Goal: Task Accomplishment & Management: Manage account settings

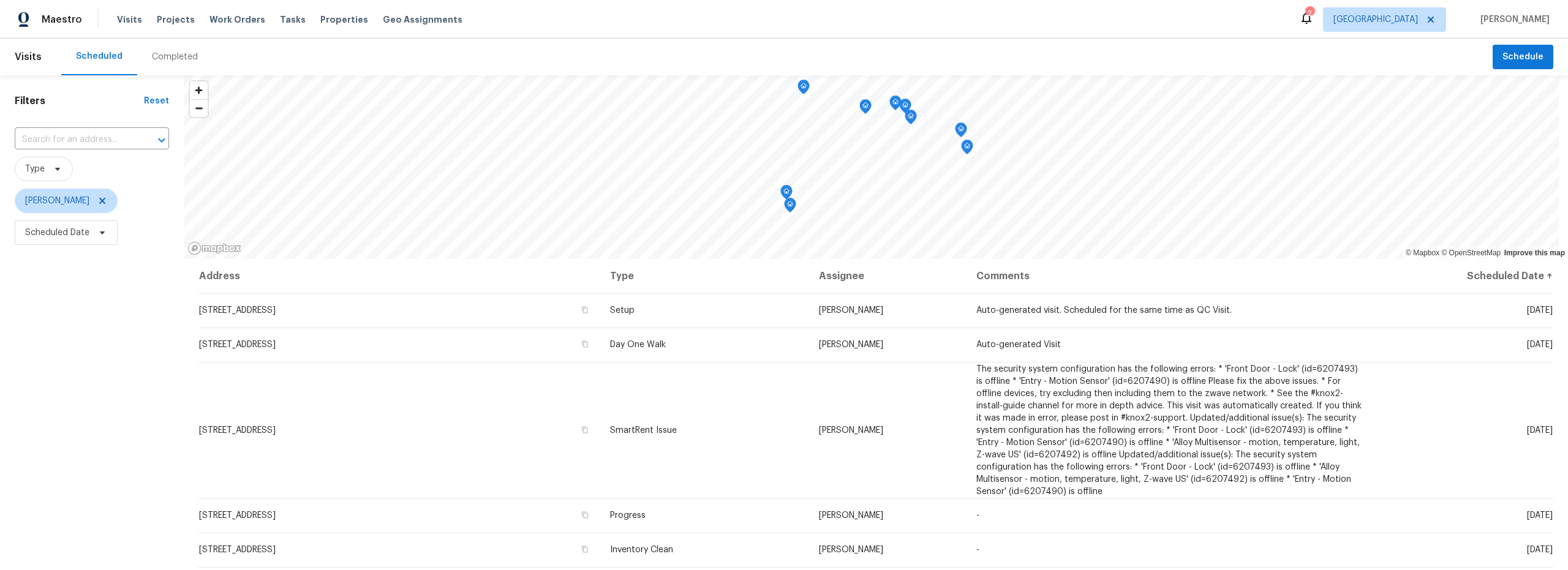
scroll to position [154, 0]
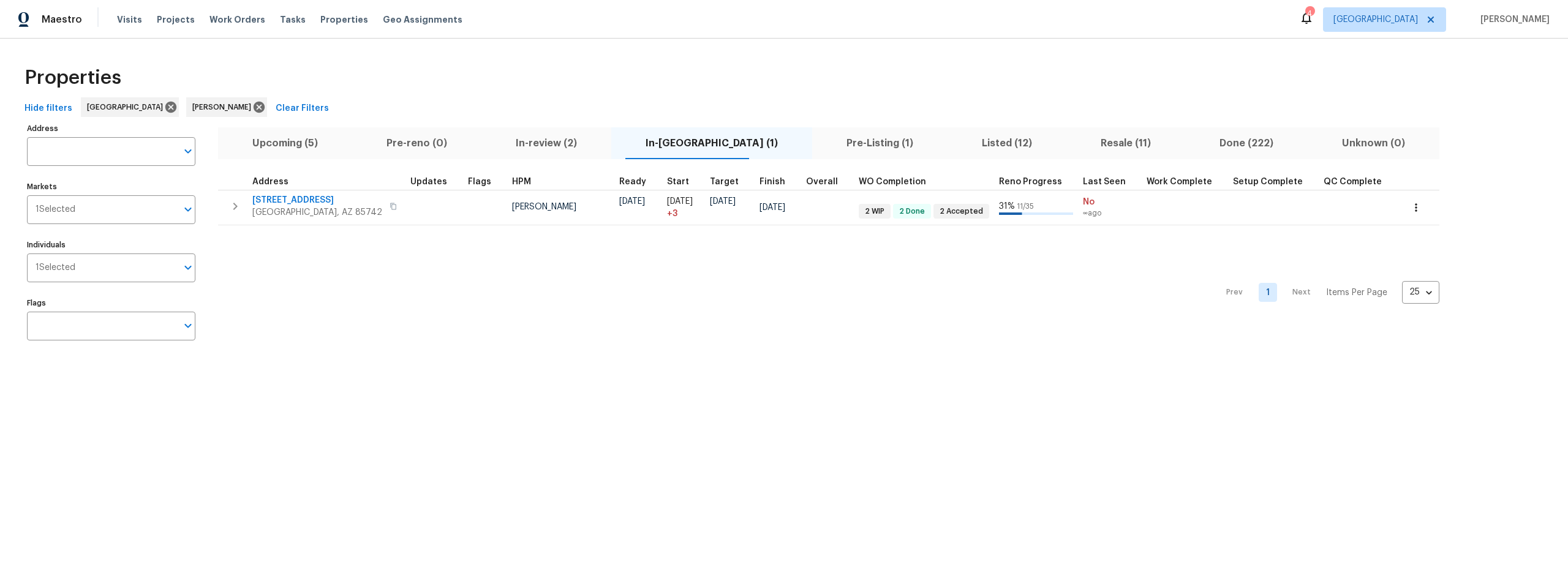
click at [820, 143] on span "Pre-Listing (1)" at bounding box center [880, 142] width 121 height 17
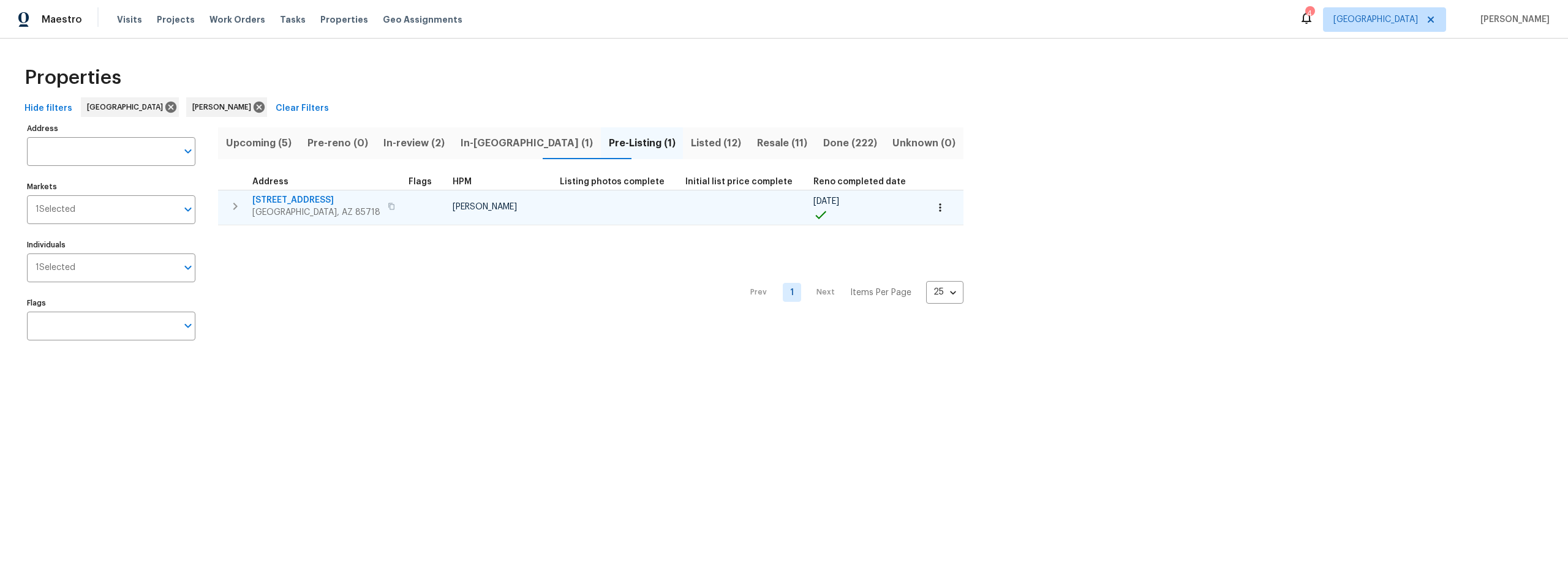
click at [323, 198] on span "2016 E River Rd Unit 101" at bounding box center [316, 200] width 128 height 12
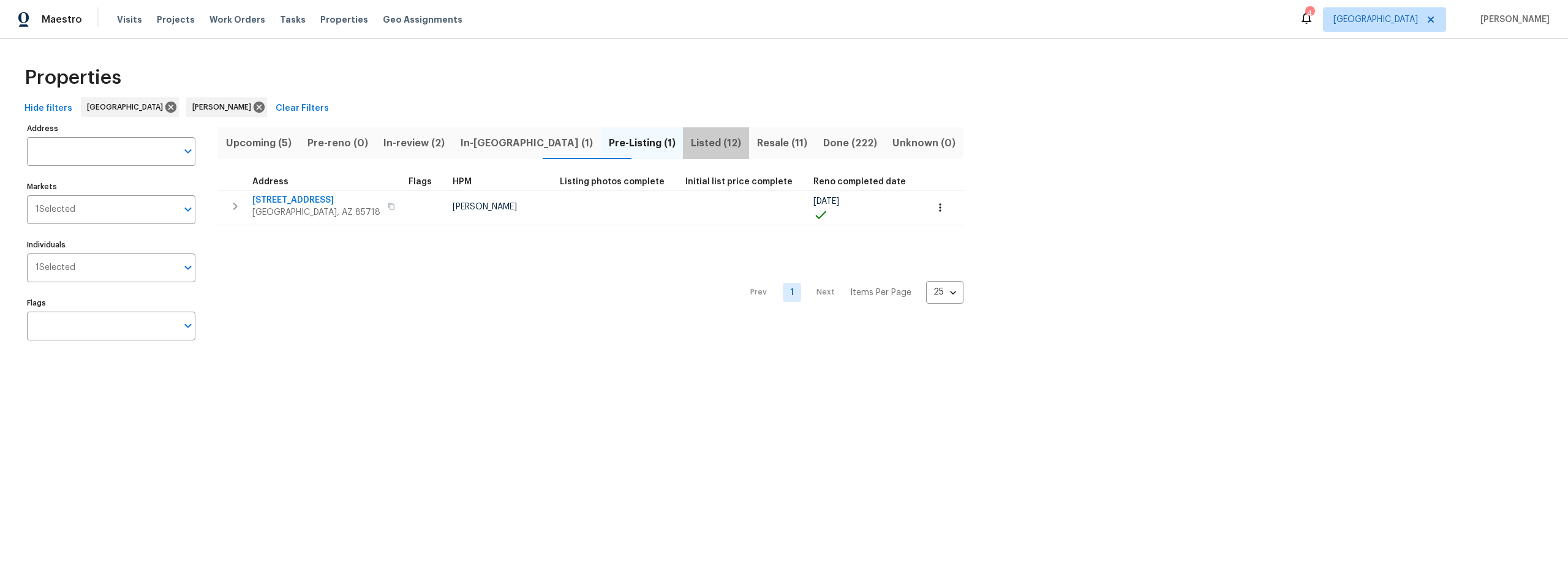
click at [690, 145] on span "Listed (12)" at bounding box center [716, 142] width 51 height 17
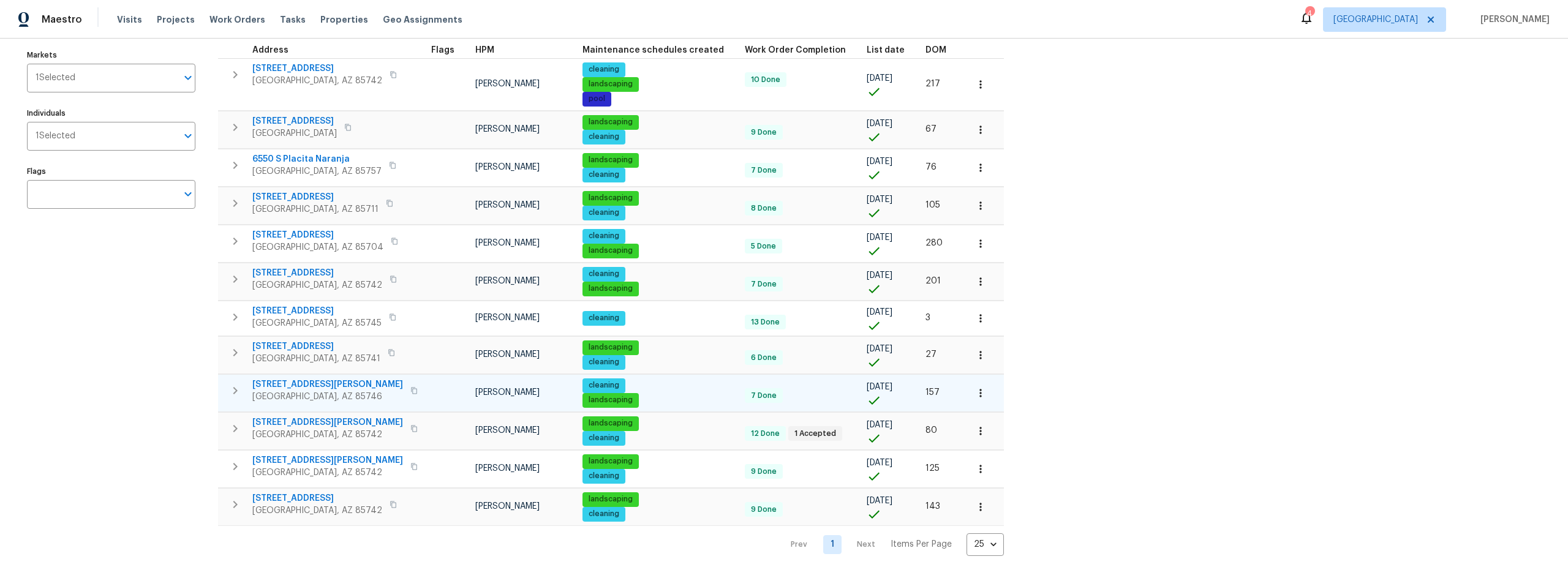
scroll to position [146, 0]
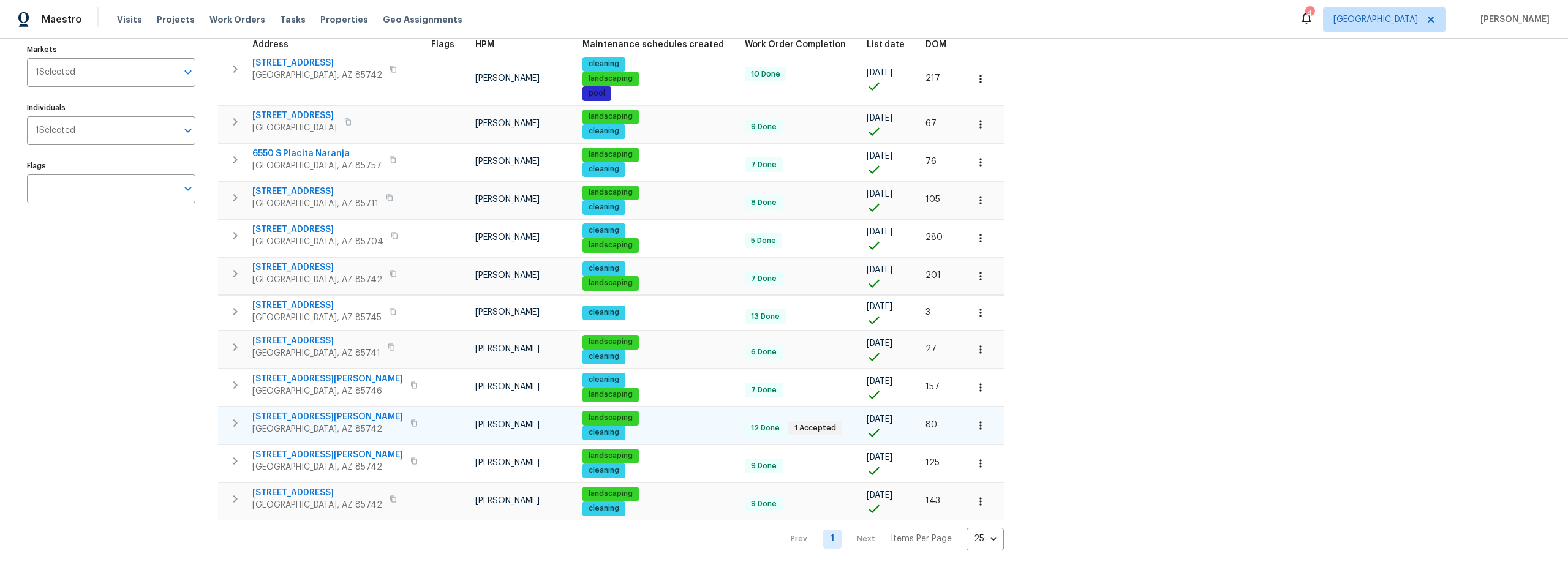
click at [288, 411] on span "5007 W Hurston Dr" at bounding box center [327, 416] width 151 height 12
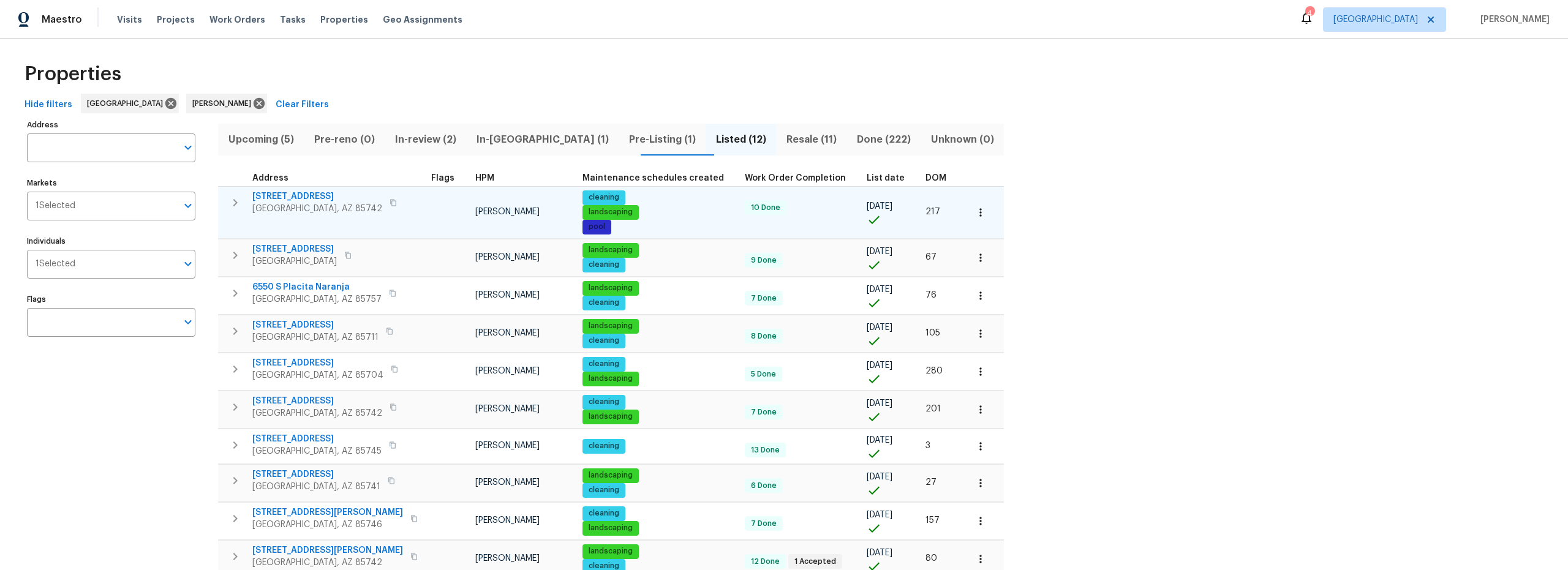
scroll to position [0, 0]
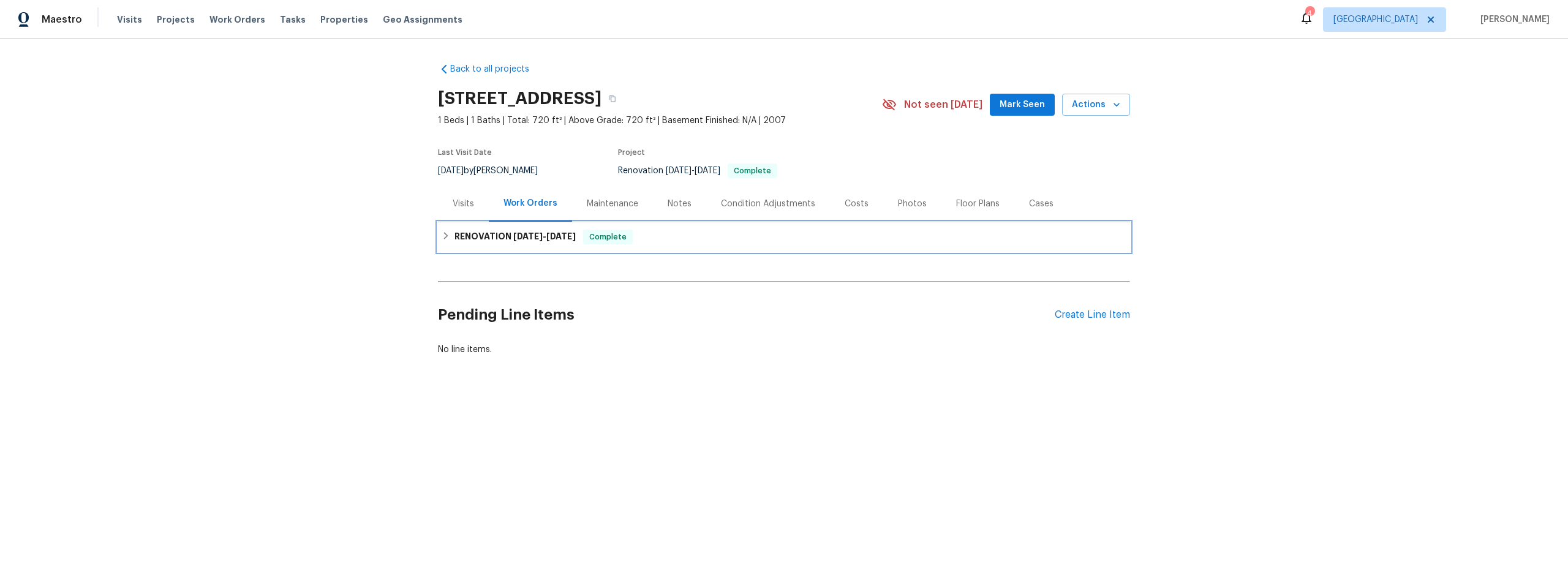
click at [454, 239] on h6 "RENOVATION [DATE] - [DATE]" at bounding box center [515, 237] width 121 height 15
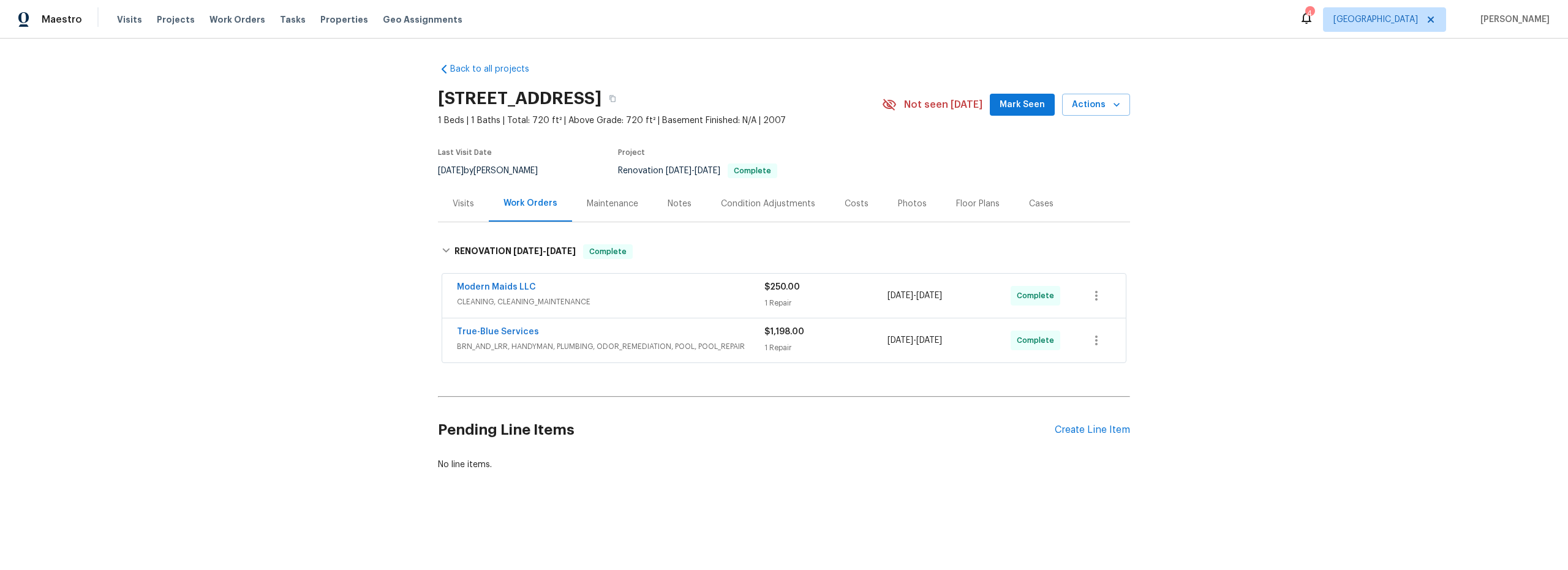
click at [657, 336] on div "True-Blue Services" at bounding box center [611, 333] width 307 height 15
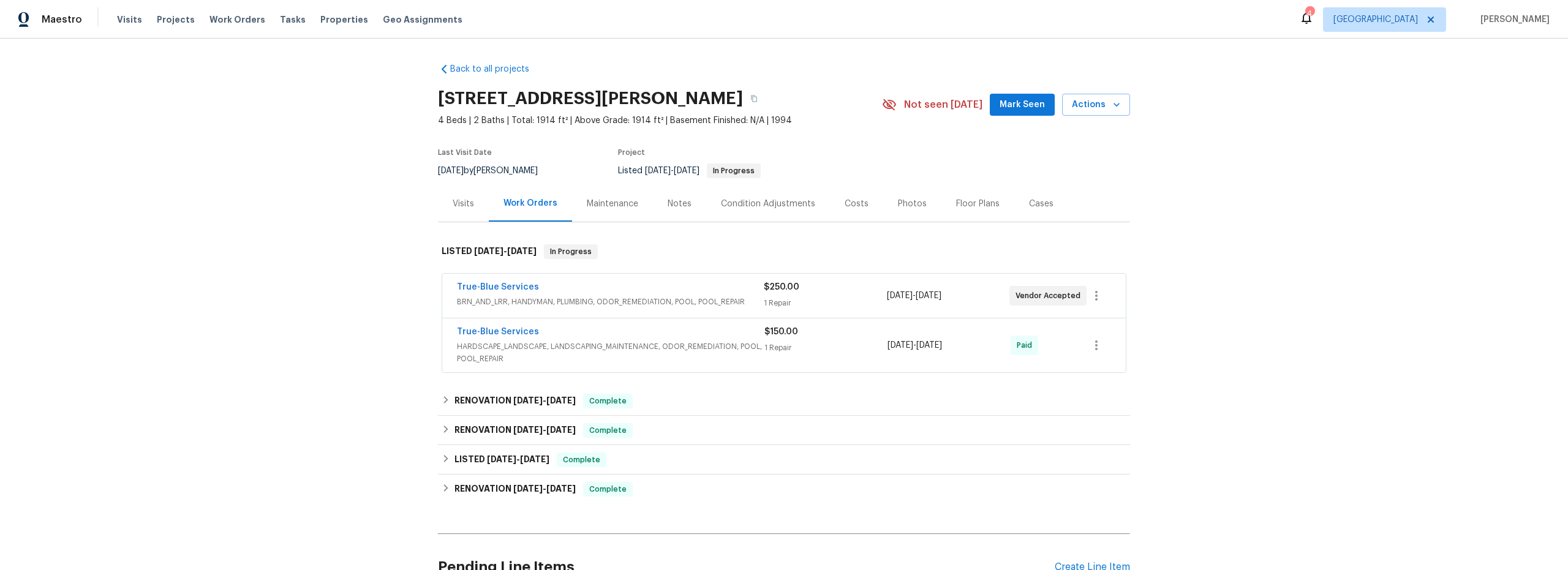
click at [670, 203] on div "Notes" at bounding box center [679, 203] width 24 height 12
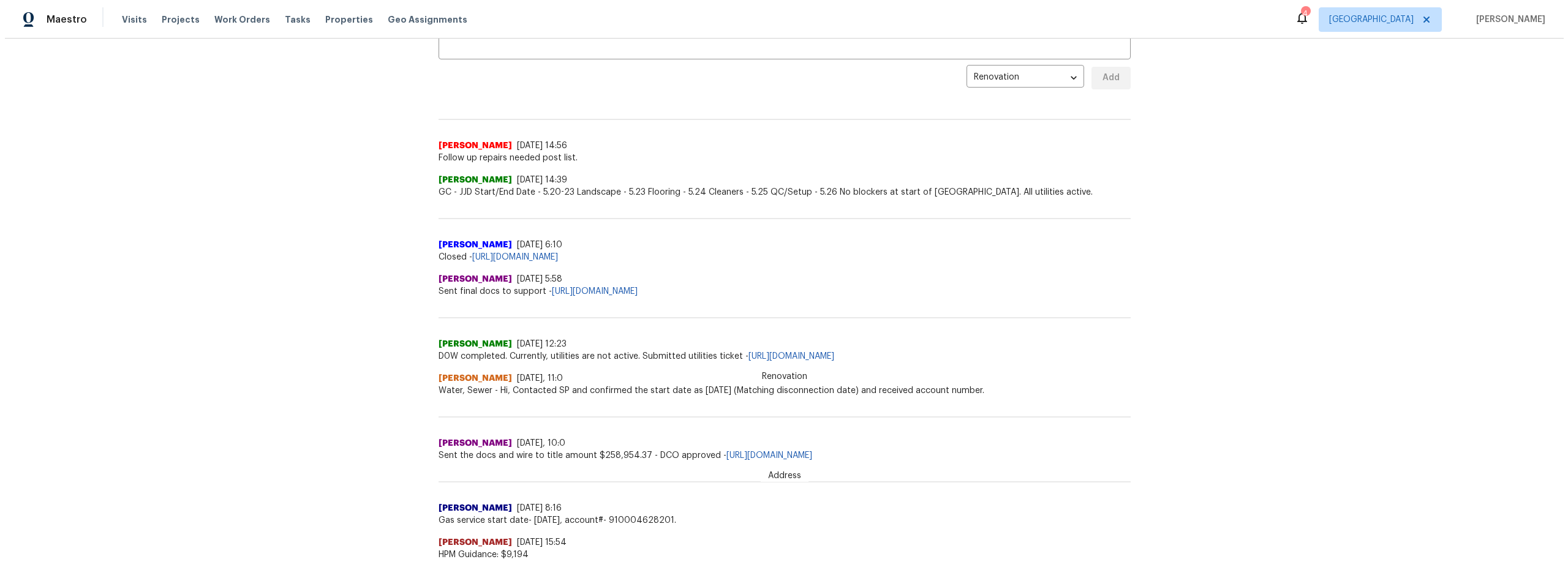
scroll to position [22, 0]
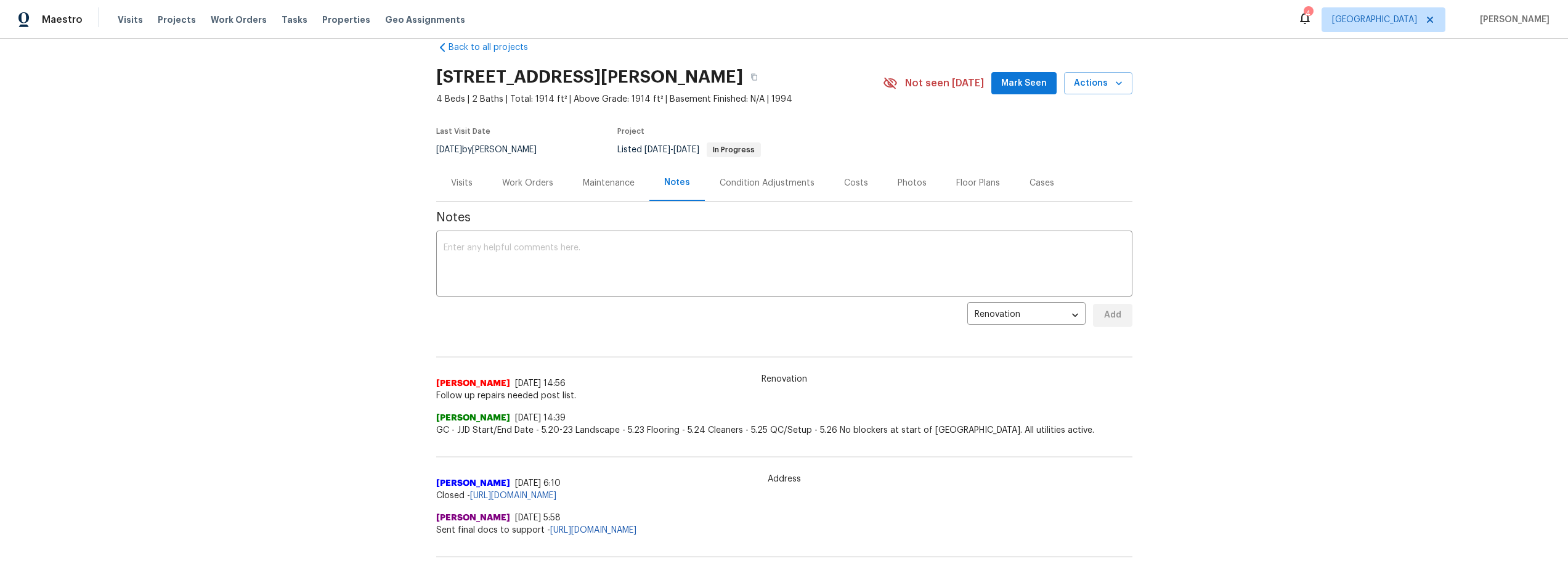
click at [521, 183] on div "Work Orders" at bounding box center [527, 183] width 51 height 13
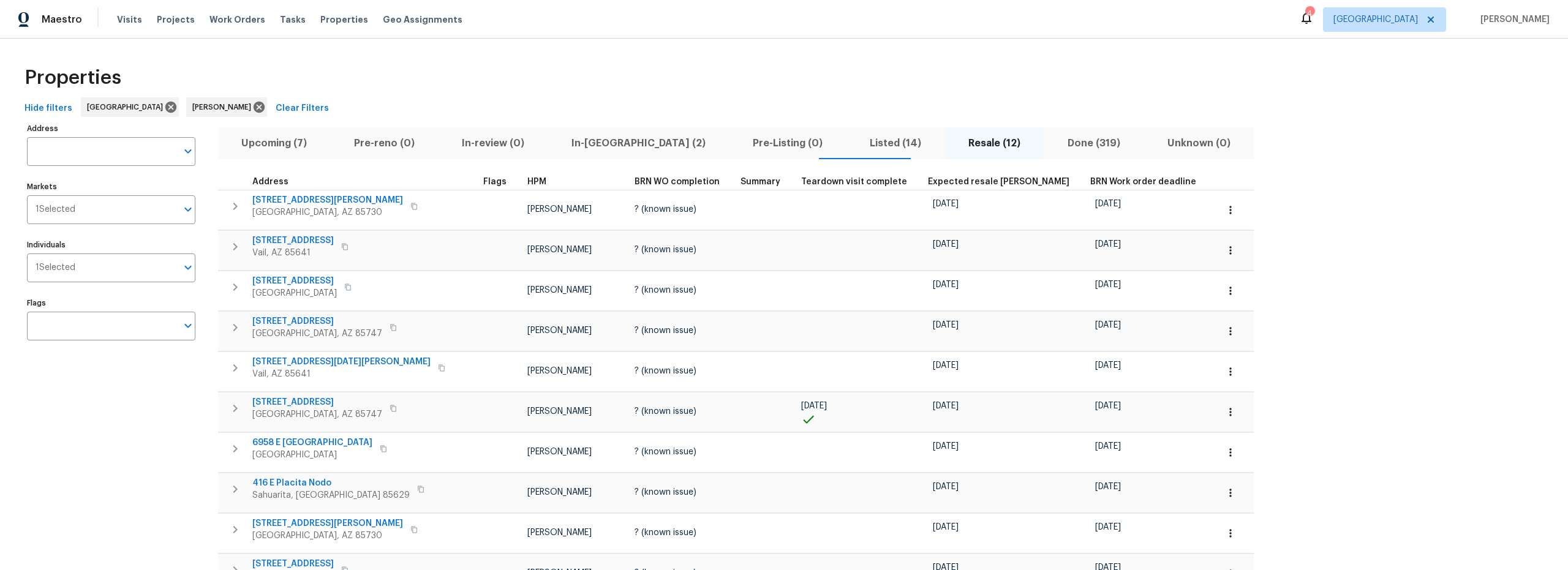
click at [268, 142] on span "Upcoming (7)" at bounding box center [274, 142] width 98 height 17
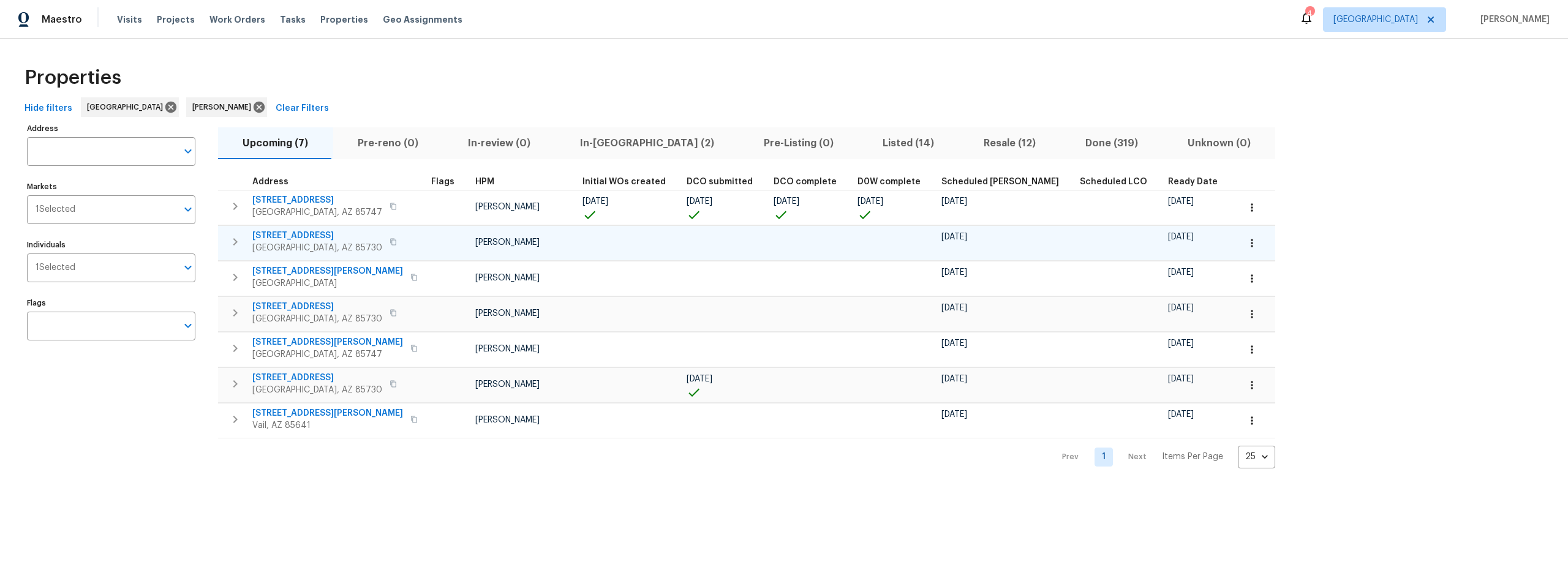
click at [1246, 244] on icon "button" at bounding box center [1252, 242] width 12 height 12
click at [1136, 373] on p "Admin: Repair Budget Review" at bounding box center [1145, 372] width 118 height 12
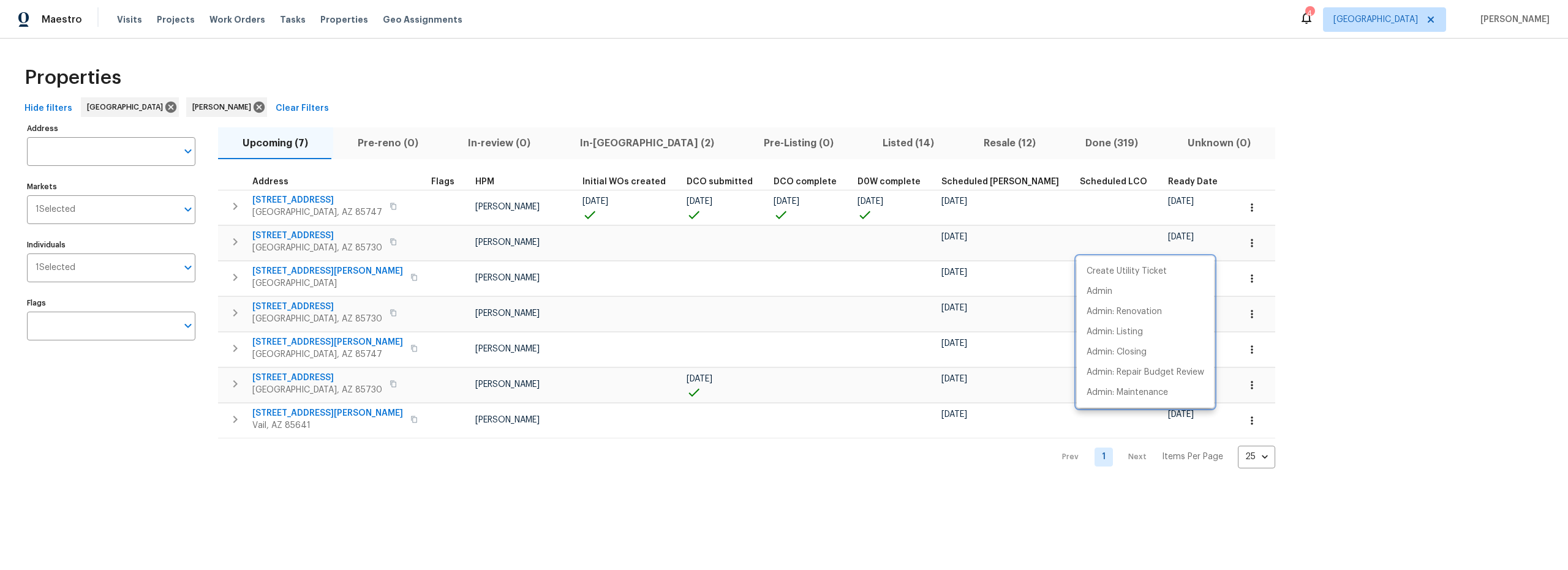
click at [421, 492] on div at bounding box center [784, 285] width 1568 height 570
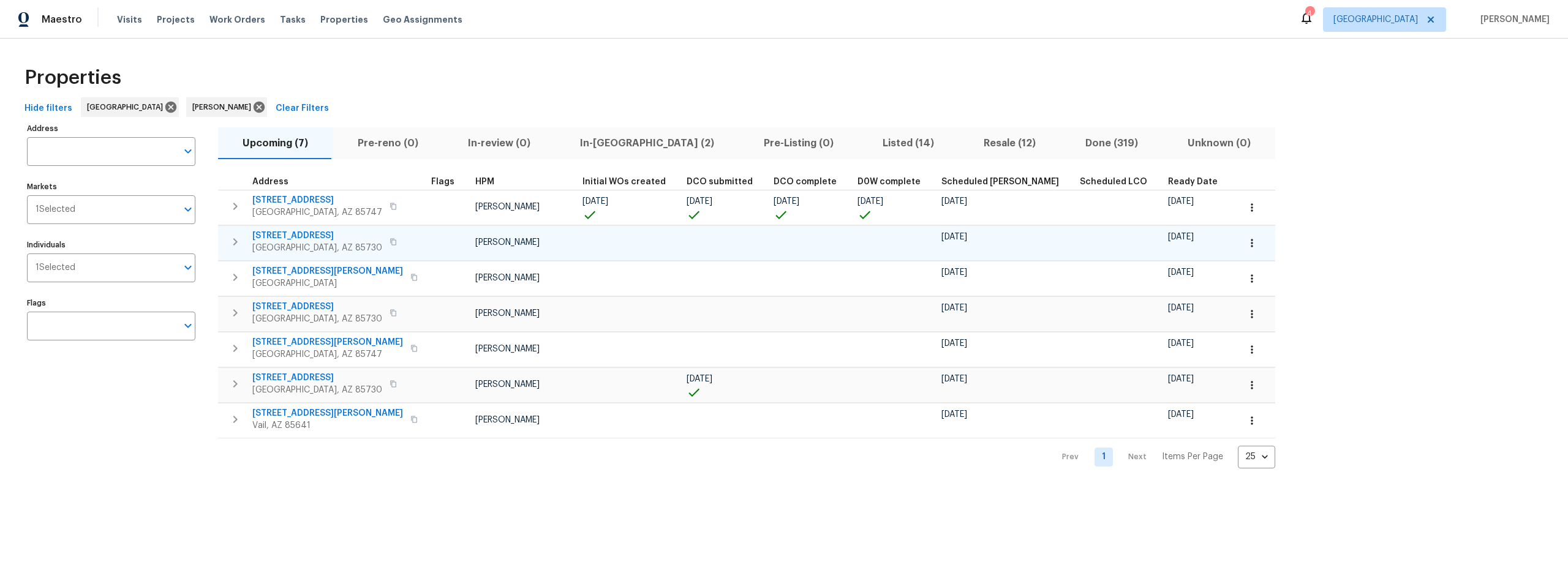
click at [284, 234] on span "8558 E Ruby Dr" at bounding box center [317, 235] width 130 height 12
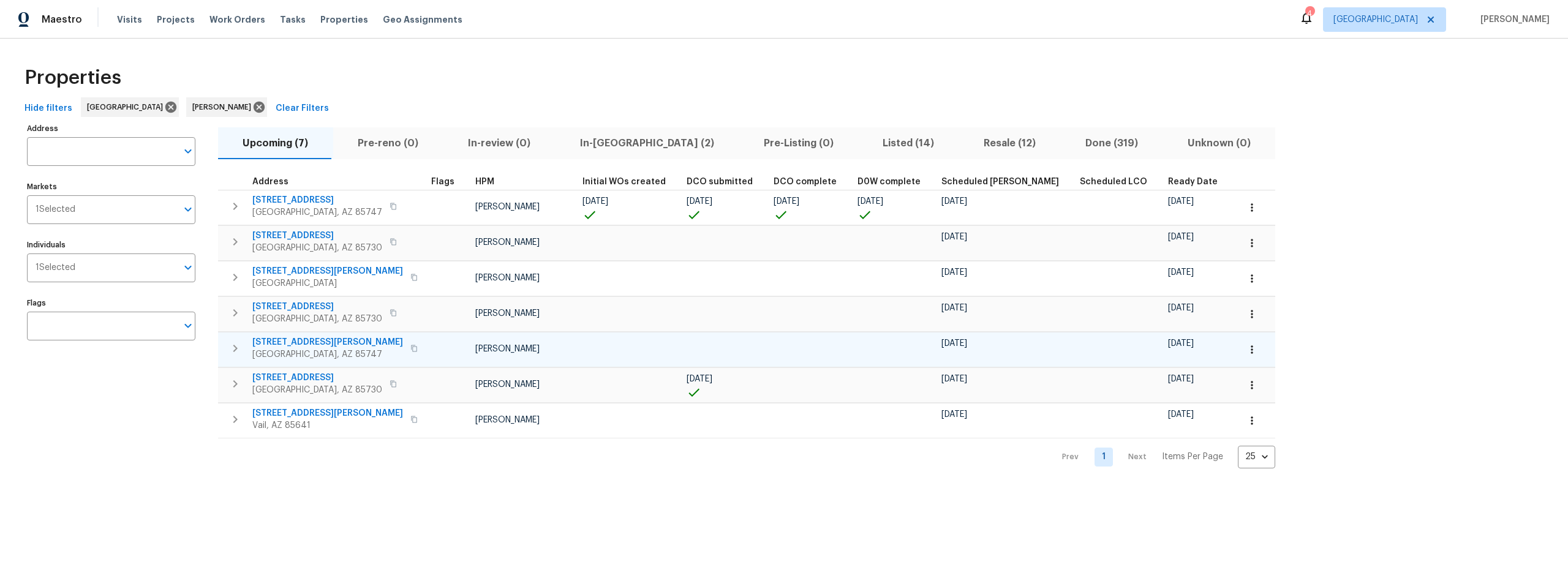
click at [1246, 354] on icon "button" at bounding box center [1252, 349] width 12 height 12
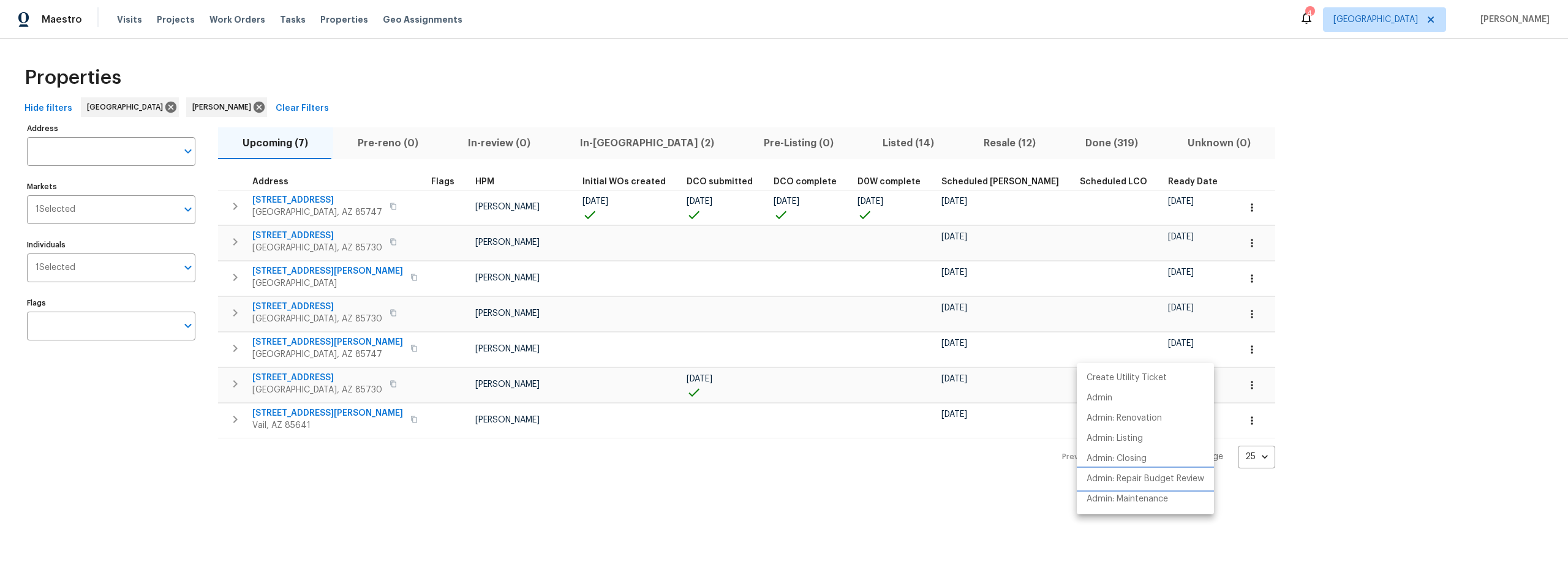
click at [1142, 479] on p "Admin: Repair Budget Review" at bounding box center [1145, 478] width 118 height 12
click at [1145, 207] on div at bounding box center [784, 285] width 1568 height 570
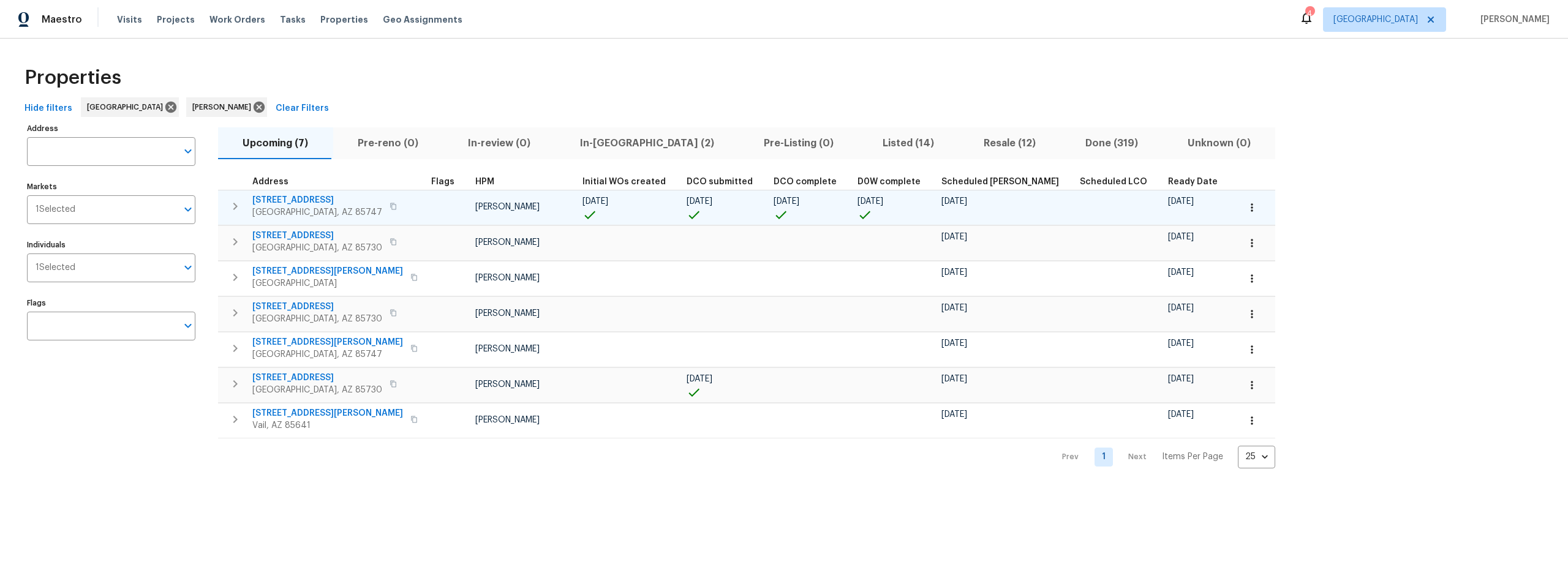
click at [1246, 208] on icon "button" at bounding box center [1252, 207] width 12 height 12
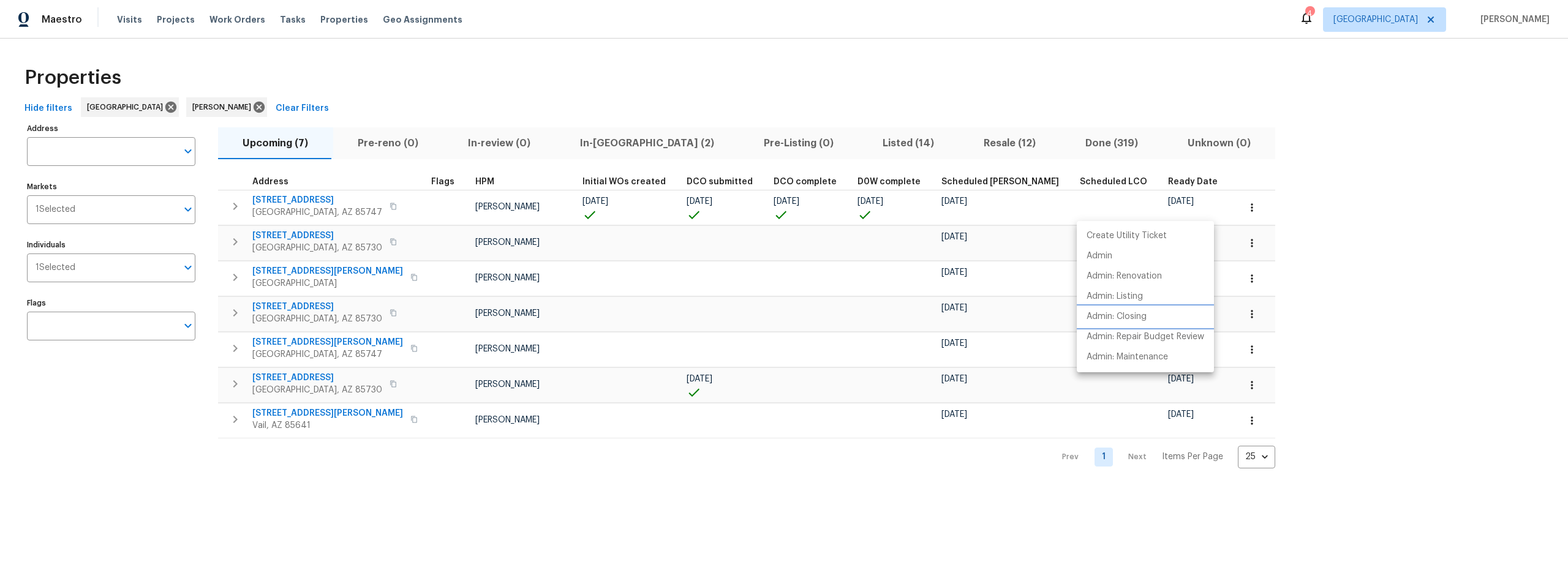
click at [1112, 319] on p "Admin: Closing" at bounding box center [1117, 316] width 60 height 12
click at [585, 142] on div at bounding box center [784, 285] width 1568 height 570
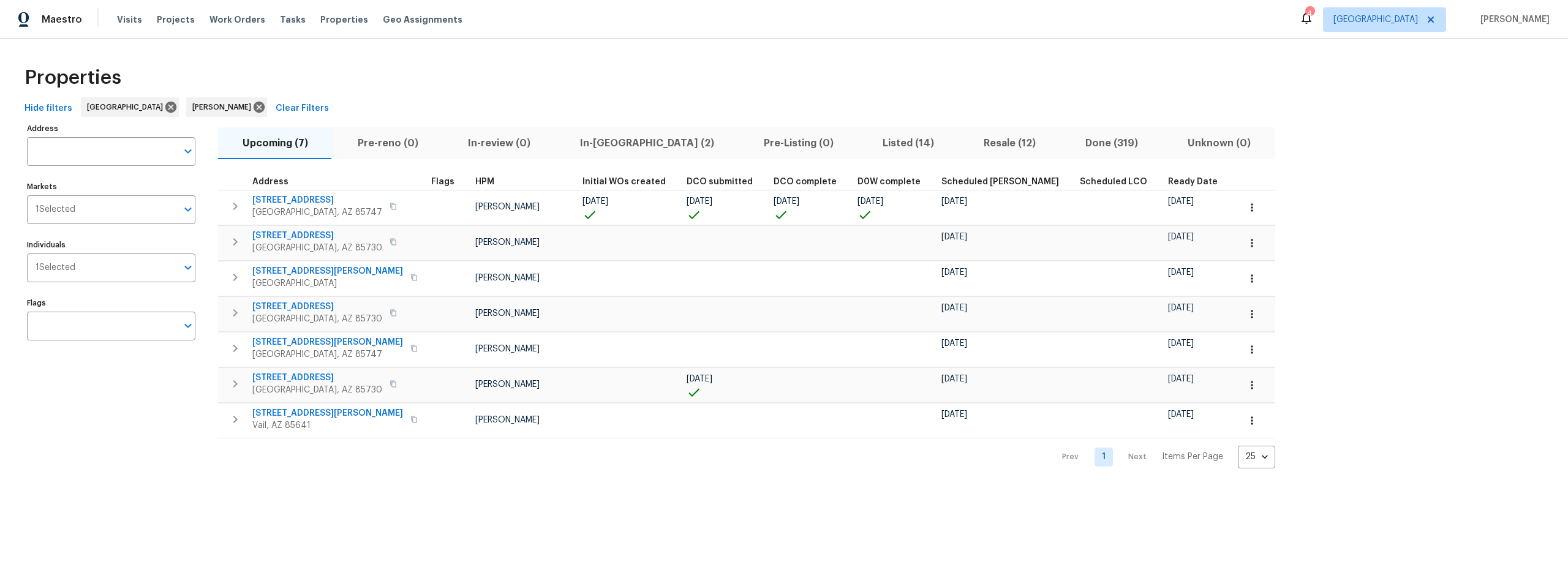
click at [589, 143] on span "In-reno (2)" at bounding box center [647, 142] width 169 height 17
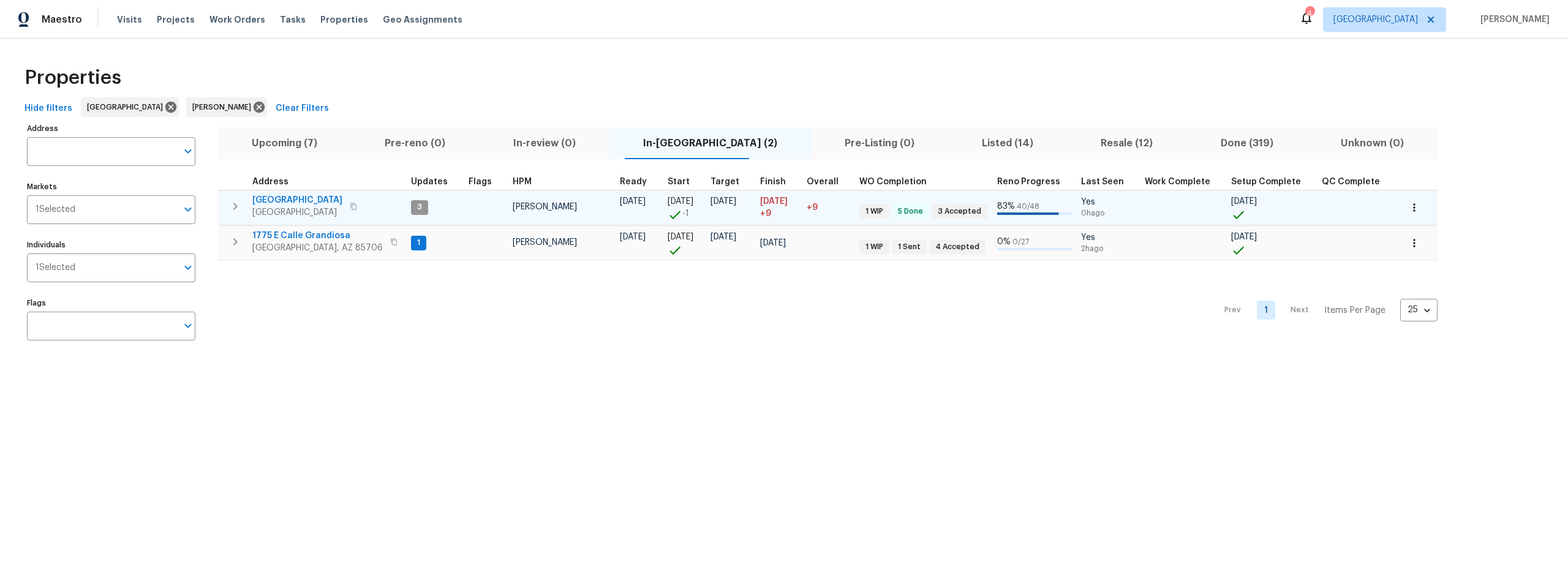
click at [317, 197] on span "7437 E Calle Sinaloa" at bounding box center [297, 200] width 90 height 12
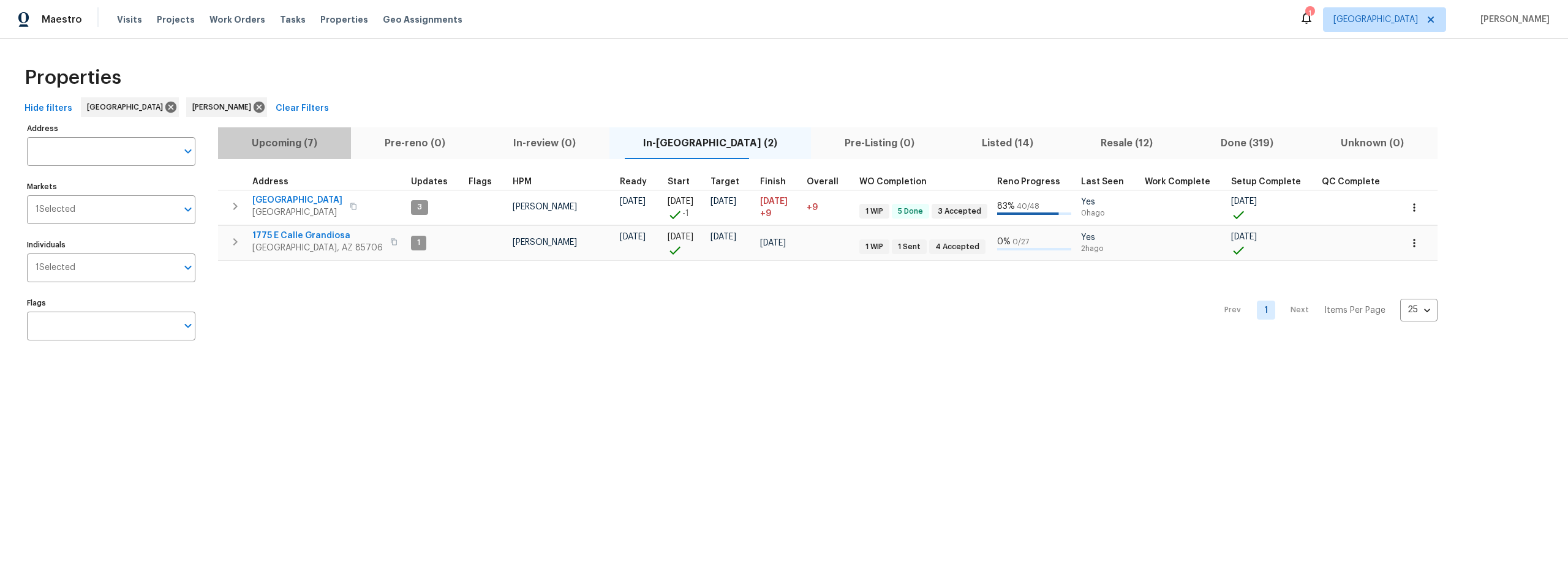
click at [292, 144] on span "Upcoming (7)" at bounding box center [284, 142] width 118 height 17
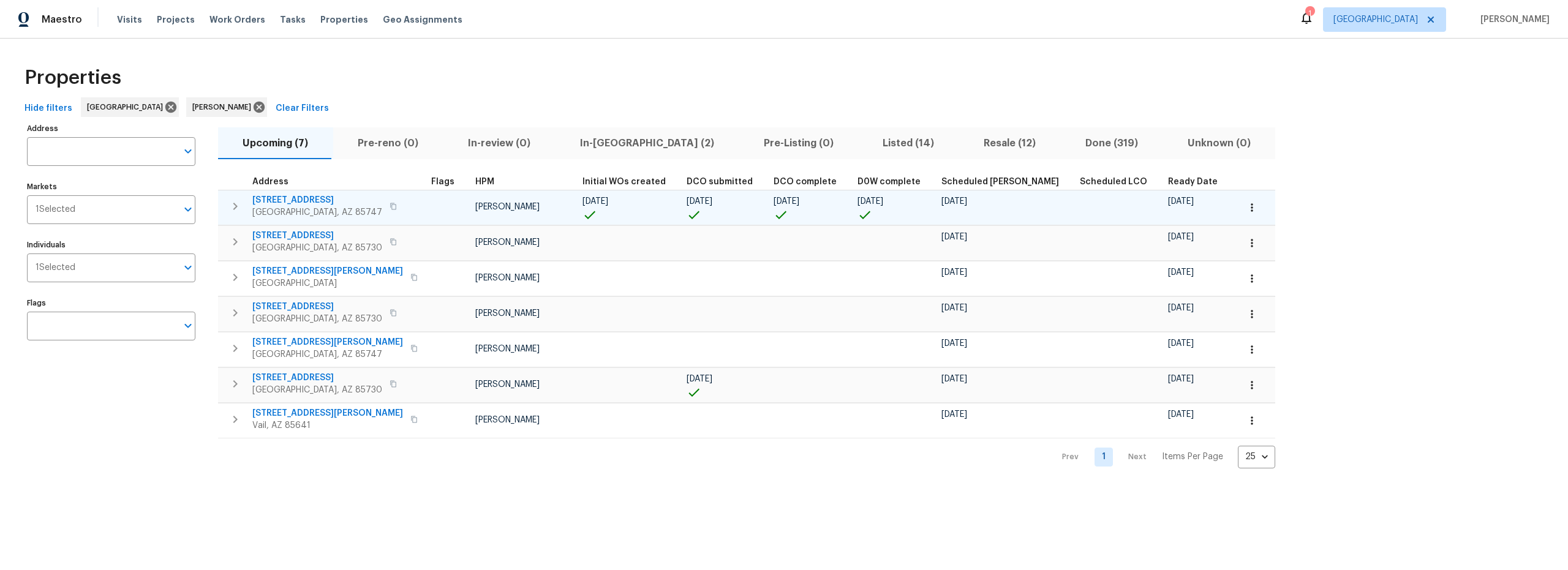
click at [300, 200] on span "9624 E Azuma Way" at bounding box center [317, 200] width 130 height 12
click at [1246, 211] on icon "button" at bounding box center [1252, 207] width 12 height 12
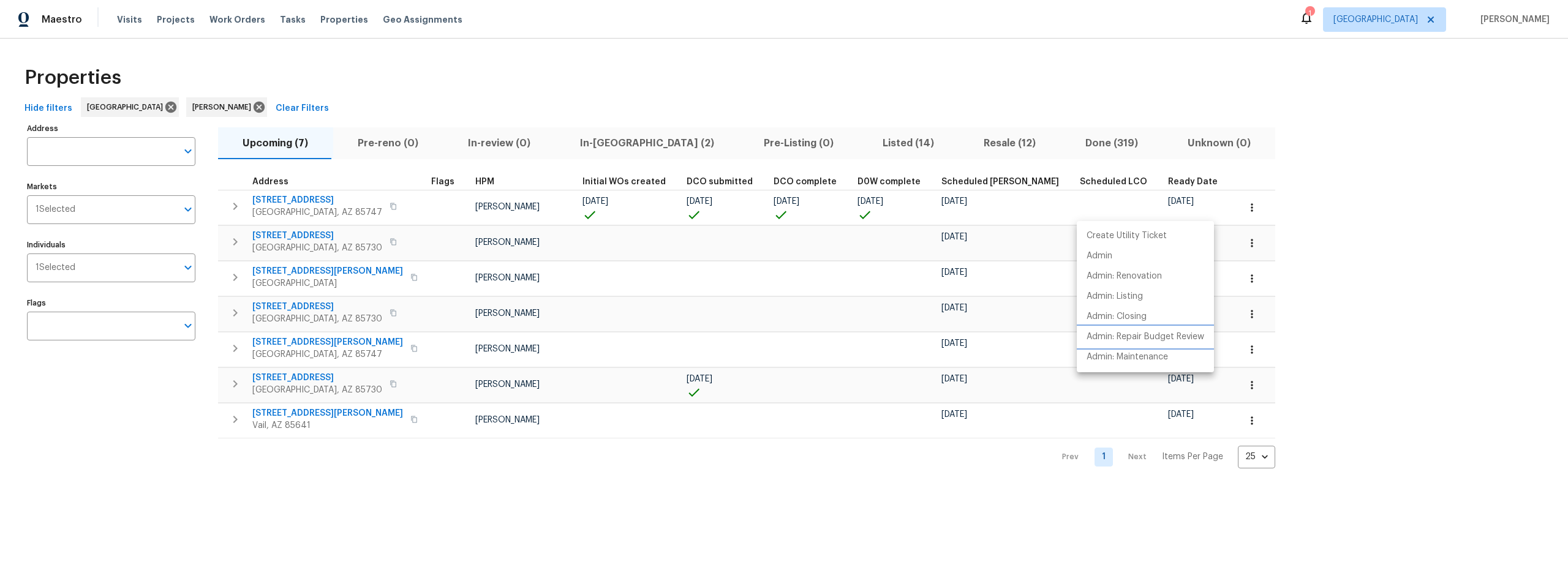
click at [1134, 336] on p "Admin: Repair Budget Review" at bounding box center [1145, 336] width 118 height 12
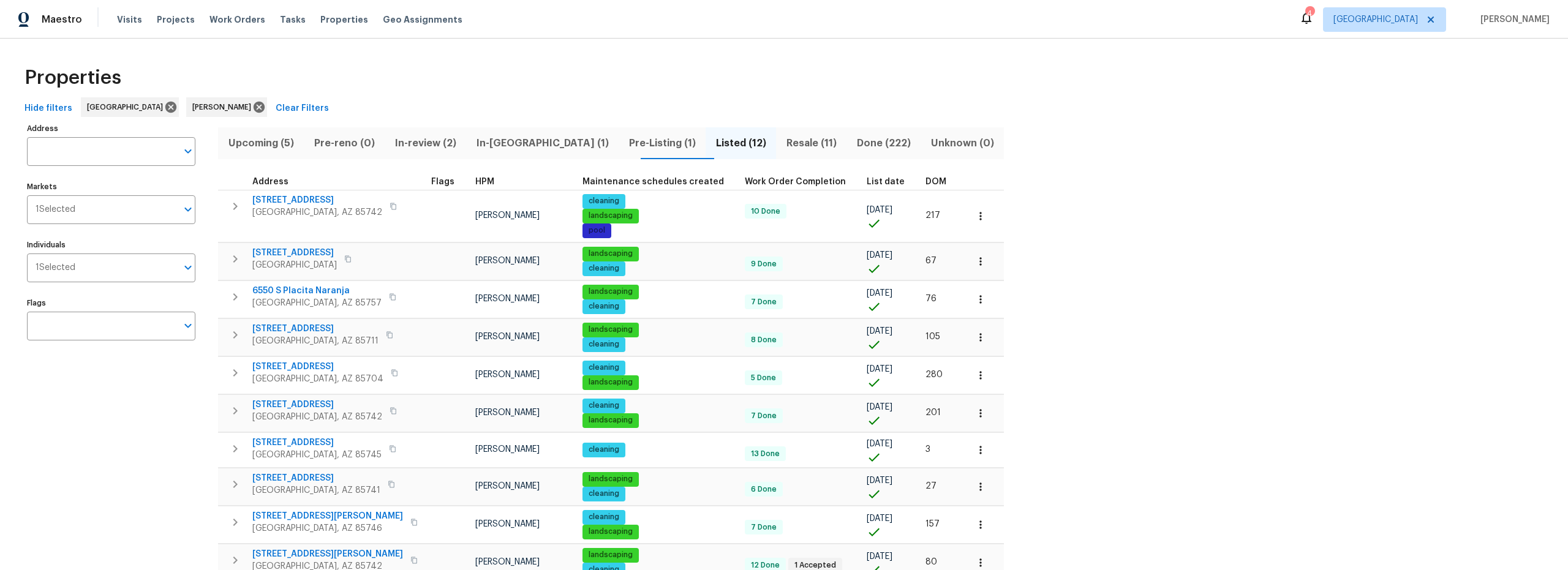
click at [259, 145] on span "Upcoming (5)" at bounding box center [261, 142] width 71 height 17
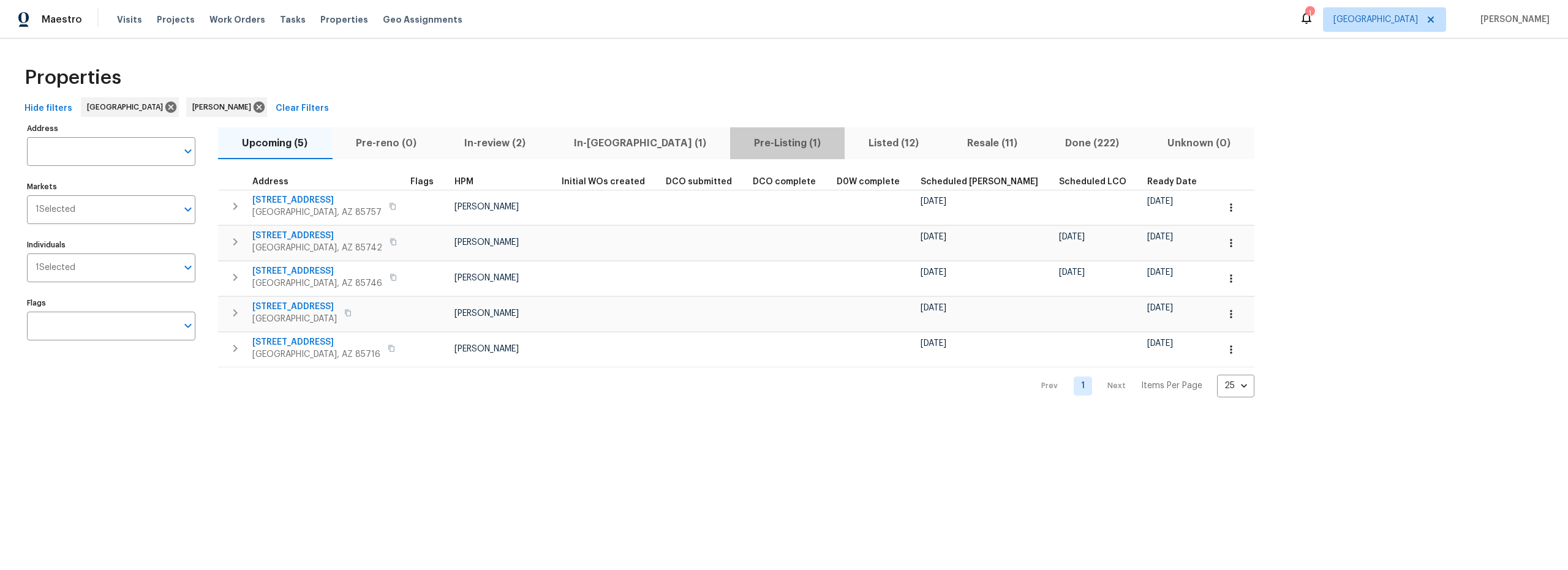
click at [737, 142] on span "Pre-Listing (1)" at bounding box center [787, 142] width 100 height 17
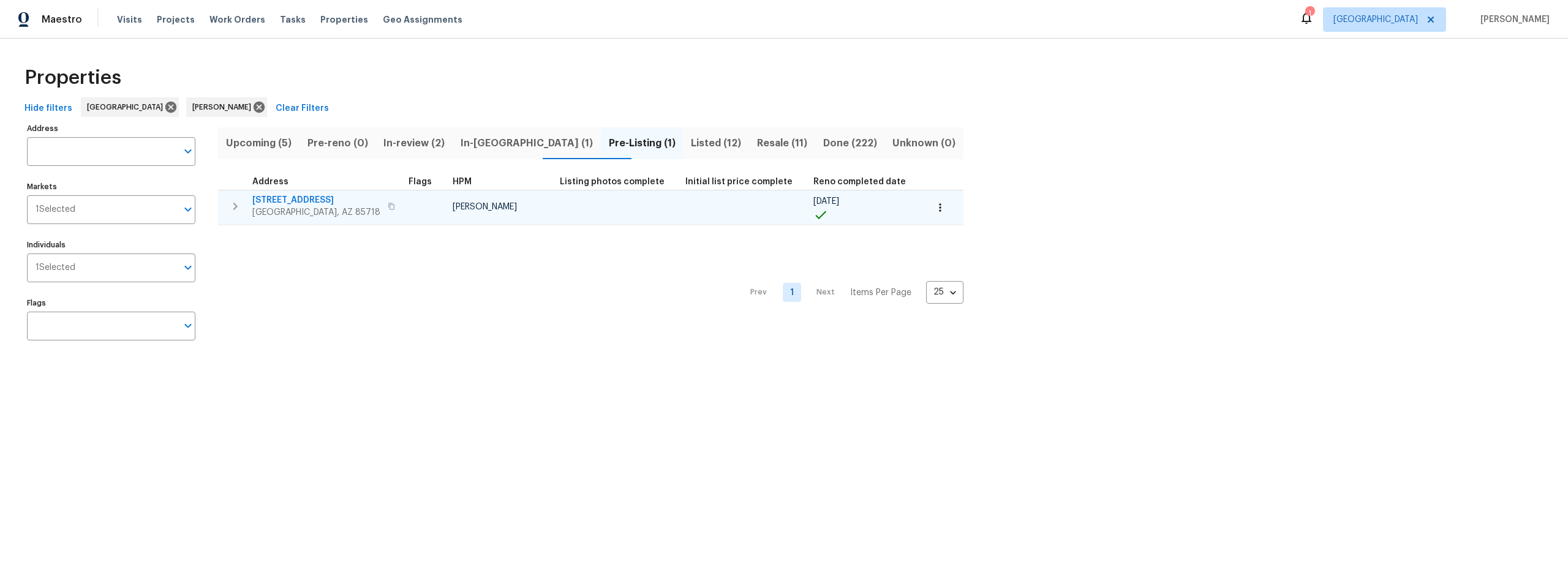
click at [326, 198] on span "2016 E River Rd Unit 101" at bounding box center [316, 200] width 128 height 12
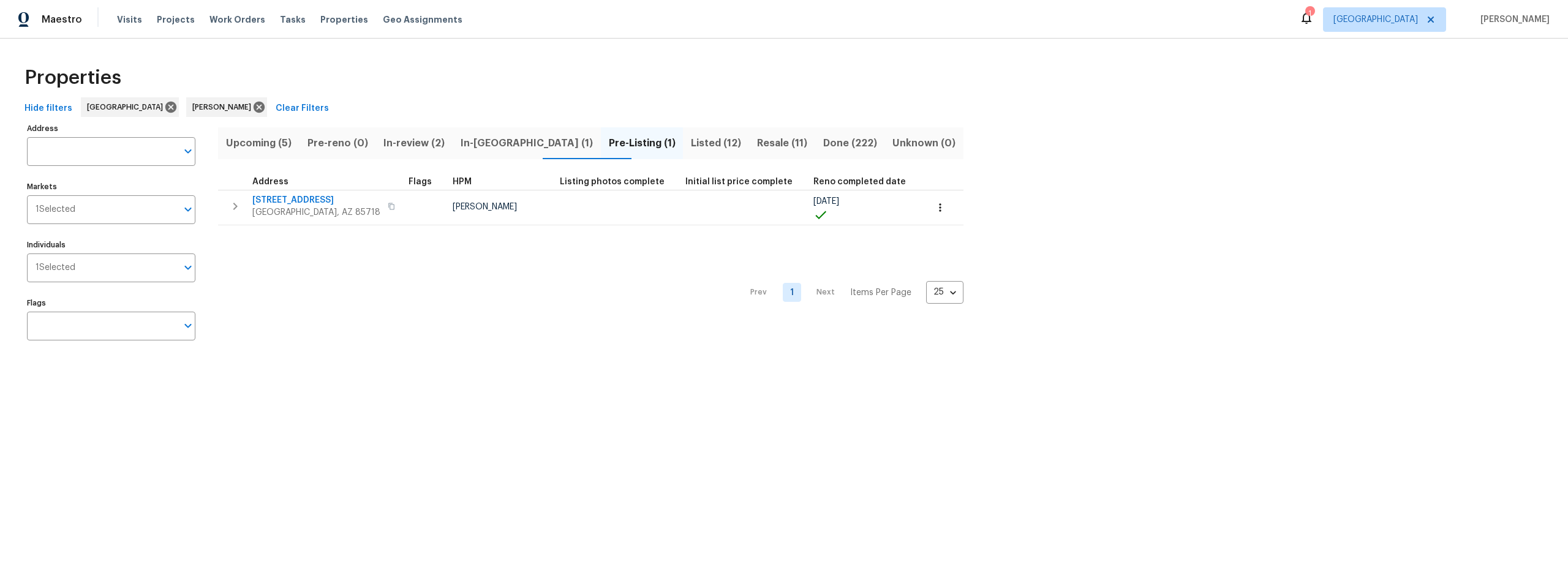
click at [756, 145] on span "Resale (11)" at bounding box center [782, 142] width 51 height 17
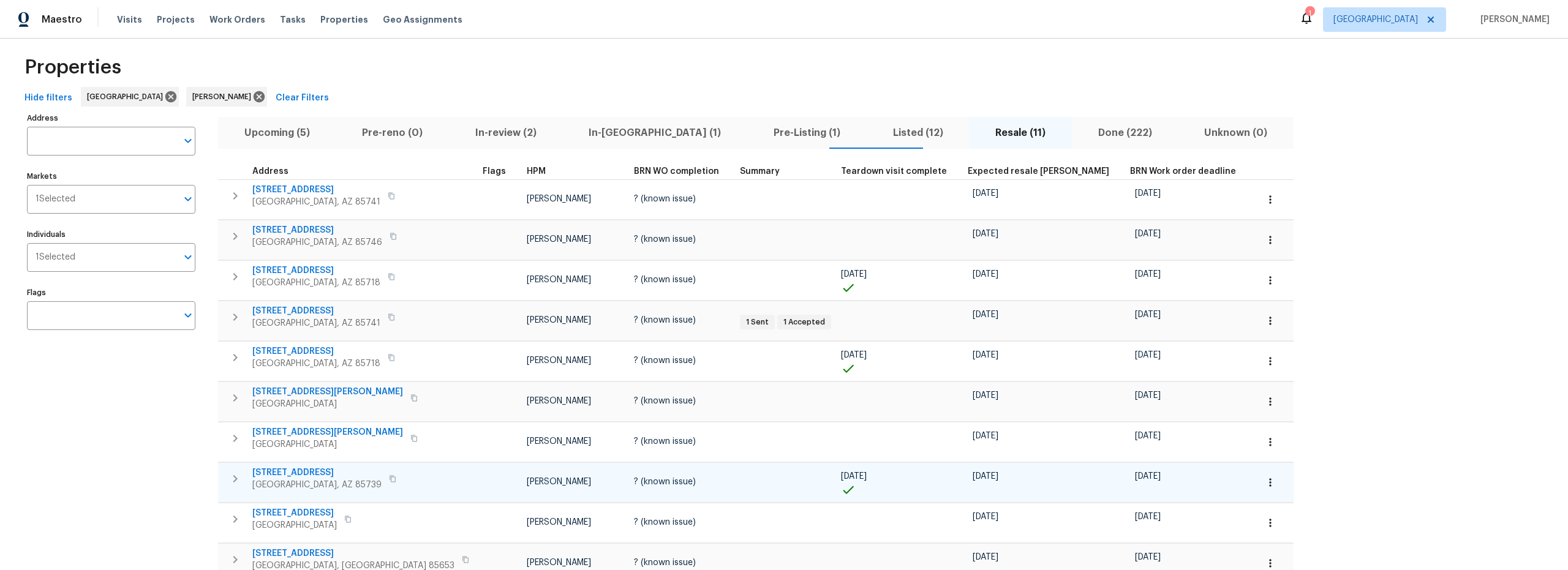
scroll to position [12, 0]
click at [601, 130] on span "In-reno (1)" at bounding box center [656, 130] width 171 height 17
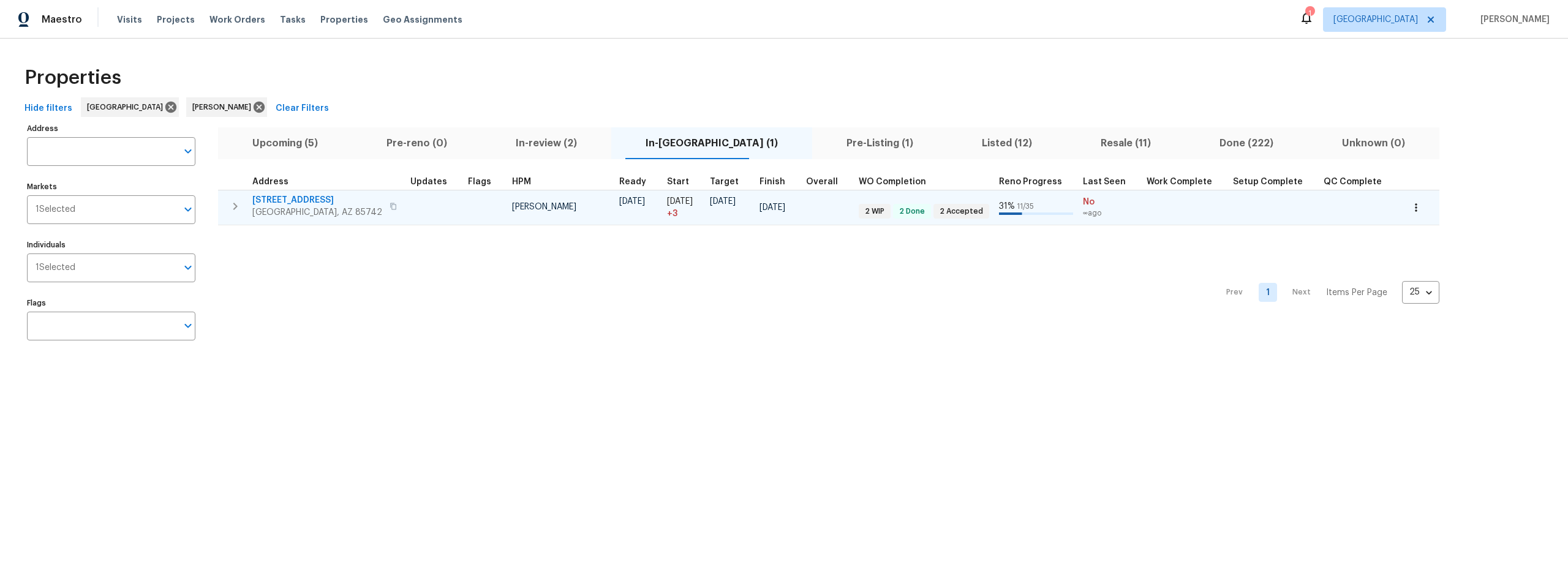
click at [311, 198] on span "5141 W Aquamarine St" at bounding box center [317, 200] width 130 height 12
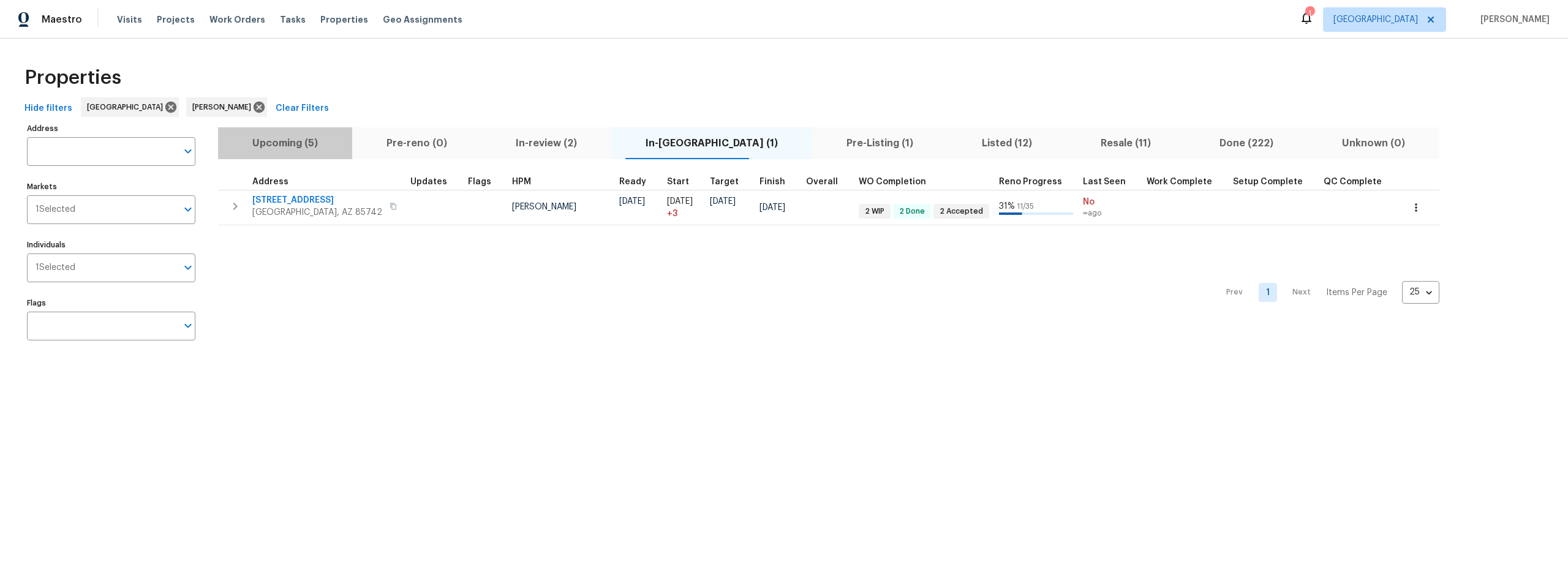
click at [278, 147] on span "Upcoming (5)" at bounding box center [285, 142] width 119 height 17
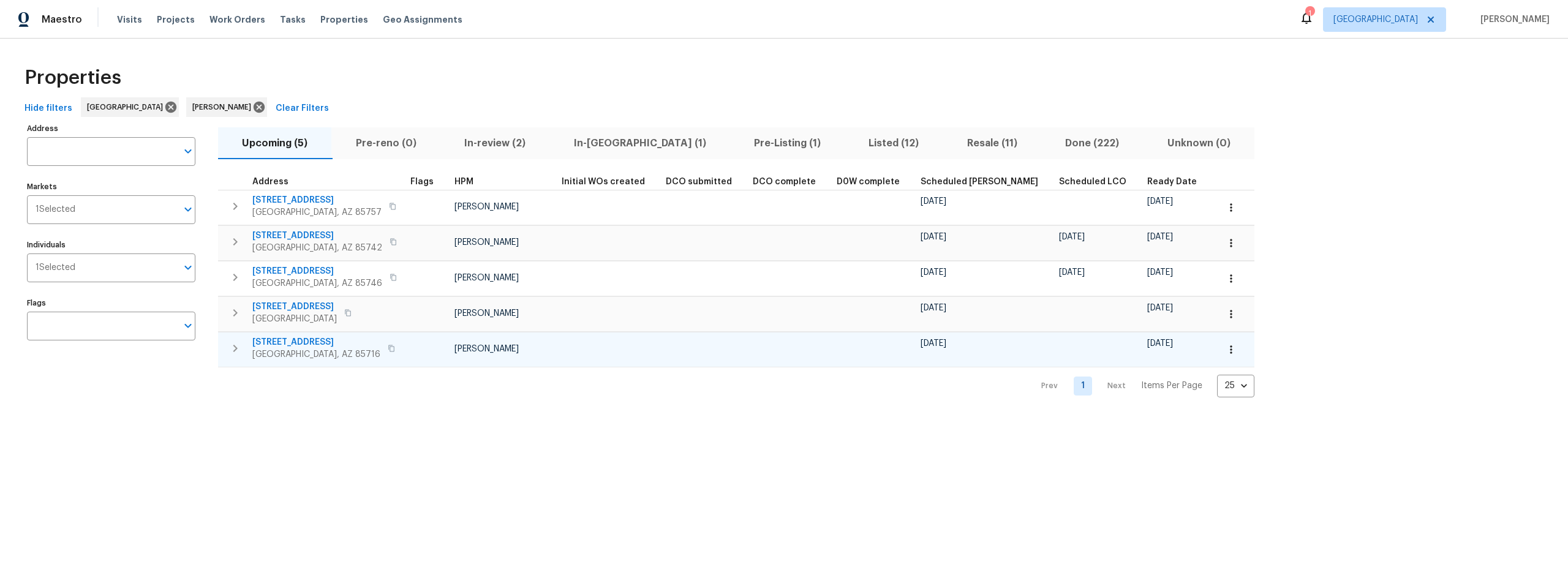
click at [1225, 350] on icon "button" at bounding box center [1231, 349] width 12 height 12
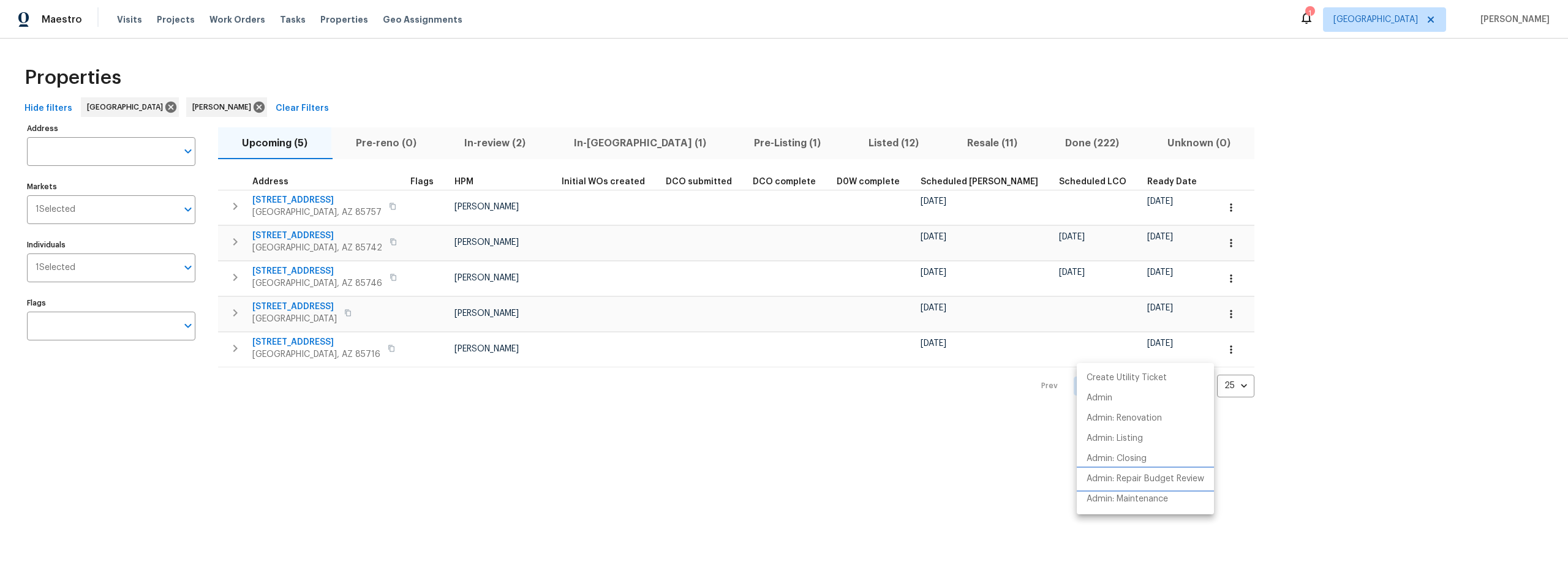
click at [1119, 478] on p "Admin: Repair Budget Review" at bounding box center [1145, 478] width 118 height 12
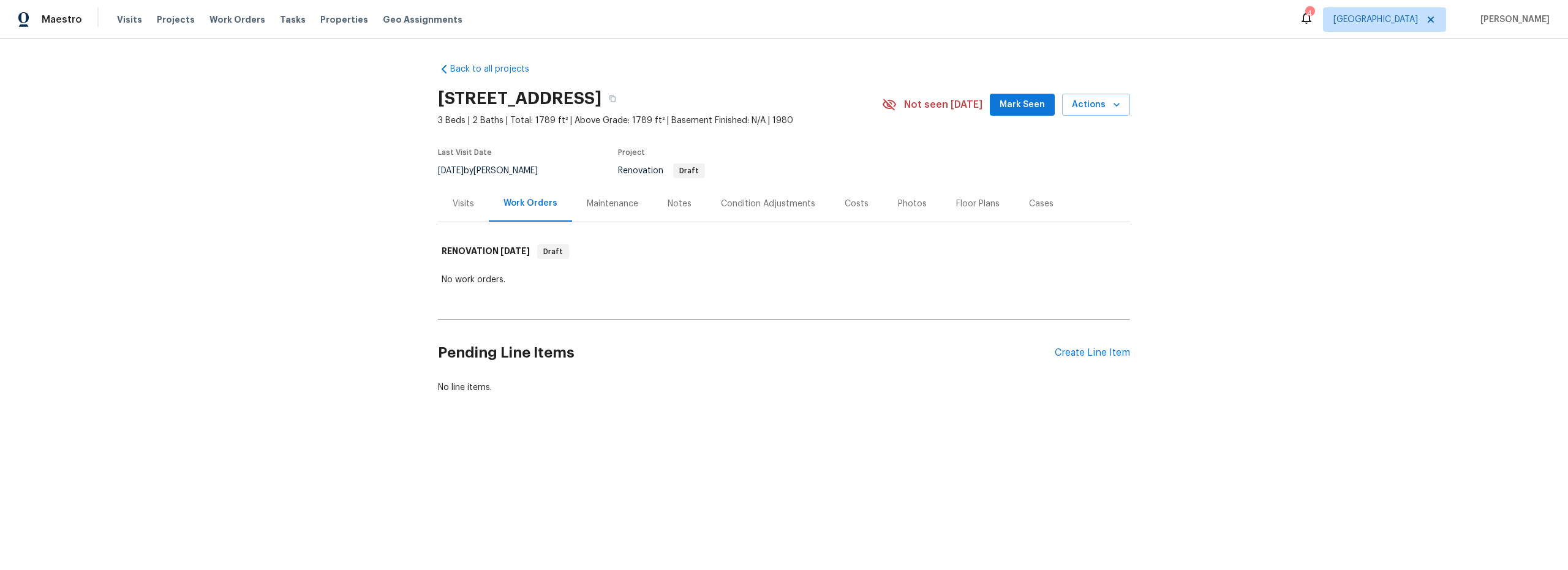
click at [856, 207] on div "Costs" at bounding box center [856, 203] width 24 height 12
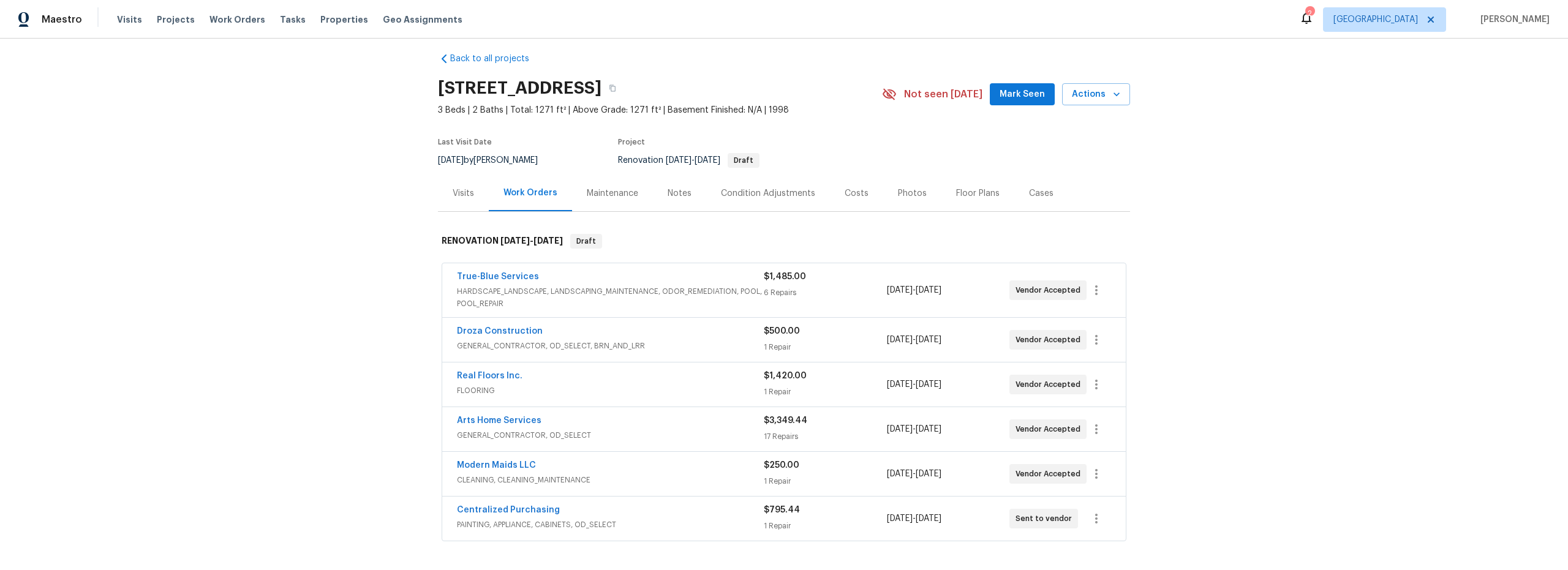
scroll to position [12, 0]
click at [696, 380] on div "Real Floors Inc." at bounding box center [610, 376] width 307 height 15
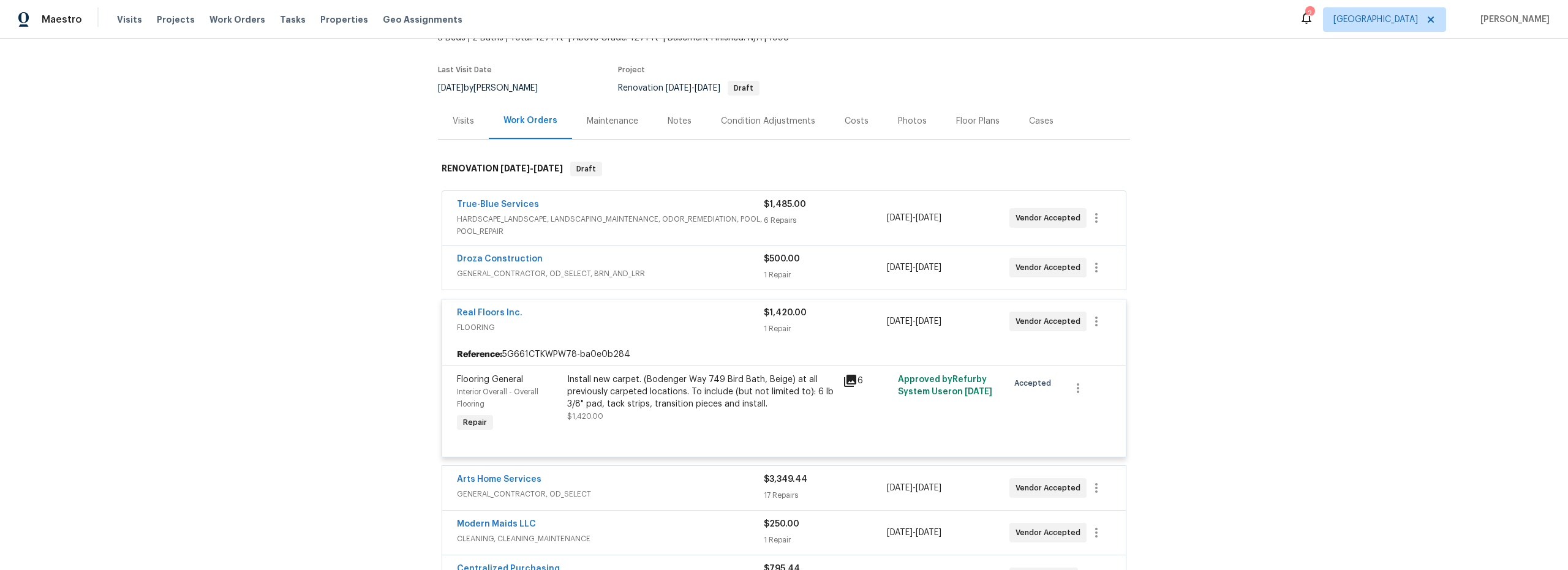
scroll to position [98, 0]
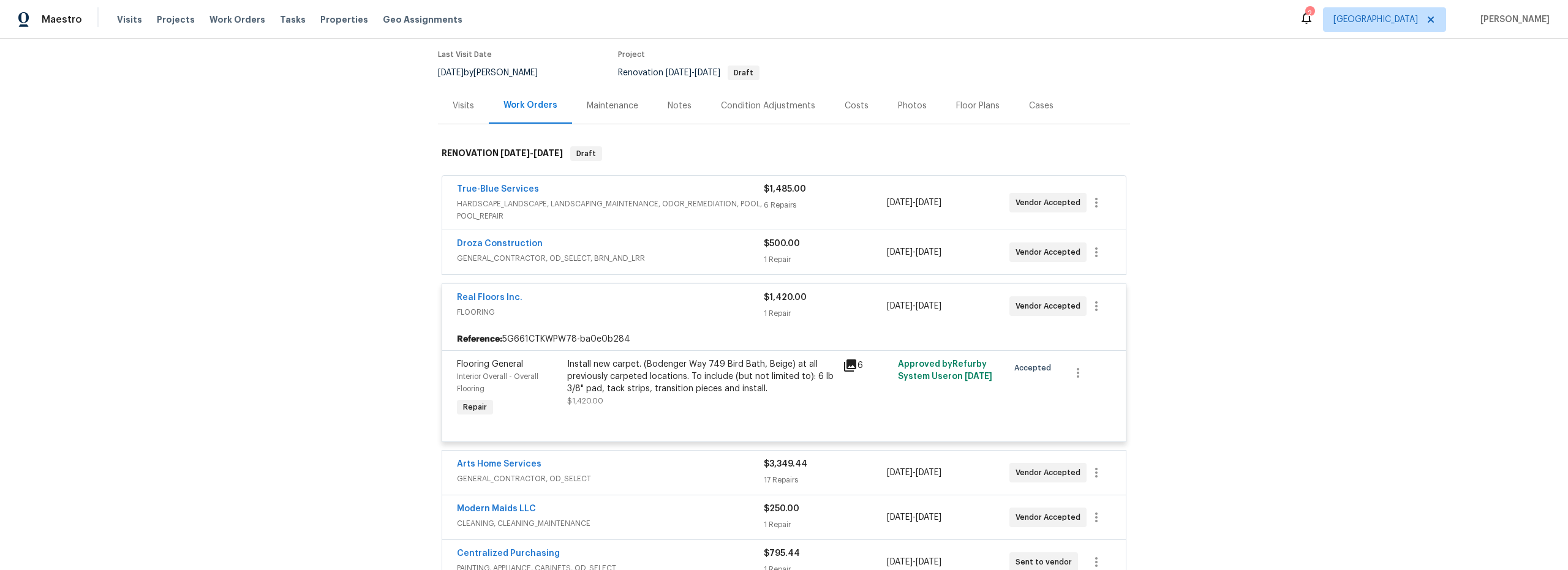
click at [721, 391] on div "Install new carpet. (Bodenger Way 749 Bird Bath, Beige) at all previously carpe…" at bounding box center [701, 376] width 268 height 37
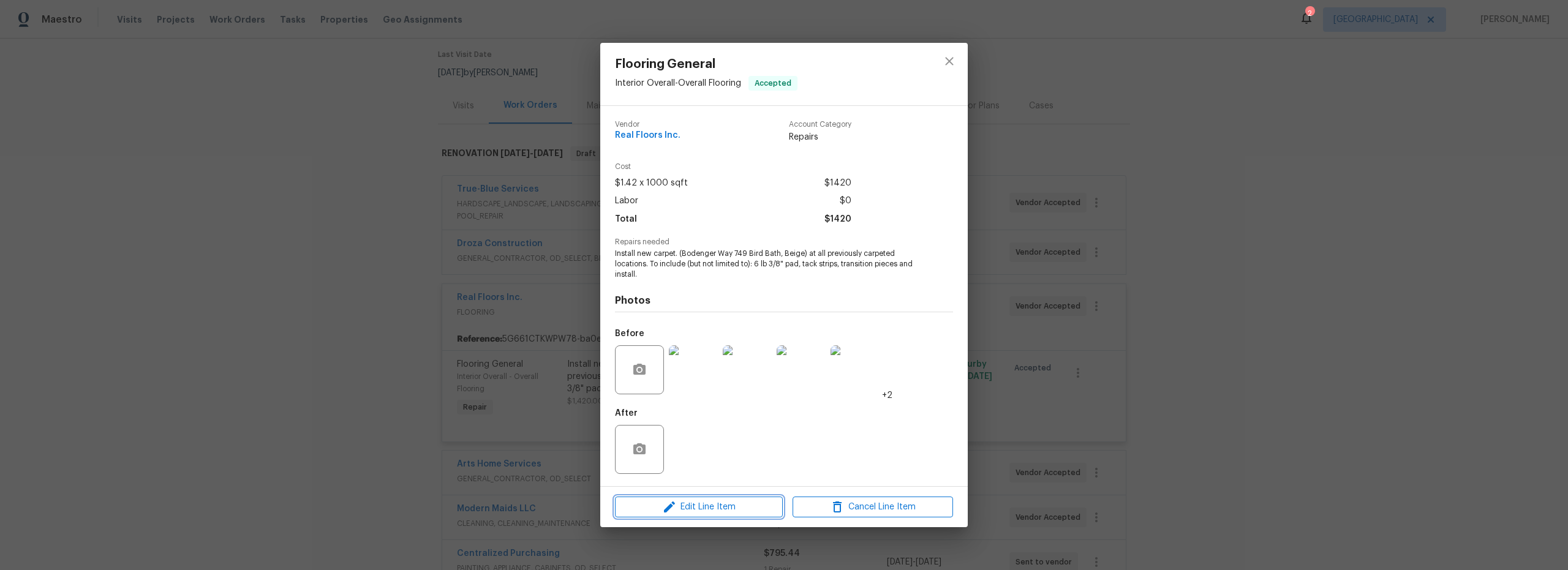
click at [722, 507] on span "Edit Line Item" at bounding box center [699, 507] width 160 height 15
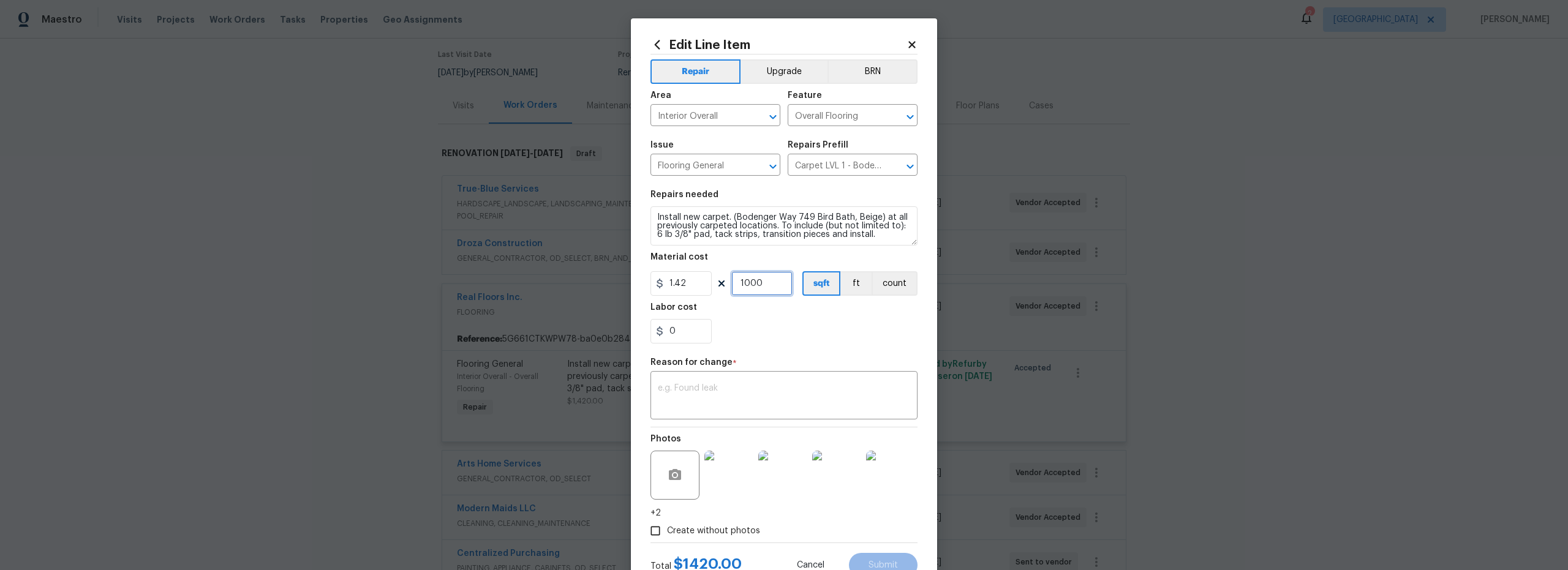
drag, startPoint x: 765, startPoint y: 287, endPoint x: 686, endPoint y: 284, distance: 79.1
click at [685, 284] on div "1.42 1000 sqft ft count" at bounding box center [784, 283] width 267 height 24
type input "810"
click at [778, 333] on div "0" at bounding box center [784, 331] width 267 height 24
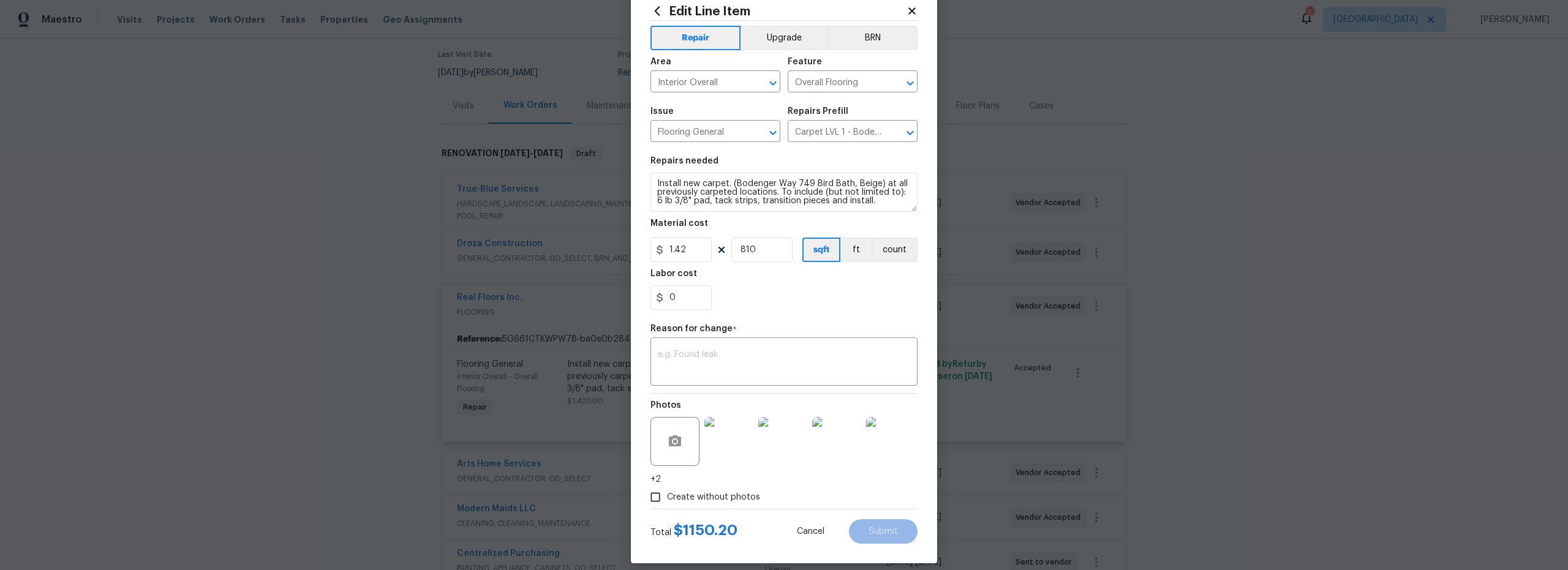
scroll to position [46, 0]
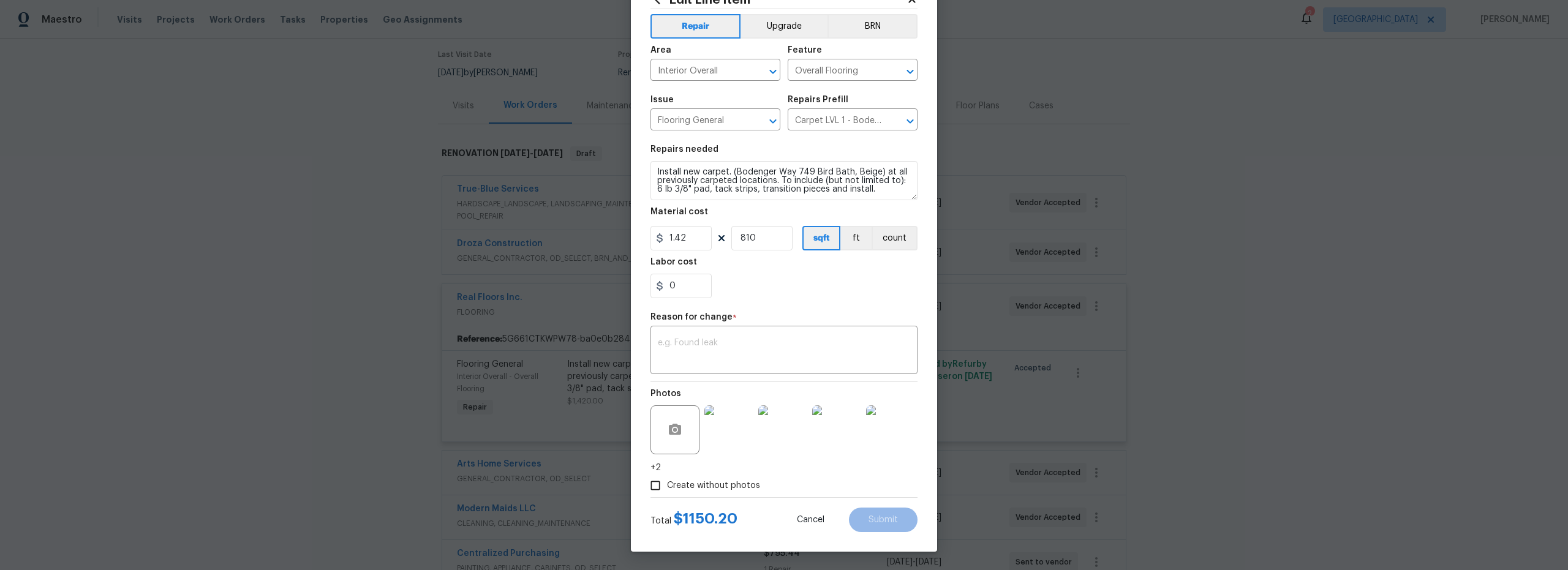
click at [751, 289] on div "0" at bounding box center [784, 285] width 267 height 24
click at [690, 288] on input "0" at bounding box center [681, 285] width 61 height 24
click at [763, 292] on div "0" at bounding box center [784, 285] width 267 height 24
click at [703, 361] on textarea at bounding box center [784, 351] width 252 height 26
type textarea "v"
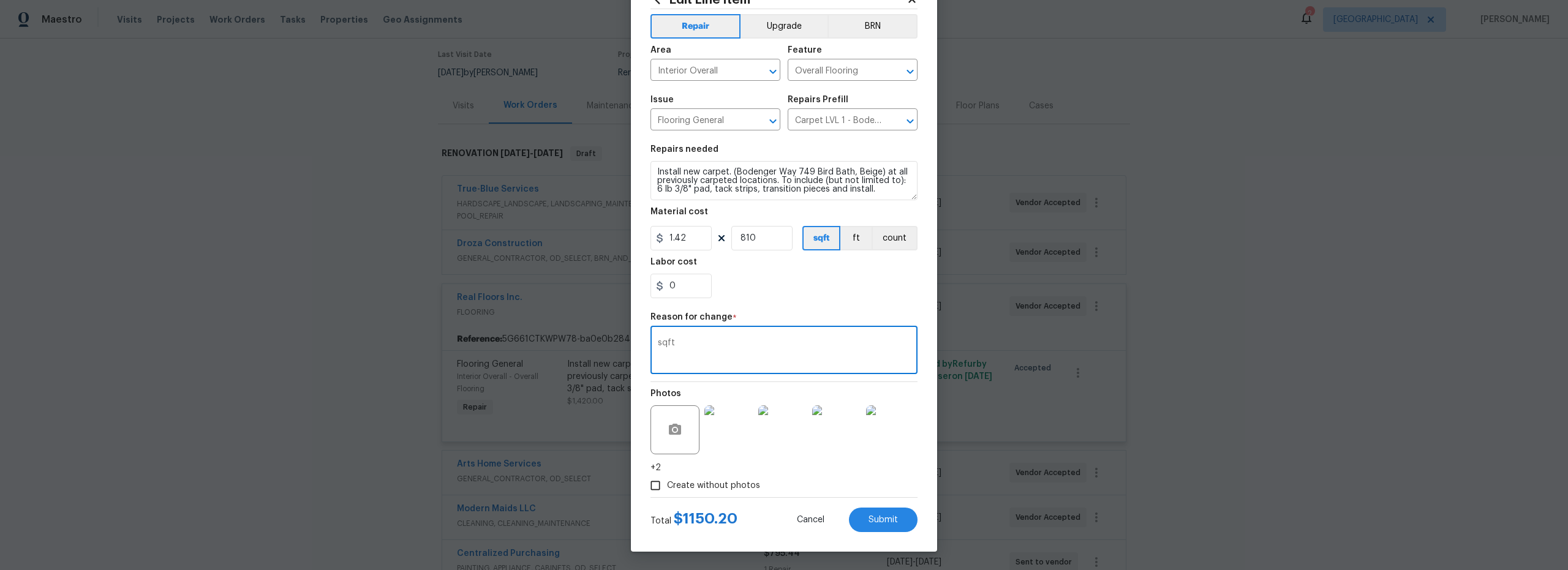
type textarea "sqft"
click at [742, 279] on div "0" at bounding box center [784, 285] width 267 height 24
click at [693, 286] on input "0" at bounding box center [681, 285] width 61 height 24
type input "90"
click at [794, 294] on div "90" at bounding box center [784, 285] width 267 height 24
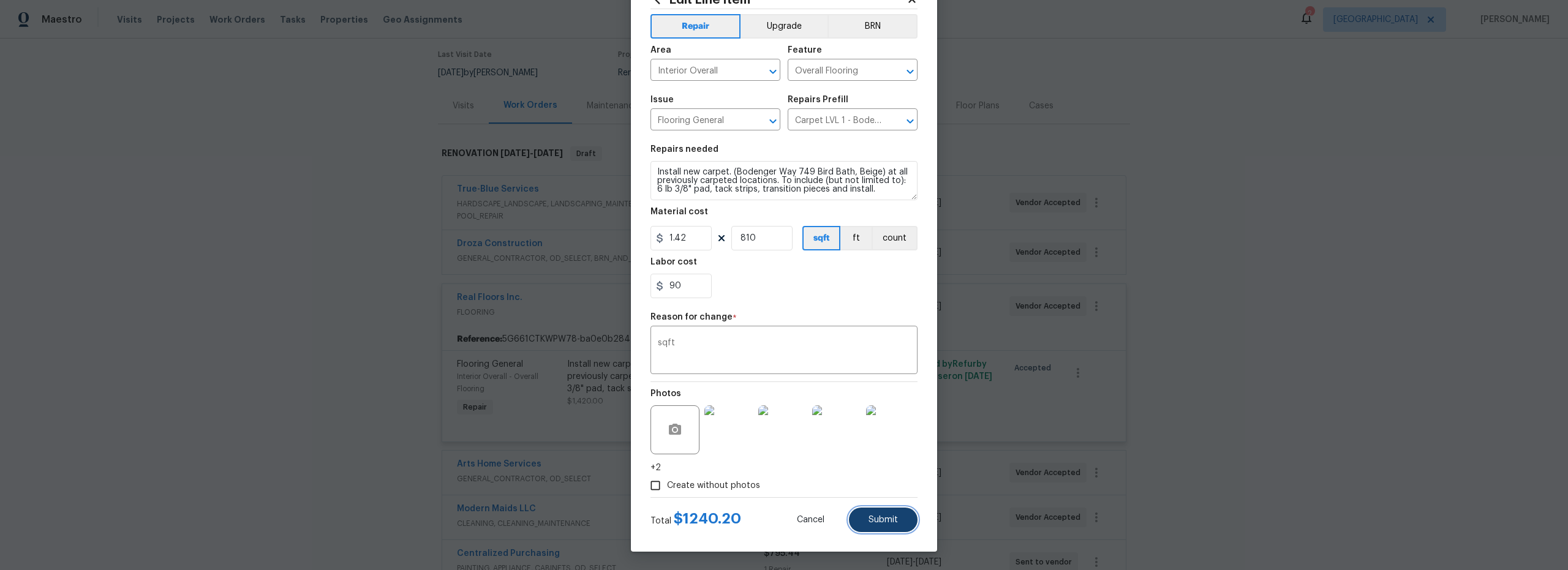
click at [882, 518] on span "Submit" at bounding box center [884, 520] width 29 height 9
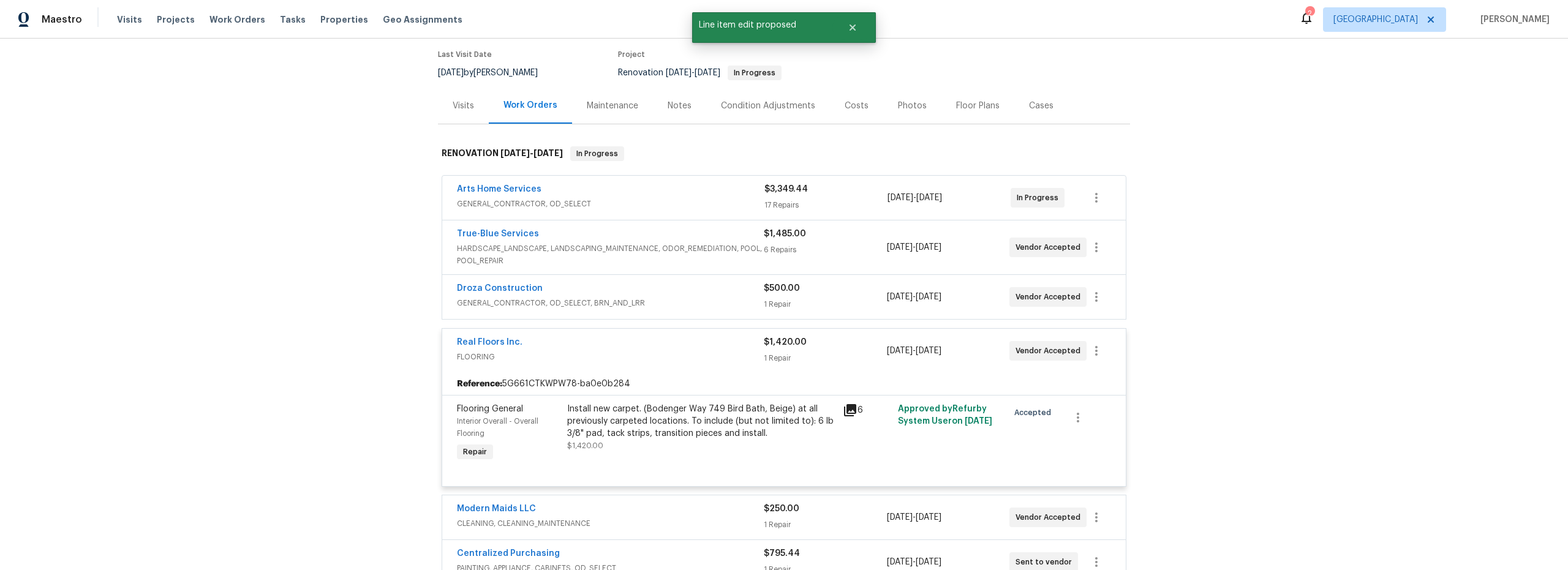
scroll to position [0, 0]
click at [465, 339] on link "Real Floors Inc." at bounding box center [490, 342] width 65 height 9
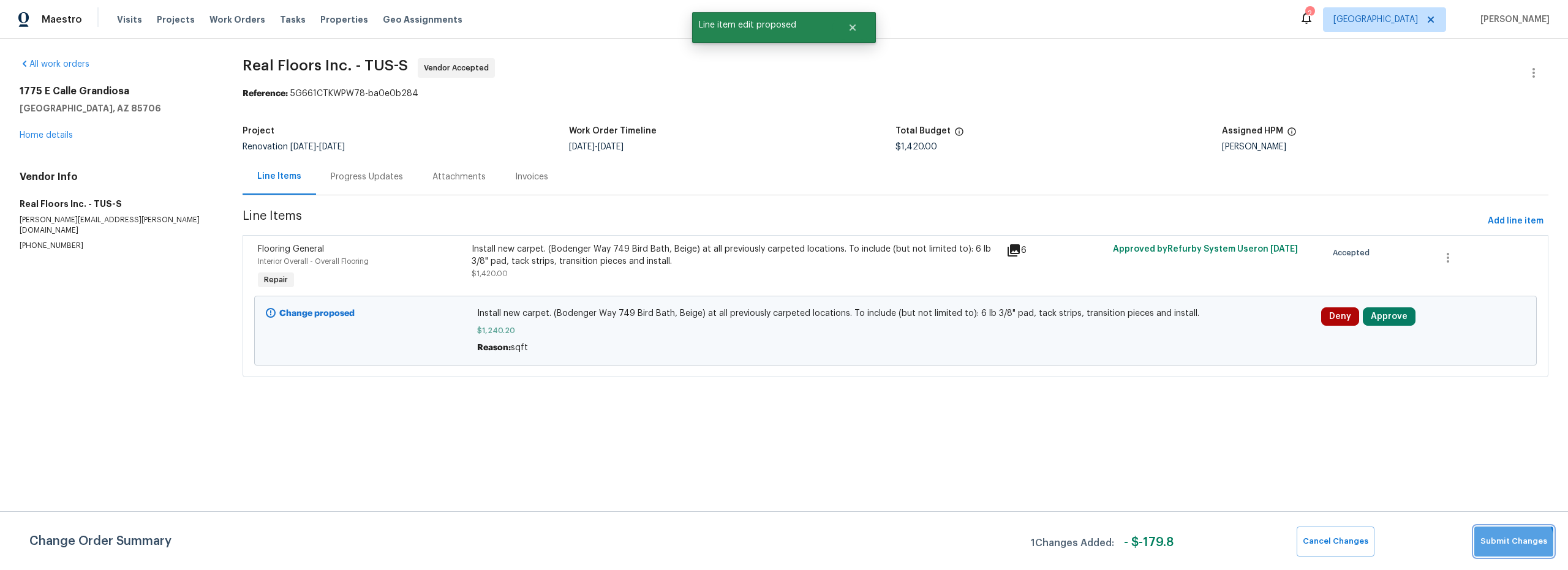
click at [1508, 547] on span "Submit Changes" at bounding box center [1514, 541] width 67 height 14
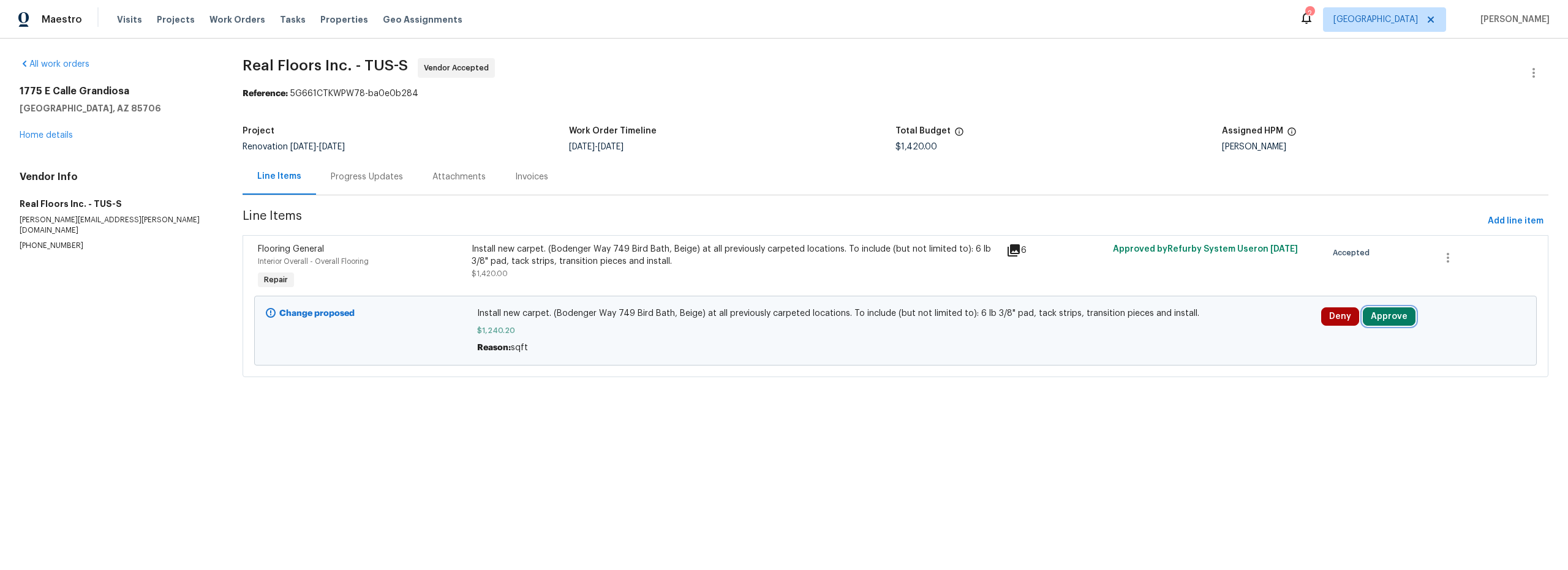
click at [1389, 320] on button "Approve" at bounding box center [1389, 316] width 53 height 18
click at [1189, 331] on span "Approve" at bounding box center [1206, 328] width 35 height 9
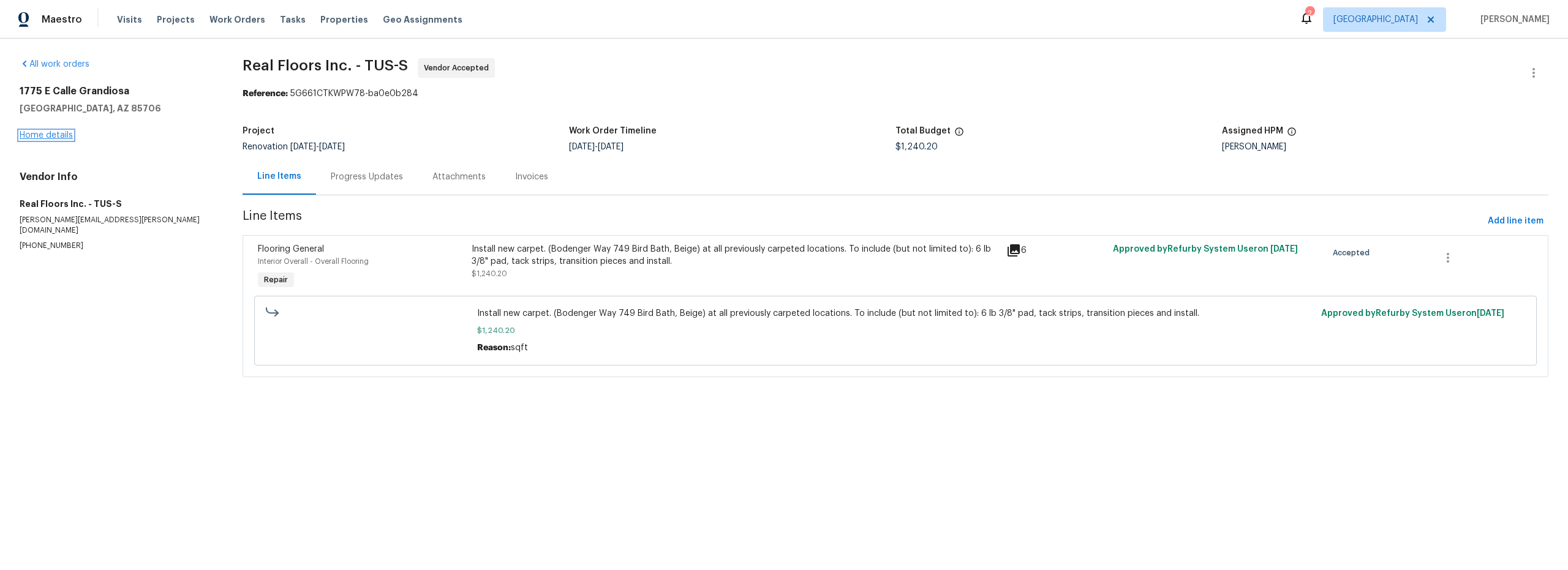
click at [49, 136] on link "Home details" at bounding box center [46, 135] width 53 height 9
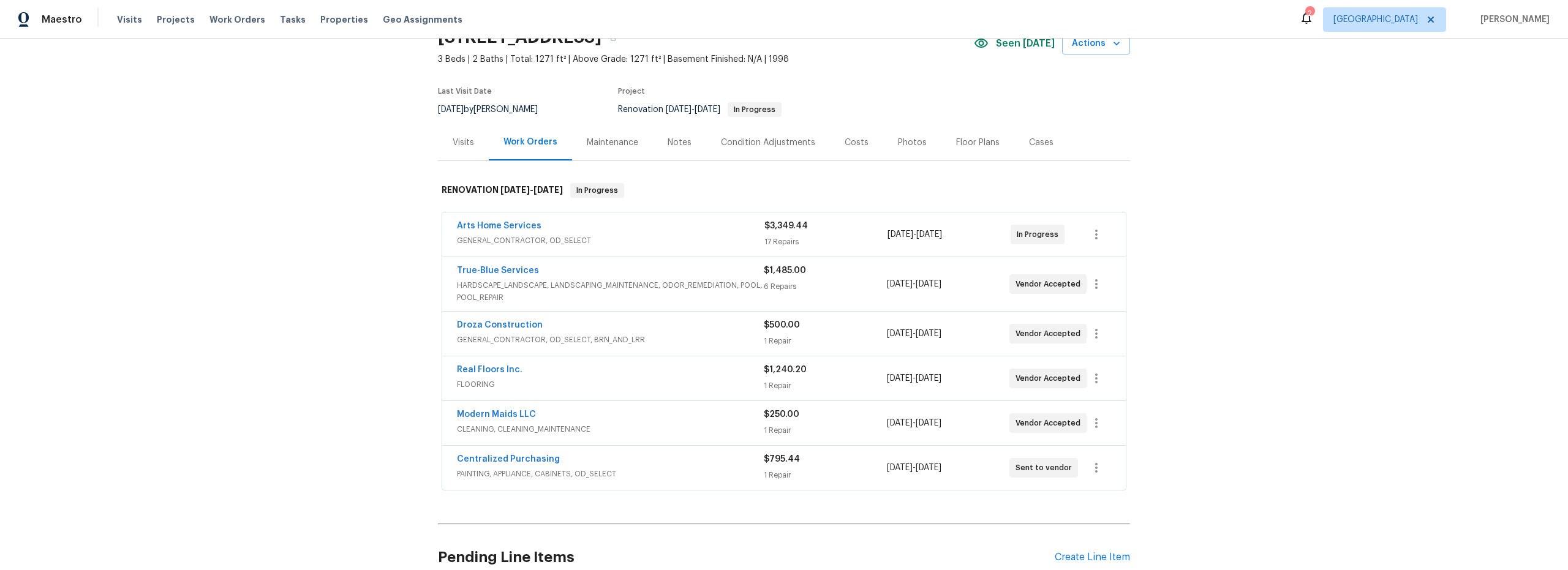
scroll to position [40, 0]
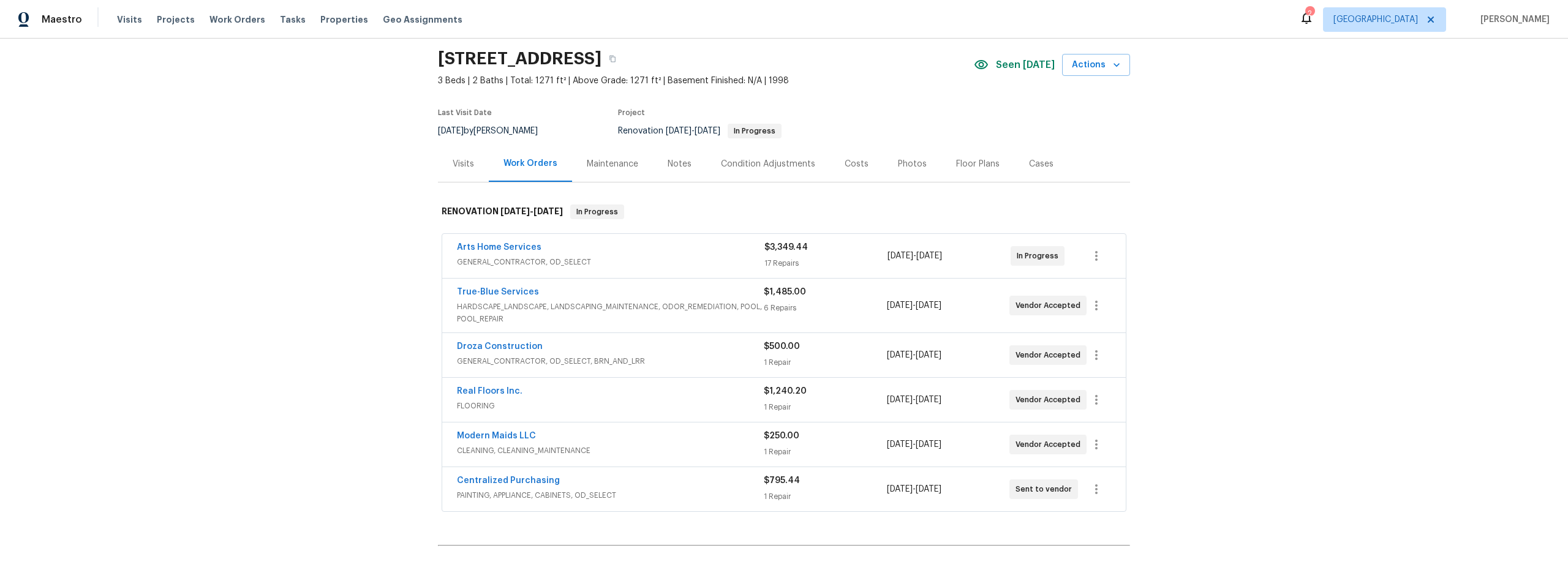
click at [672, 166] on div "Notes" at bounding box center [679, 164] width 24 height 12
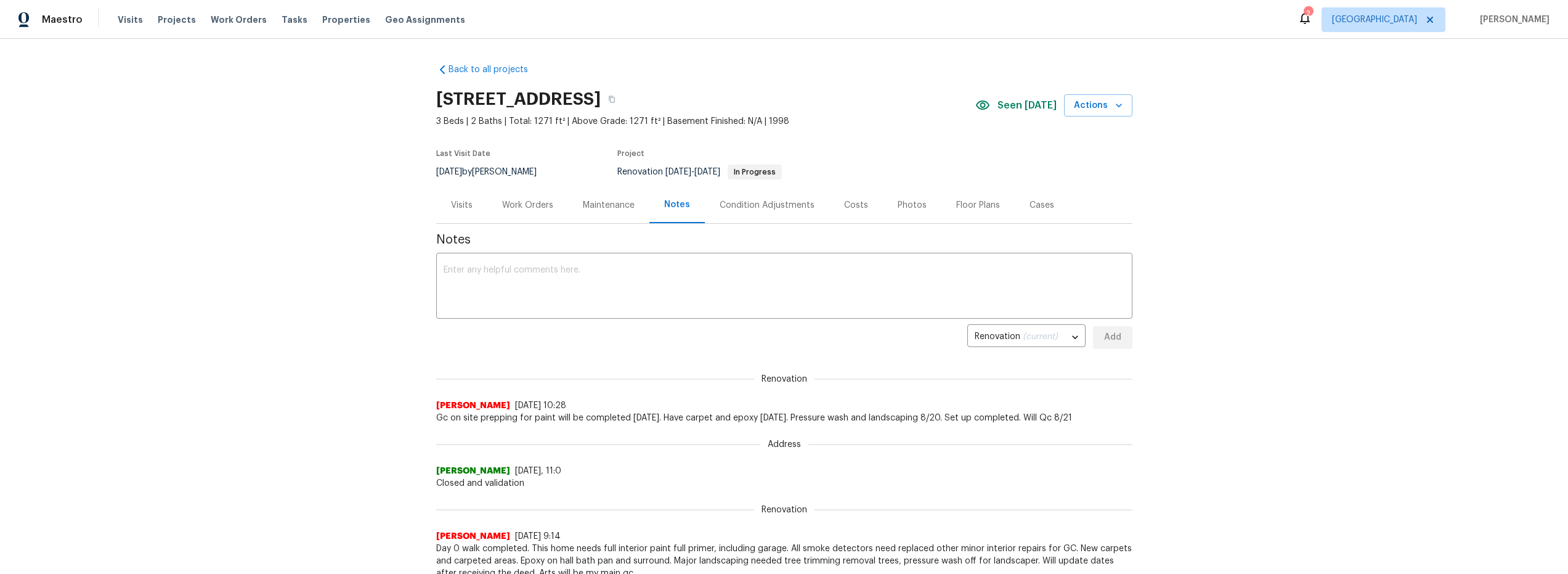
drag, startPoint x: 538, startPoint y: 202, endPoint x: 561, endPoint y: 223, distance: 31.1
click at [538, 202] on div "Work Orders" at bounding box center [527, 205] width 51 height 13
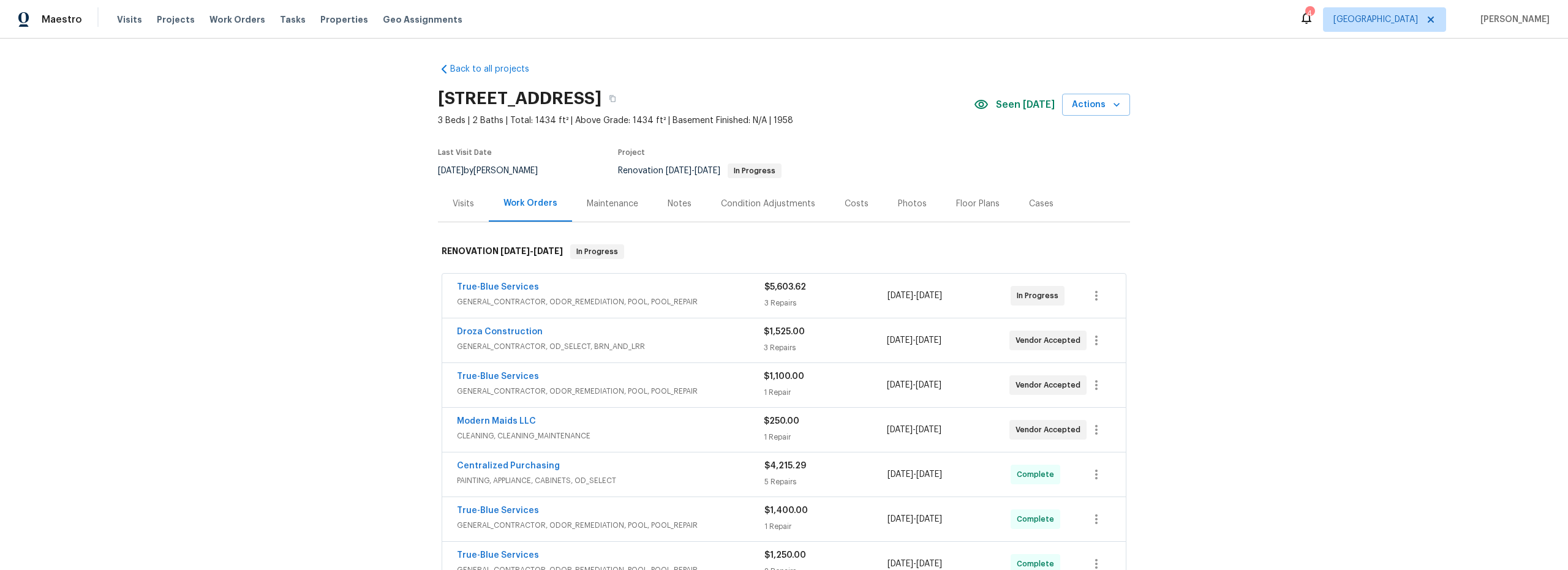
click at [1314, 17] on div "4" at bounding box center [1310, 13] width 9 height 12
click at [1314, 20] on icon at bounding box center [1306, 18] width 15 height 15
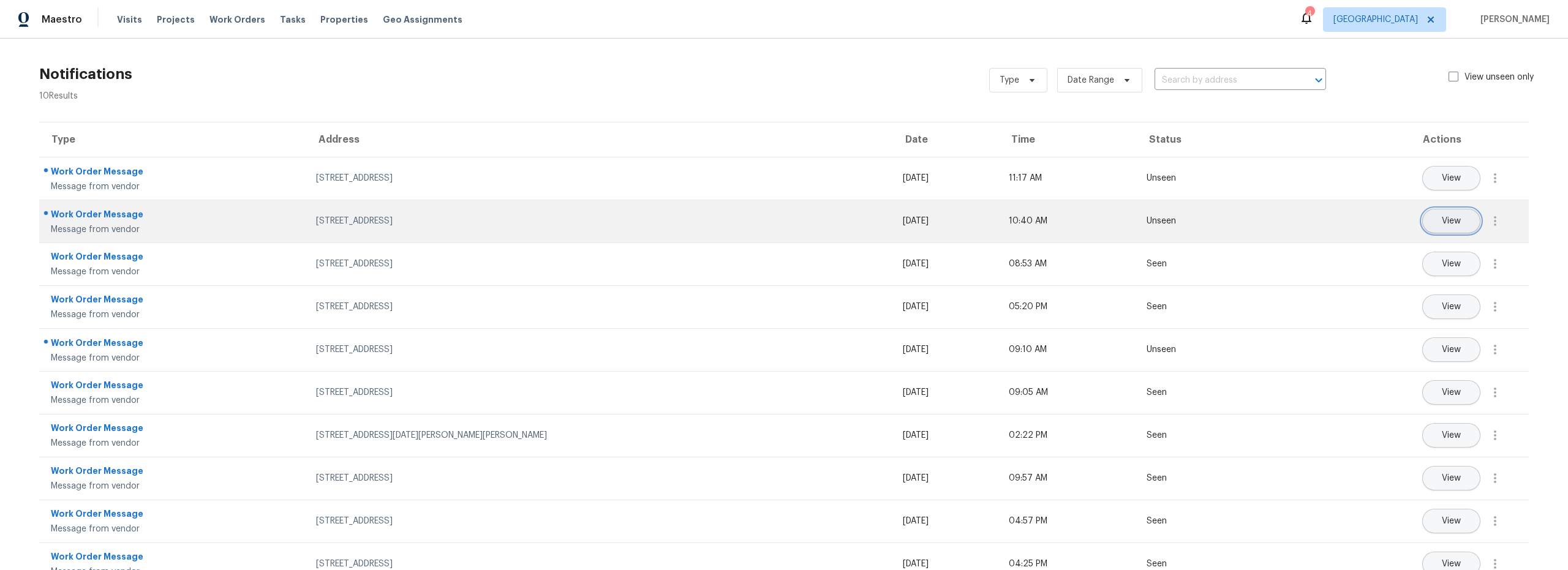
click at [1442, 222] on span "View" at bounding box center [1452, 221] width 19 height 9
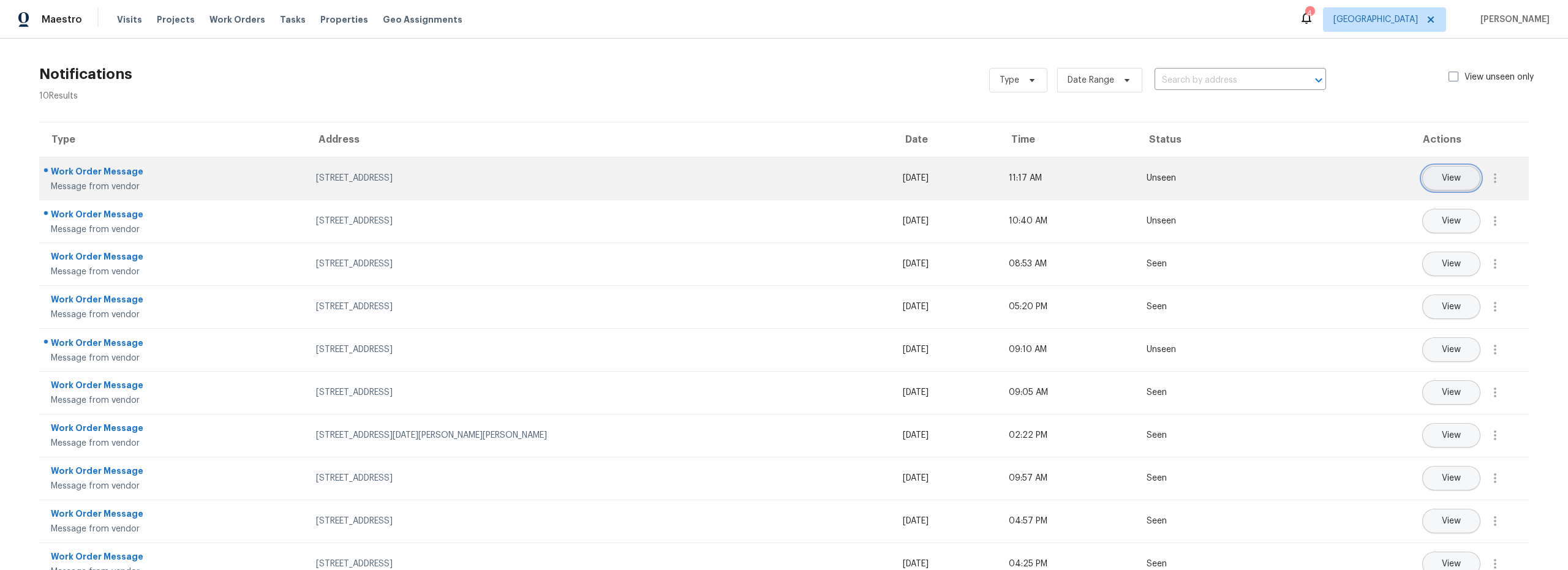
click at [1435, 186] on button "View" at bounding box center [1451, 178] width 58 height 24
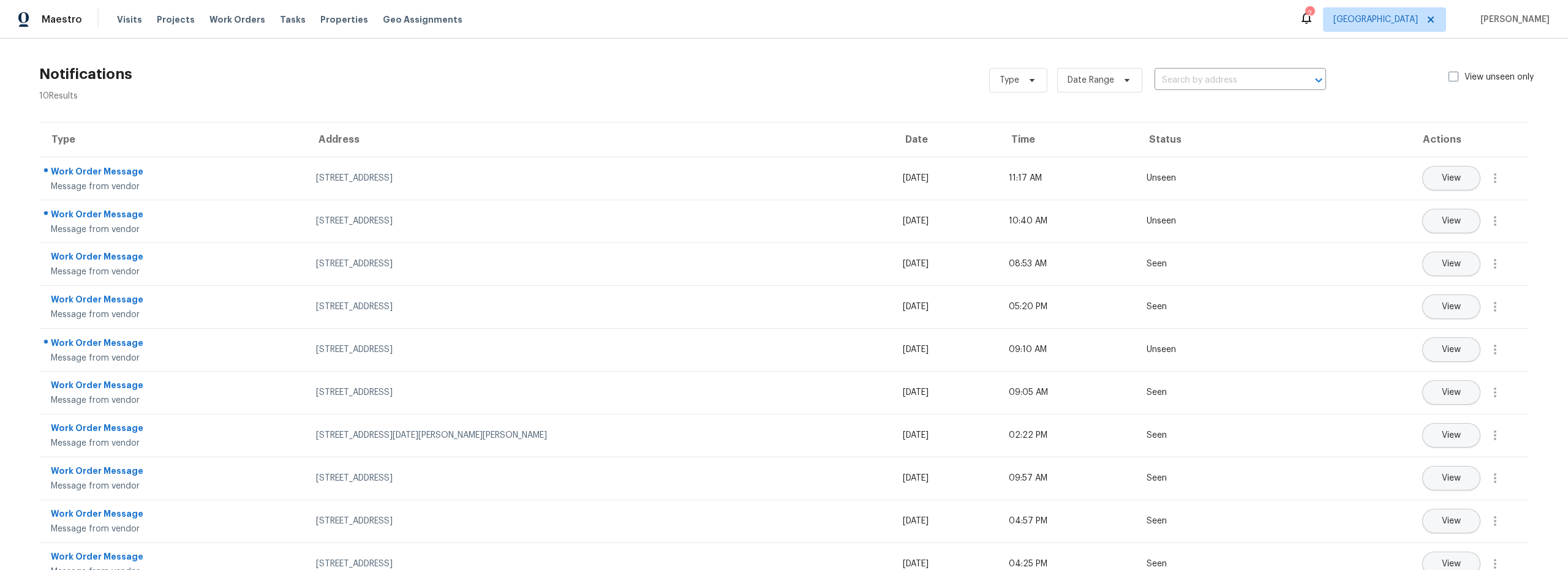
click at [654, 48] on div "Notifications 10 Results Type Date Range ​ View unseen only Type Address Date T…" at bounding box center [784, 317] width 1568 height 557
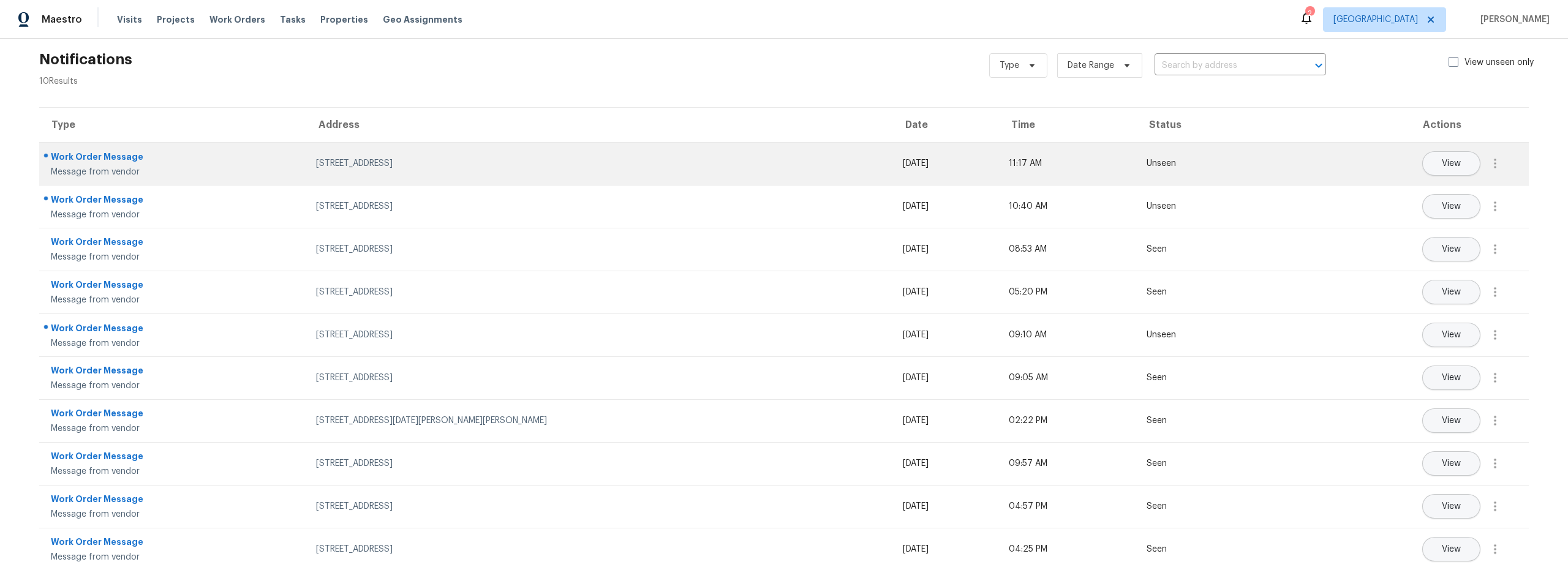
scroll to position [35, 0]
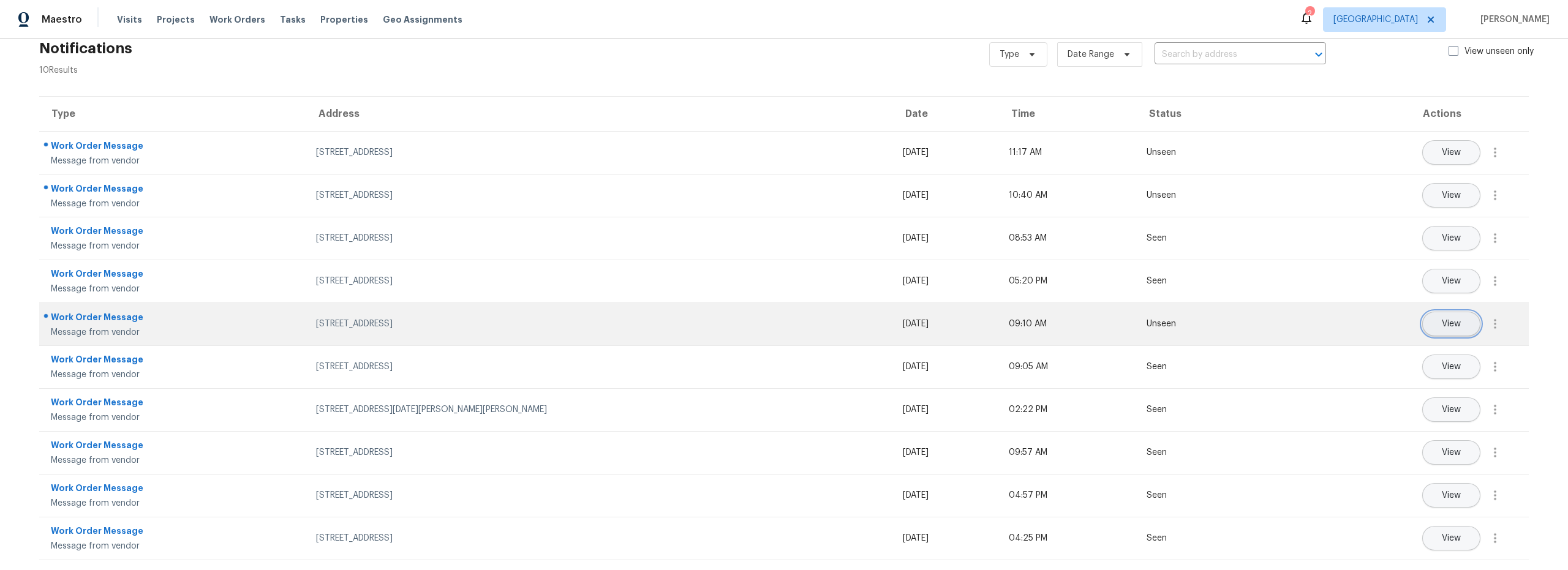
click at [1442, 320] on span "View" at bounding box center [1452, 324] width 19 height 9
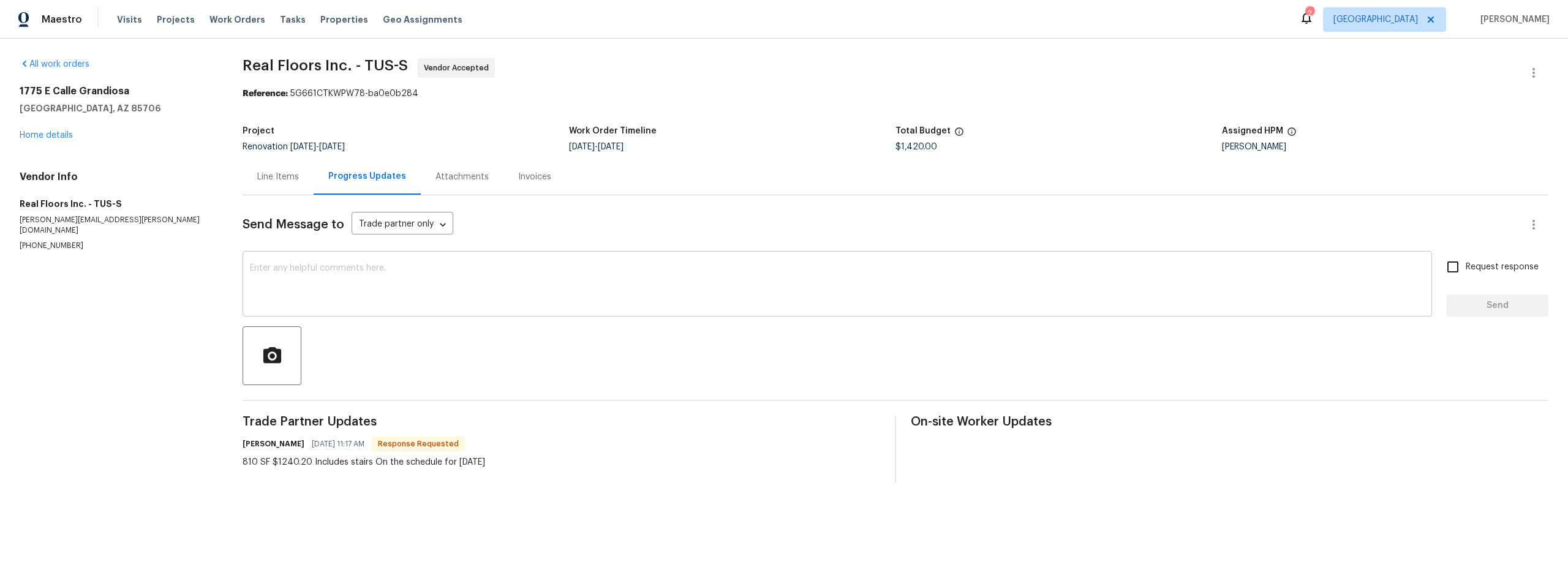
drag, startPoint x: 342, startPoint y: 286, endPoint x: 348, endPoint y: 288, distance: 6.3
click at [343, 286] on textarea at bounding box center [837, 285] width 1175 height 43
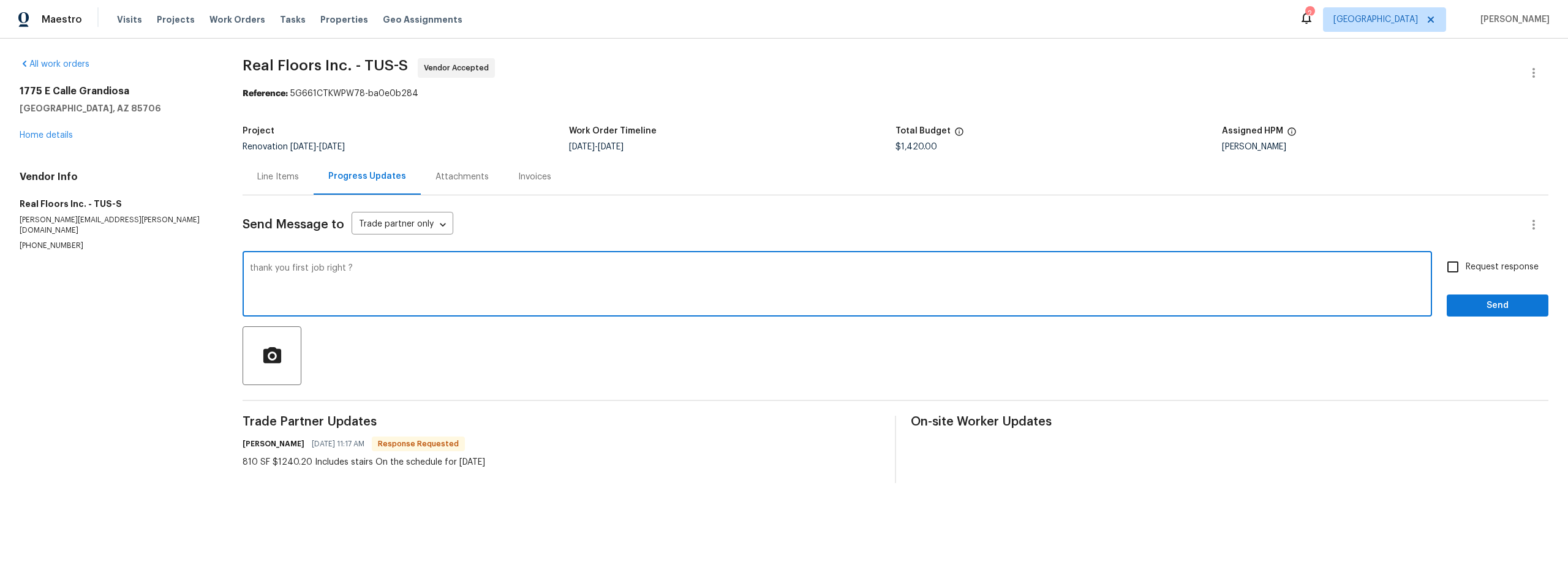
type textarea "thank you first job right ?"
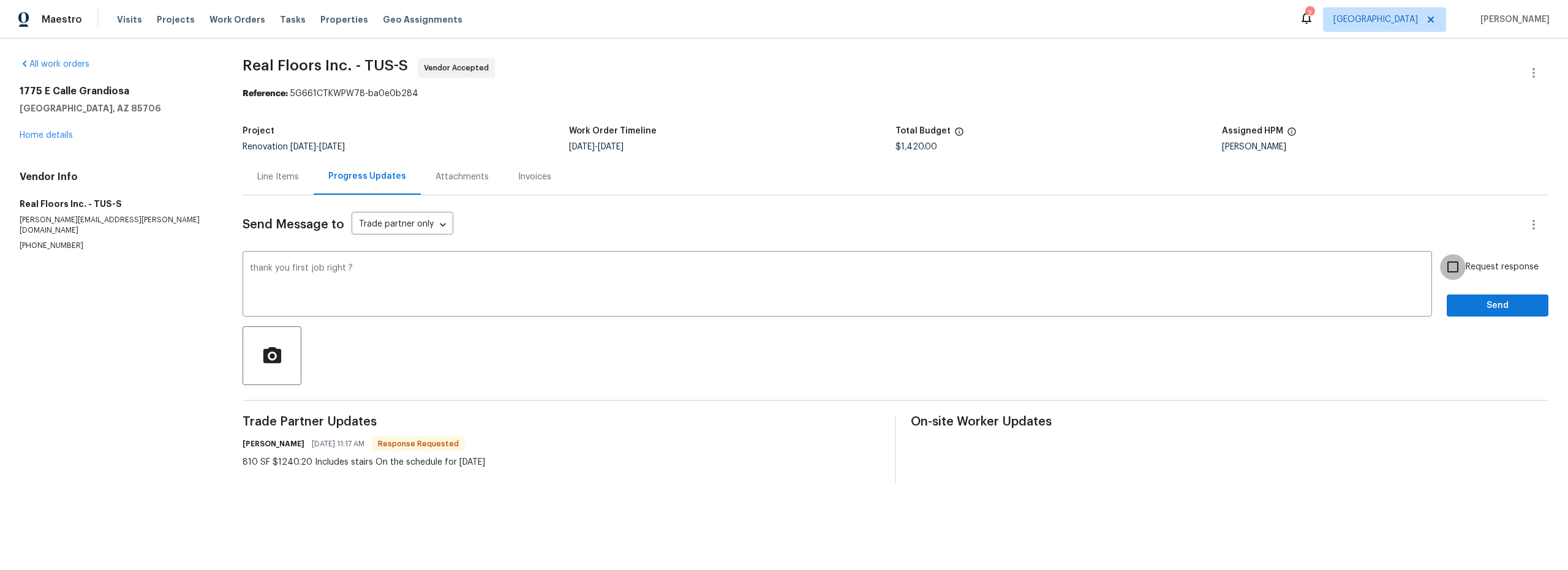
click at [1449, 267] on input "Request response" at bounding box center [1453, 267] width 26 height 26
checkbox input "true"
click at [1480, 306] on span "Send" at bounding box center [1498, 306] width 82 height 15
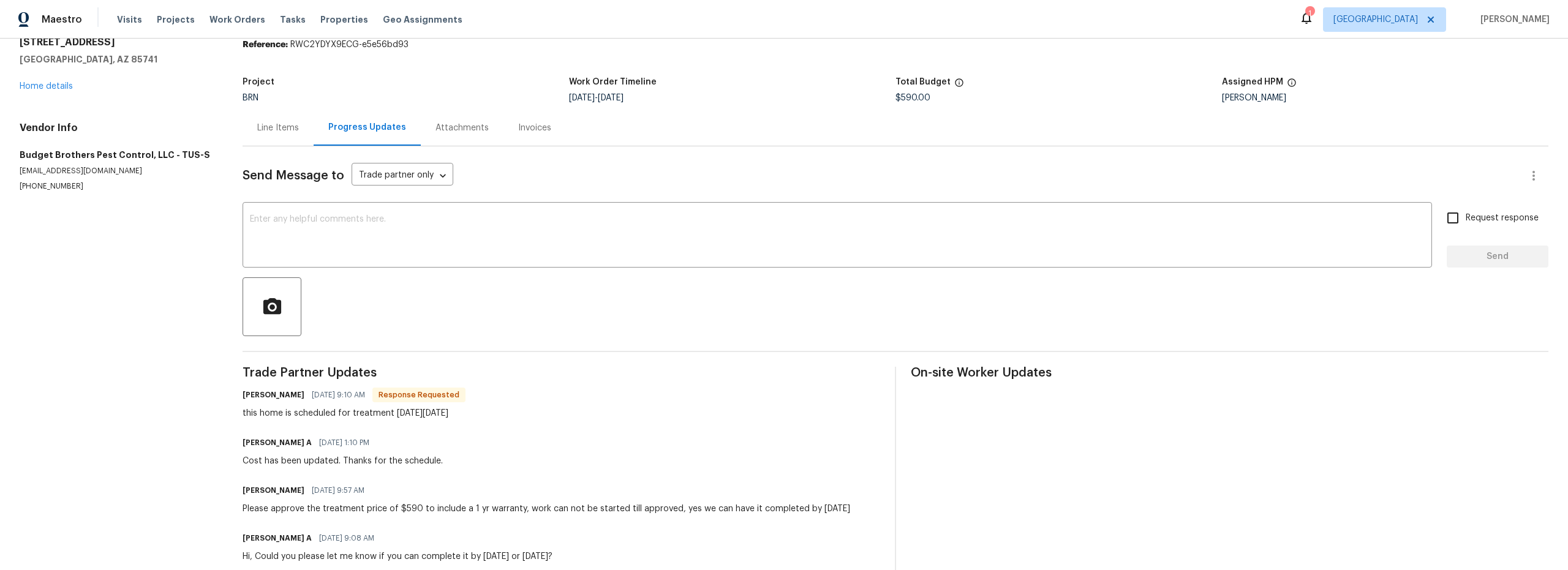
scroll to position [10, 0]
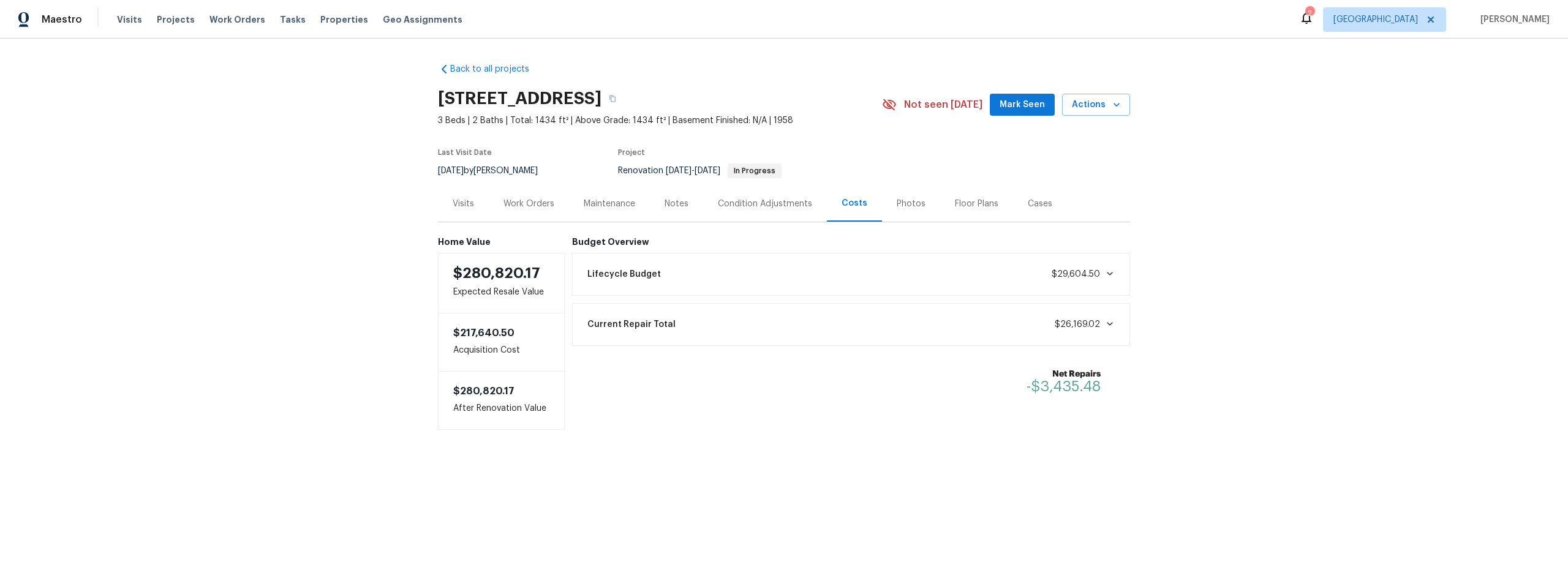
click at [520, 202] on div "Work Orders" at bounding box center [529, 203] width 51 height 12
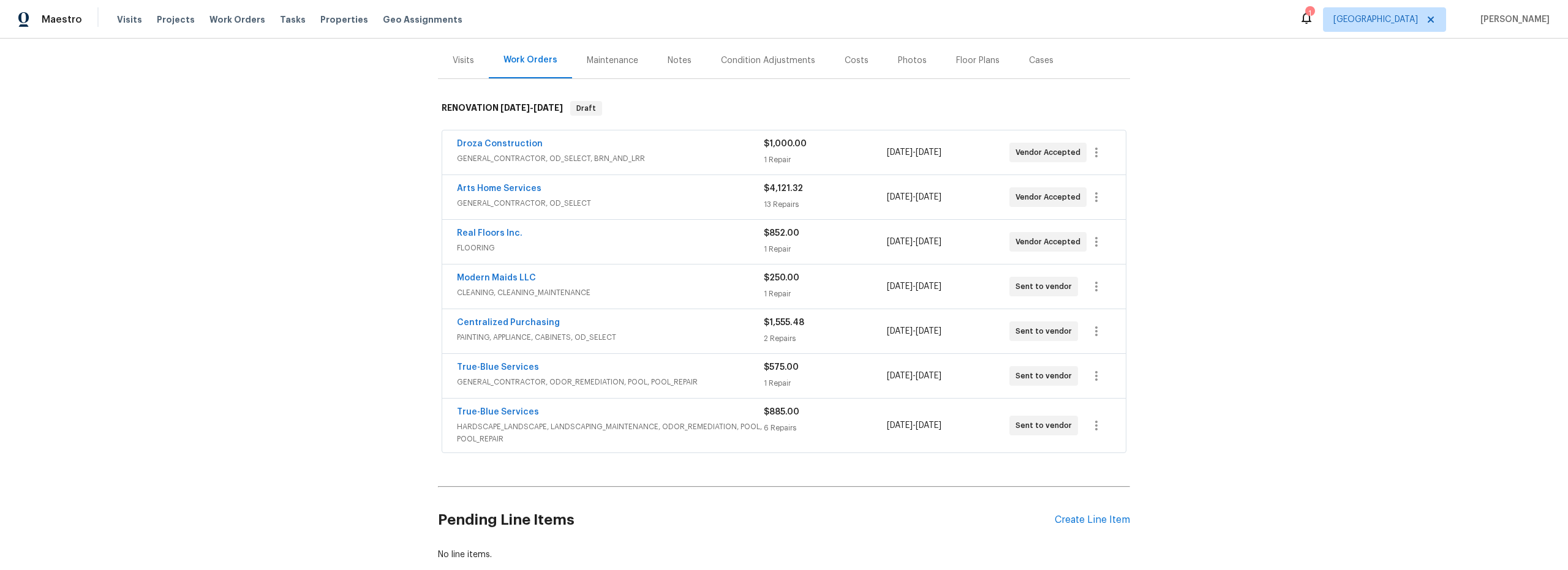
scroll to position [136, 0]
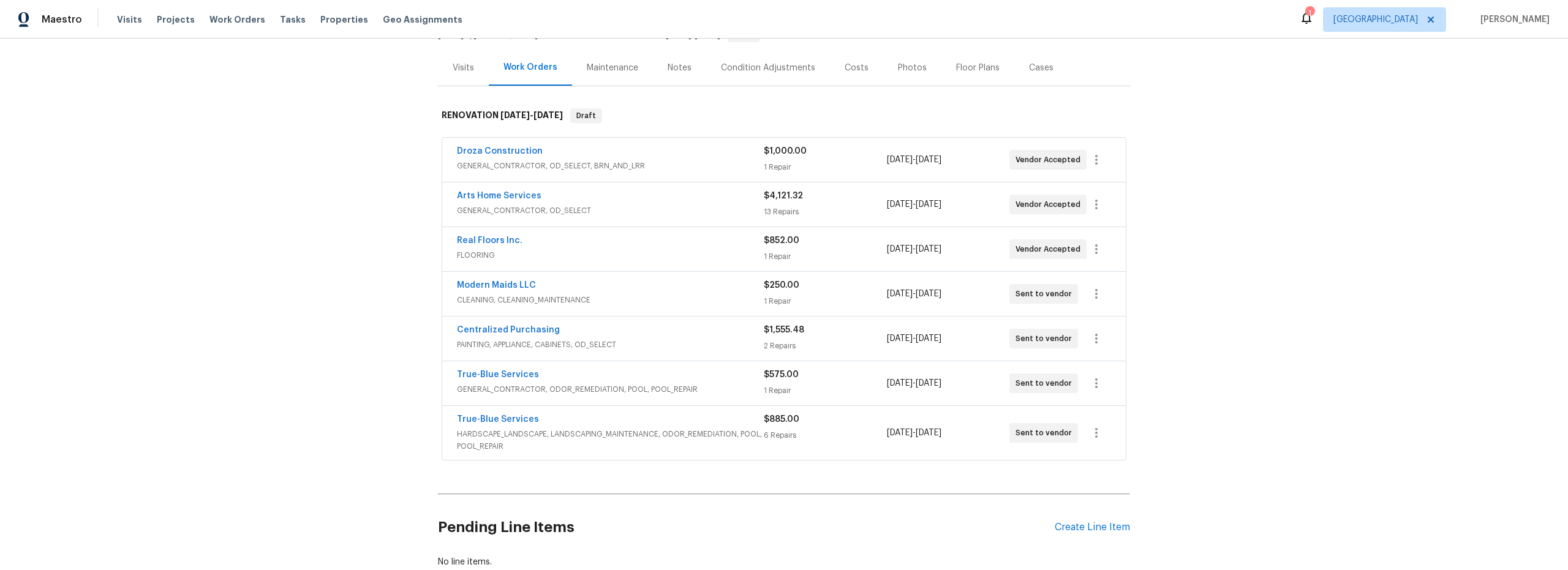
click at [725, 386] on span "GENERAL_CONTRACTOR, ODOR_REMEDIATION, POOL, POOL_REPAIR" at bounding box center [610, 389] width 307 height 12
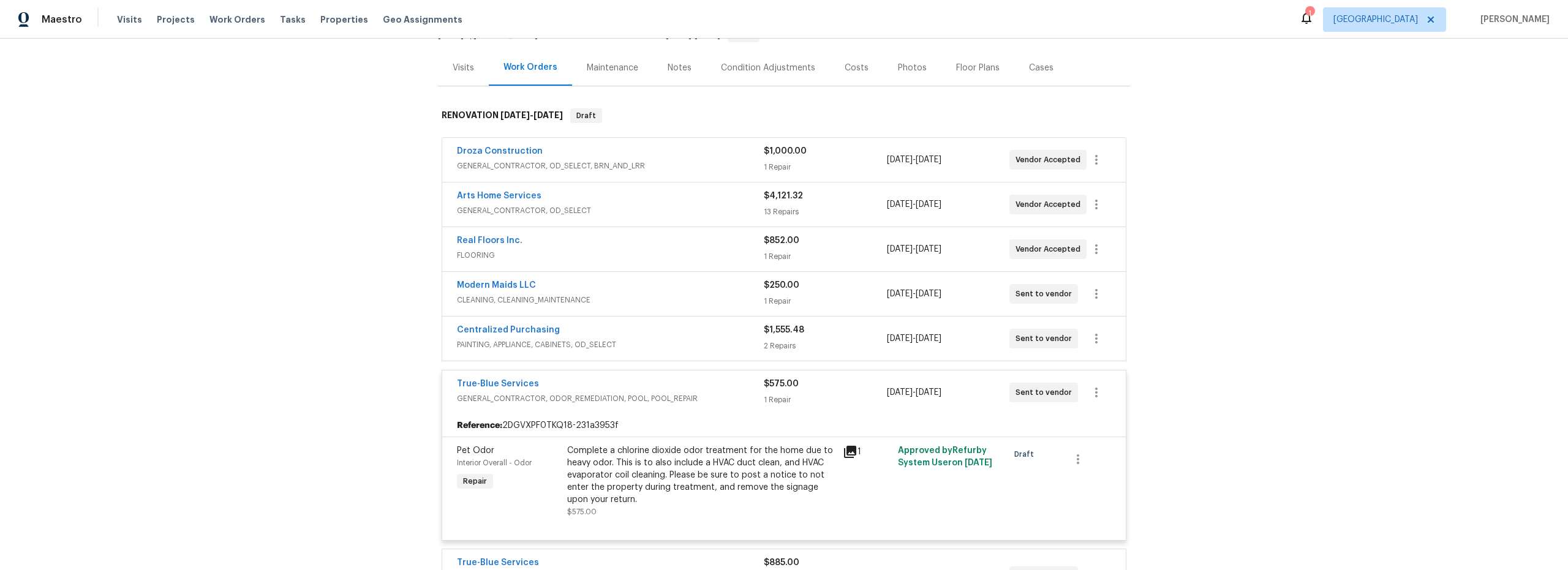
scroll to position [156, 0]
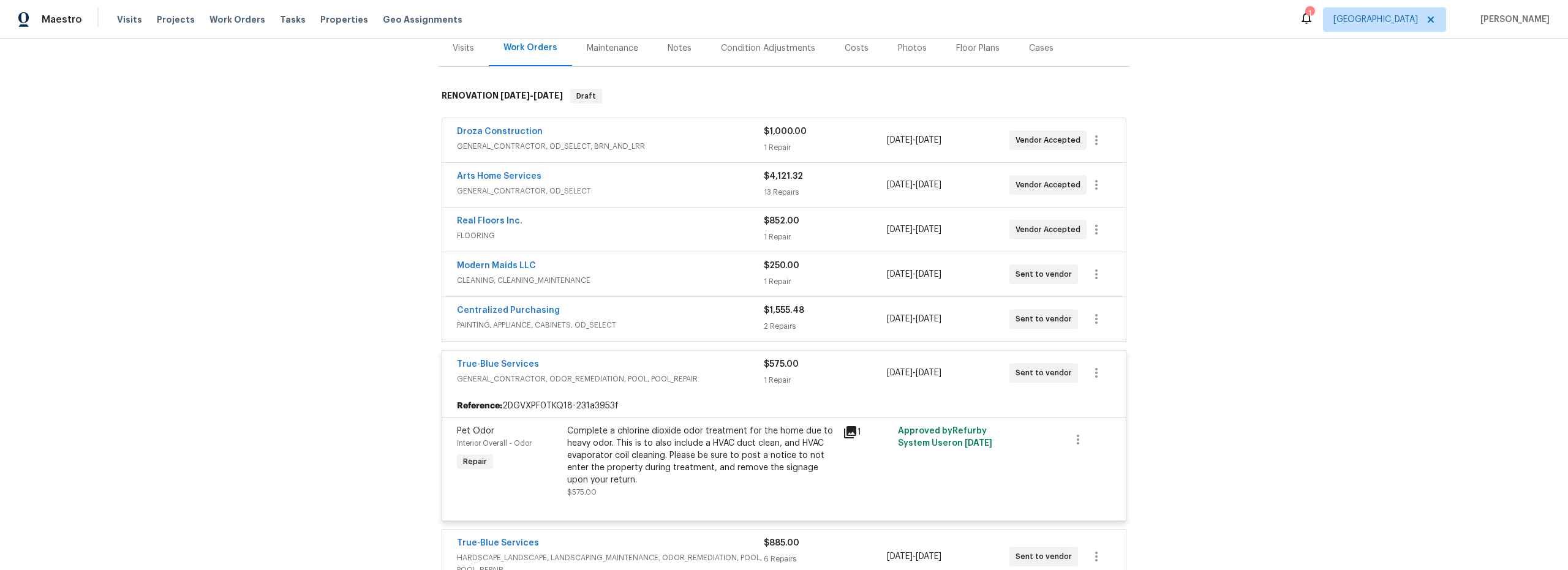
click at [711, 464] on div "Complete a chlorine dioxide odor treatment for the home due to heavy odor. This…" at bounding box center [701, 455] width 268 height 61
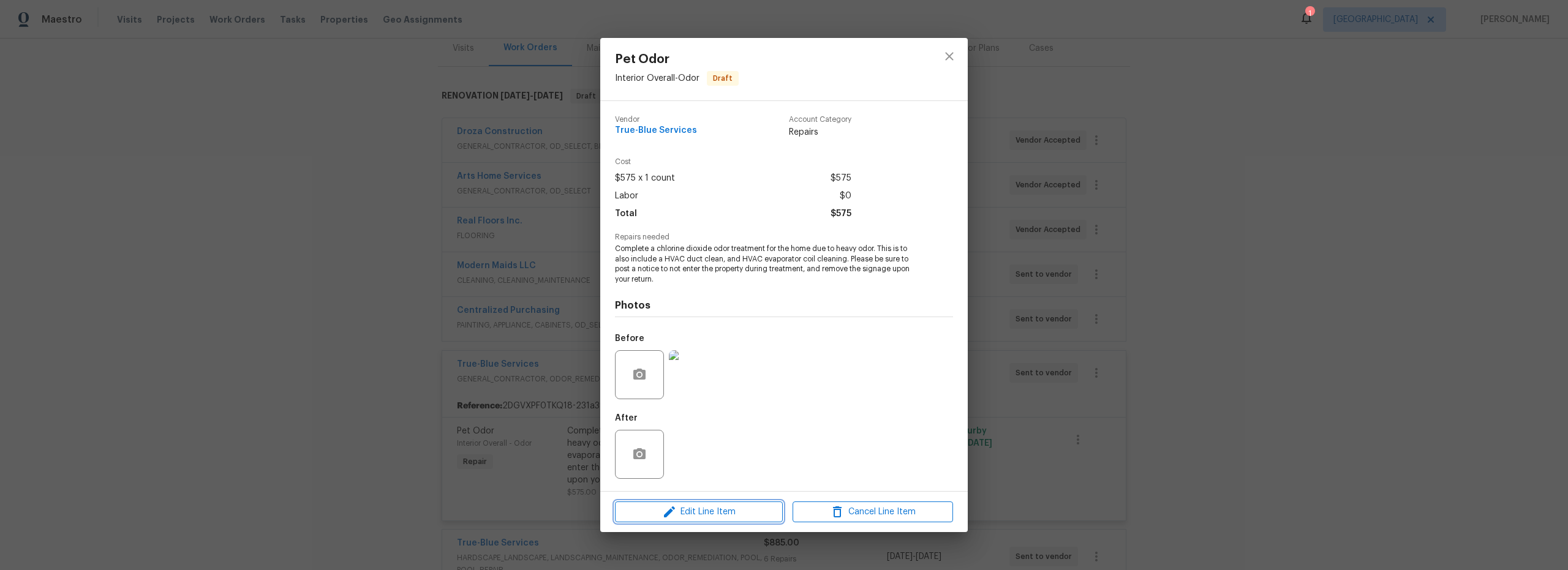
click at [723, 511] on span "Edit Line Item" at bounding box center [699, 512] width 160 height 15
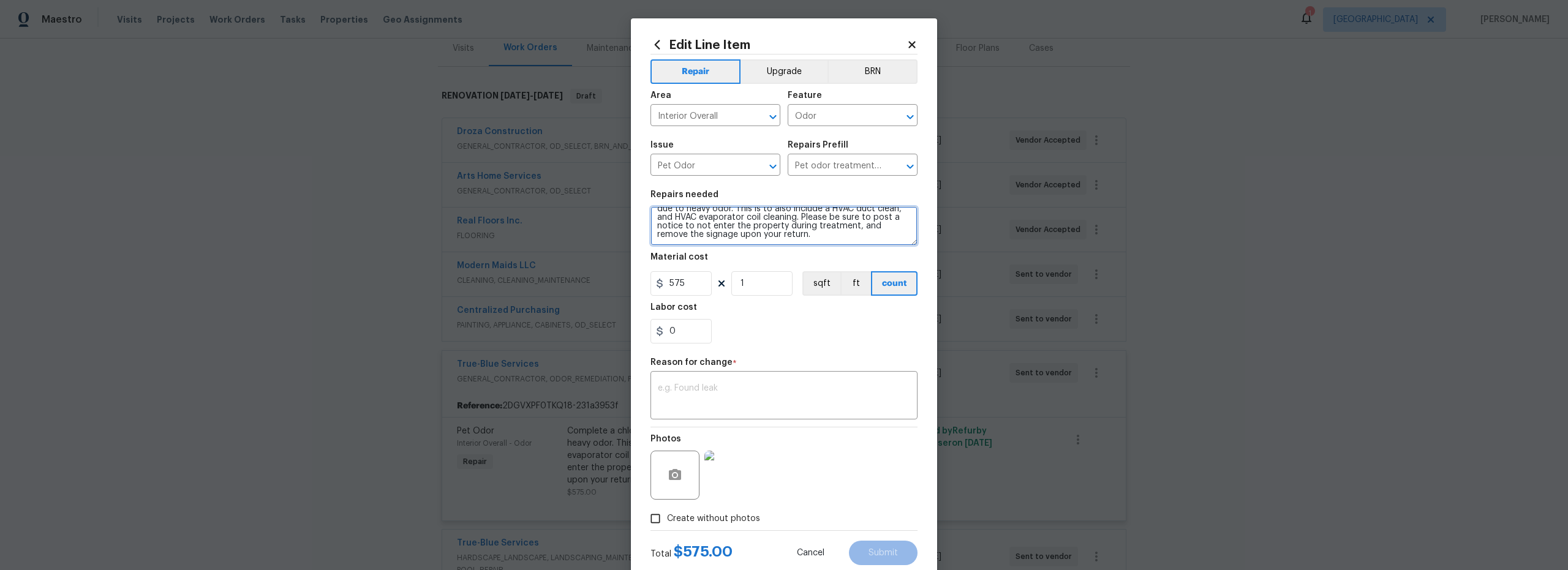
scroll to position [0, 0]
drag, startPoint x: 814, startPoint y: 233, endPoint x: 602, endPoint y: 199, distance: 214.7
click at [602, 201] on div "Edit Line Item Repair Upgrade BRN Area Interior Overall ​ Feature Odor ​ Issue …" at bounding box center [784, 285] width 1568 height 570
paste textarea "This process includes ULV fogging with fragrance, applied to cabinetry, window …"
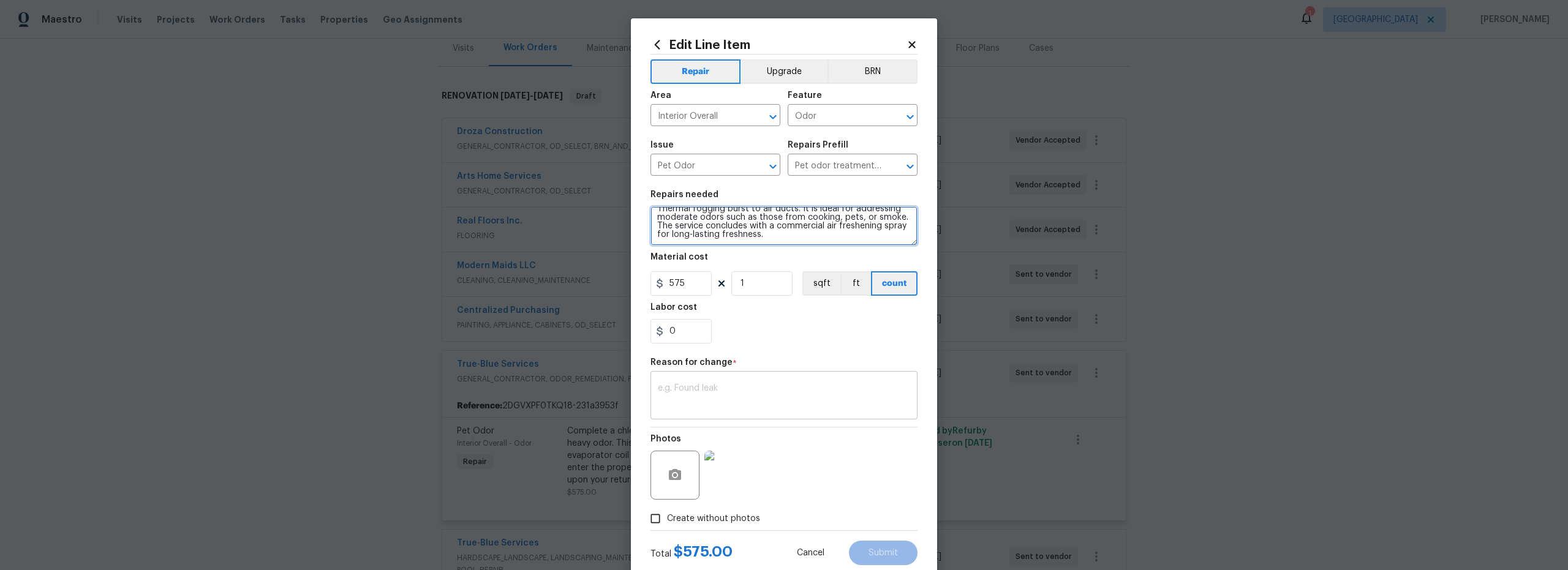
type textarea "This process includes ULV fogging with fragrance, applied to cabinetry, window …"
click at [759, 402] on textarea at bounding box center [784, 396] width 252 height 26
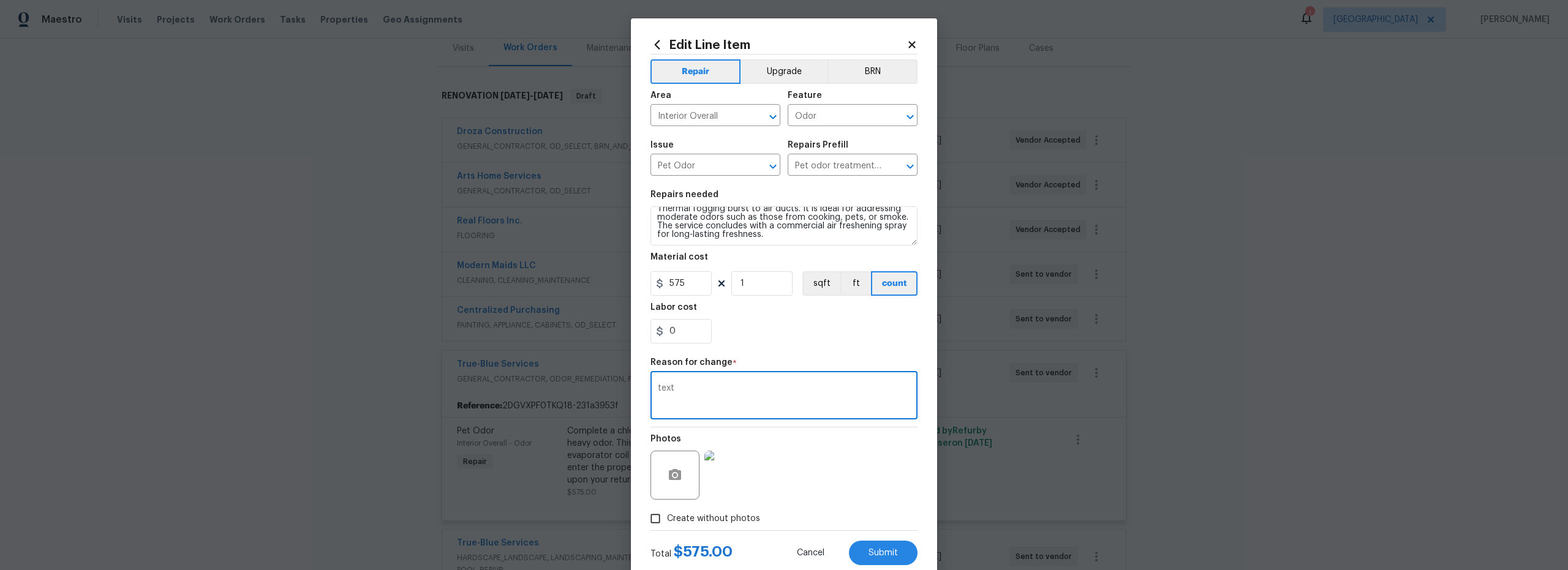
type textarea "text"
click at [808, 482] on div "Photos" at bounding box center [784, 467] width 267 height 79
click at [877, 552] on span "Submit" at bounding box center [884, 553] width 29 height 9
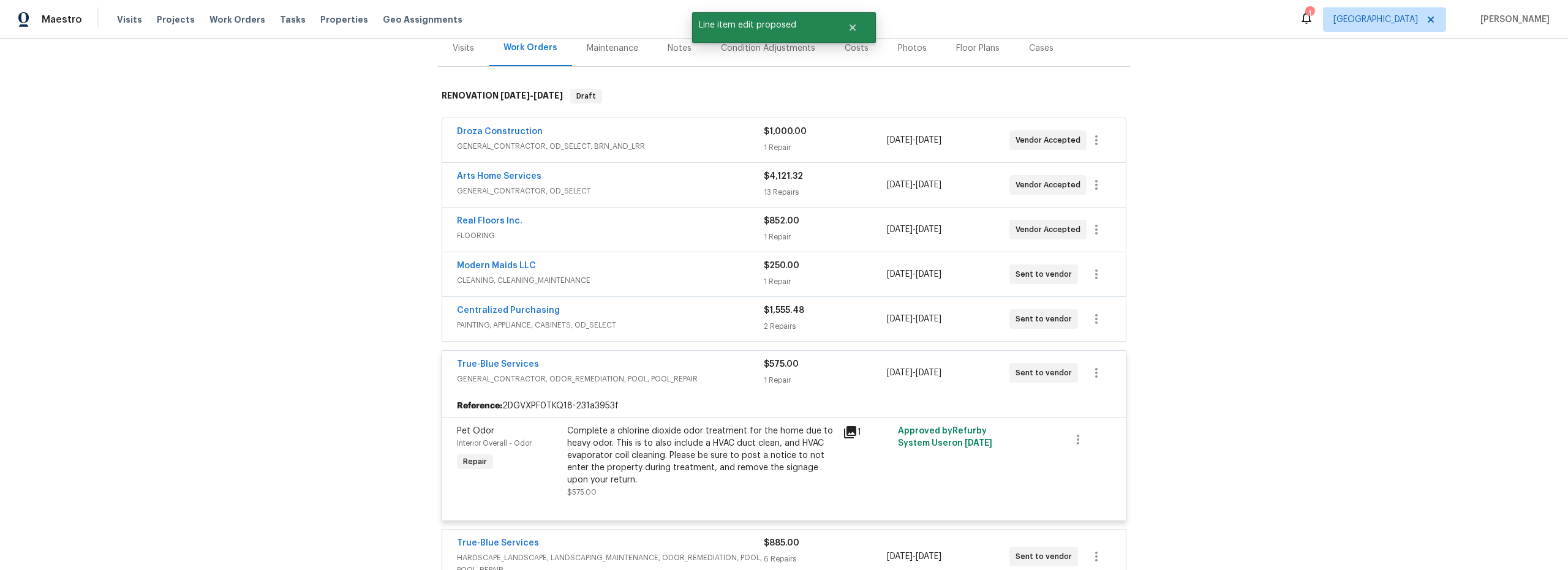
click at [678, 314] on div "Centralized Purchasing" at bounding box center [610, 311] width 307 height 15
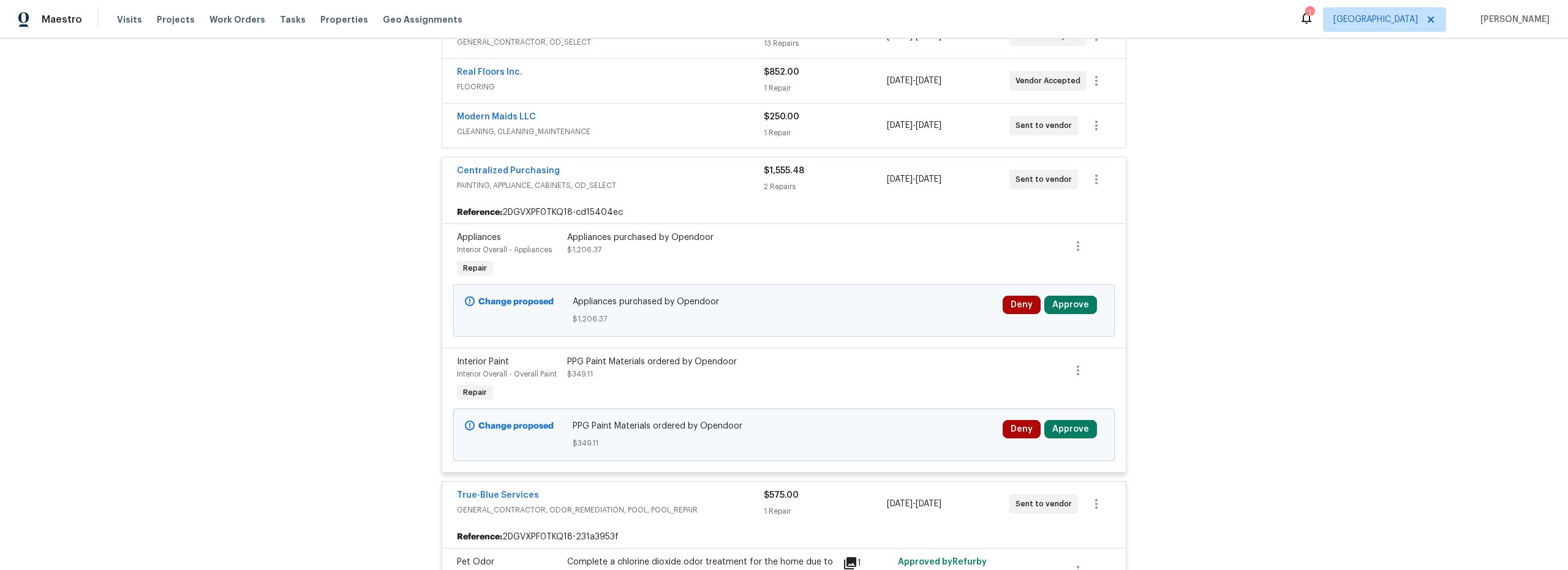
scroll to position [309, 0]
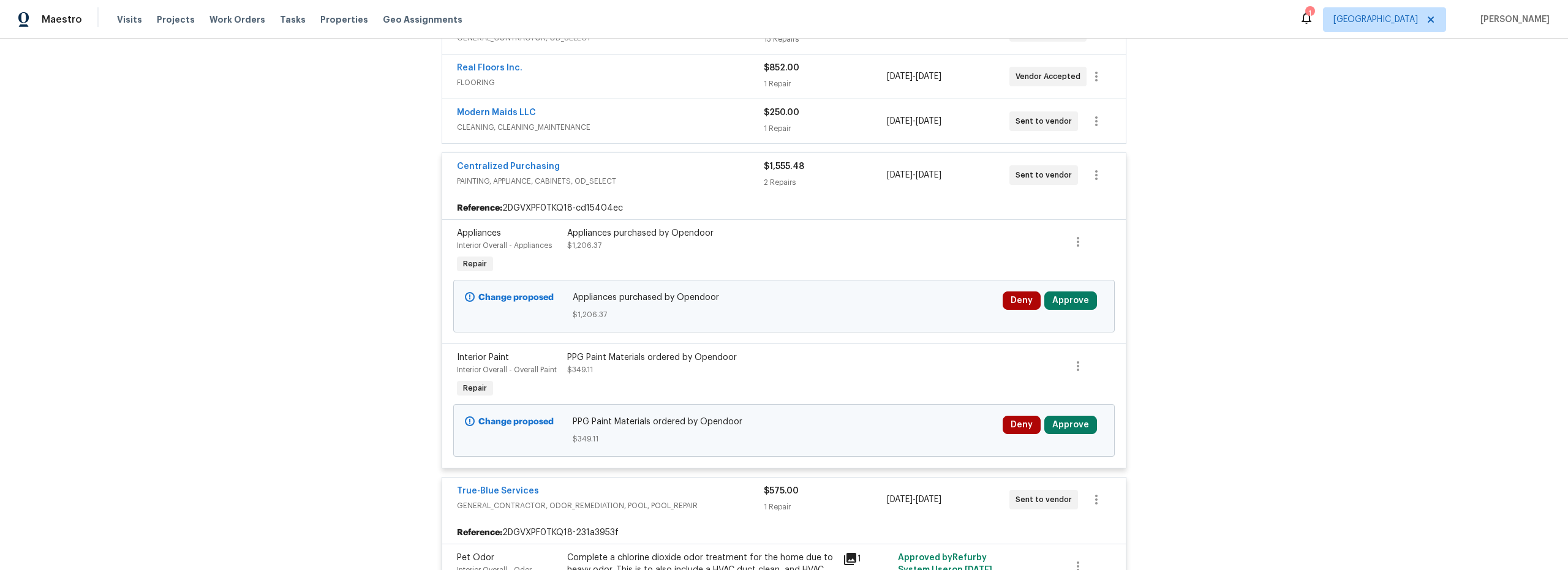
click at [641, 260] on div "Appliances purchased by Opendoor $1,206.37" at bounding box center [701, 251] width 276 height 57
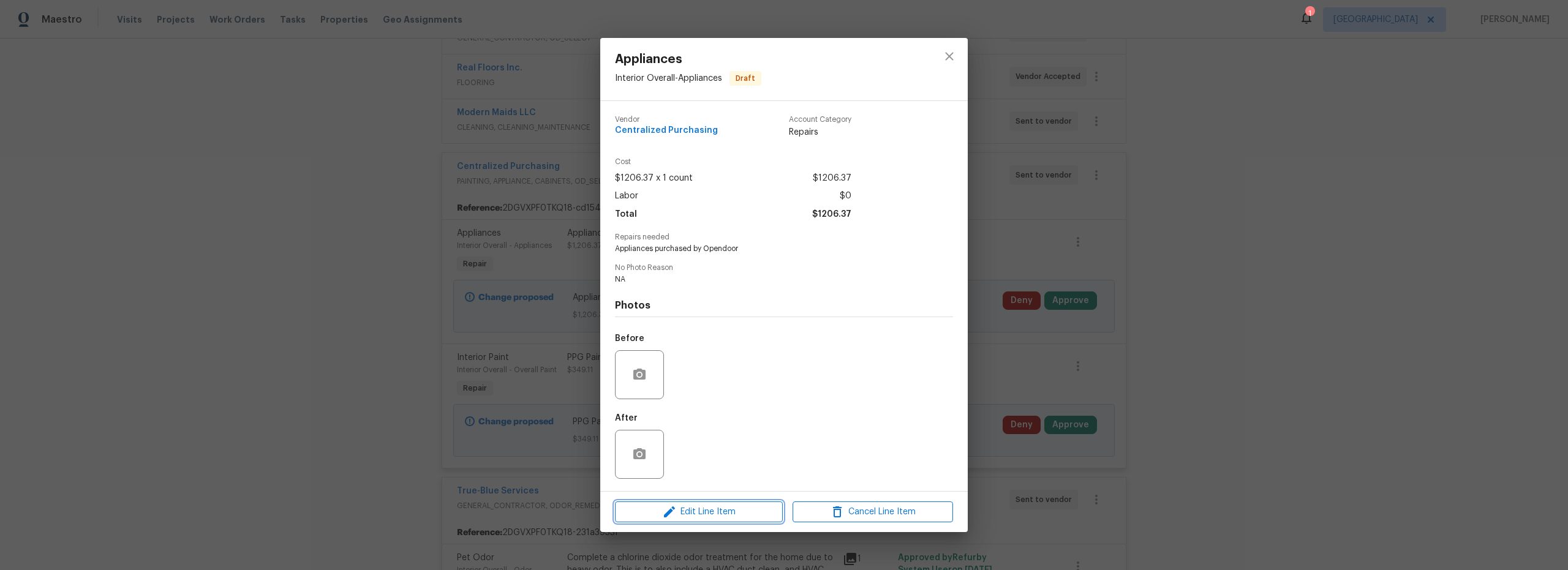
click at [715, 511] on span "Edit Line Item" at bounding box center [699, 512] width 160 height 15
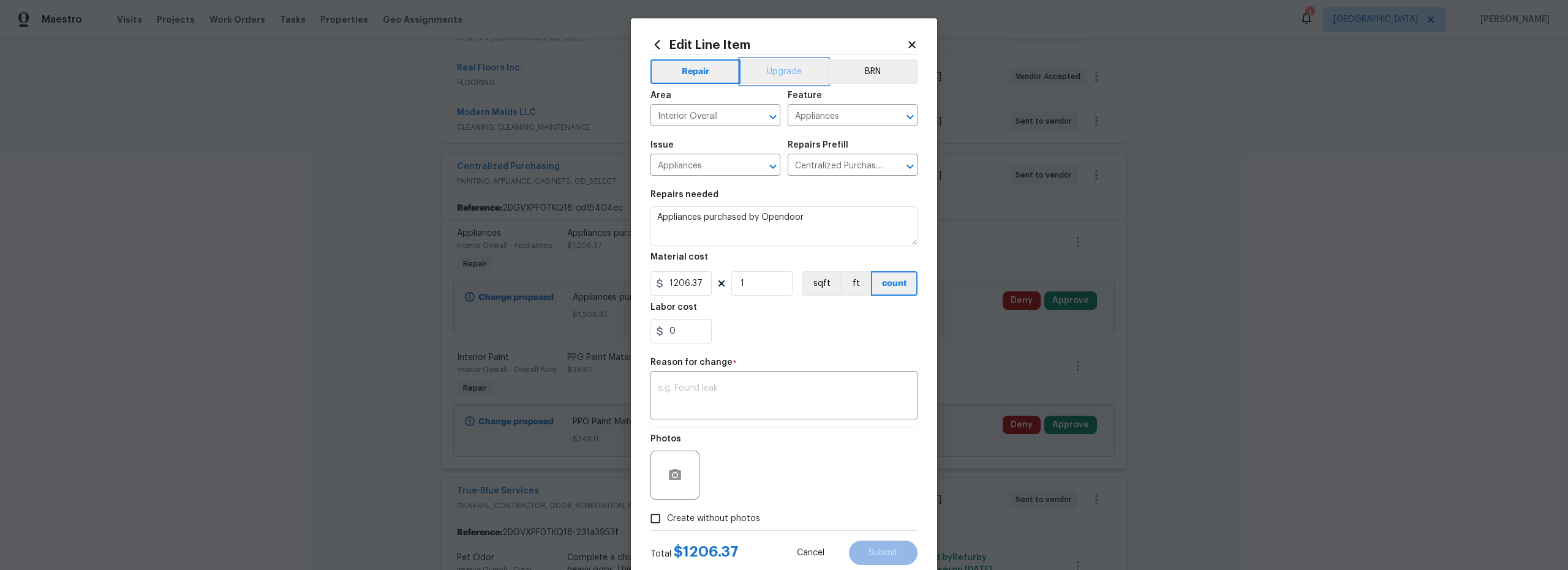
click at [782, 70] on button "Upgrade" at bounding box center [784, 71] width 87 height 24
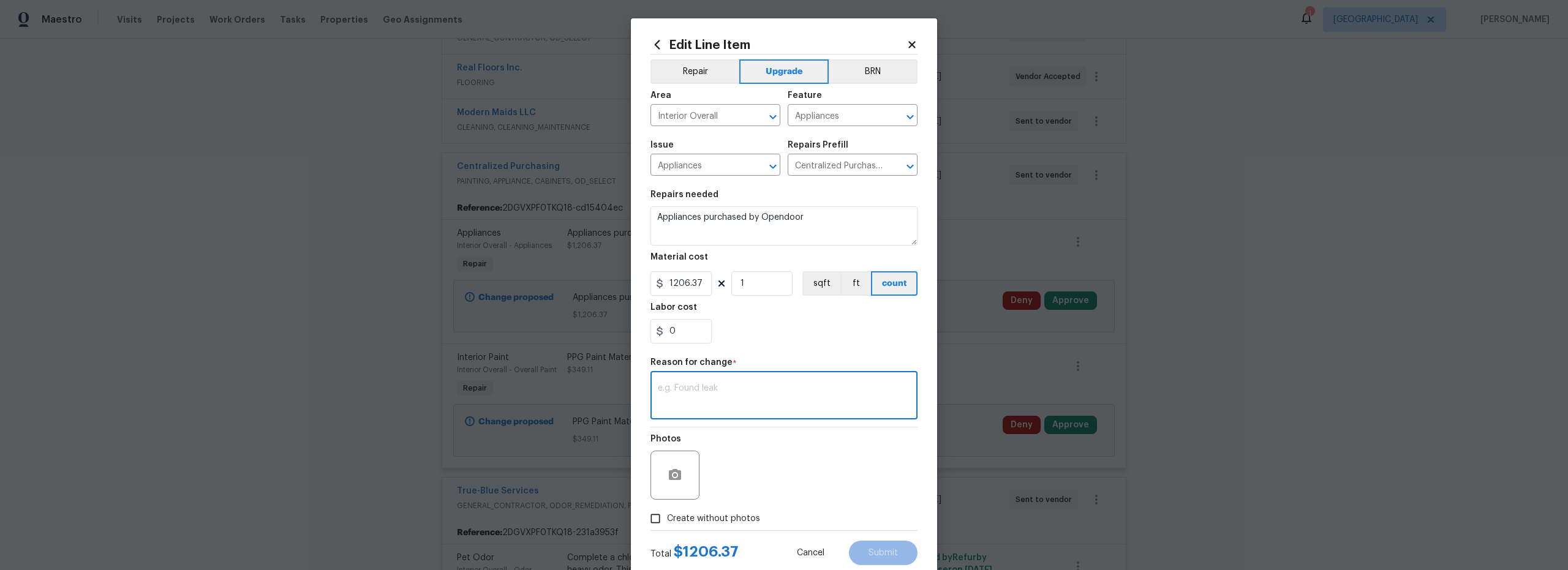
drag, startPoint x: 734, startPoint y: 386, endPoint x: 745, endPoint y: 398, distance: 16.3
click at [734, 387] on textarea at bounding box center [784, 396] width 252 height 26
type textarea "upgrade"
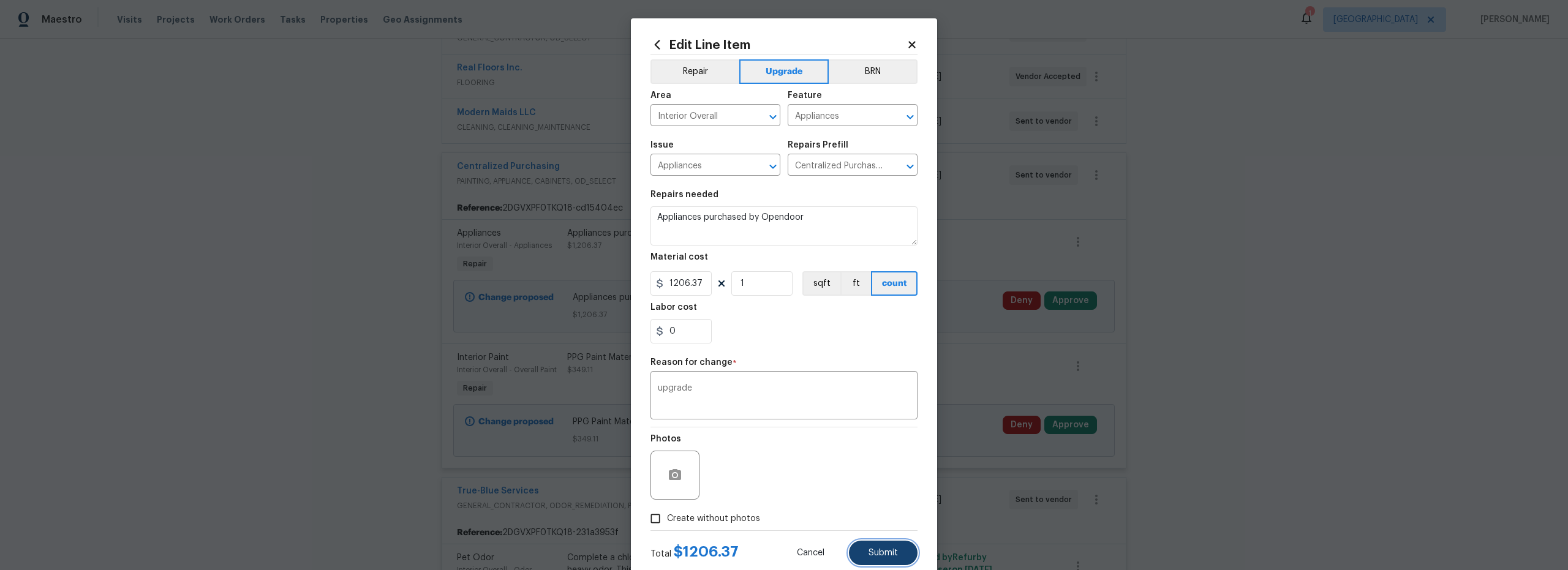
click at [895, 558] on button "Submit" at bounding box center [883, 552] width 68 height 24
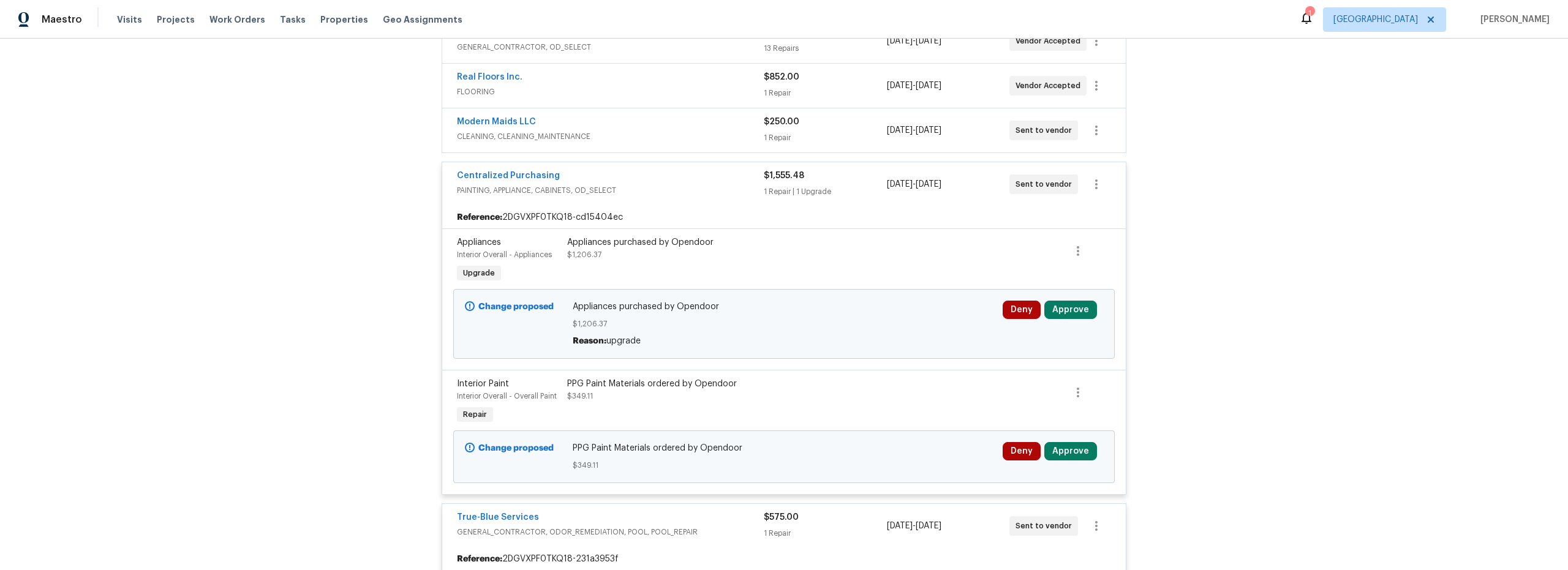
scroll to position [217, 0]
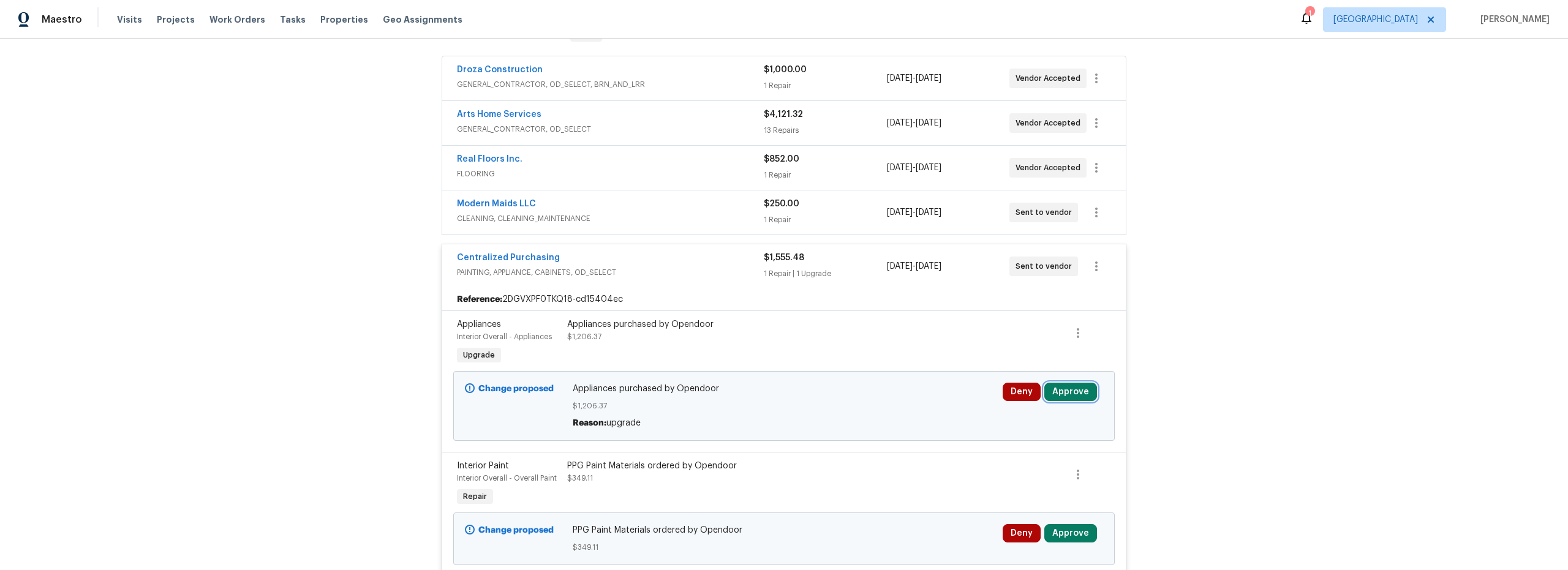
click at [1073, 392] on button "Approve" at bounding box center [1071, 392] width 53 height 18
click at [898, 401] on span "Approve" at bounding box center [890, 403] width 35 height 9
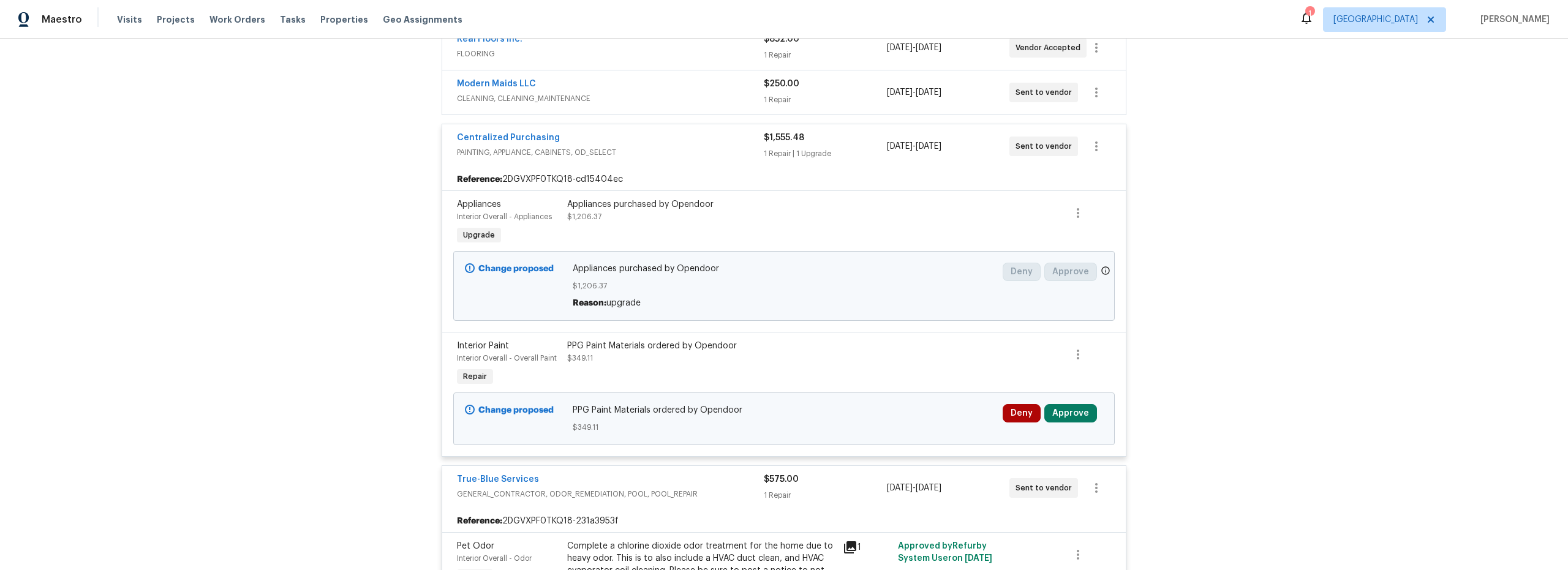
scroll to position [394, 0]
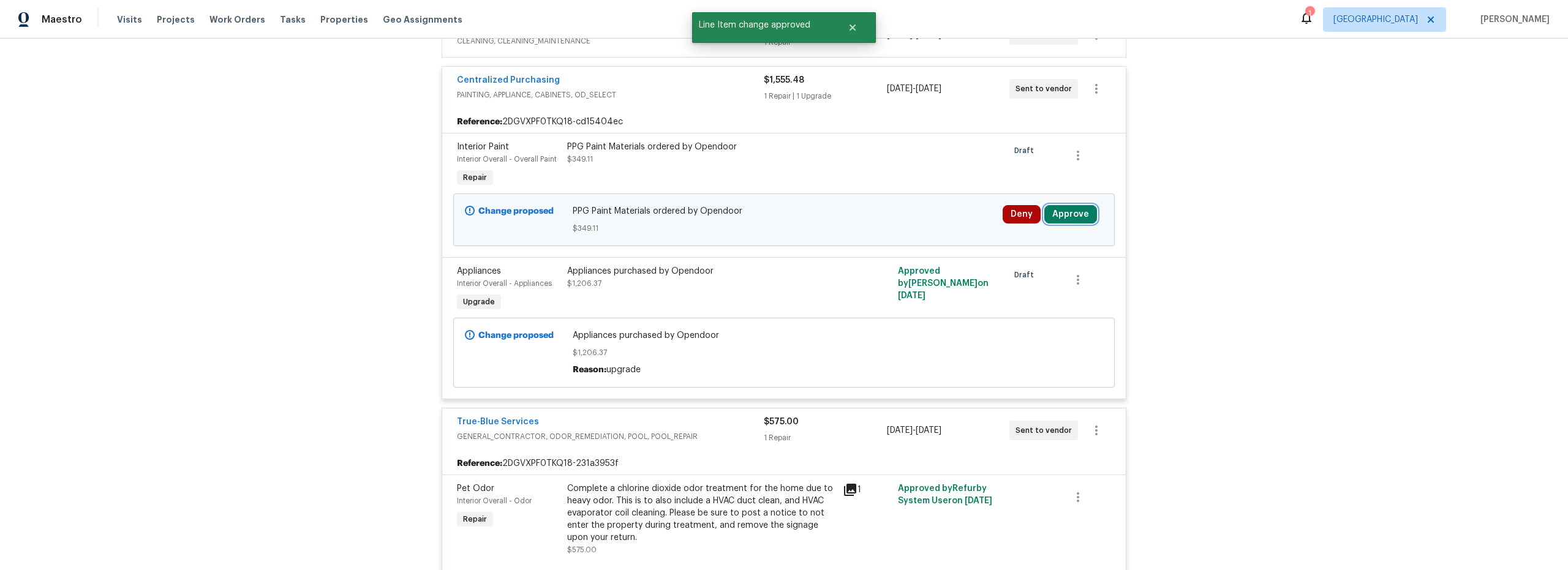
click at [1069, 208] on button "Approve" at bounding box center [1071, 214] width 53 height 18
click at [891, 225] on span "Approve" at bounding box center [890, 226] width 35 height 9
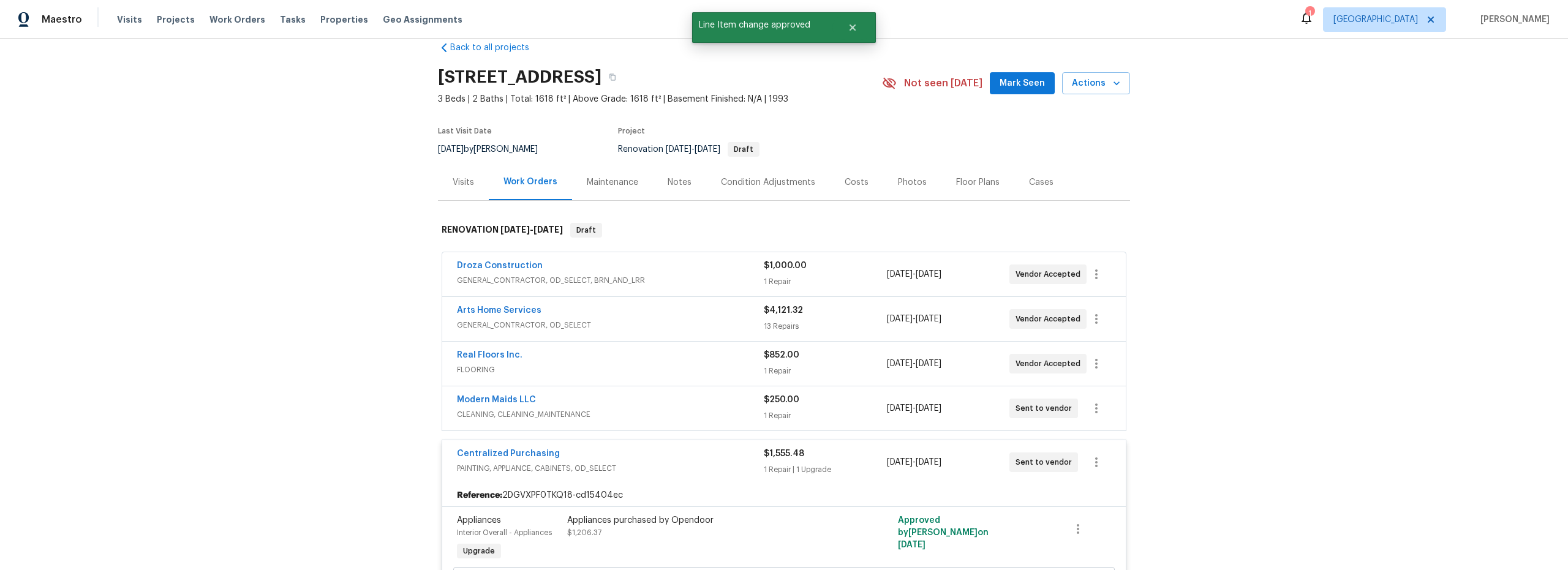
scroll to position [36, 0]
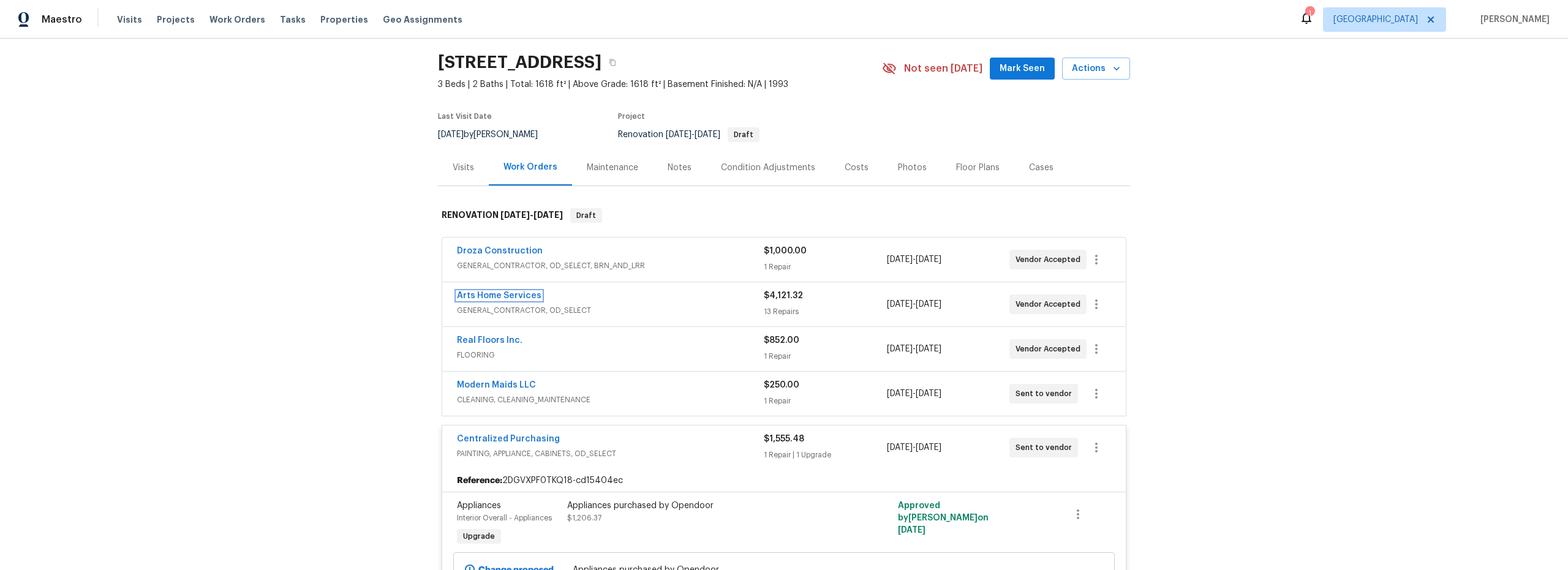
click at [512, 295] on link "Arts Home Services" at bounding box center [499, 296] width 85 height 9
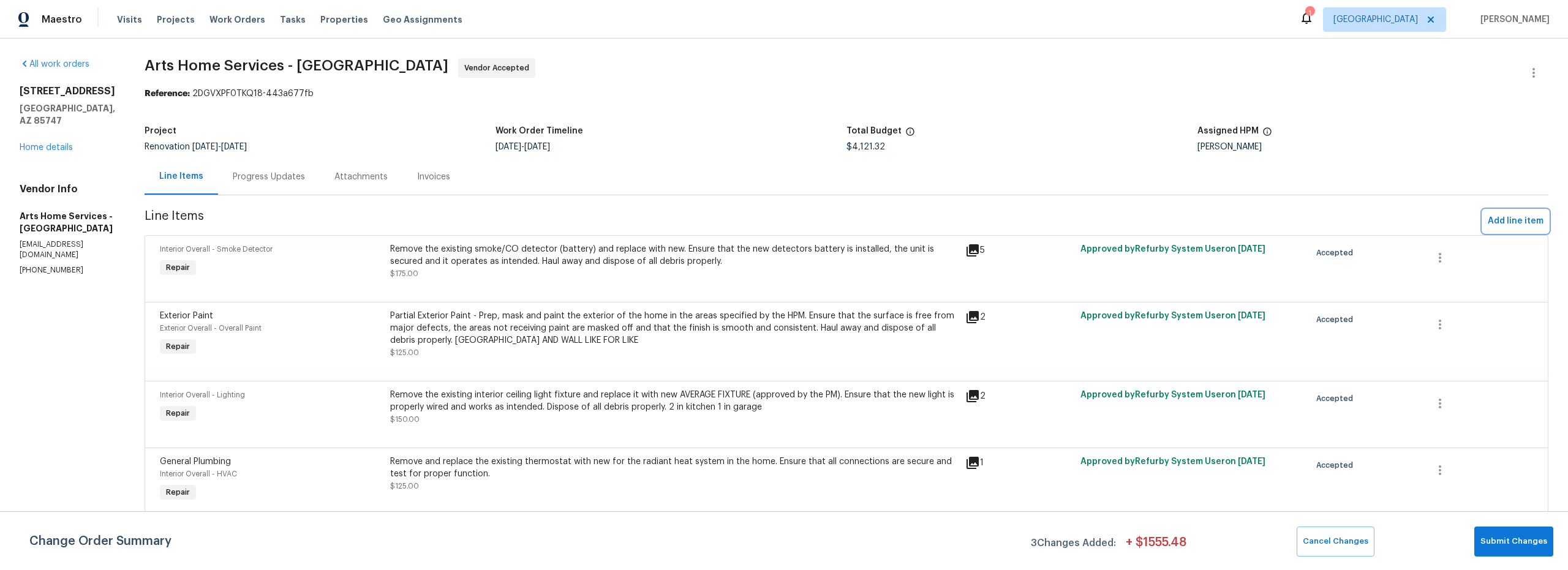
click at [1493, 222] on span "Add line item" at bounding box center [1516, 221] width 56 height 15
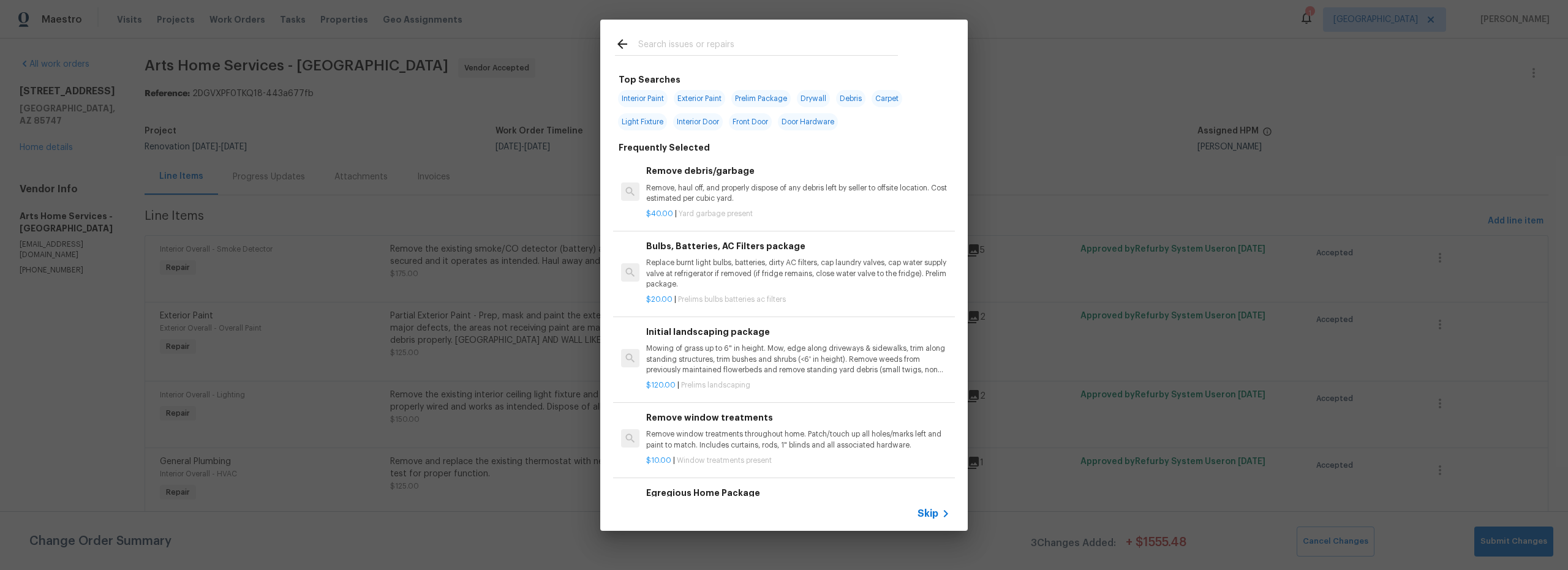
click at [709, 50] on input "text" at bounding box center [767, 46] width 259 height 18
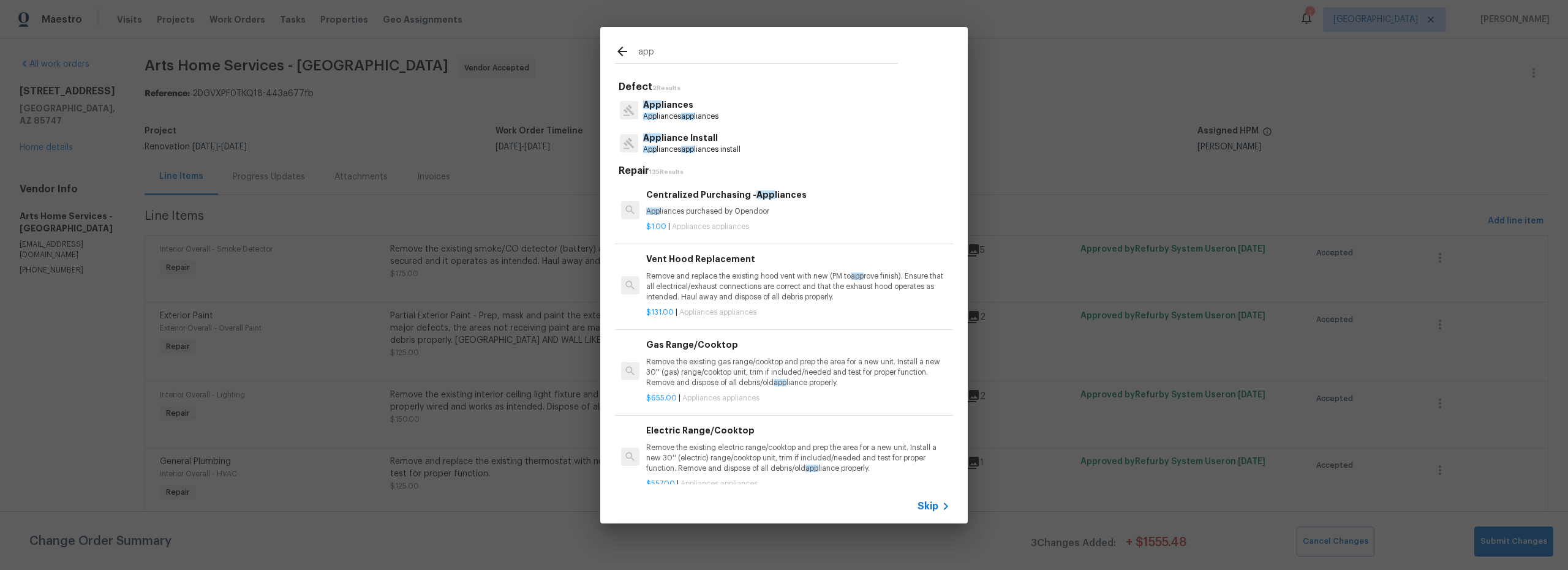
type input "app"
click at [716, 145] on p "App liances app liances install" at bounding box center [692, 150] width 97 height 10
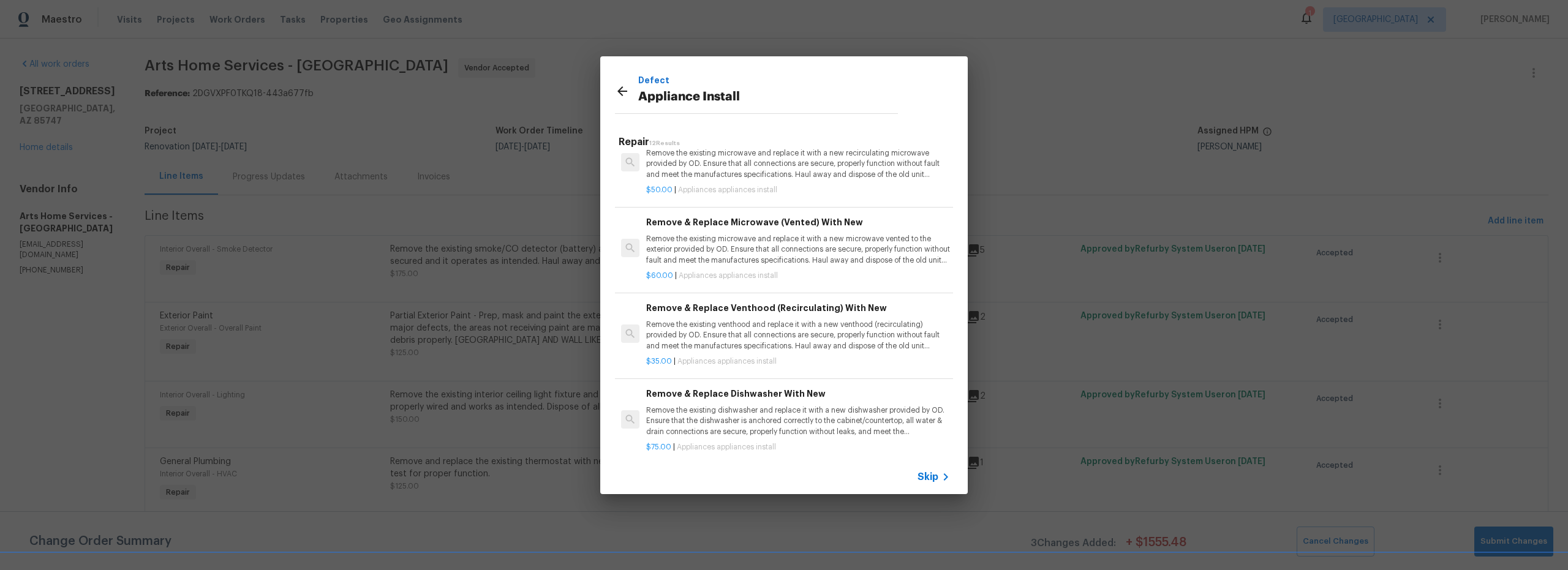
scroll to position [31, 0]
click at [755, 336] on p "Remove the existing venthood and replace it with a new venthood (recirculating)…" at bounding box center [798, 333] width 304 height 31
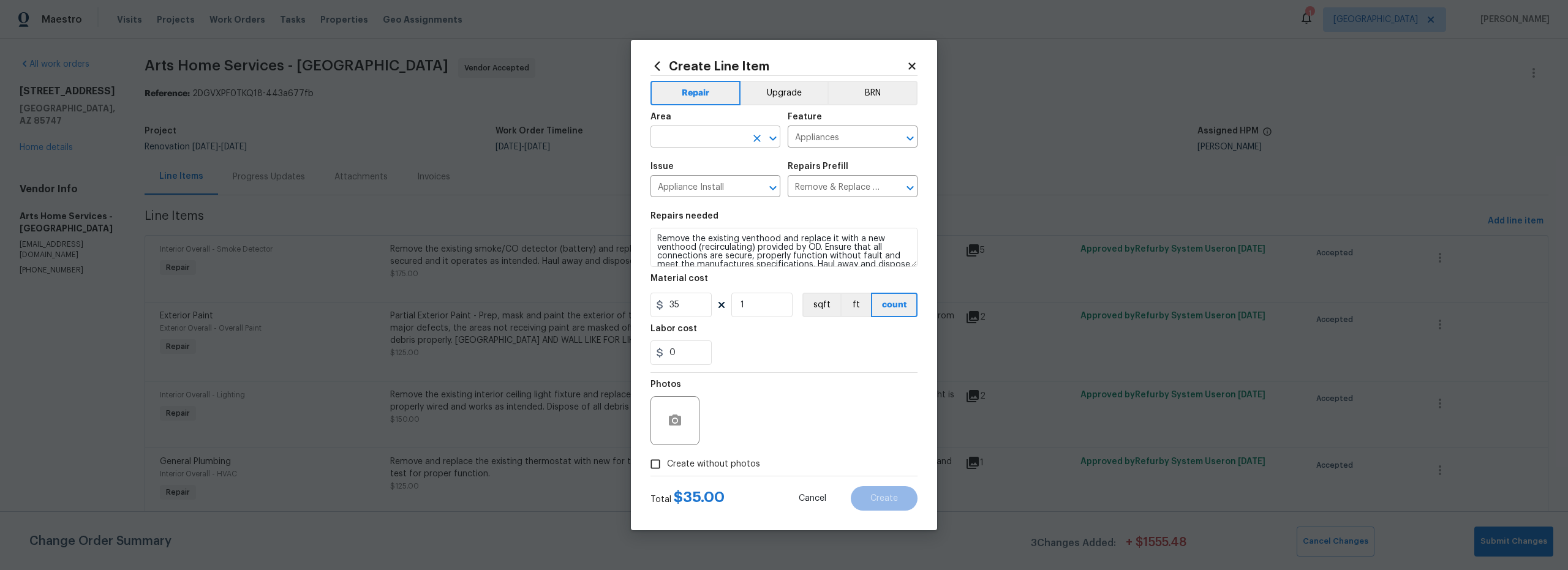
click at [701, 134] on input "text" at bounding box center [698, 138] width 96 height 19
drag, startPoint x: 706, startPoint y: 183, endPoint x: 715, endPoint y: 188, distance: 10.3
click at [706, 183] on li "Interior Overall" at bounding box center [715, 184] width 130 height 20
type input "Interior Overall"
click at [785, 103] on button "Upgrade" at bounding box center [784, 93] width 87 height 24
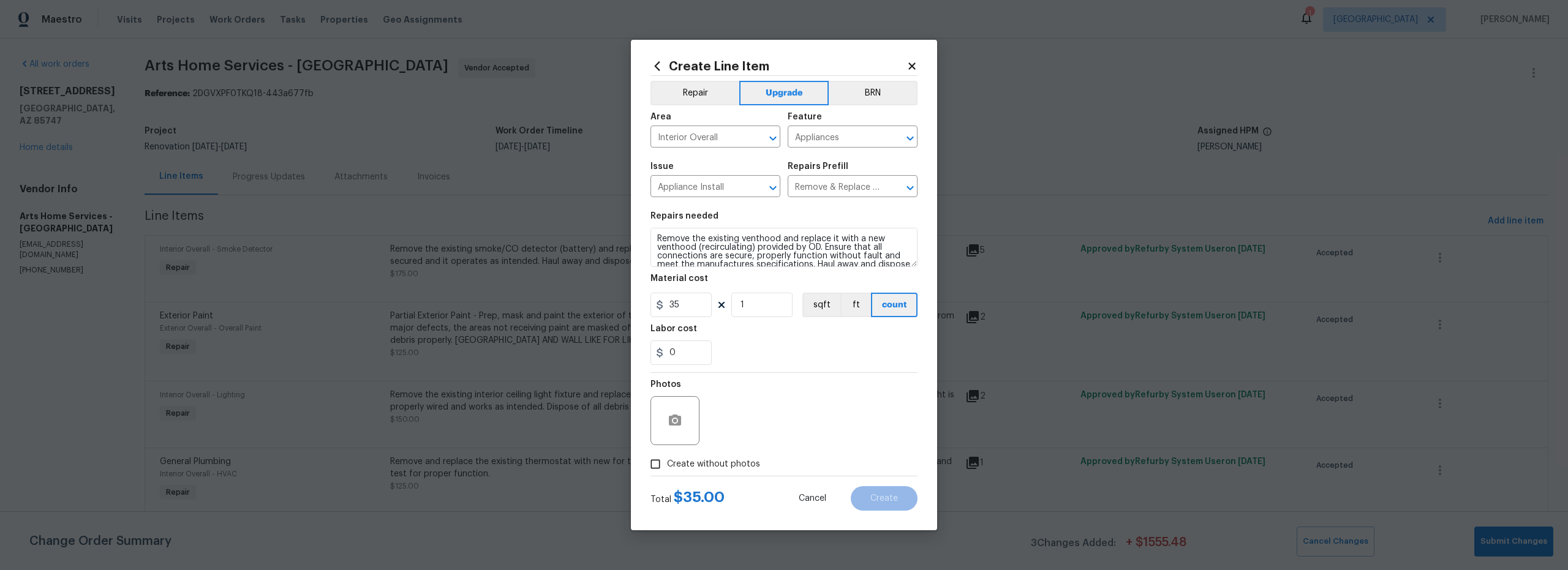
click at [659, 465] on input "Create without photos" at bounding box center [656, 464] width 24 height 24
checkbox input "true"
click at [783, 415] on textarea at bounding box center [813, 420] width 208 height 49
type textarea "scout"
click at [886, 494] on span "Create" at bounding box center [884, 498] width 27 height 9
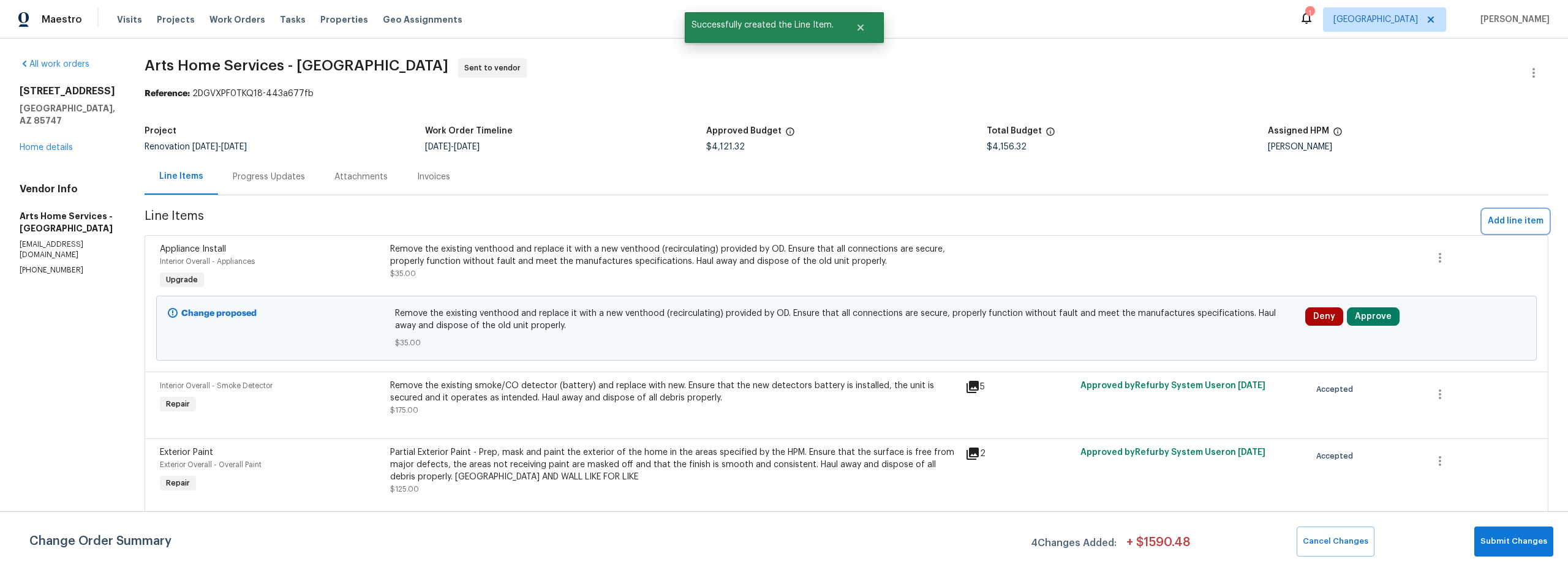
click at [1521, 221] on span "Add line item" at bounding box center [1516, 221] width 56 height 15
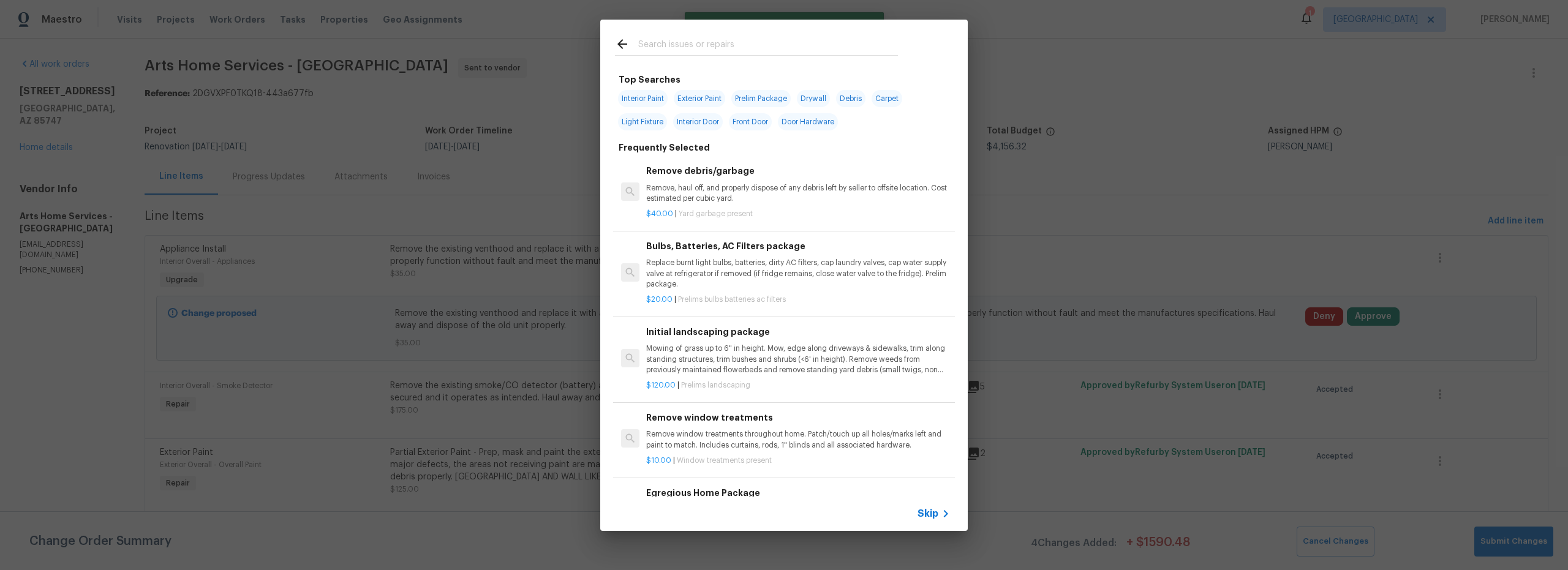
click at [688, 45] on input "text" at bounding box center [767, 46] width 259 height 18
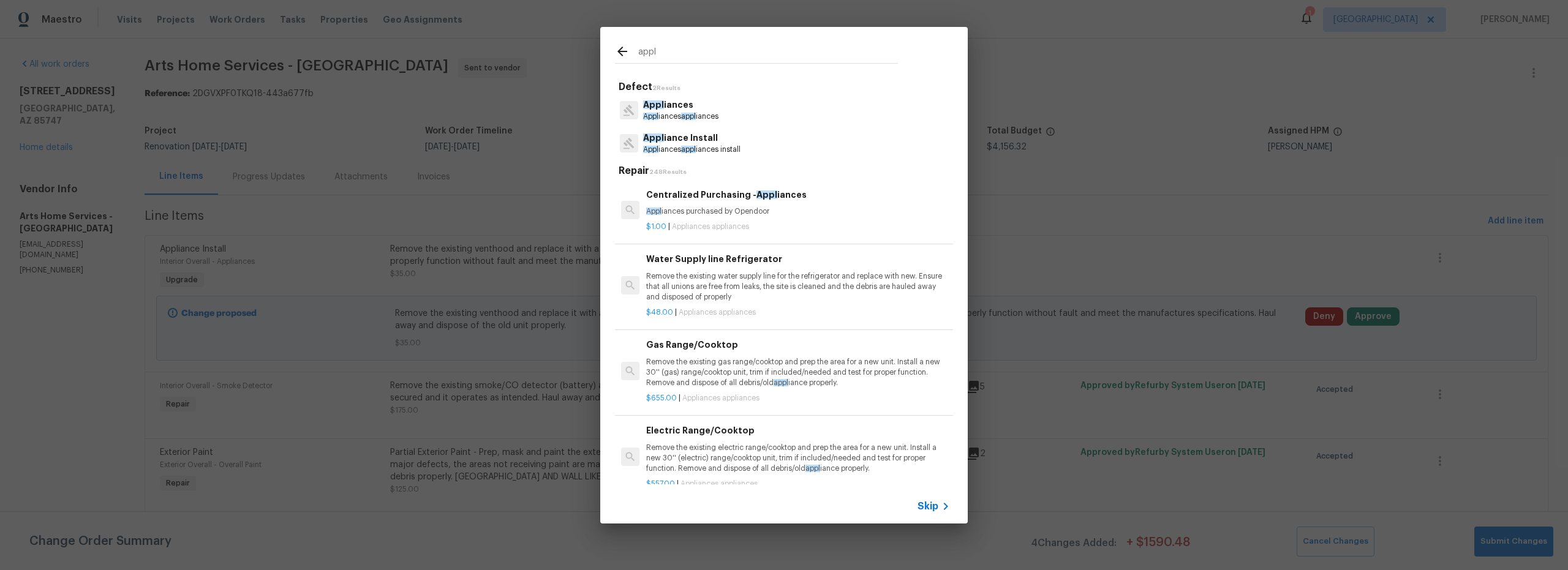
type input "appl"
click at [717, 150] on p "Appl iances appl iances install" at bounding box center [692, 150] width 97 height 10
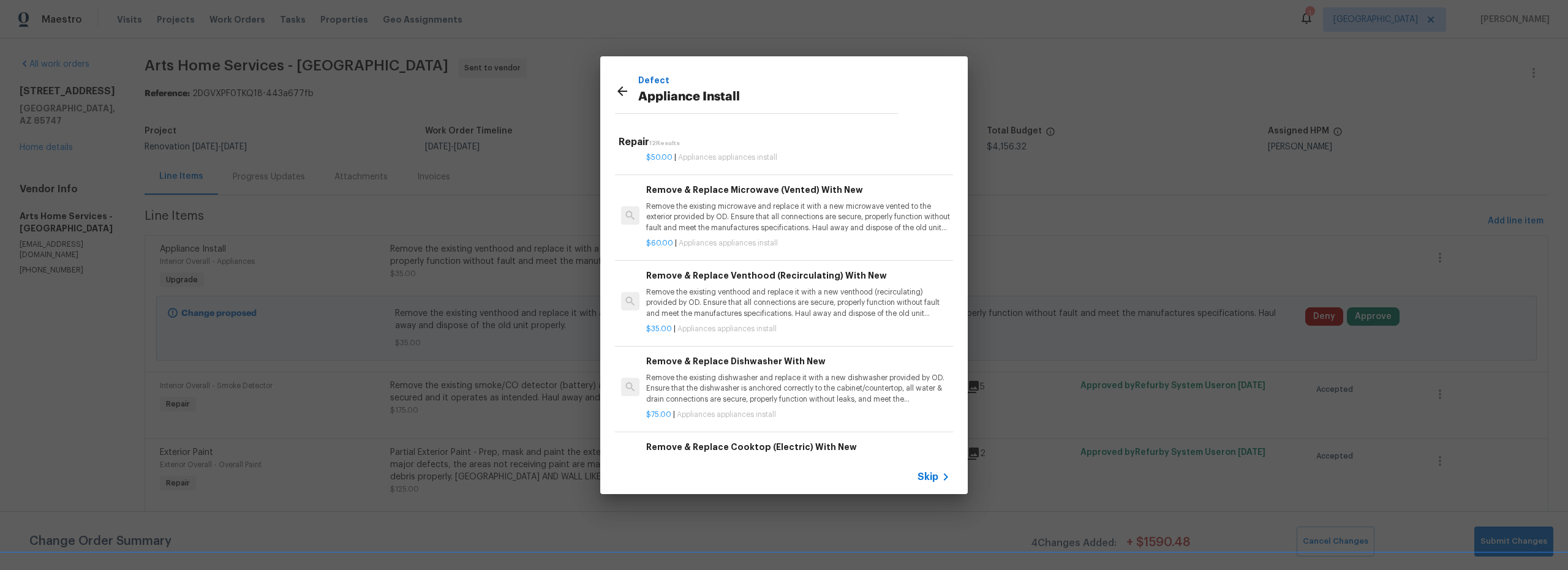
scroll to position [82, 0]
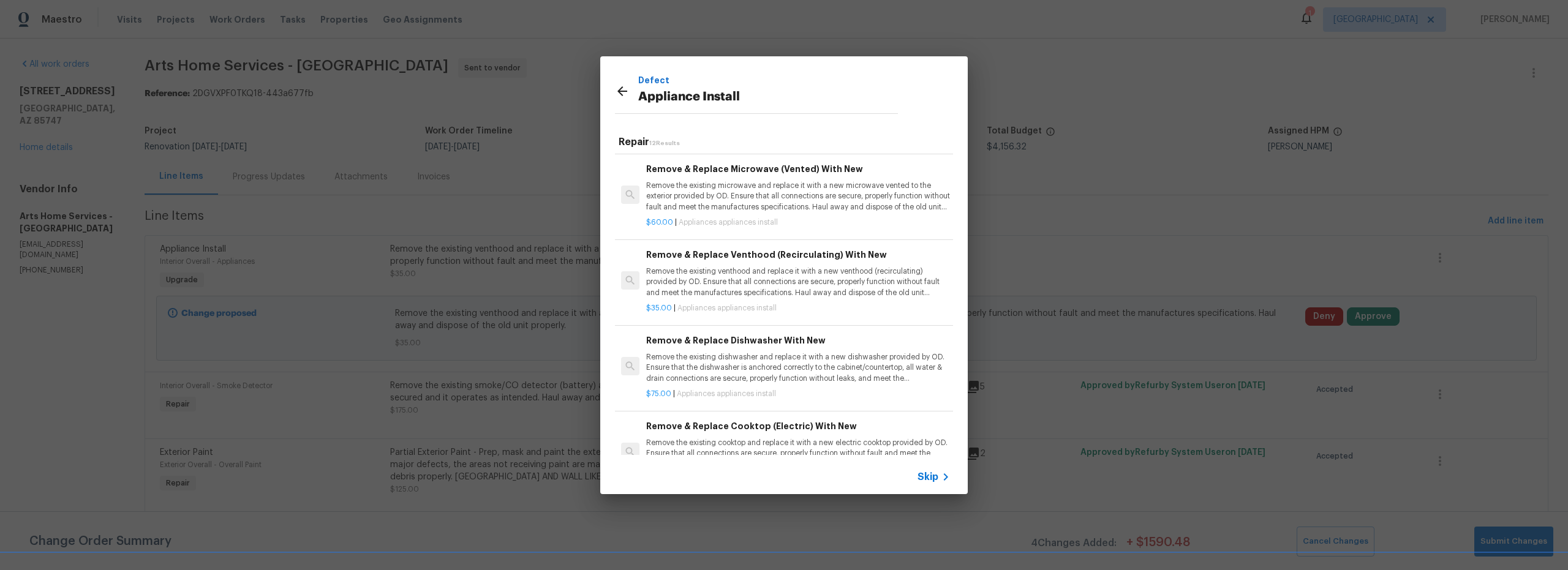
click at [770, 372] on p "Remove the existing dishwasher and replace it with a new dishwasher provided by…" at bounding box center [798, 367] width 304 height 31
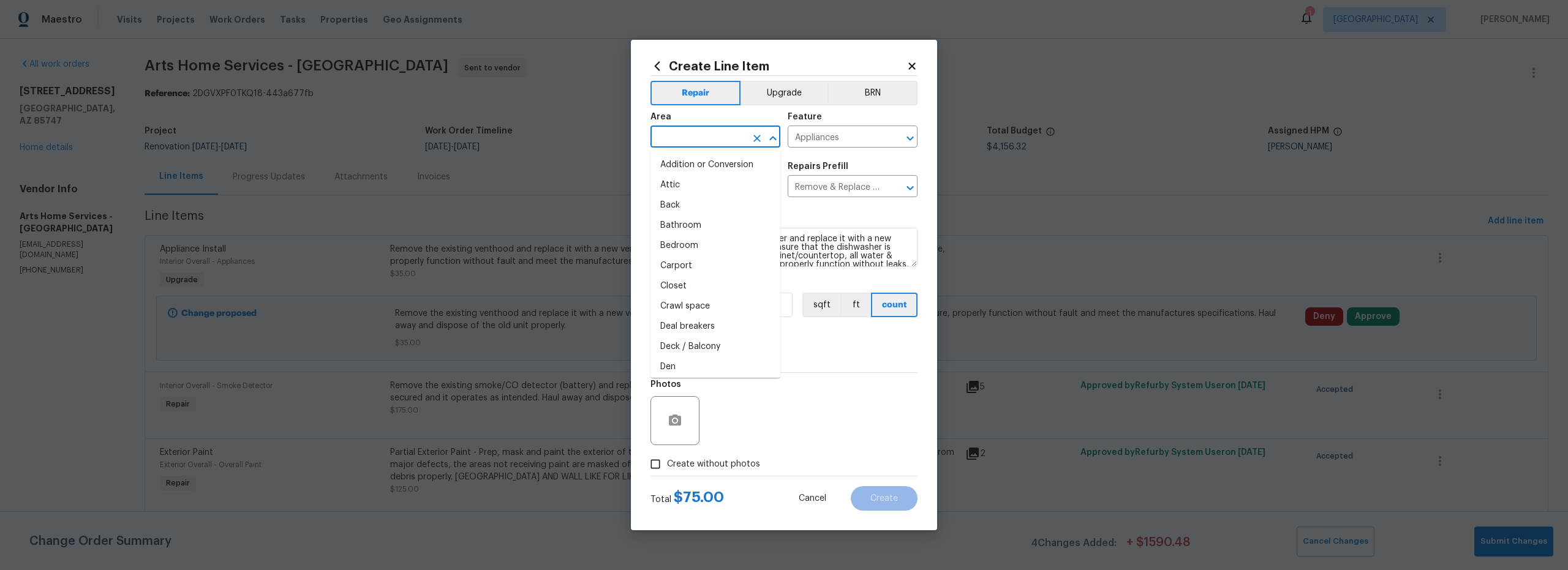
click at [699, 132] on input "text" at bounding box center [698, 138] width 96 height 19
click at [704, 185] on li "Interior Overall" at bounding box center [715, 184] width 130 height 20
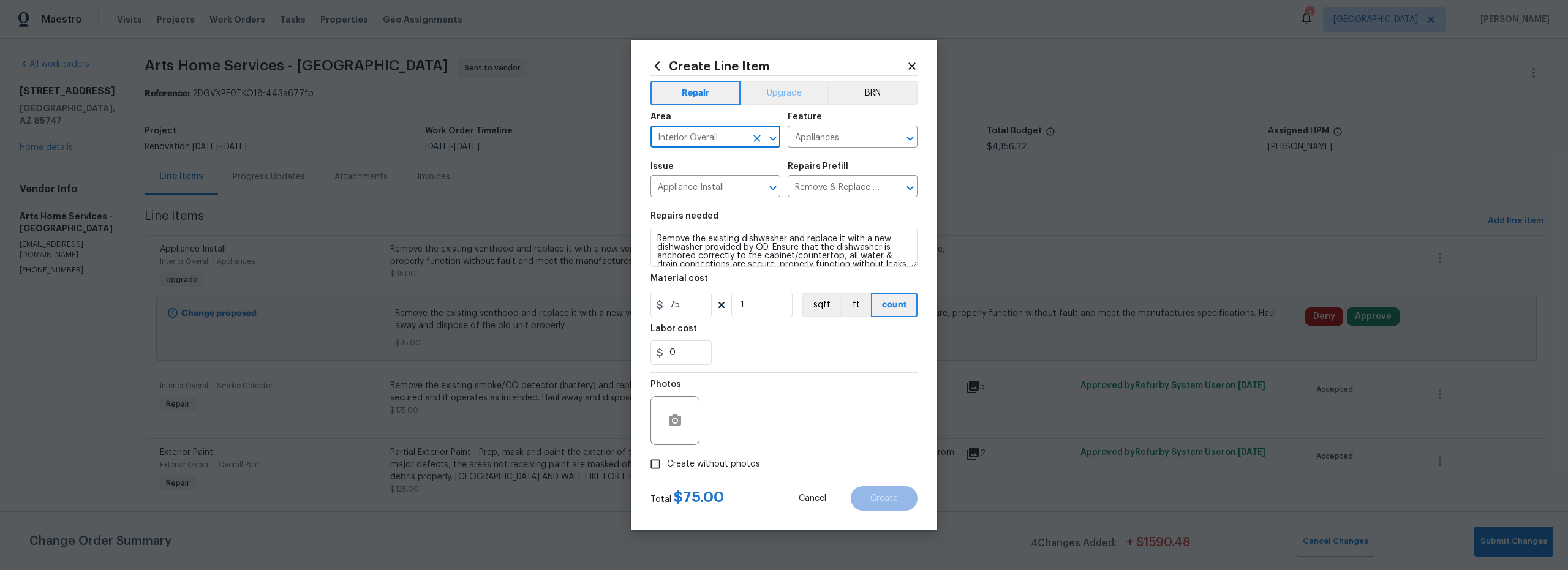
type input "Interior Overall"
click at [784, 94] on button "Upgrade" at bounding box center [784, 93] width 87 height 24
drag, startPoint x: 663, startPoint y: 461, endPoint x: 677, endPoint y: 459, distance: 14.1
click at [663, 461] on input "Create without photos" at bounding box center [656, 464] width 24 height 24
checkbox input "true"
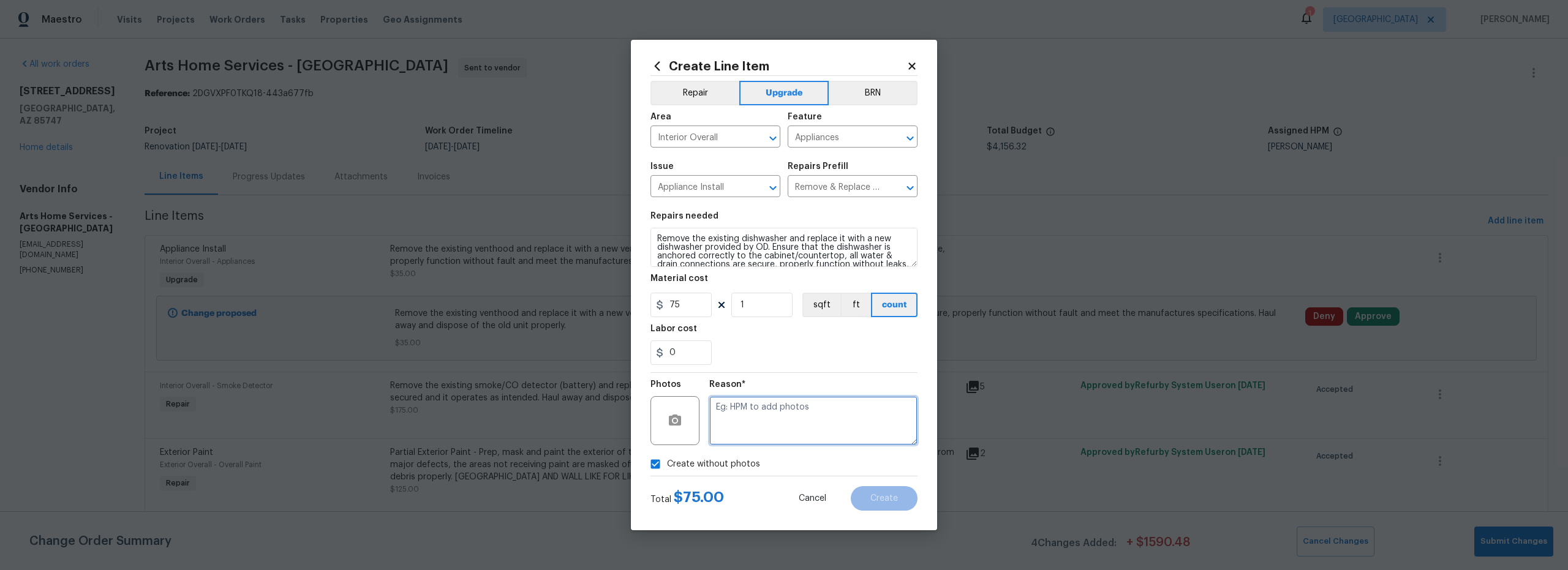
click at [773, 432] on textarea at bounding box center [813, 420] width 208 height 49
type textarea "scout"
click at [884, 501] on span "Create" at bounding box center [884, 498] width 27 height 9
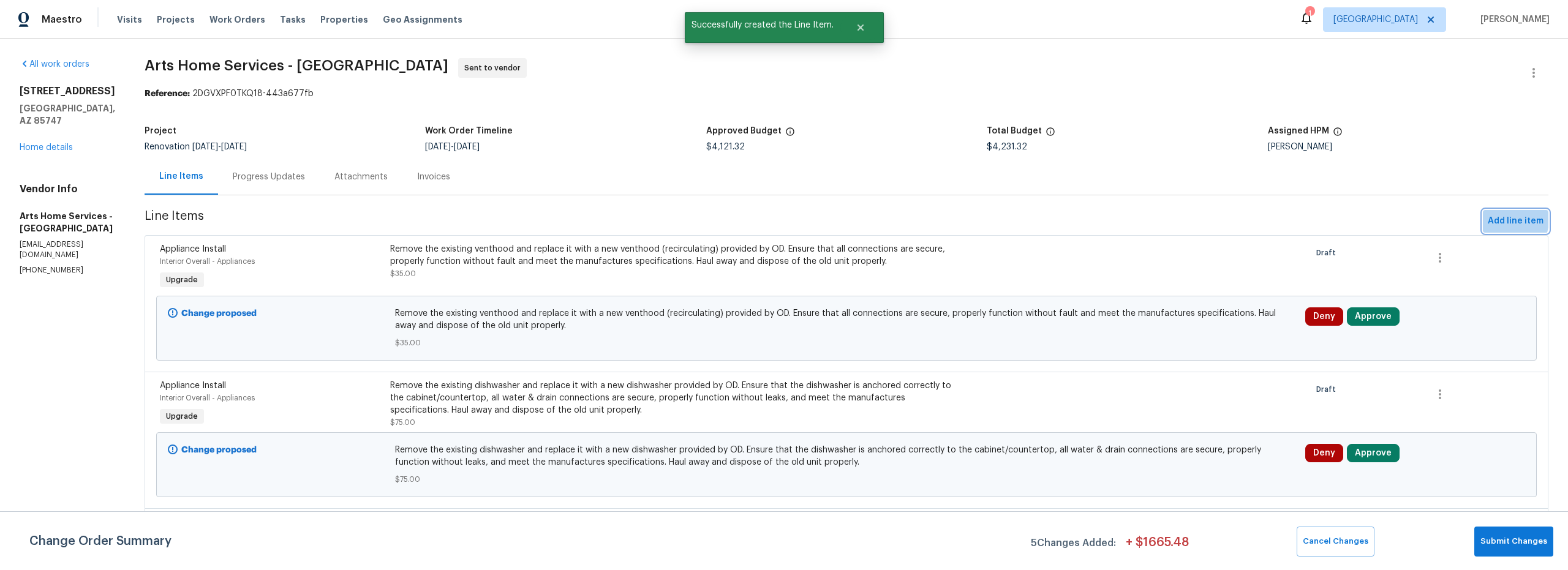
click at [1497, 220] on span "Add line item" at bounding box center [1516, 221] width 56 height 15
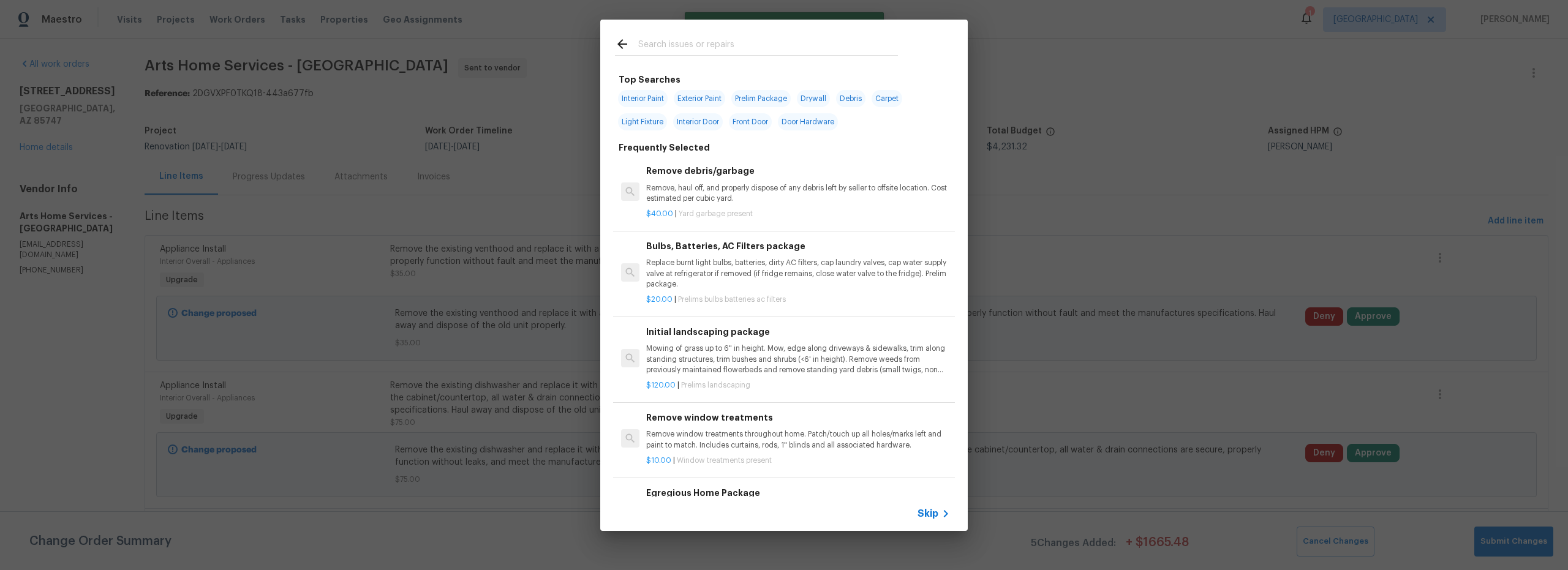
click at [712, 52] on input "text" at bounding box center [767, 46] width 259 height 18
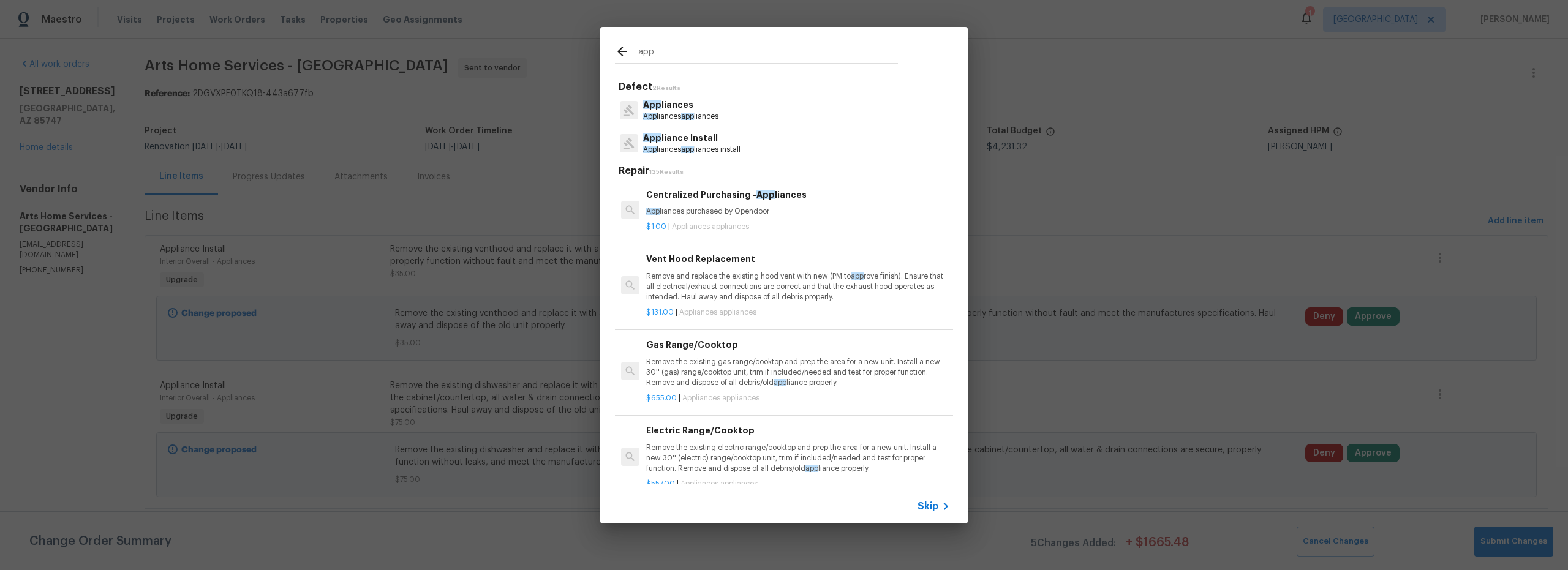
type input "app"
click at [758, 145] on div "App liance Install App liances app liances install" at bounding box center [784, 142] width 338 height 33
click at [706, 145] on p "App liances app liances install" at bounding box center [692, 150] width 97 height 10
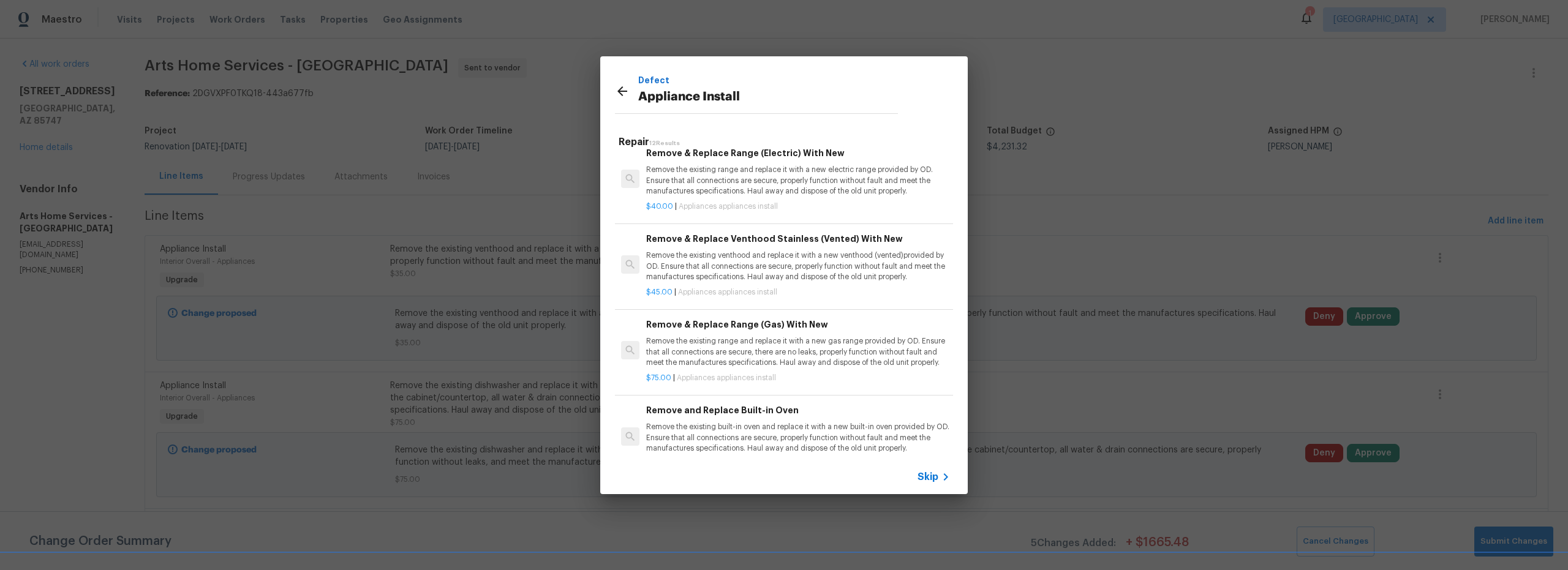
scroll to position [554, 0]
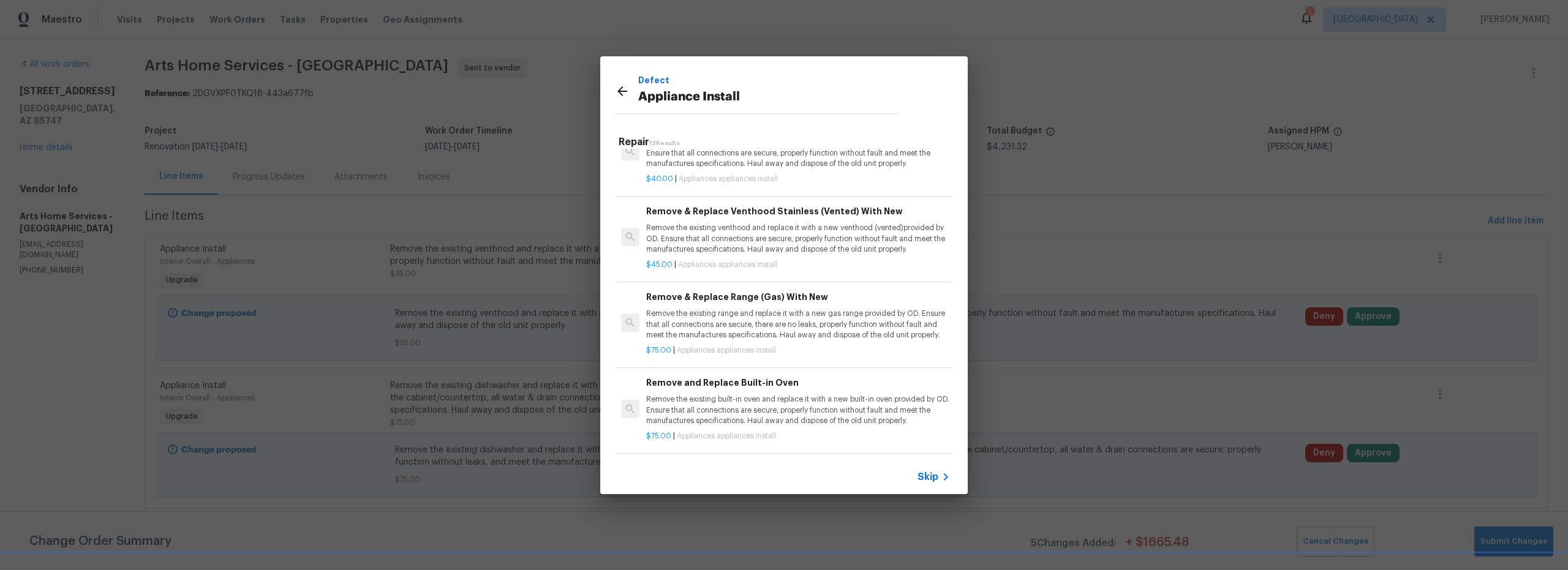
click at [799, 329] on p "Remove the existing range and replace it with a new gas range provided by OD. E…" at bounding box center [798, 324] width 304 height 31
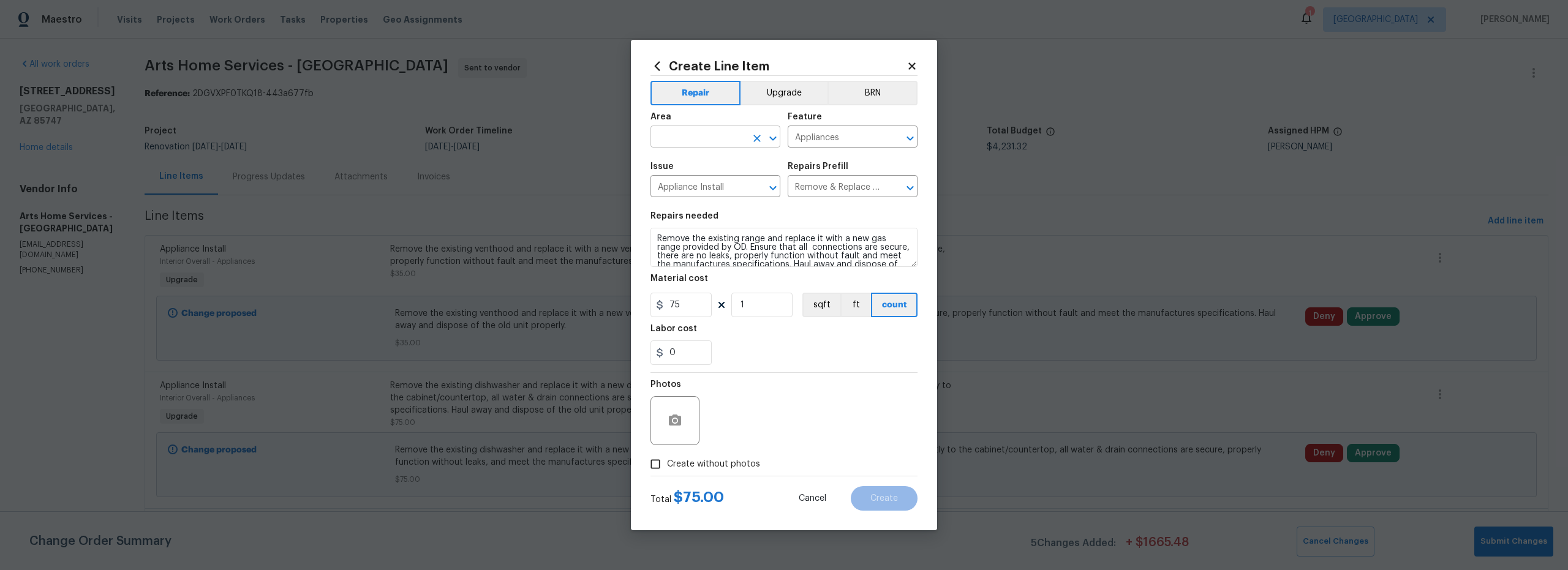
click at [698, 137] on input "text" at bounding box center [698, 138] width 96 height 19
click at [719, 188] on li "Interior Overall" at bounding box center [715, 184] width 130 height 20
type input "Interior Overall"
click at [767, 103] on button "Upgrade" at bounding box center [784, 93] width 87 height 24
click at [660, 465] on input "Create without photos" at bounding box center [656, 464] width 24 height 24
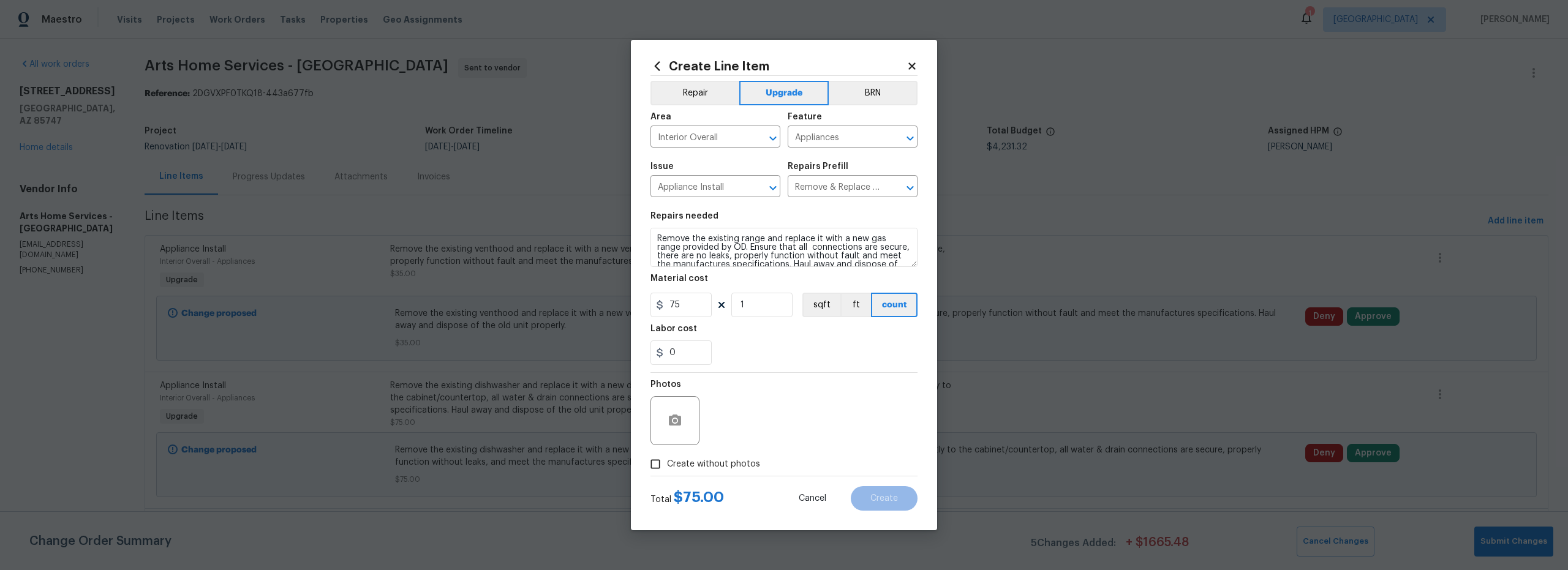
checkbox input "true"
click at [818, 414] on textarea at bounding box center [813, 420] width 208 height 49
type textarea "scout"
click at [892, 501] on span "Create" at bounding box center [884, 498] width 27 height 9
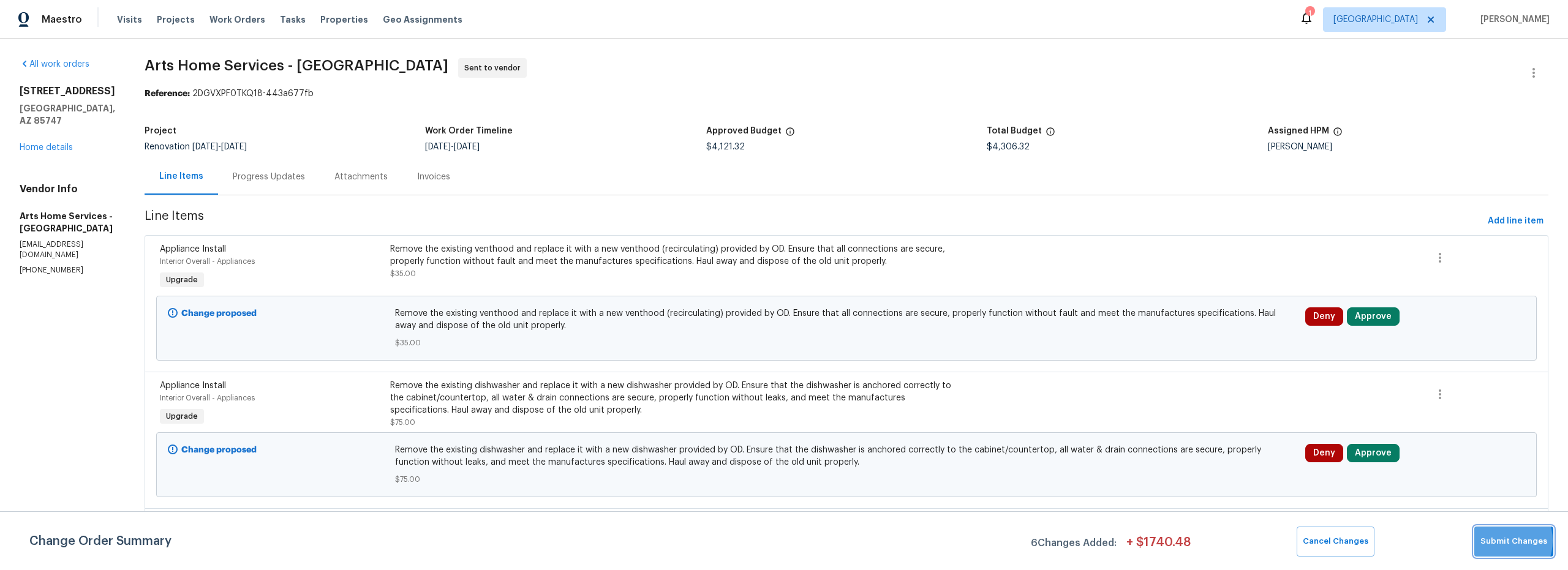
click at [1500, 541] on span "Submit Changes" at bounding box center [1514, 541] width 67 height 14
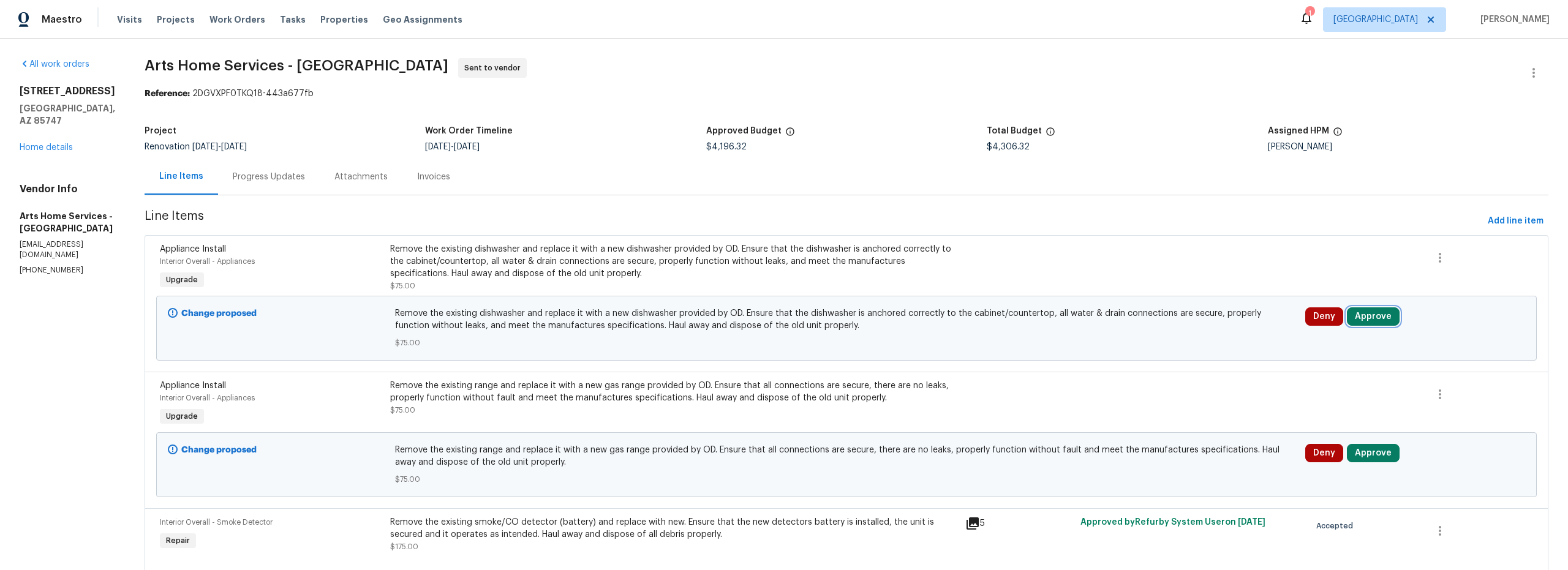
click at [1365, 312] on button "Approve" at bounding box center [1373, 316] width 53 height 18
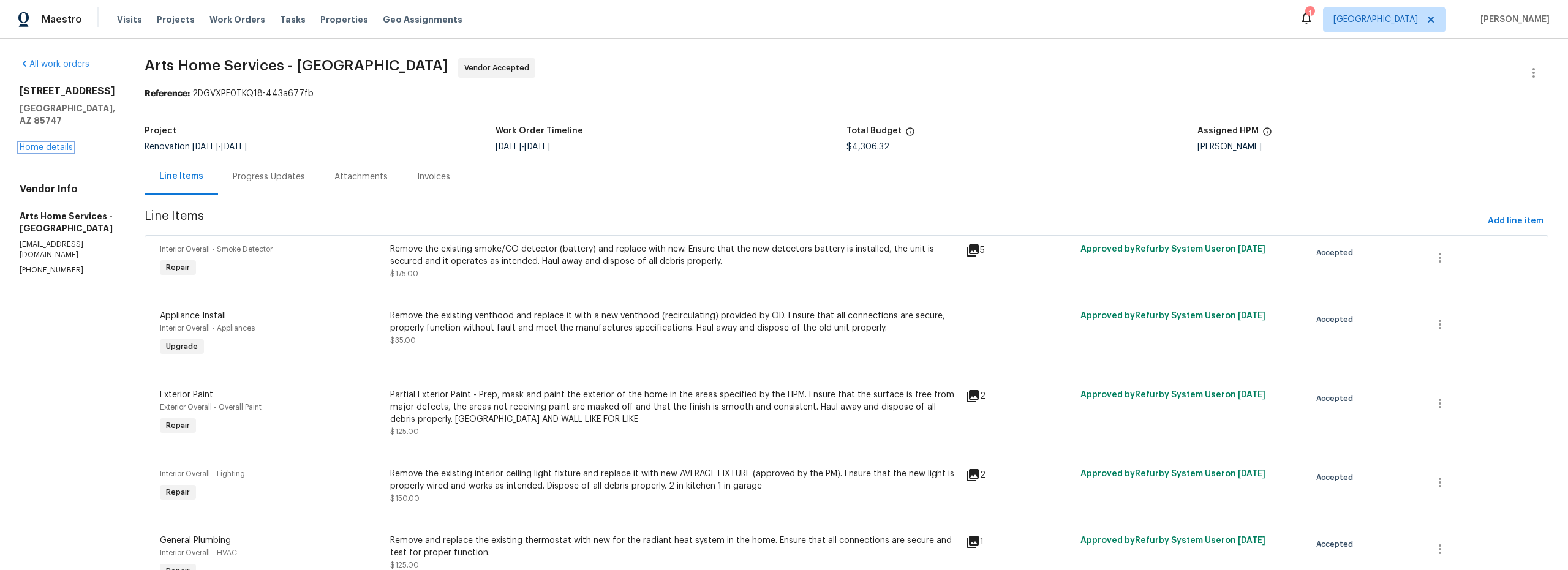
click at [56, 143] on link "Home details" at bounding box center [46, 148] width 53 height 9
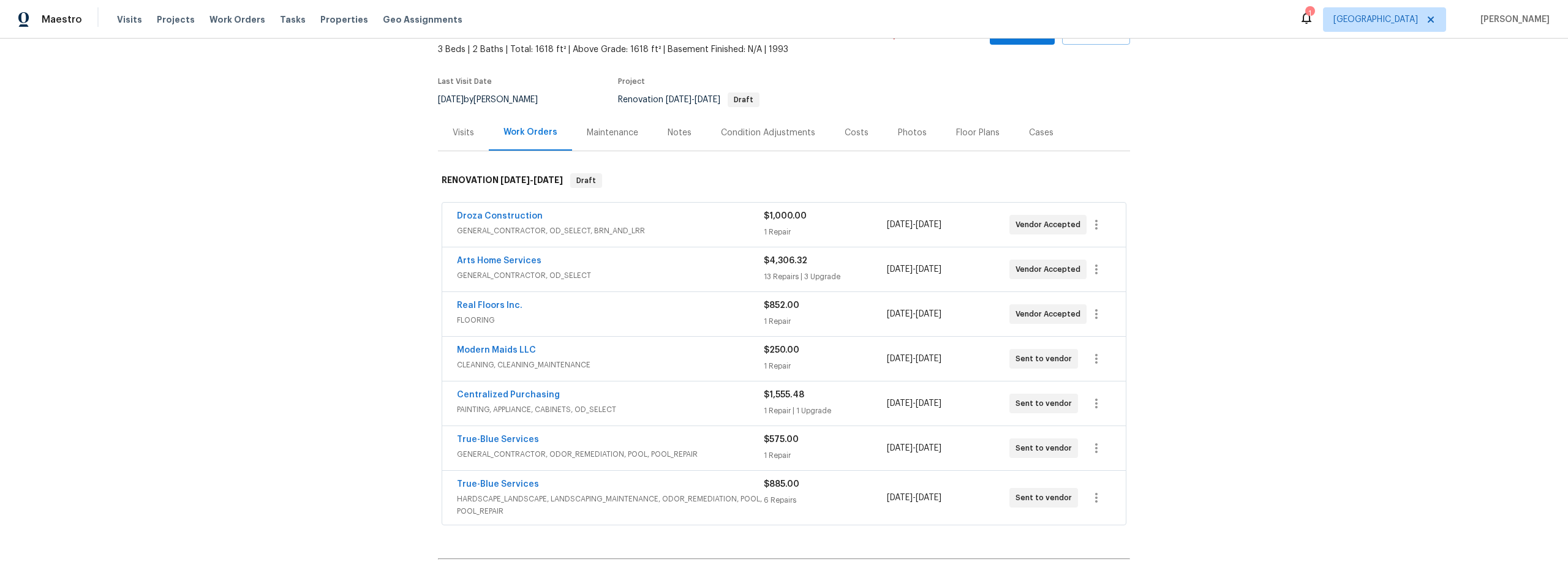
scroll to position [145, 0]
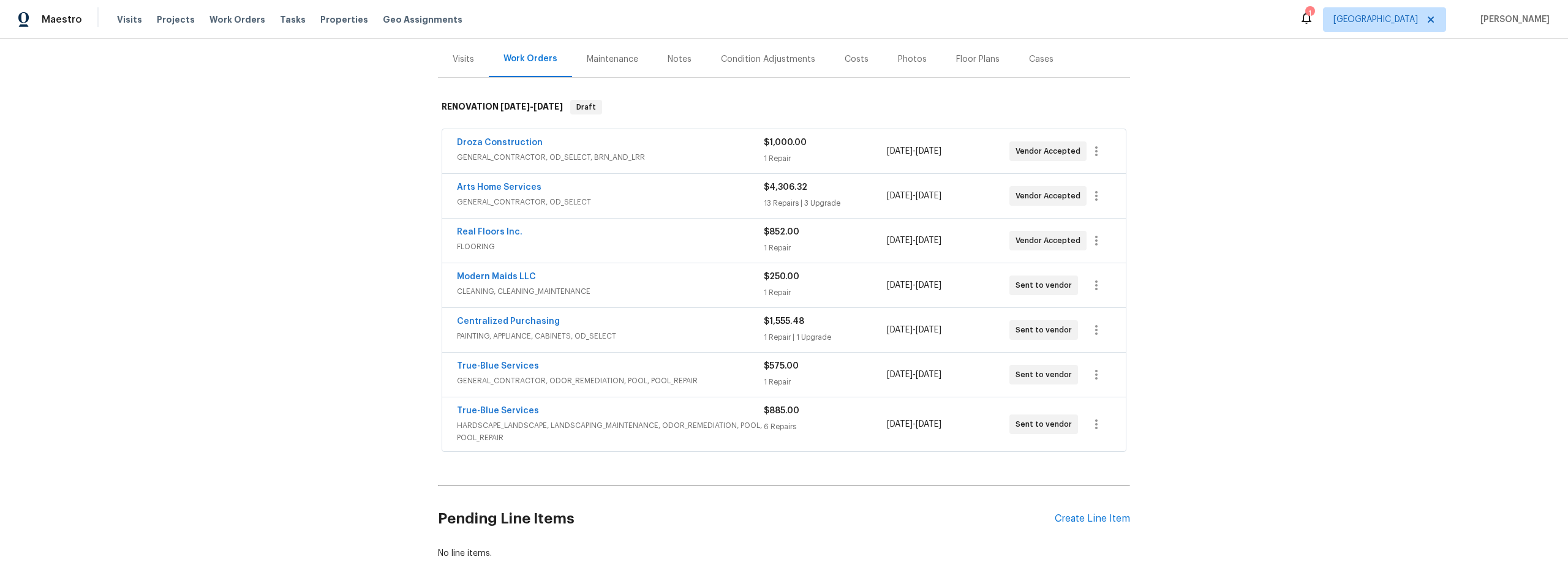
click at [718, 383] on span "GENERAL_CONTRACTOR, ODOR_REMEDIATION, POOL, POOL_REPAIR" at bounding box center [610, 380] width 307 height 12
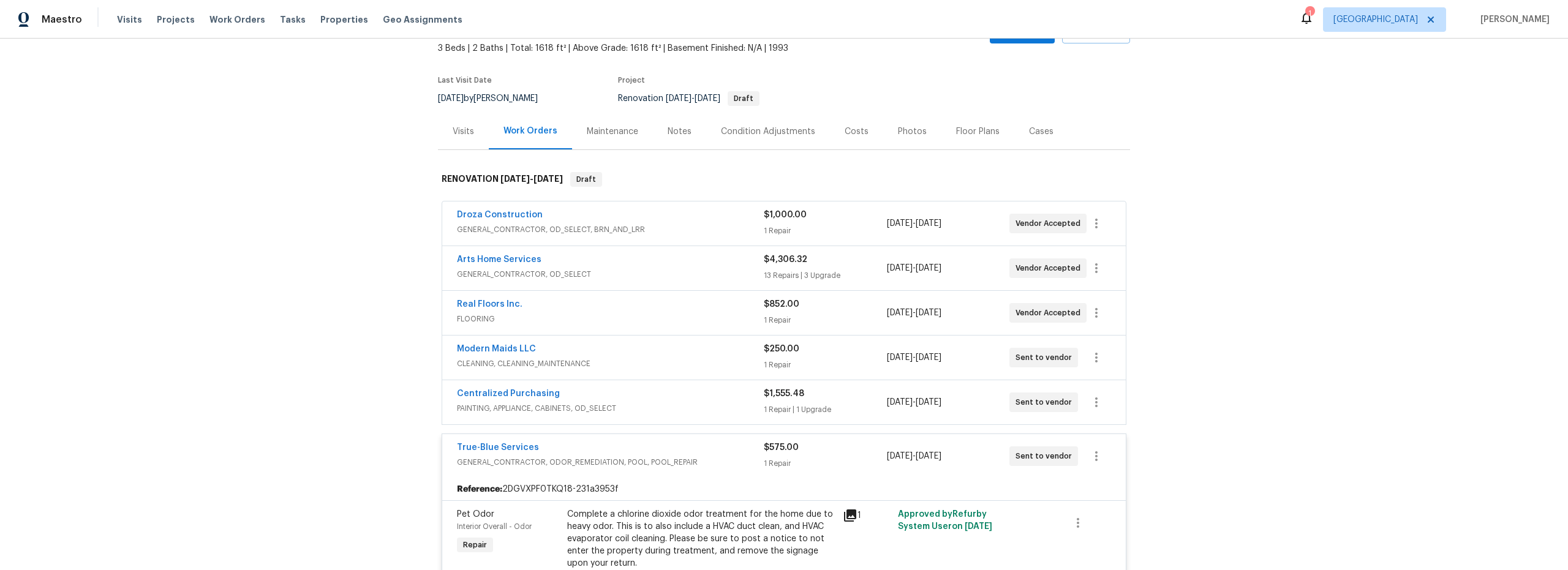
scroll to position [71, 0]
click at [851, 130] on div "Costs" at bounding box center [856, 132] width 24 height 12
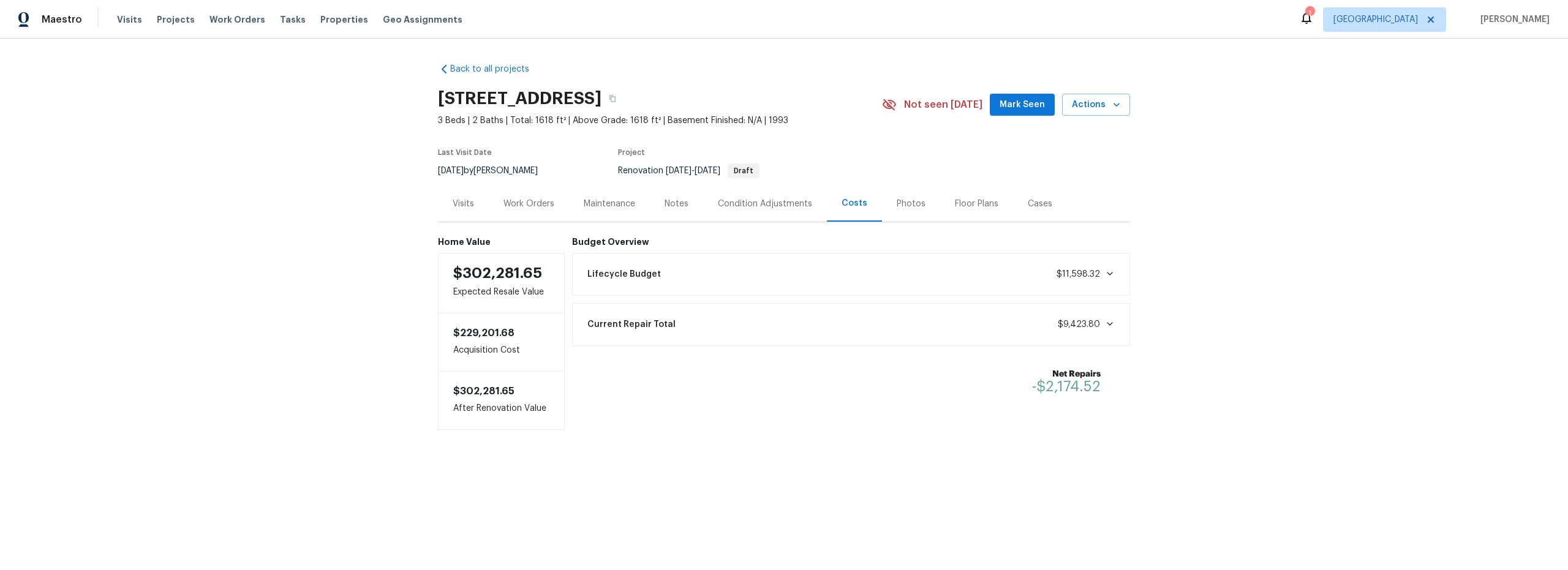
click at [529, 205] on div "Work Orders" at bounding box center [529, 203] width 51 height 12
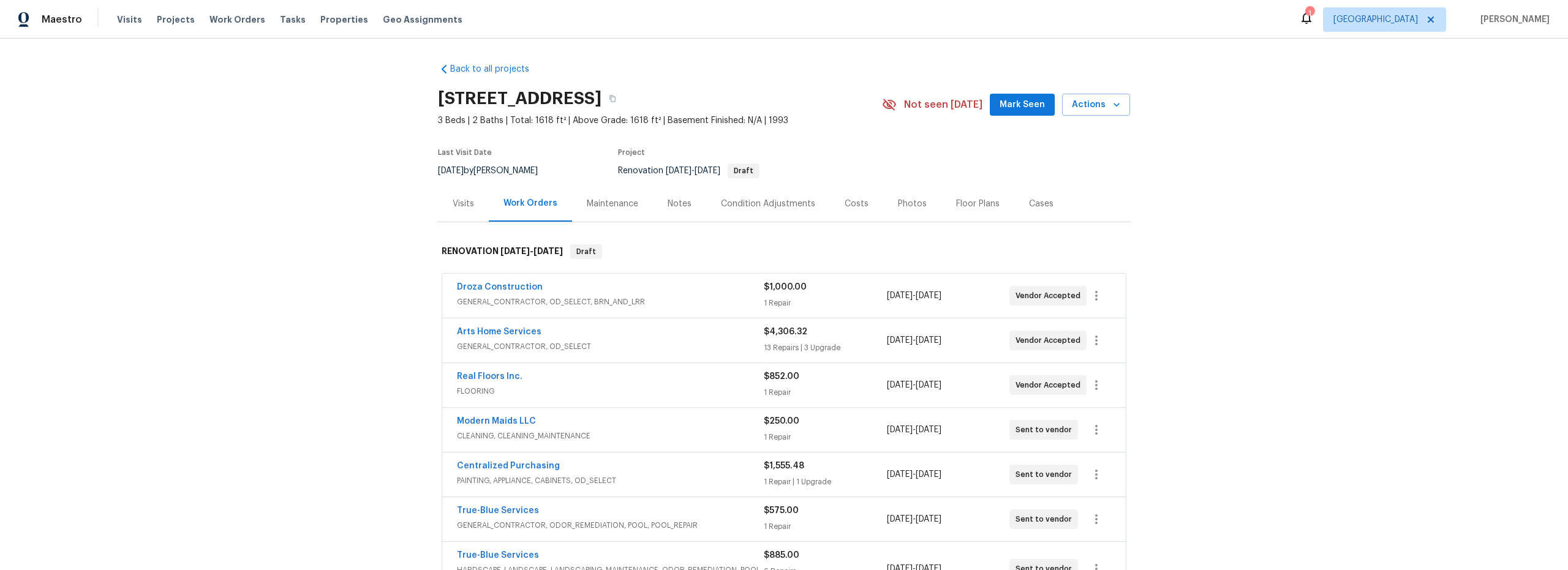
click at [845, 209] on div "Costs" at bounding box center [856, 203] width 24 height 12
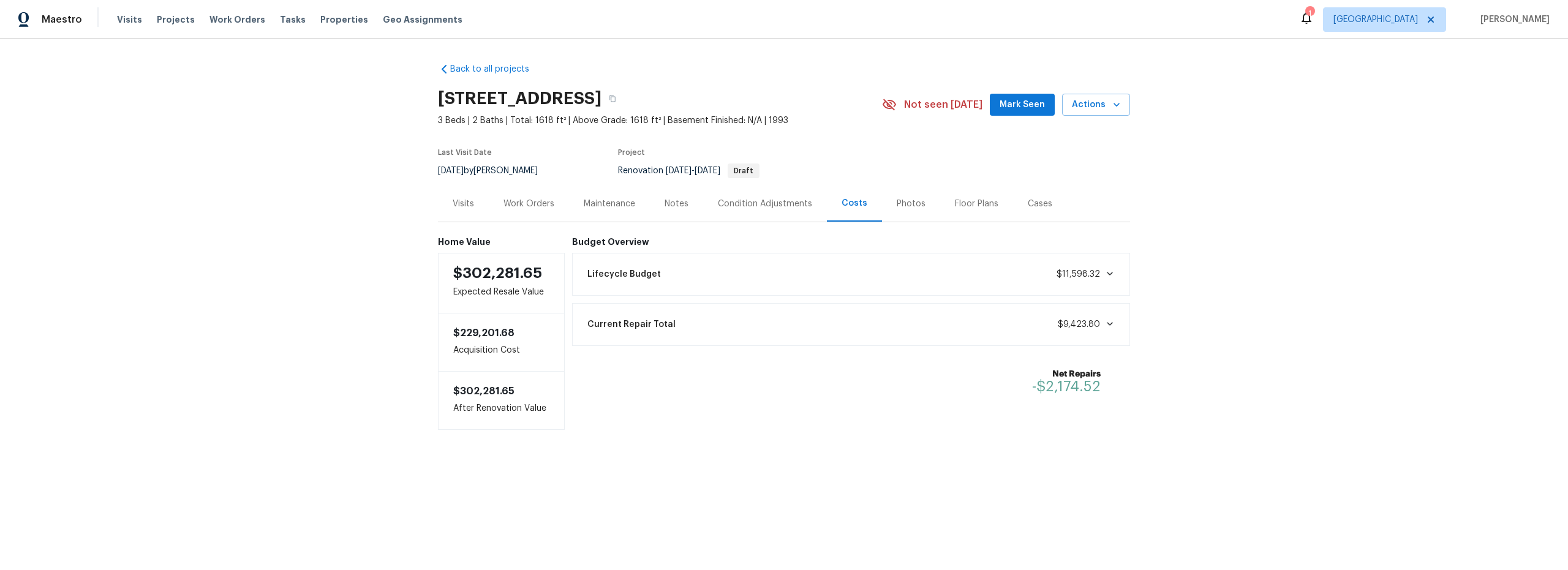
click at [527, 204] on div "Work Orders" at bounding box center [529, 203] width 51 height 12
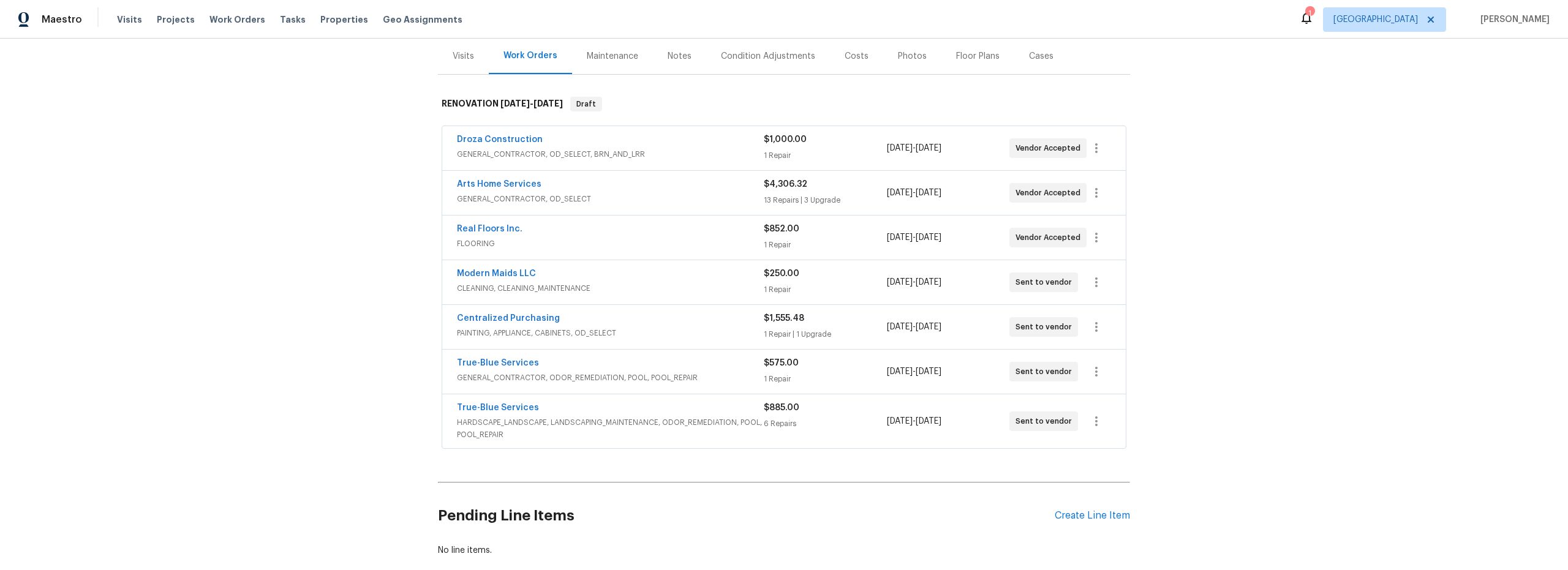
scroll to position [126, 0]
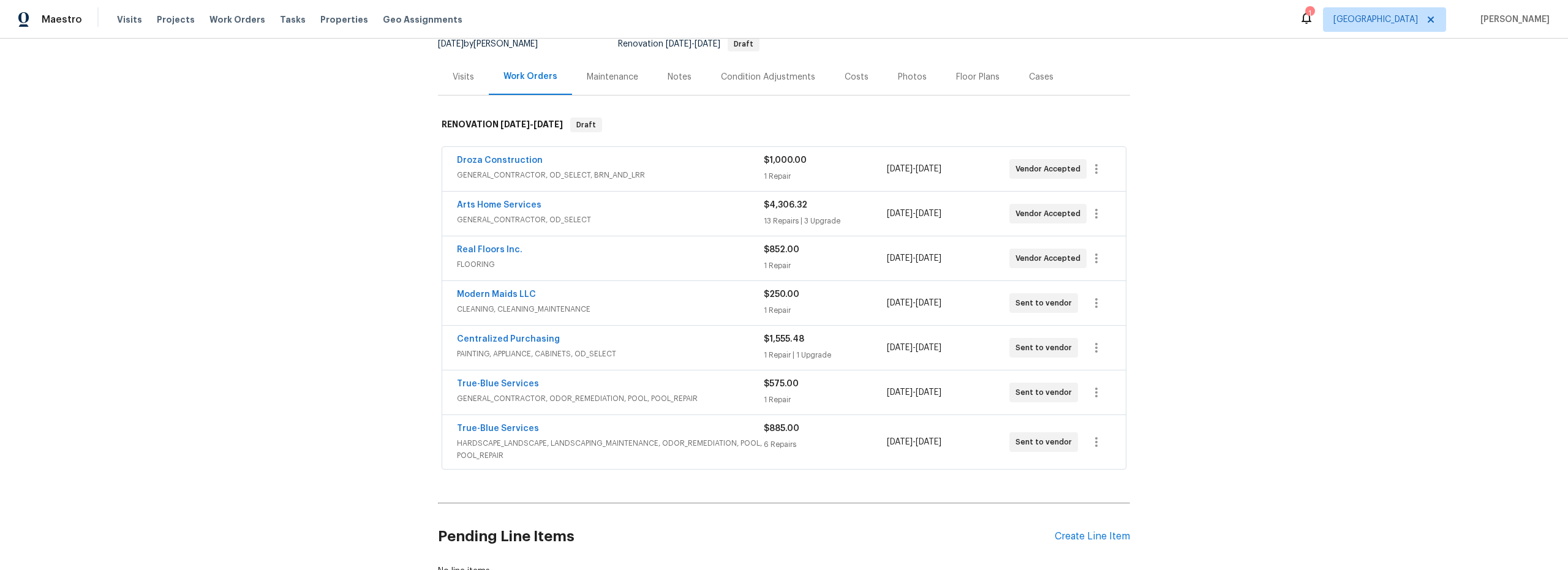
click at [677, 349] on span "PAINTING, APPLIANCE, CABINETS, OD_SELECT" at bounding box center [610, 353] width 307 height 12
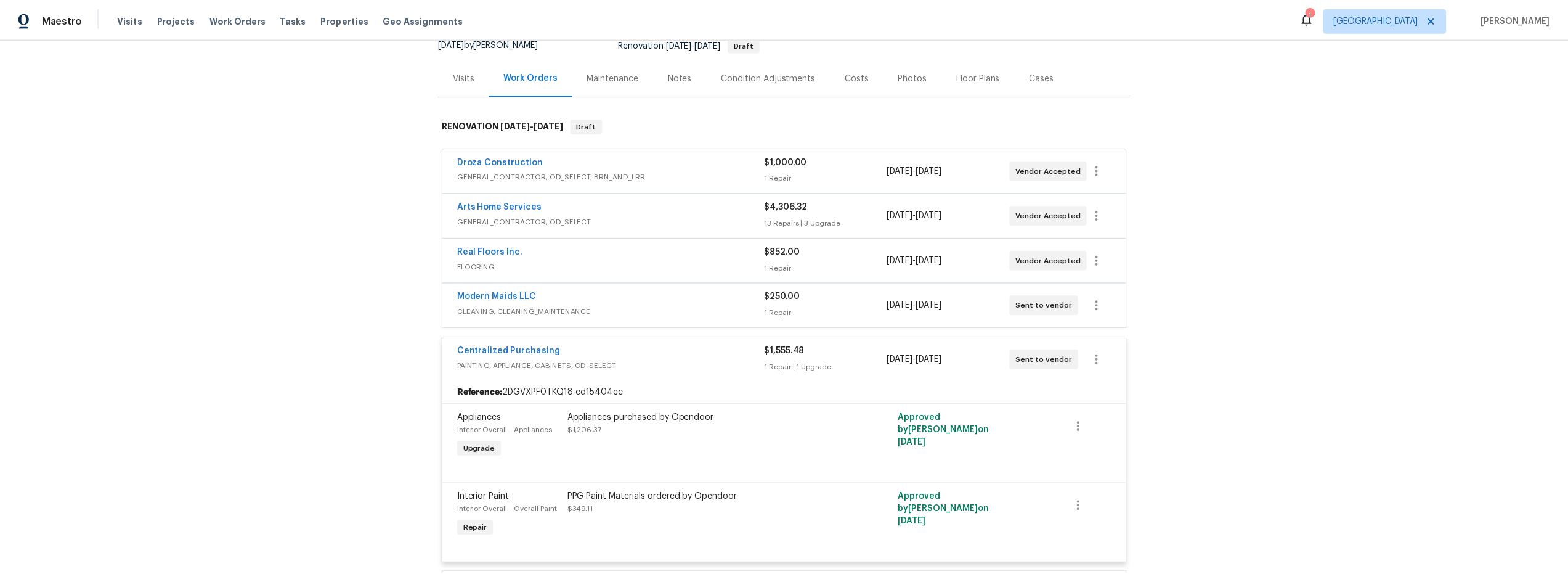
scroll to position [0, 0]
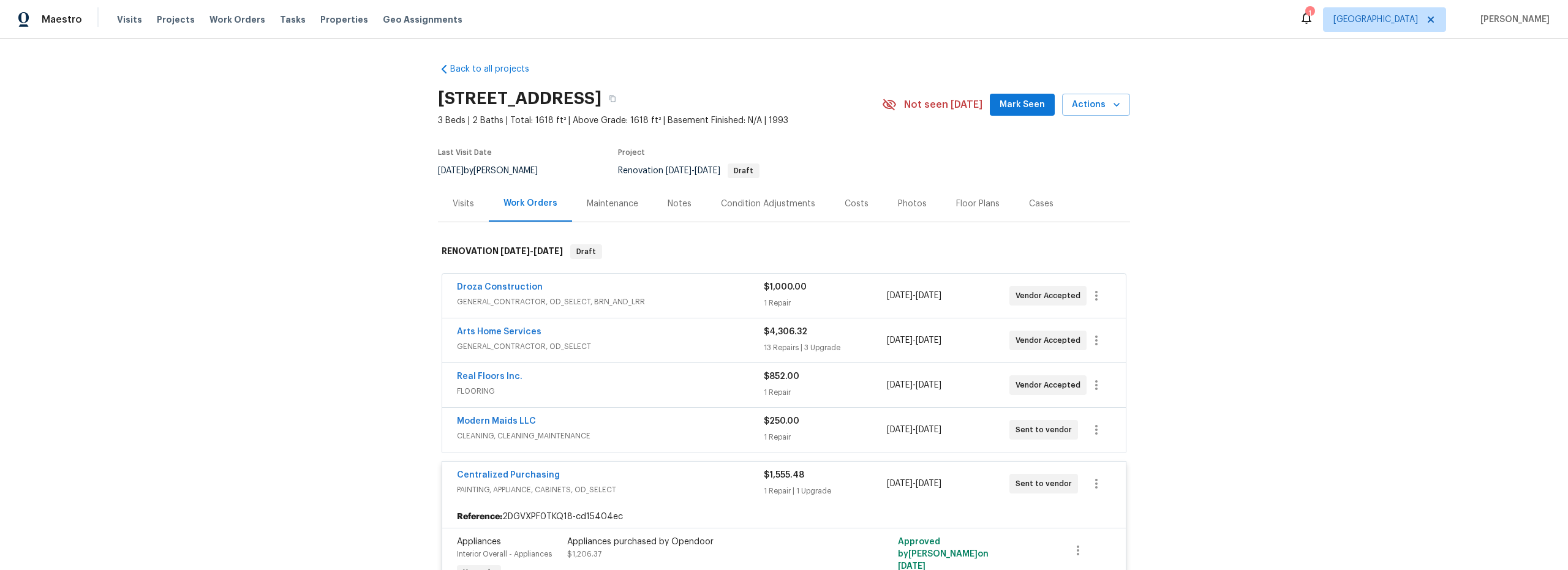
click at [678, 207] on div "Notes" at bounding box center [679, 203] width 24 height 12
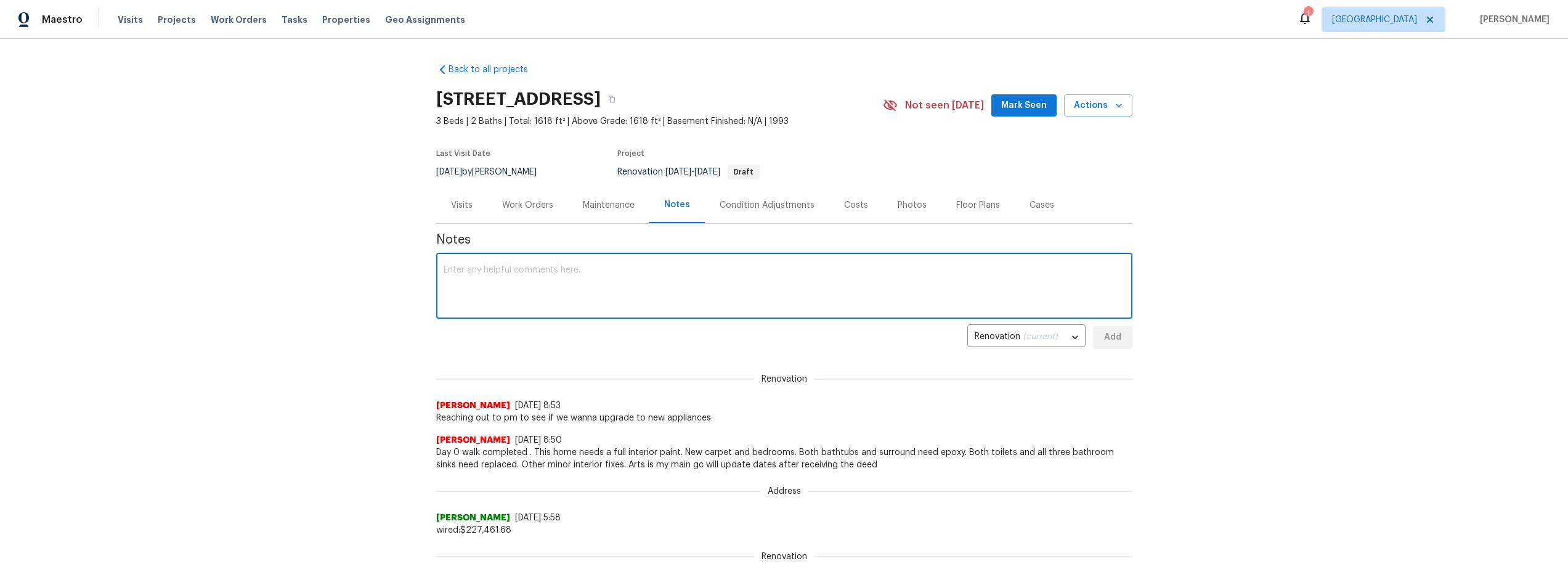
paste textarea "https://opendoor.slack.com/archives/C02LQT2ULS2/p1755532563202429"
type textarea "https://opendoor.slack.com/archives/C02LQT2ULS2/p1755532563202429"
click at [1113, 337] on span "Add" at bounding box center [1113, 337] width 20 height 16
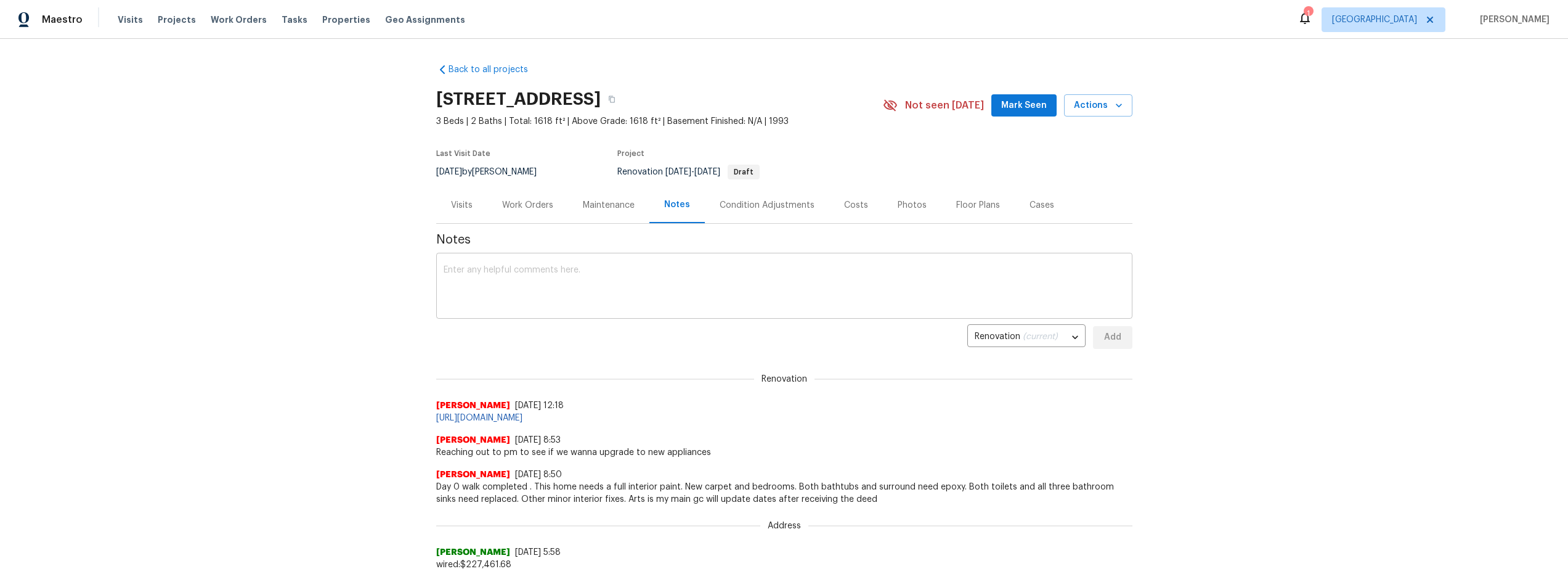
click at [523, 295] on textarea at bounding box center [784, 287] width 682 height 43
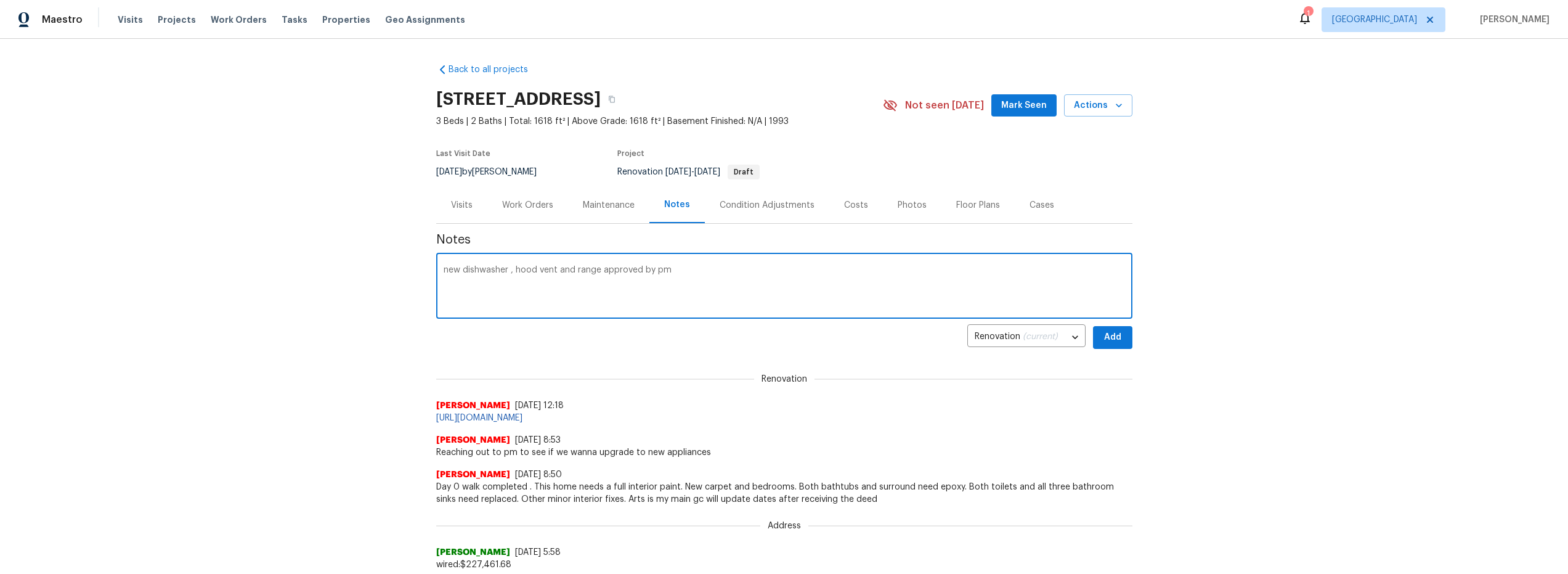
type textarea "new dishwasher , hood vent and range approved by pm"
click at [1111, 337] on span "Add" at bounding box center [1113, 337] width 20 height 16
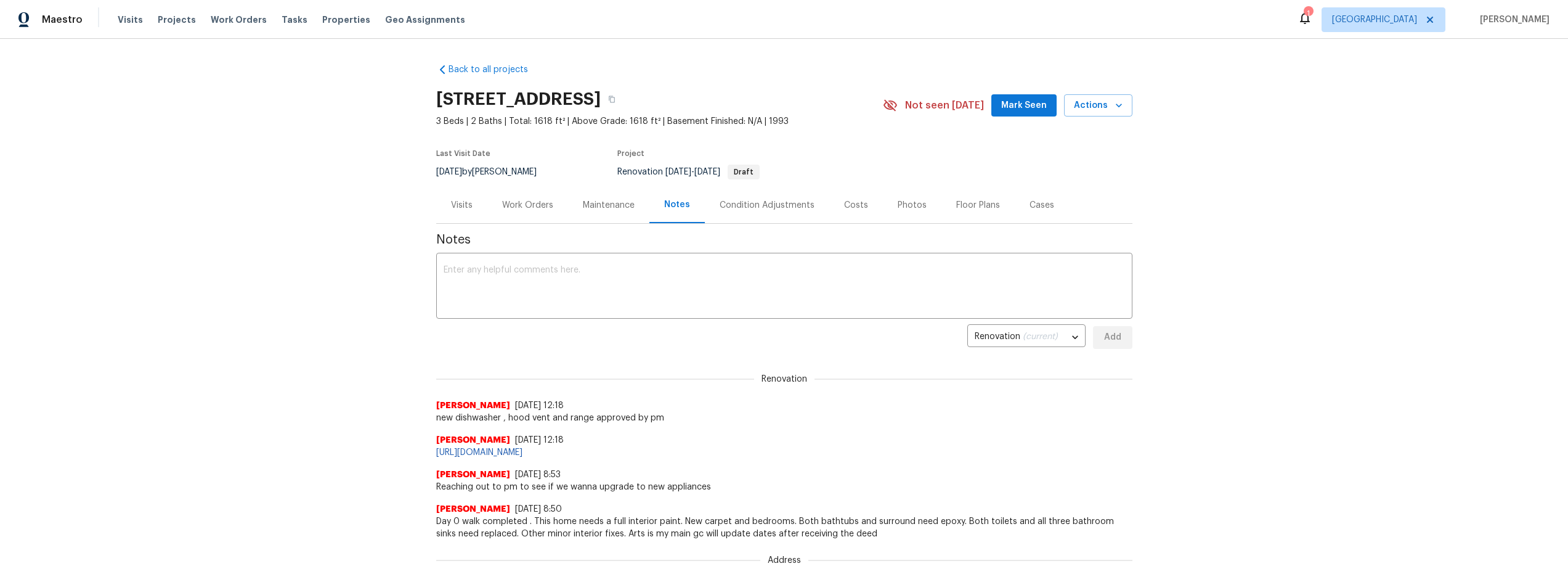
drag, startPoint x: 509, startPoint y: 207, endPoint x: 526, endPoint y: 212, distance: 17.7
click at [512, 209] on div "Work Orders" at bounding box center [527, 205] width 51 height 13
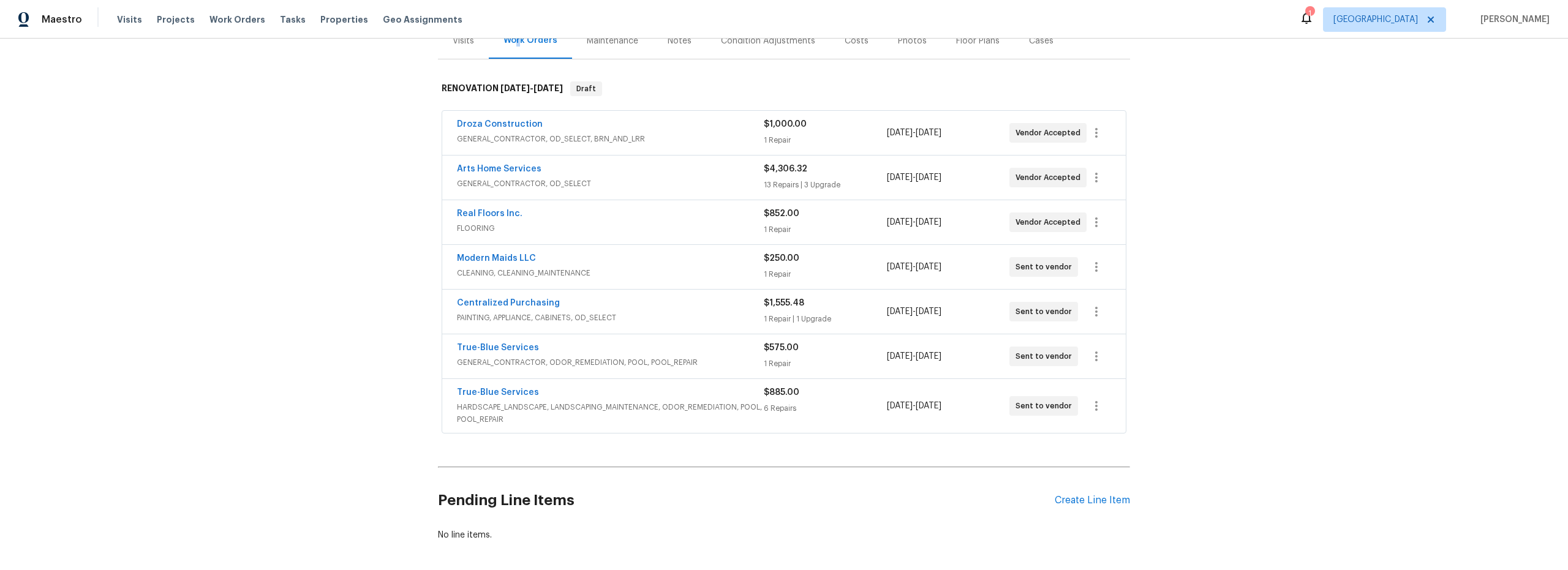
scroll to position [137, 0]
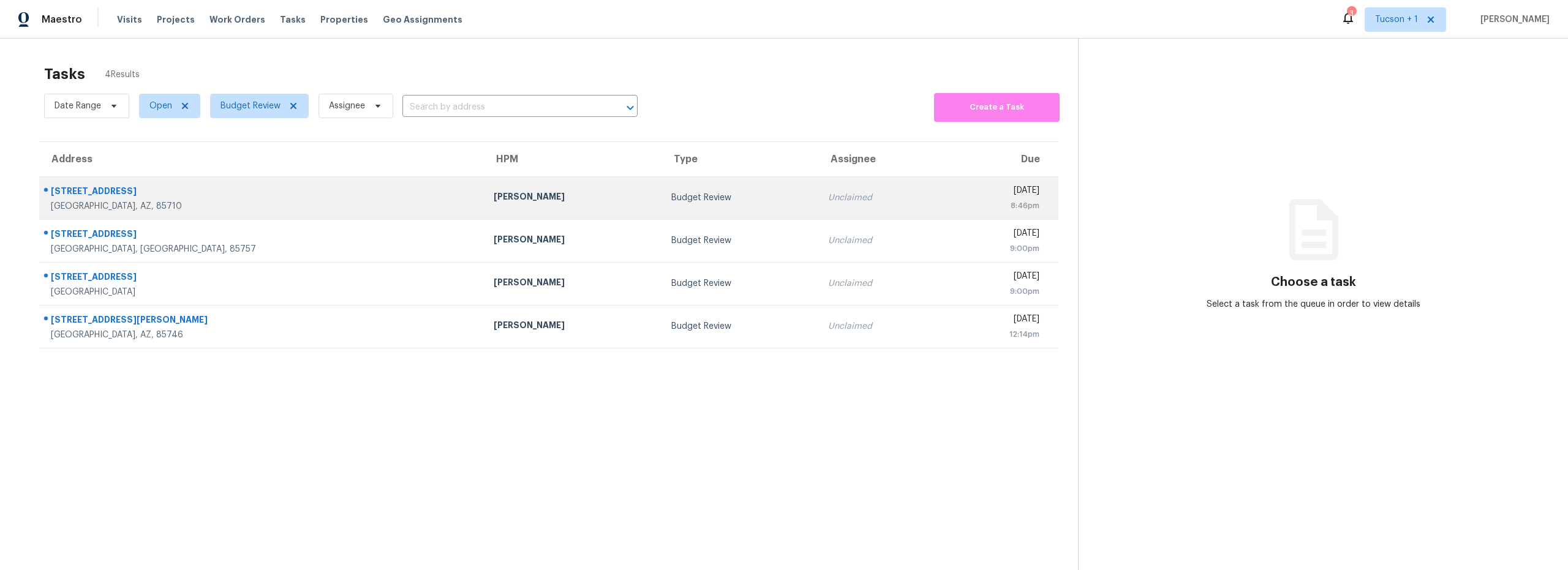
click at [271, 206] on div "[GEOGRAPHIC_DATA], AZ, 85710" at bounding box center [262, 206] width 423 height 12
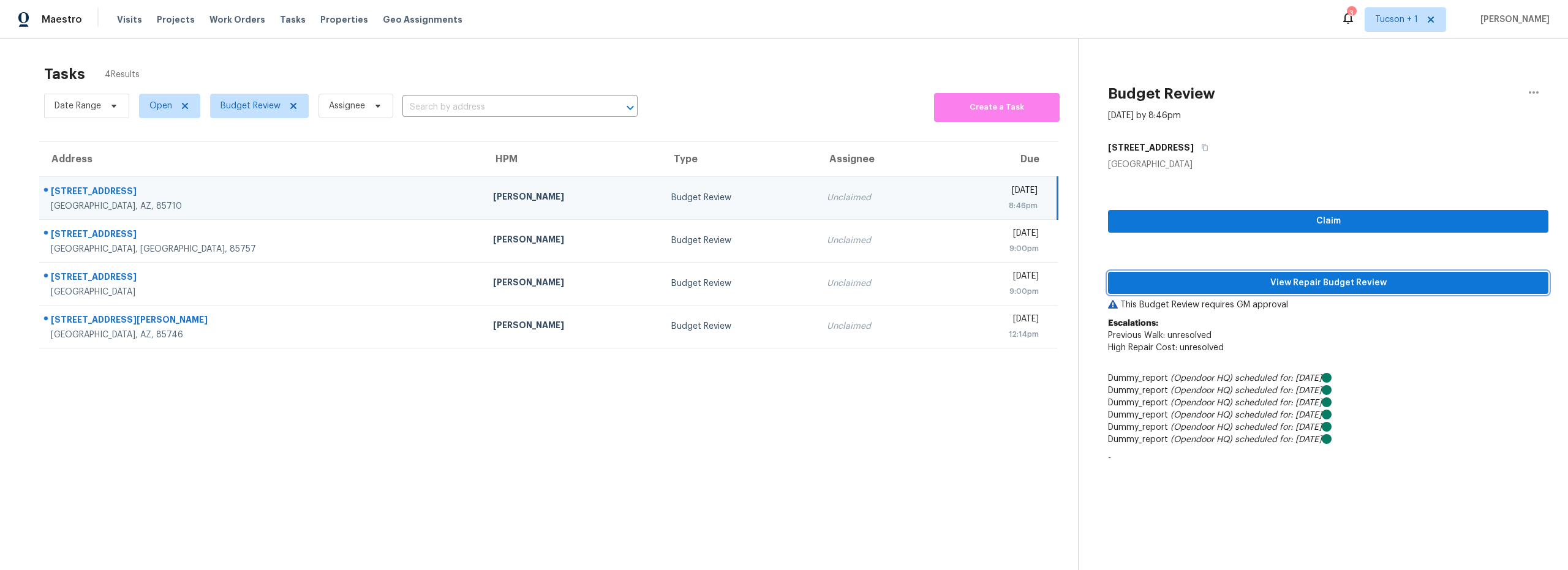
click at [1295, 284] on span "View Repair Budget Review" at bounding box center [1328, 283] width 420 height 15
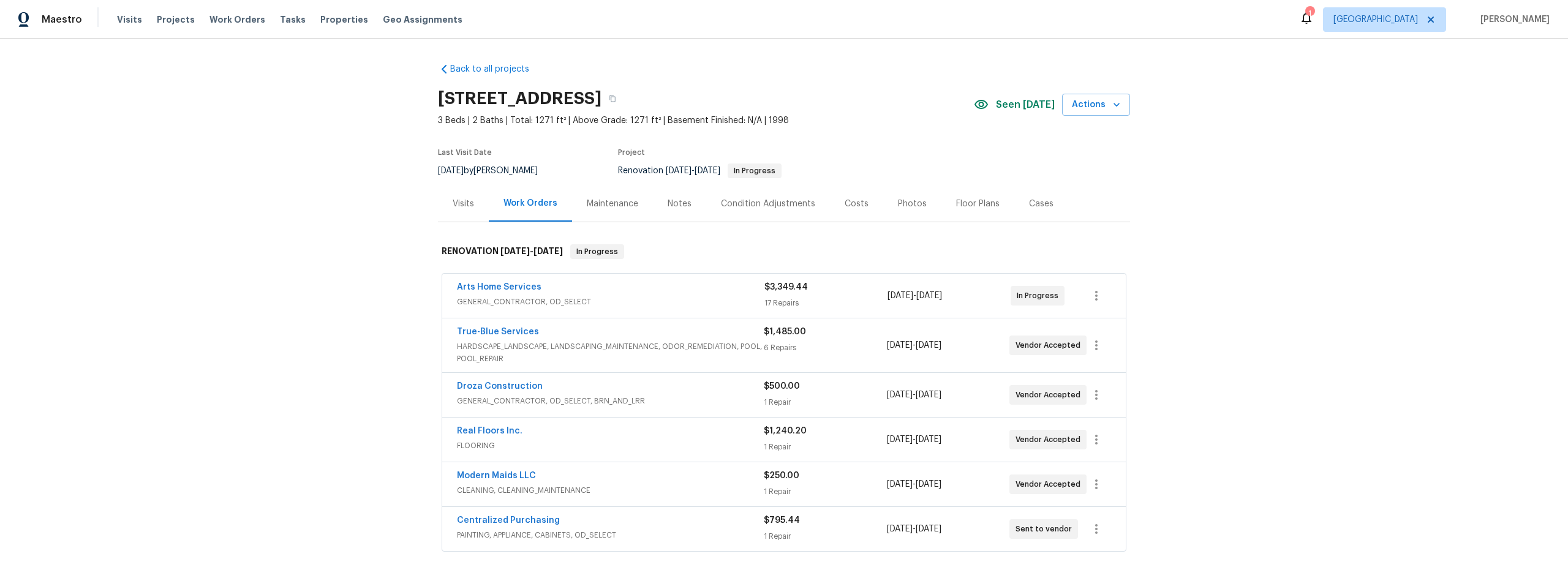
click at [855, 206] on div "Costs" at bounding box center [856, 203] width 24 height 12
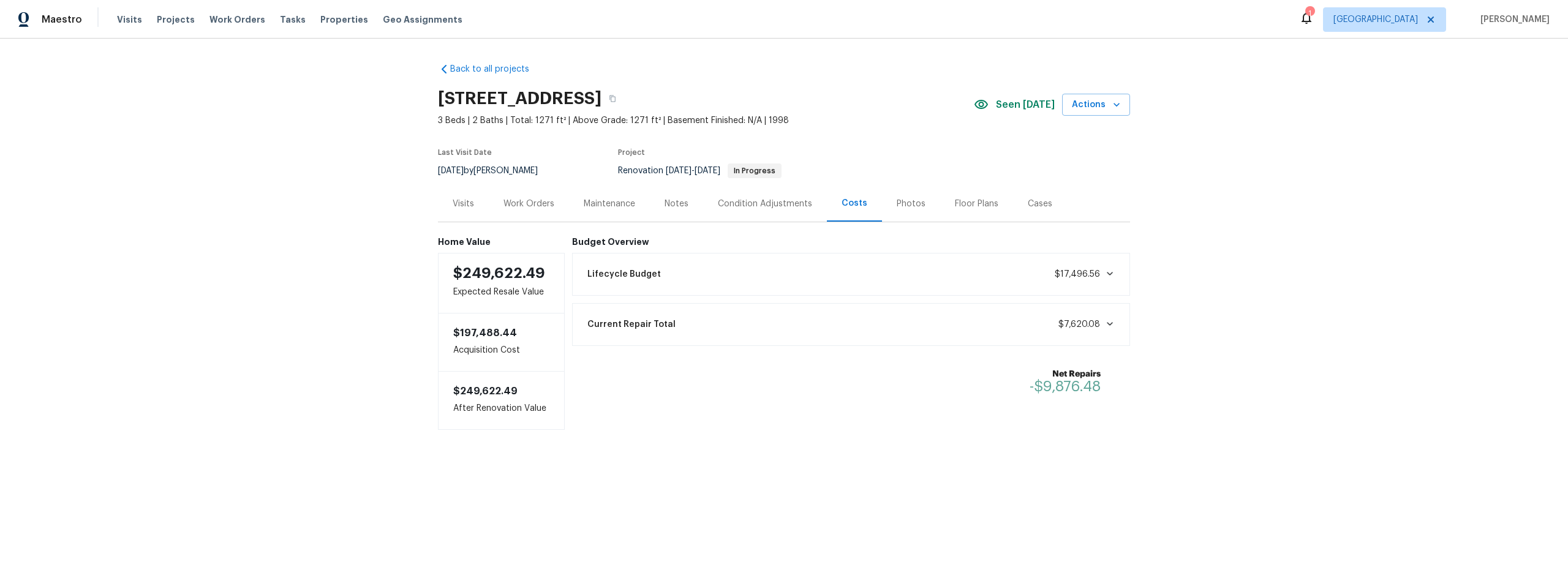
click at [518, 203] on div "Work Orders" at bounding box center [529, 203] width 51 height 12
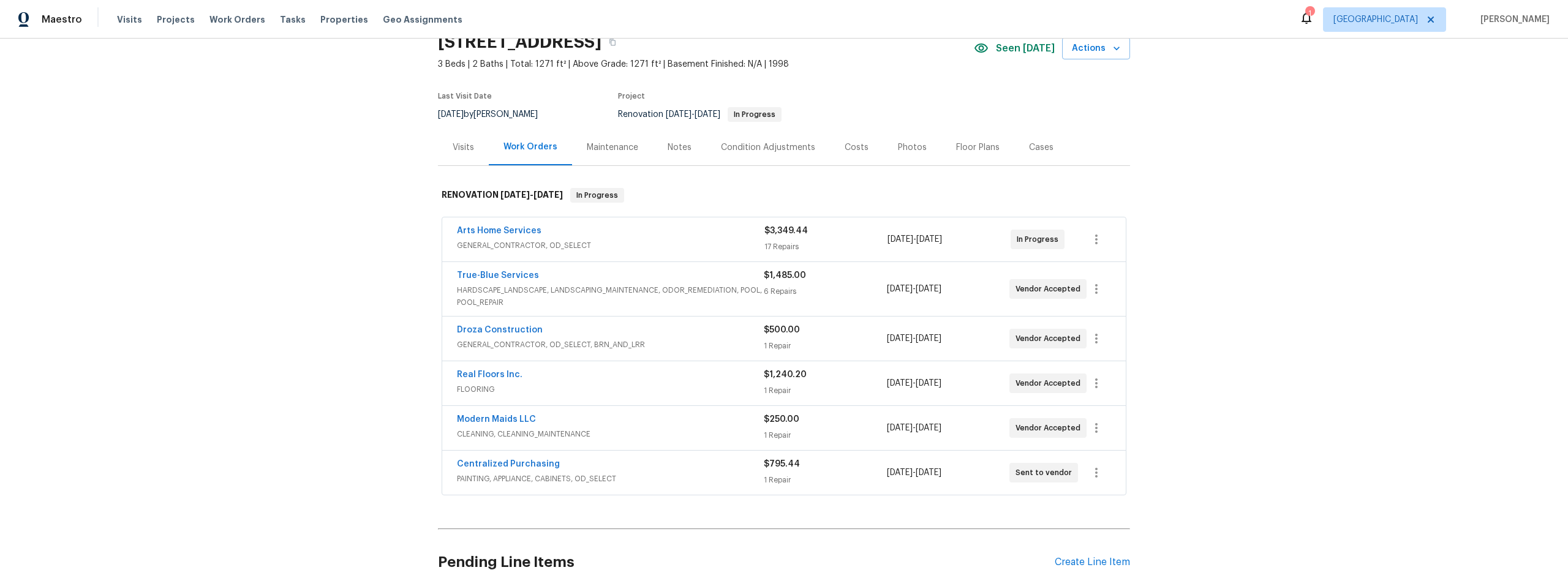
scroll to position [70, 0]
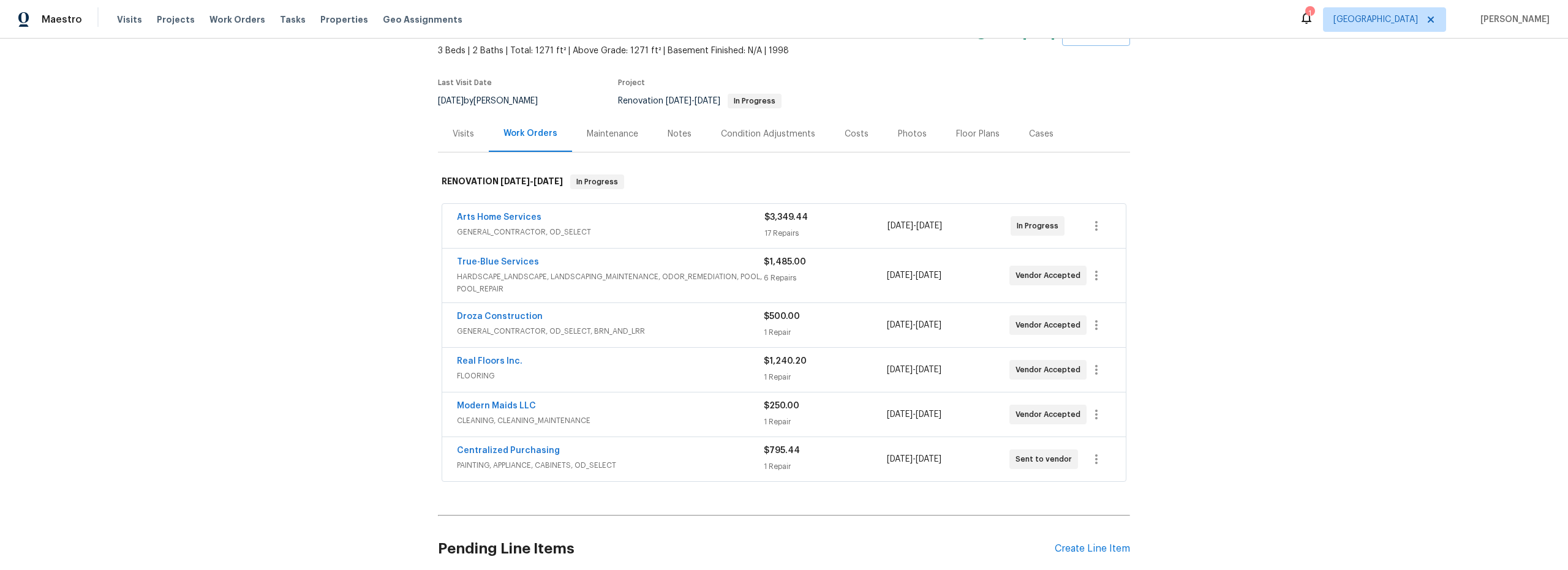
click at [852, 135] on div "Costs" at bounding box center [856, 134] width 24 height 12
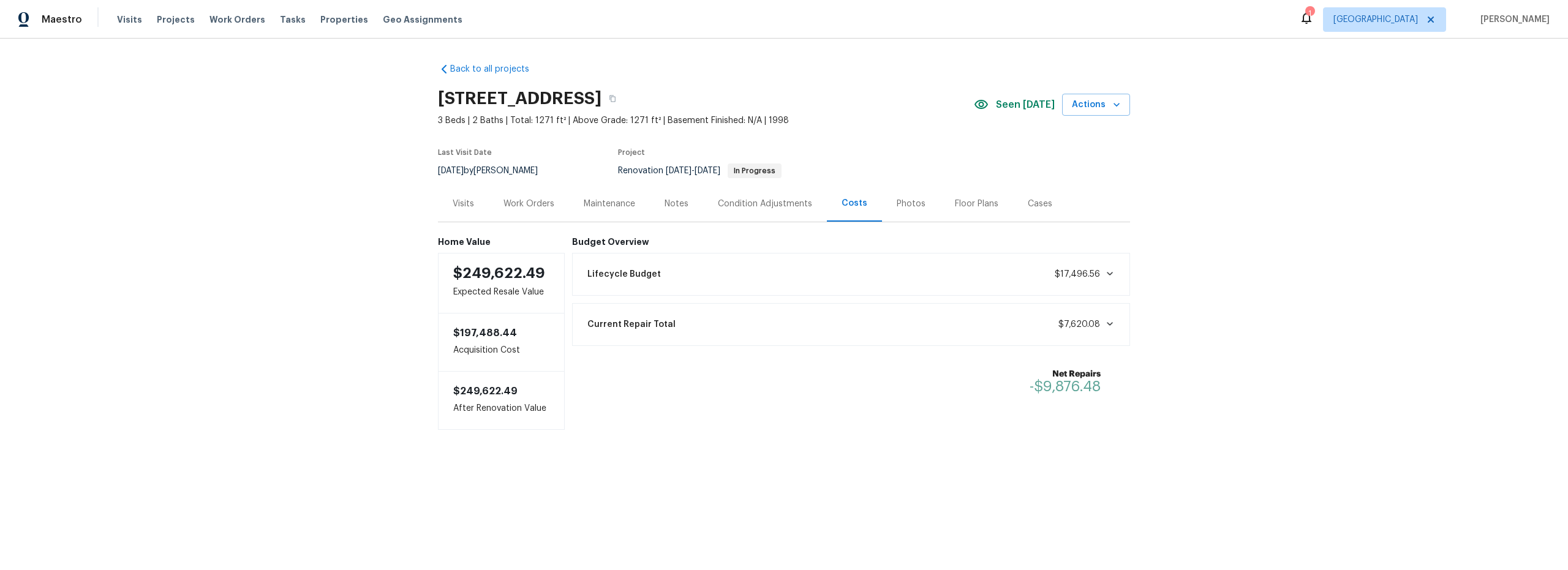
click at [530, 202] on div "Work Orders" at bounding box center [529, 203] width 51 height 12
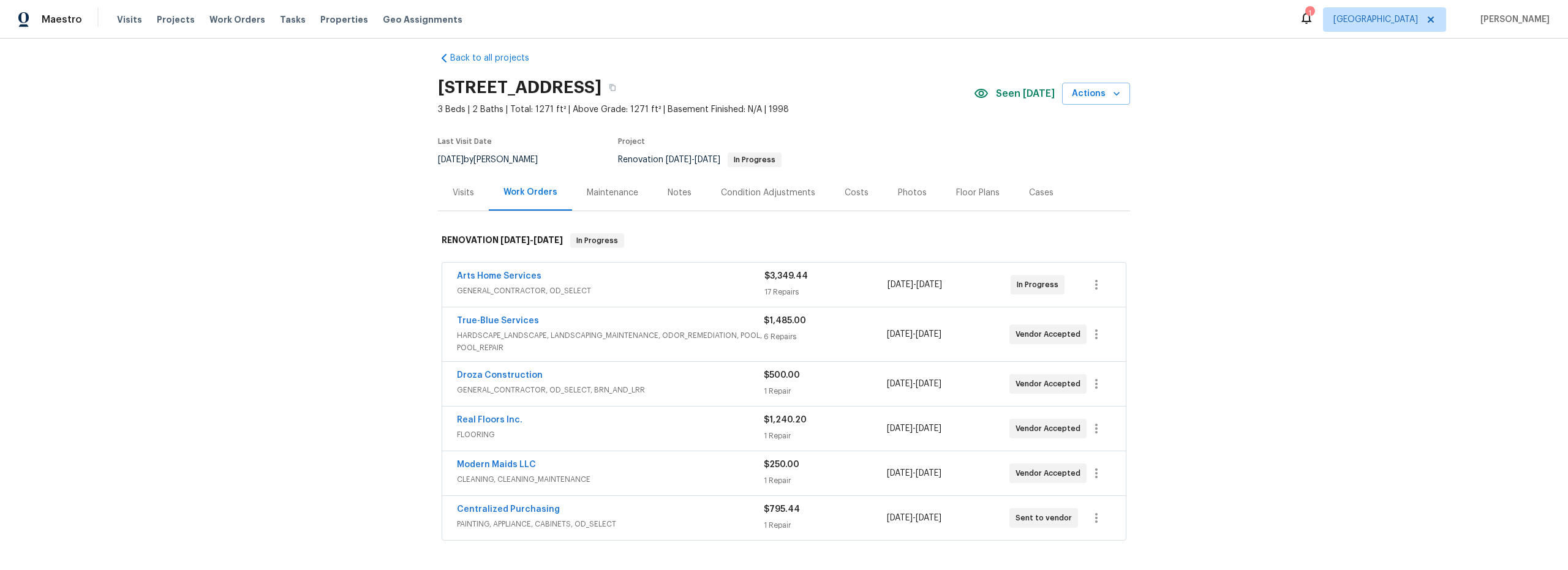
scroll to position [4, 0]
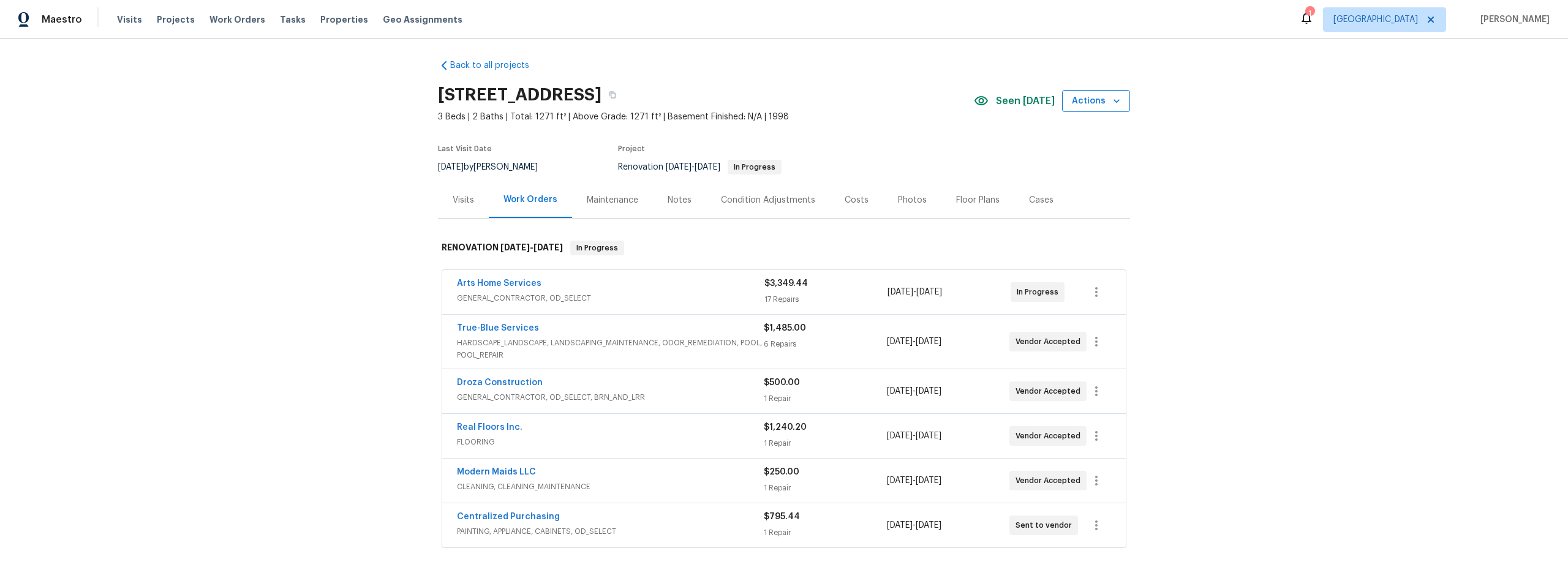
click at [1103, 102] on span "Actions" at bounding box center [1096, 101] width 49 height 15
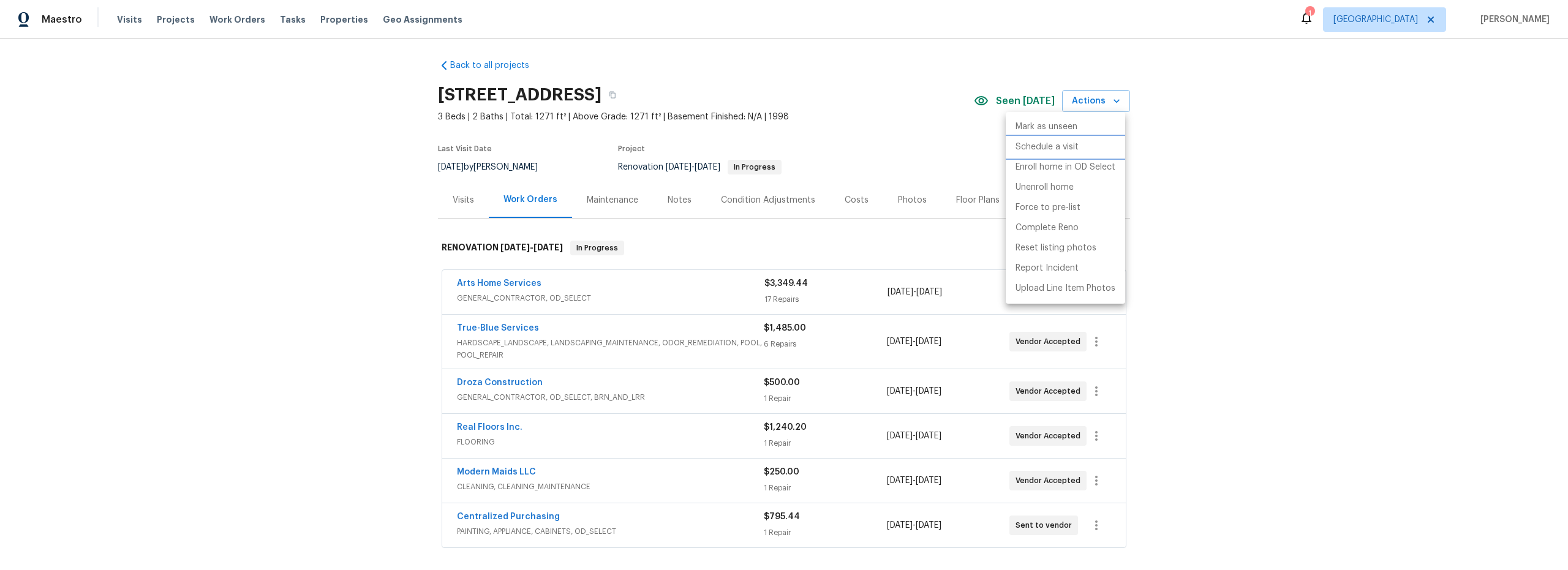
click at [1062, 151] on p "Schedule a visit" at bounding box center [1048, 147] width 63 height 12
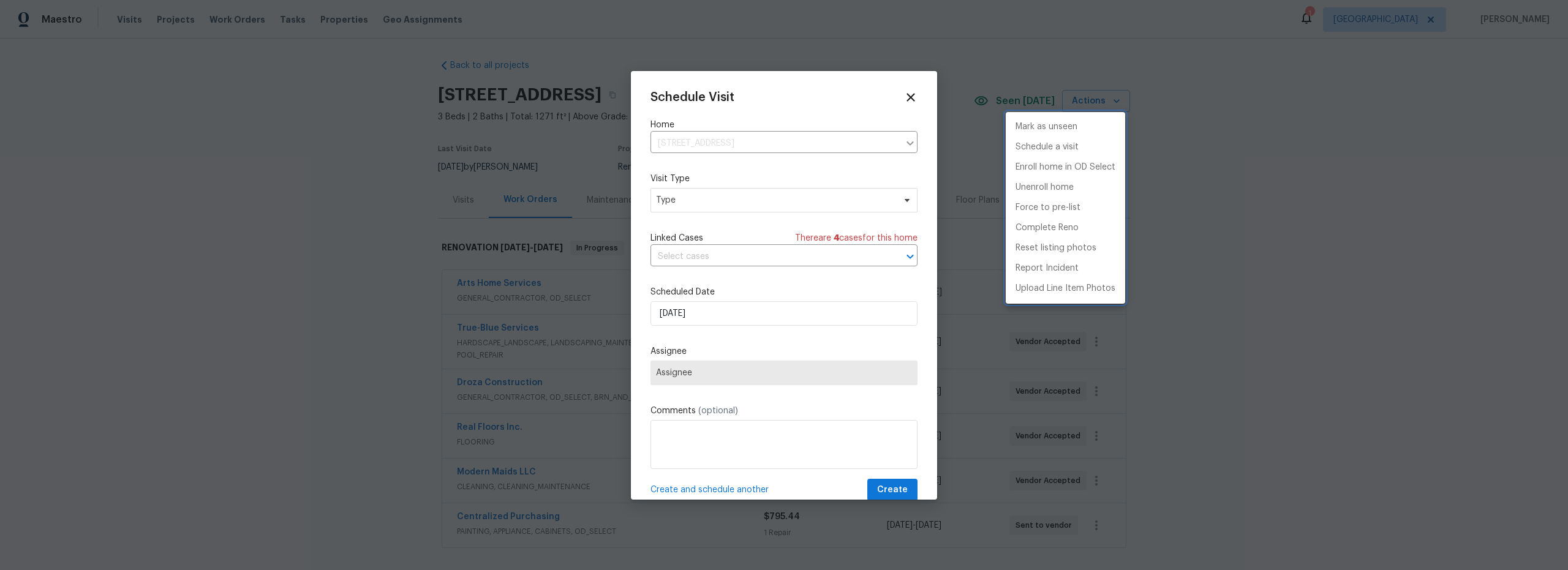
click at [738, 207] on div at bounding box center [784, 285] width 1568 height 570
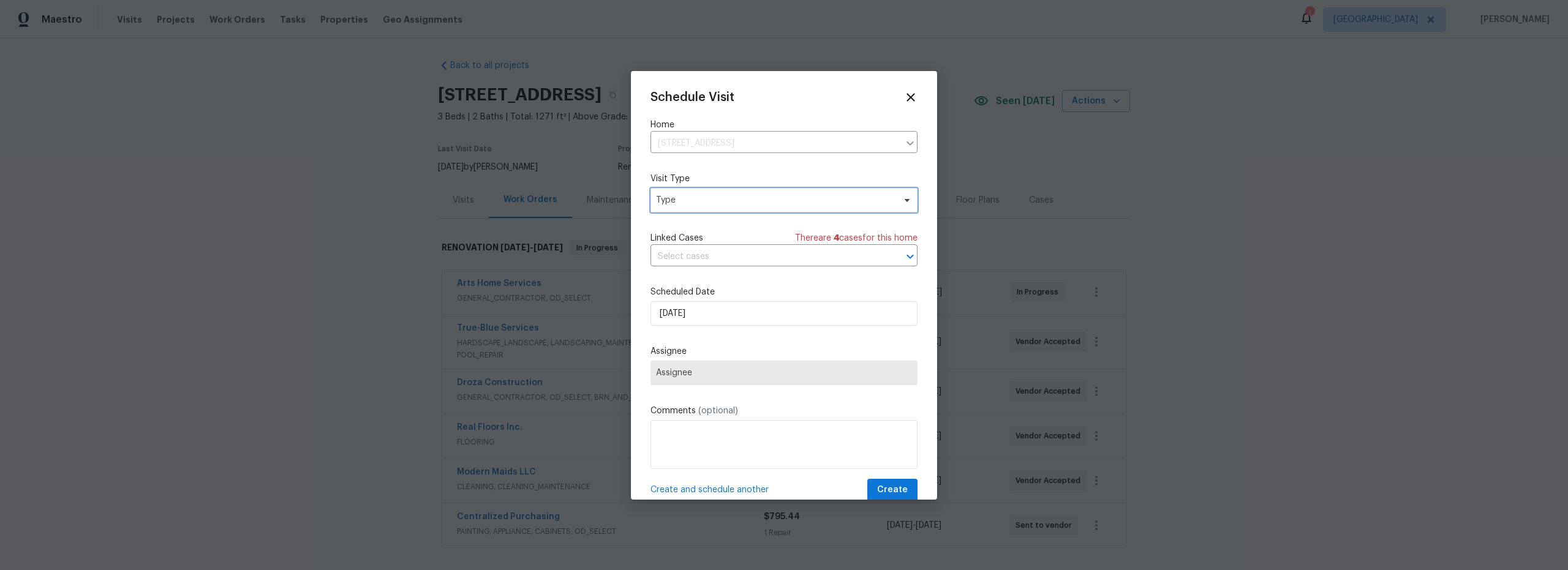
click at [736, 198] on span "Type" at bounding box center [775, 200] width 238 height 12
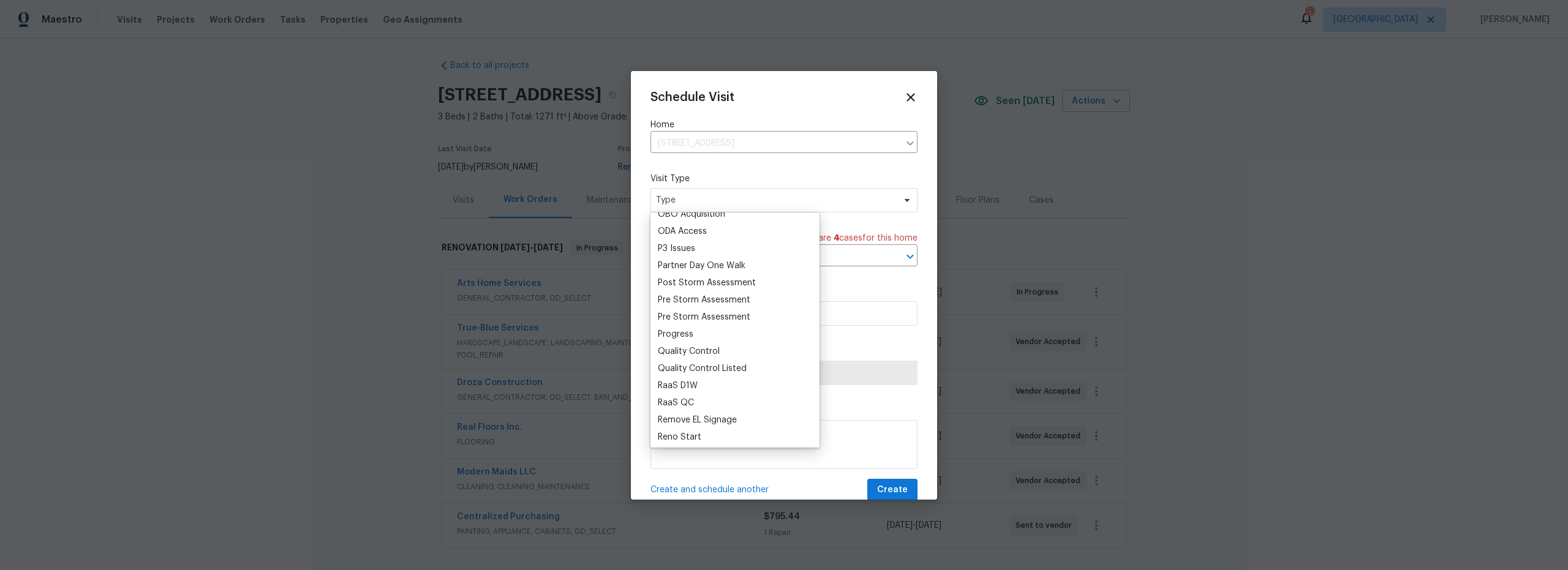
scroll to position [725, 0]
click at [685, 322] on div "Progress" at bounding box center [676, 321] width 35 height 12
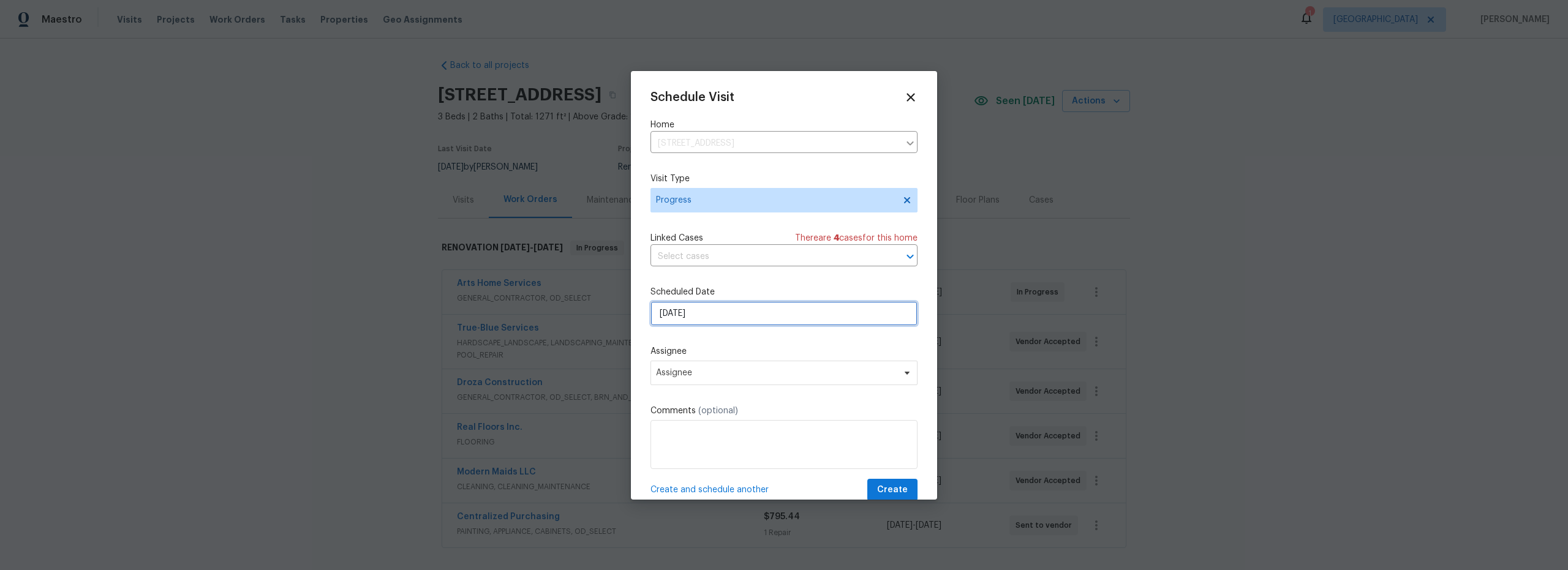
click at [724, 319] on input "[DATE]" at bounding box center [784, 313] width 267 height 24
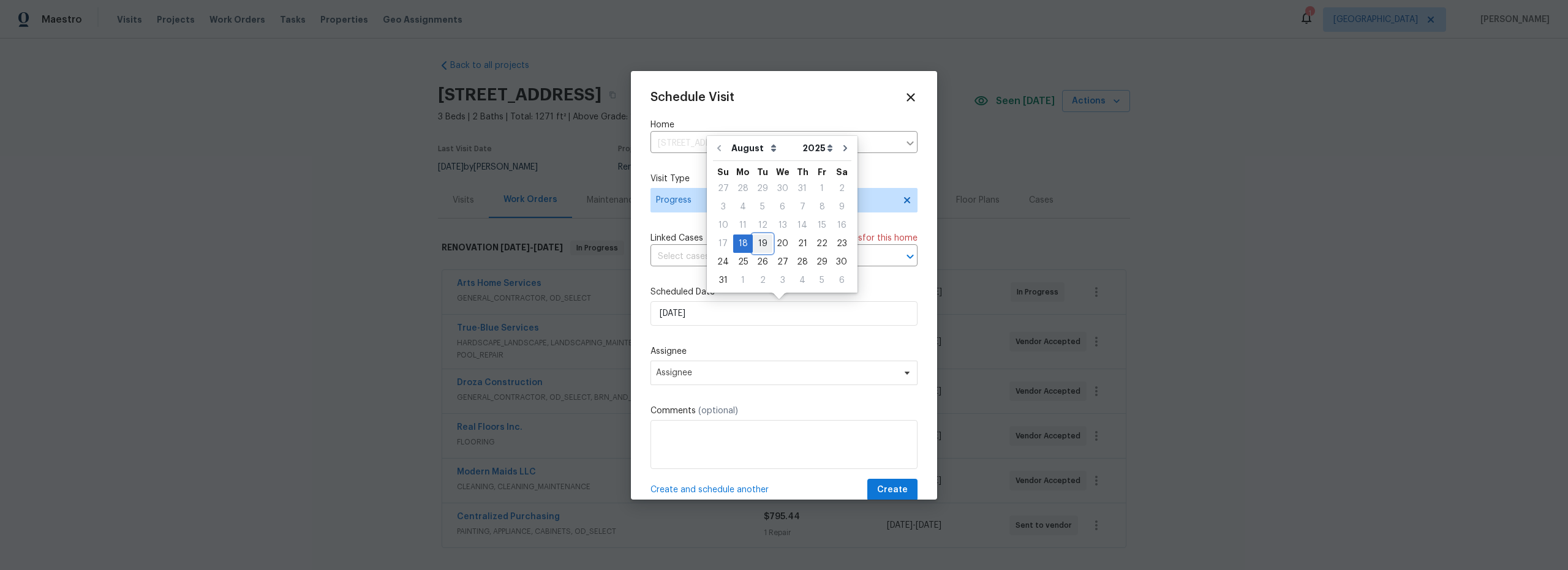
click at [763, 244] on div "19" at bounding box center [762, 243] width 20 height 17
type input "[DATE]"
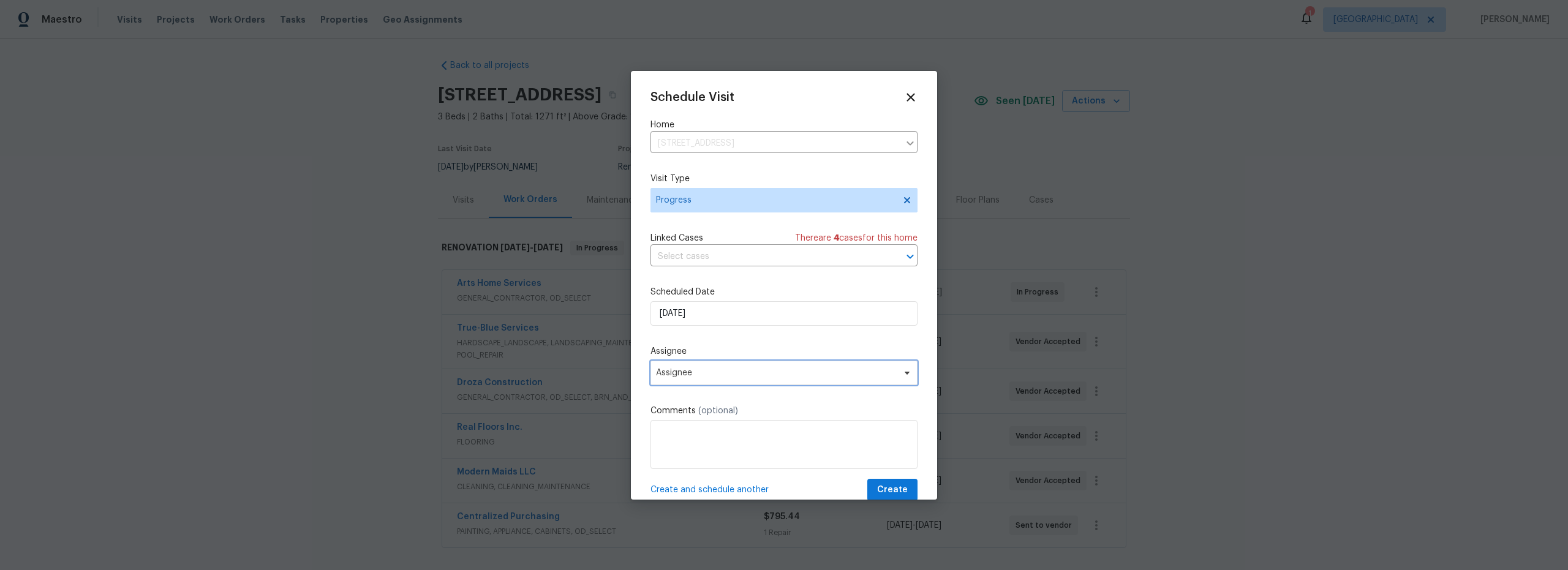
click at [740, 384] on span "Assignee" at bounding box center [784, 372] width 267 height 24
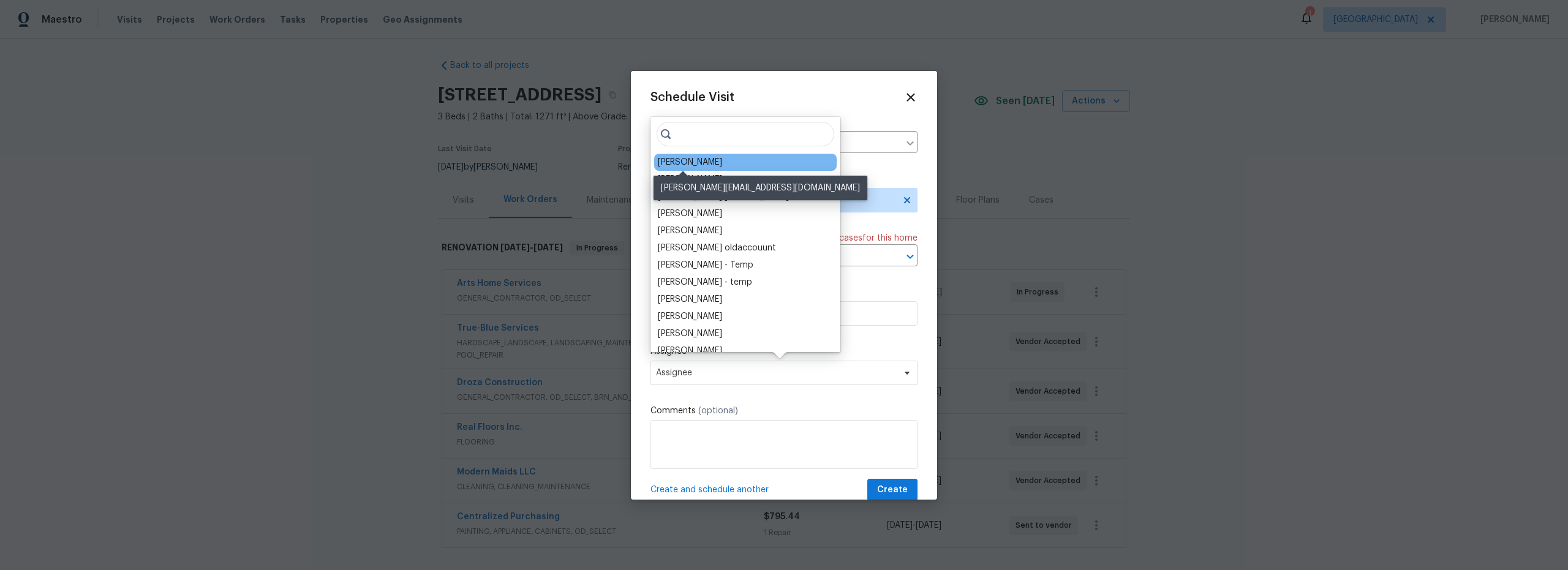
click at [703, 164] on div "[PERSON_NAME]" at bounding box center [690, 162] width 64 height 12
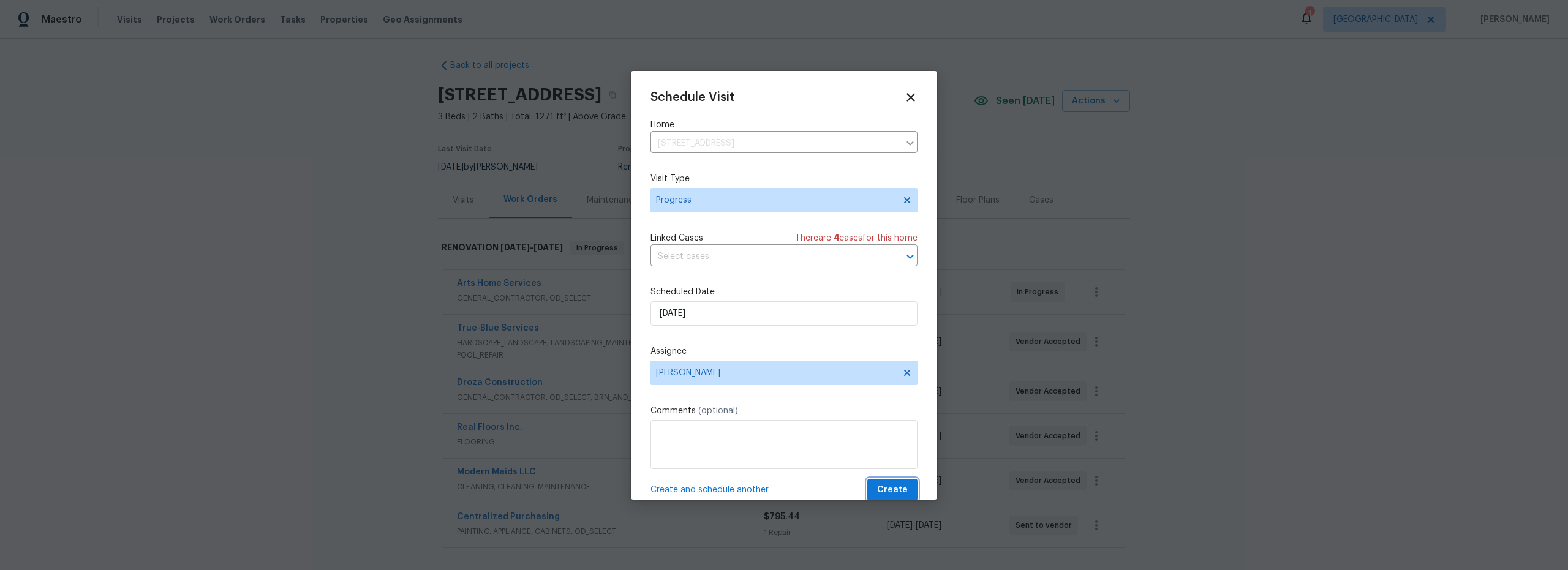
click at [880, 483] on span "Create" at bounding box center [892, 490] width 31 height 15
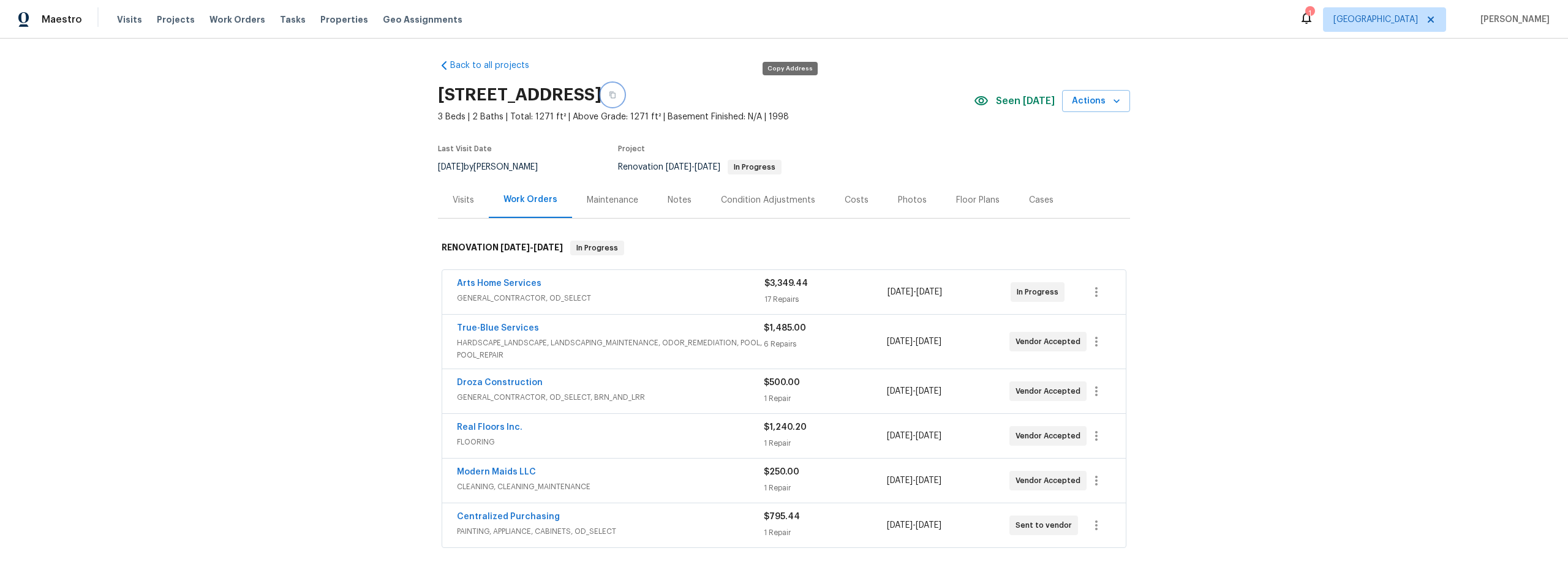
drag, startPoint x: 789, startPoint y: 97, endPoint x: 773, endPoint y: 106, distance: 18.4
click at [616, 97] on icon "button" at bounding box center [612, 95] width 7 height 7
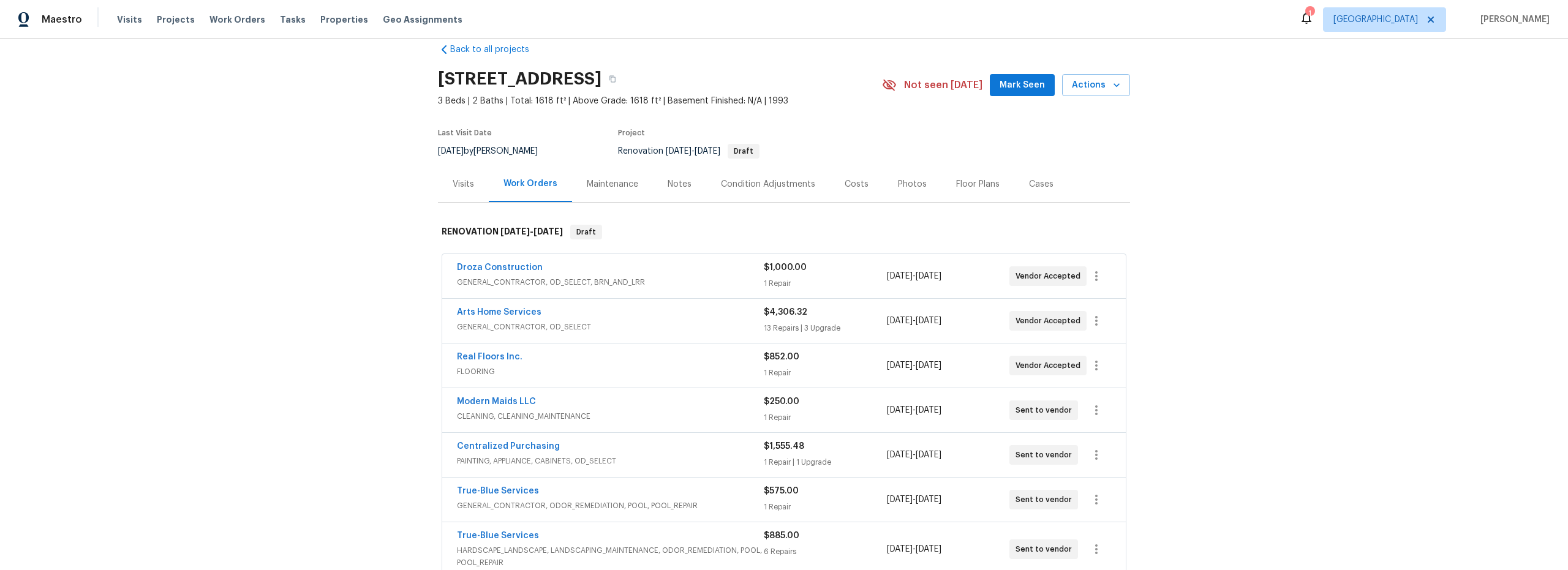
scroll to position [16, 0]
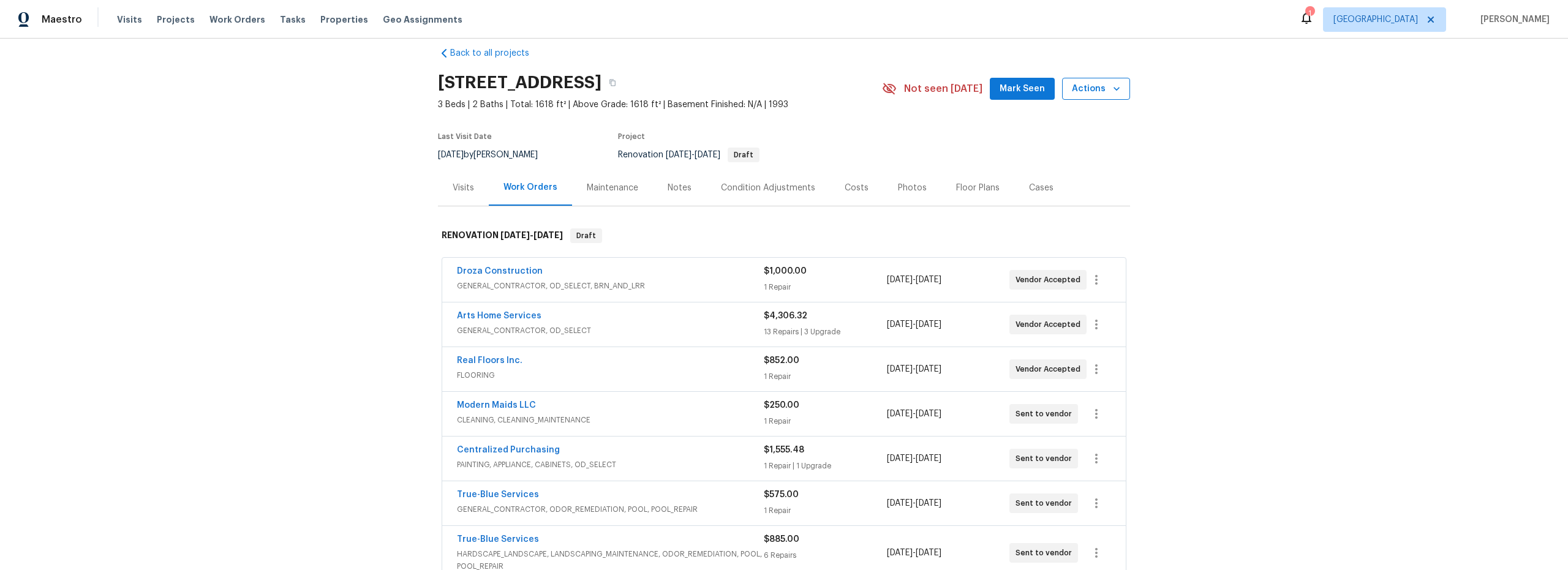
click at [1111, 92] on icon "button" at bounding box center [1117, 88] width 12 height 12
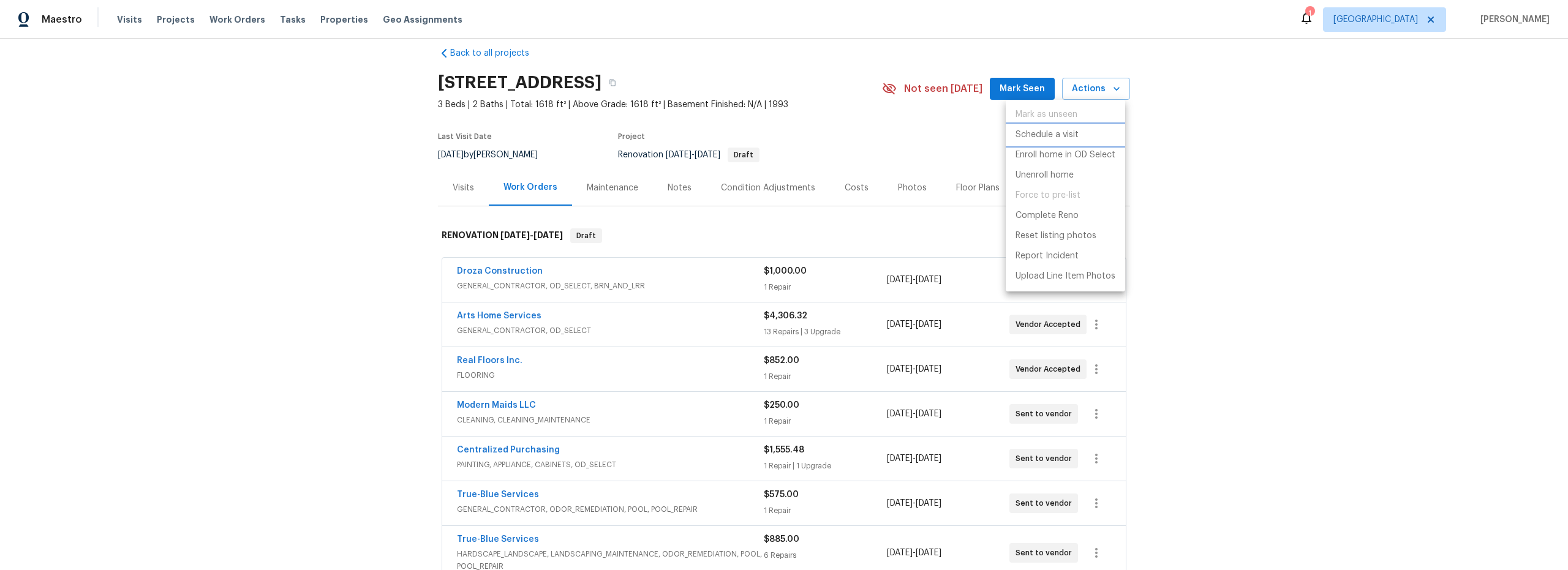
click at [1053, 134] on p "Schedule a visit" at bounding box center [1048, 134] width 63 height 12
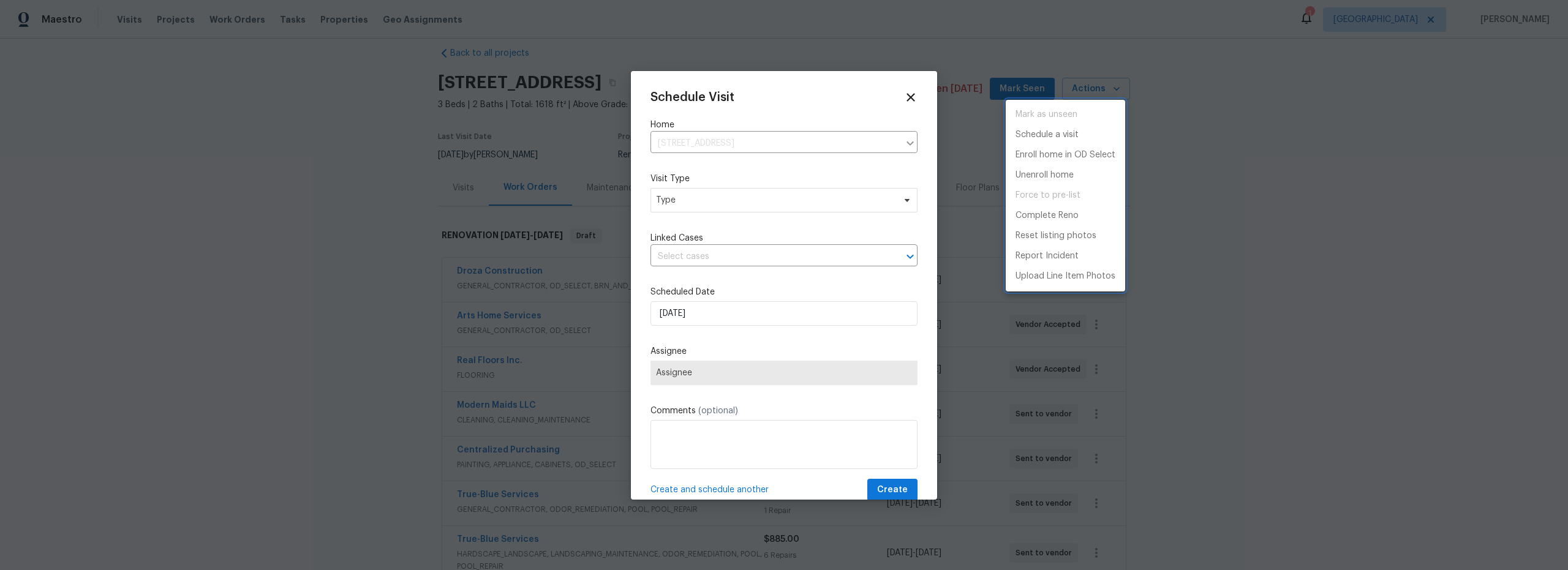
click at [709, 281] on div at bounding box center [784, 285] width 1568 height 570
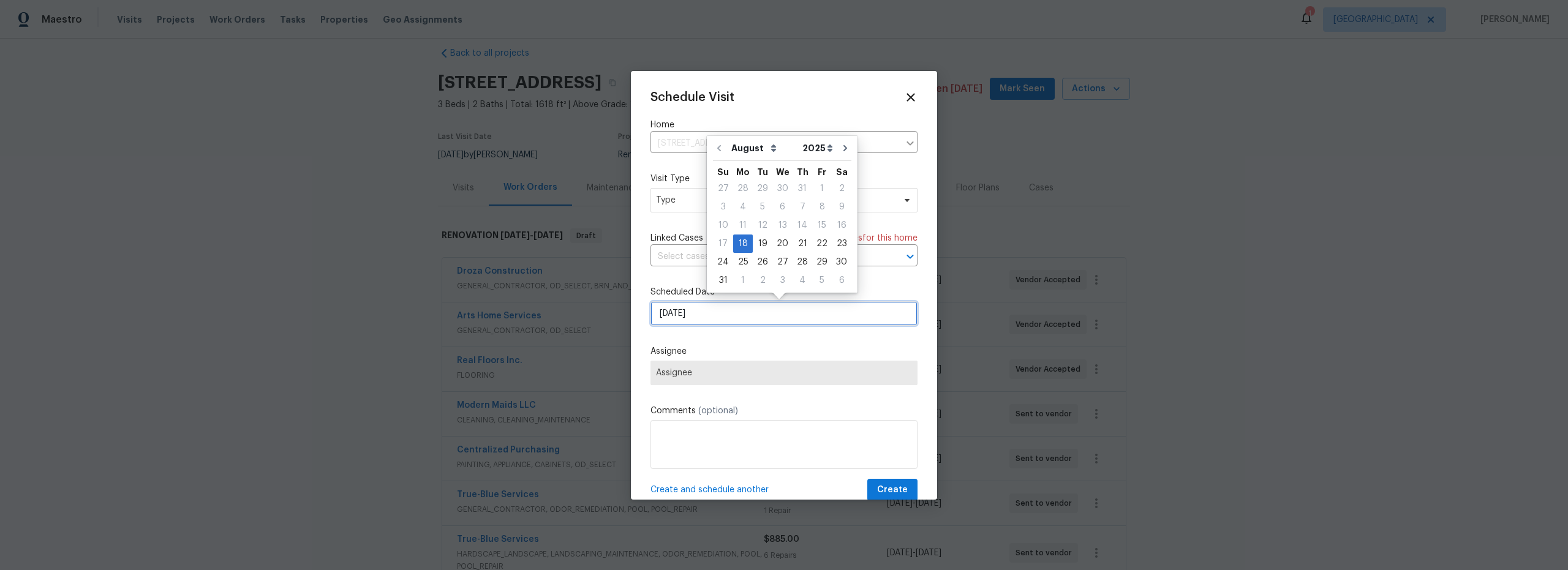
click at [704, 318] on input "[DATE]" at bounding box center [784, 313] width 267 height 24
click at [760, 248] on div "19" at bounding box center [762, 243] width 20 height 17
type input "[DATE]"
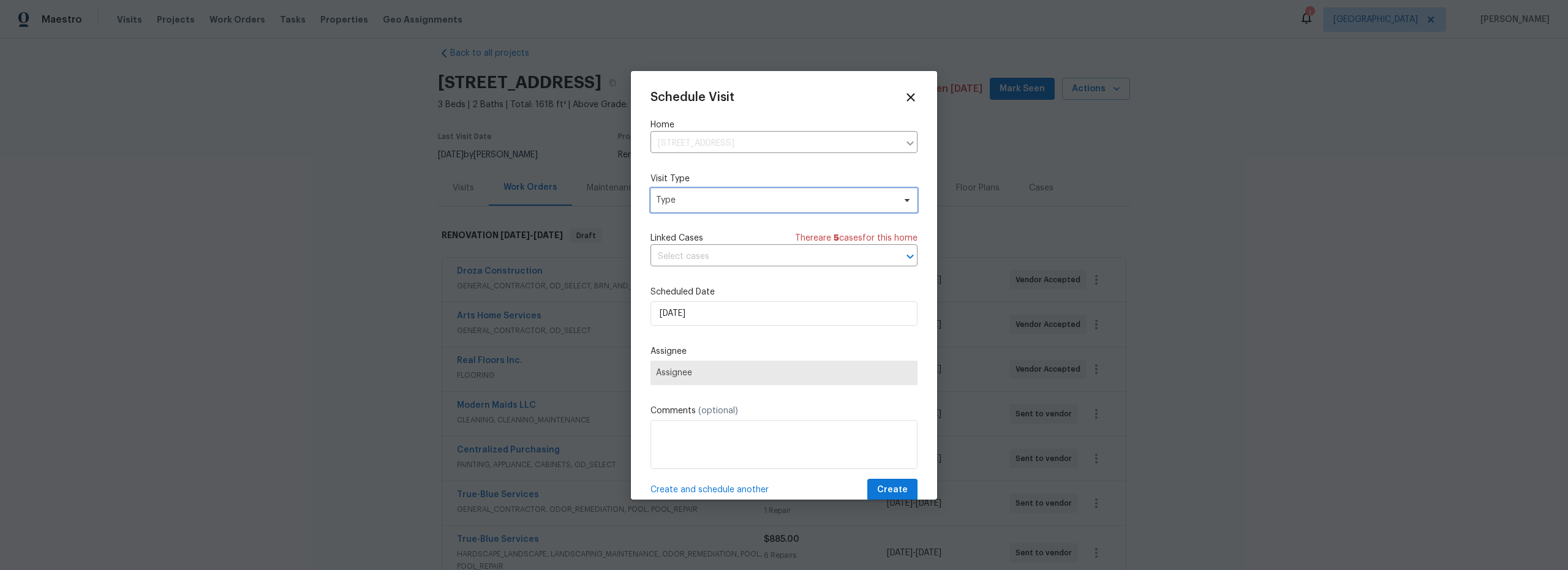
click at [726, 200] on span "Type" at bounding box center [775, 200] width 238 height 12
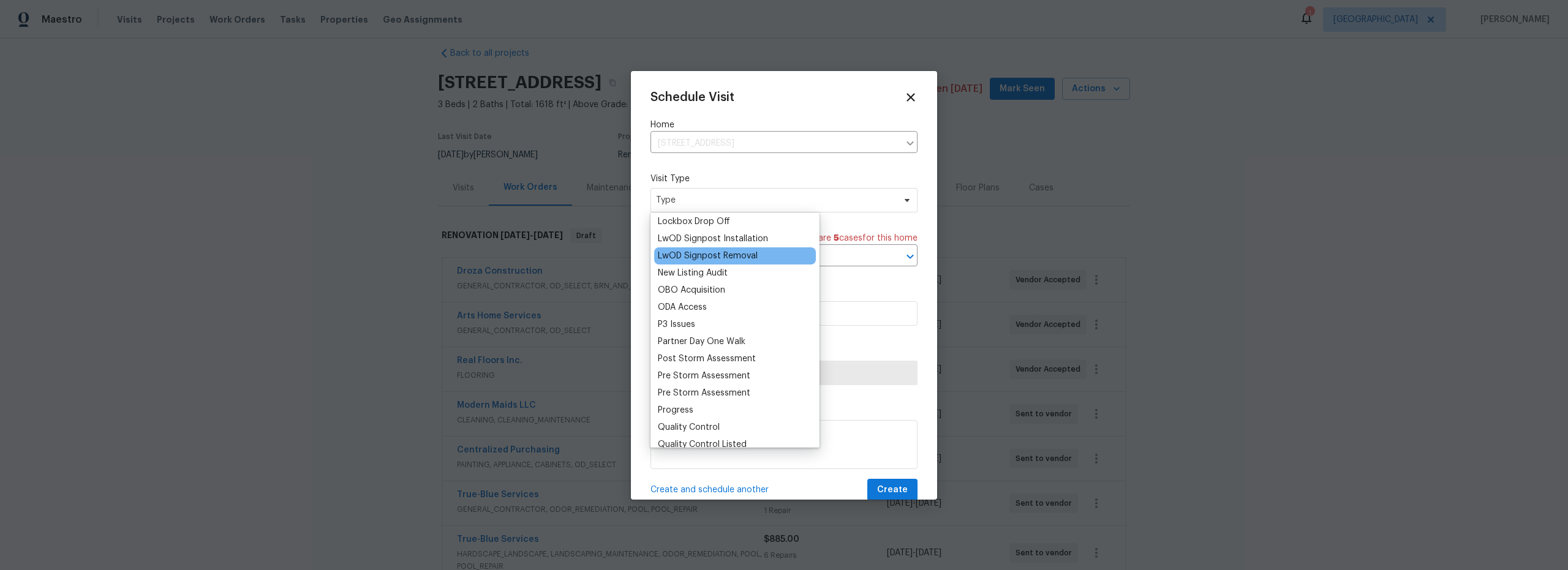
scroll to position [639, 0]
click at [690, 404] on div "Progress" at bounding box center [676, 407] width 35 height 12
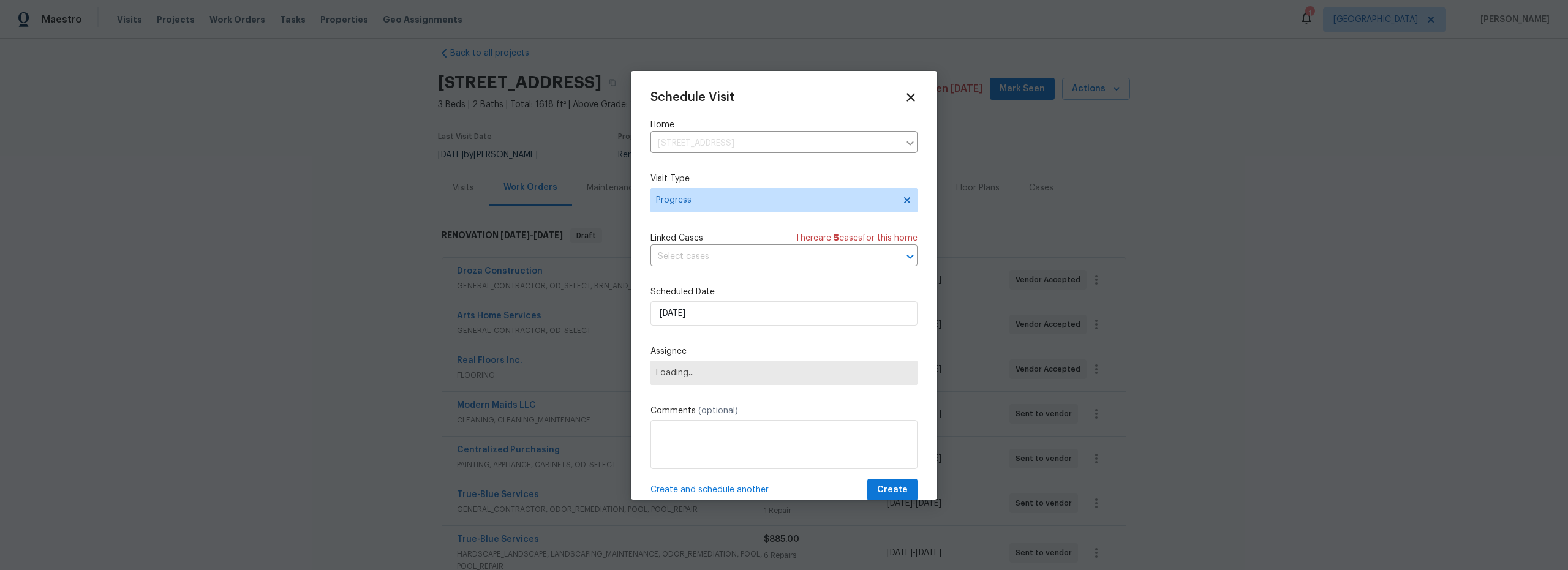
click at [738, 378] on span "Loading..." at bounding box center [784, 372] width 267 height 24
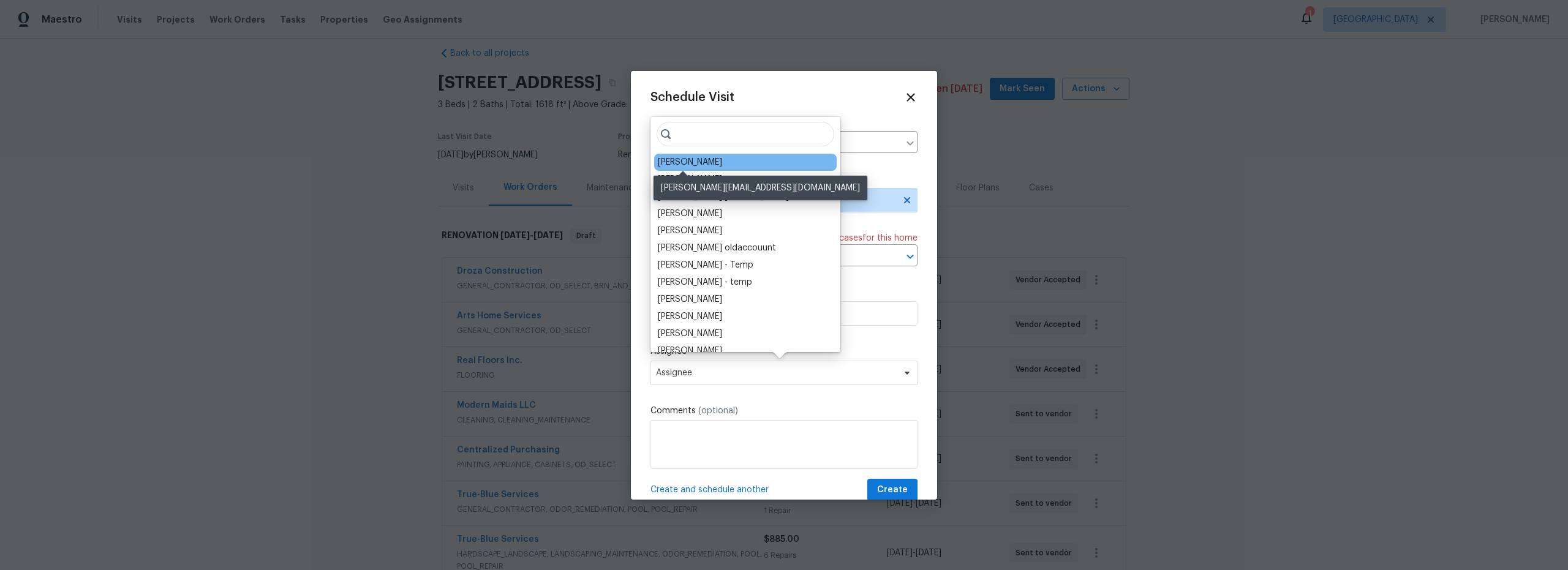
click at [703, 159] on div "[PERSON_NAME]" at bounding box center [690, 162] width 64 height 12
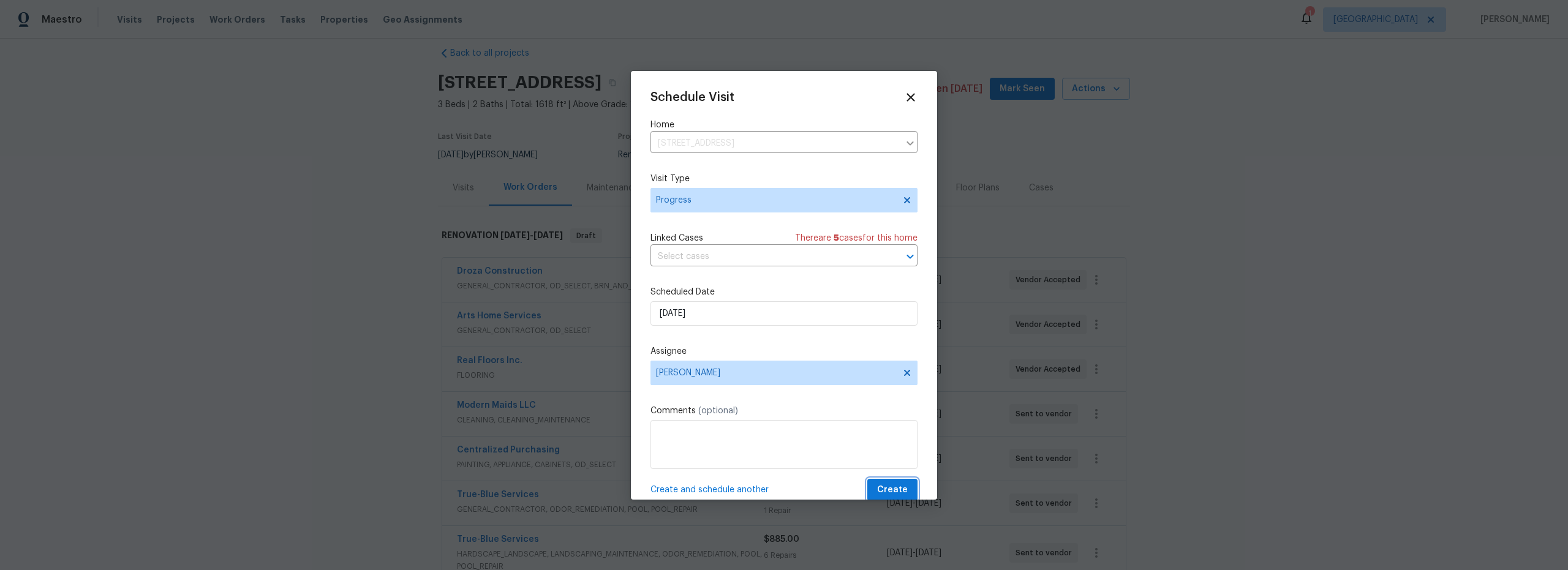
click at [885, 482] on button "Create" at bounding box center [892, 490] width 50 height 23
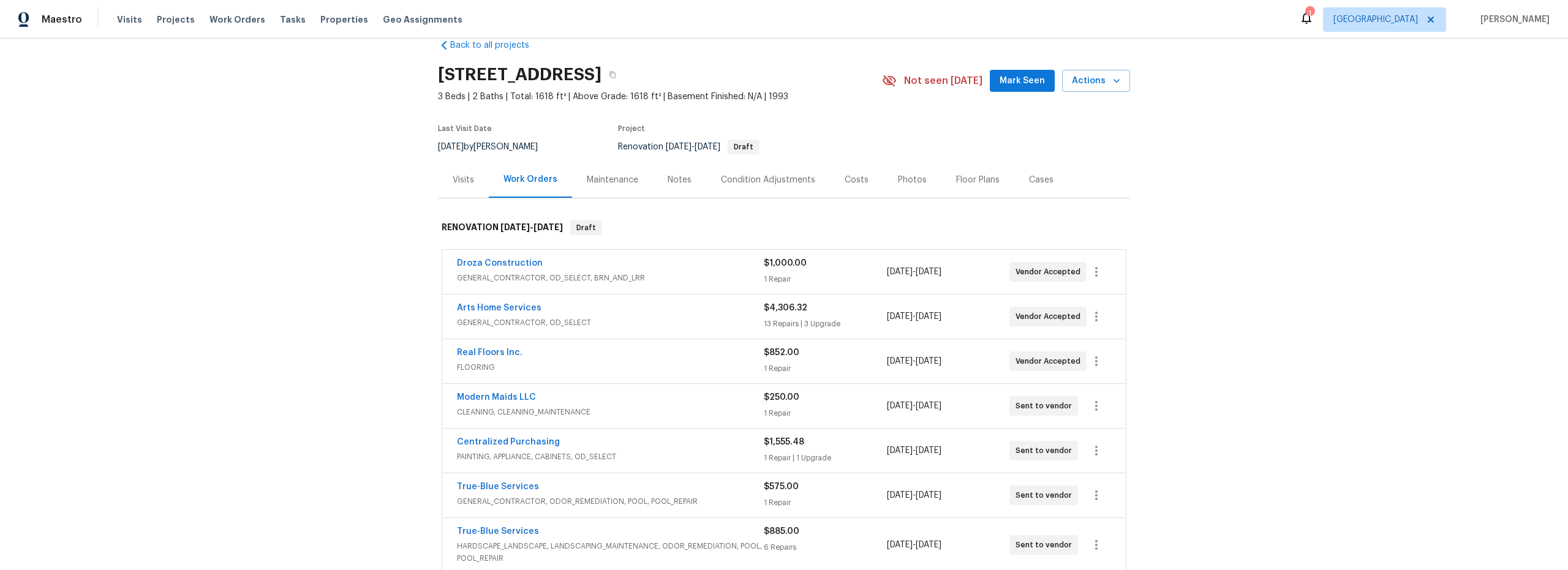
scroll to position [0, 0]
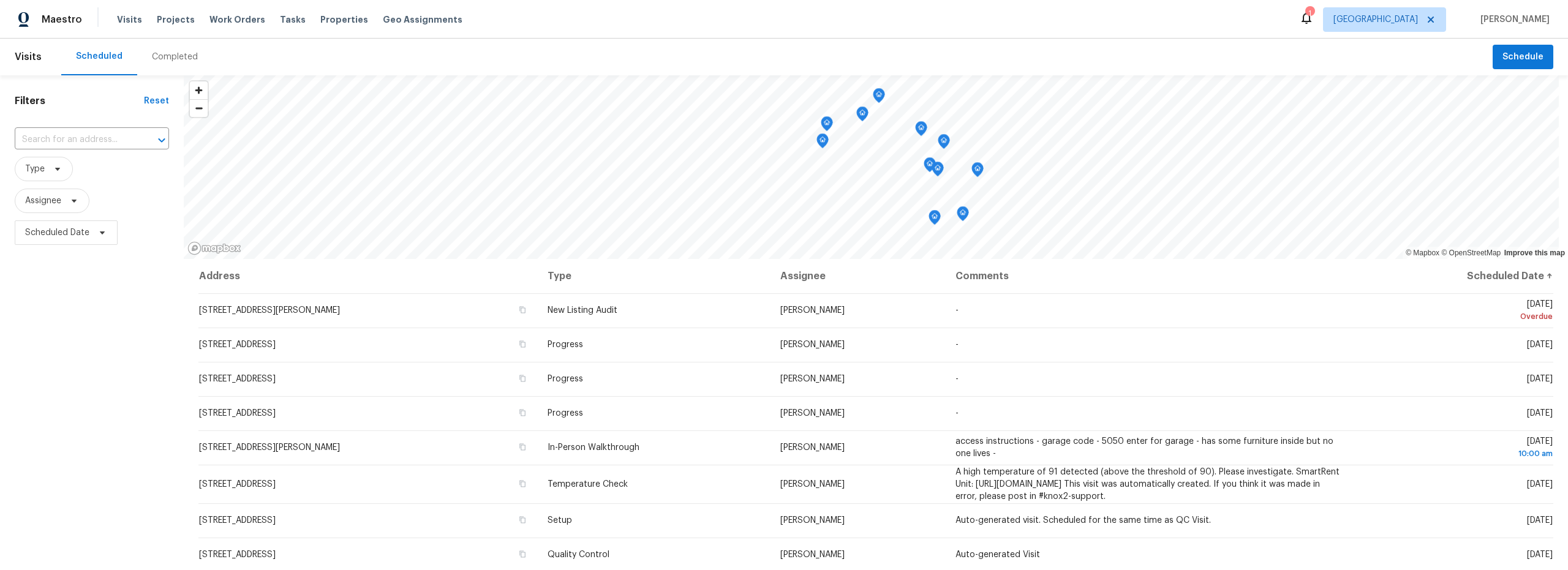
click at [163, 58] on div "Completed" at bounding box center [175, 57] width 46 height 12
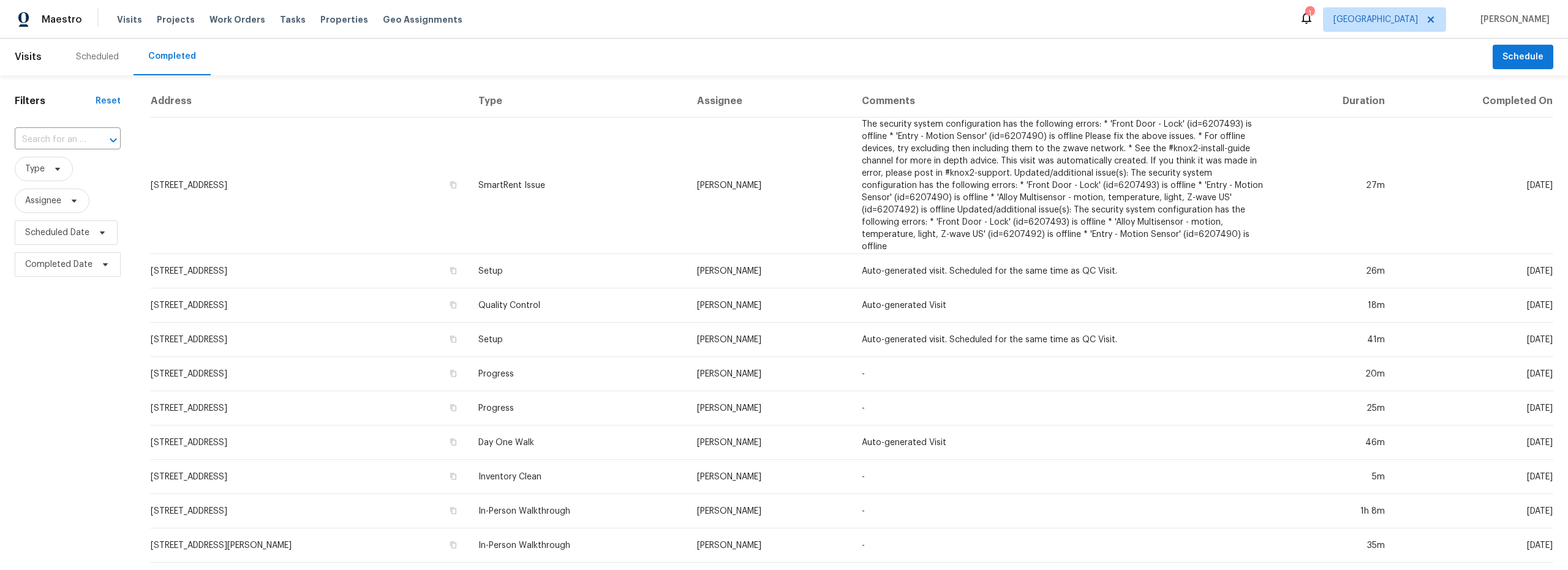
click at [94, 49] on div "Scheduled" at bounding box center [97, 57] width 72 height 37
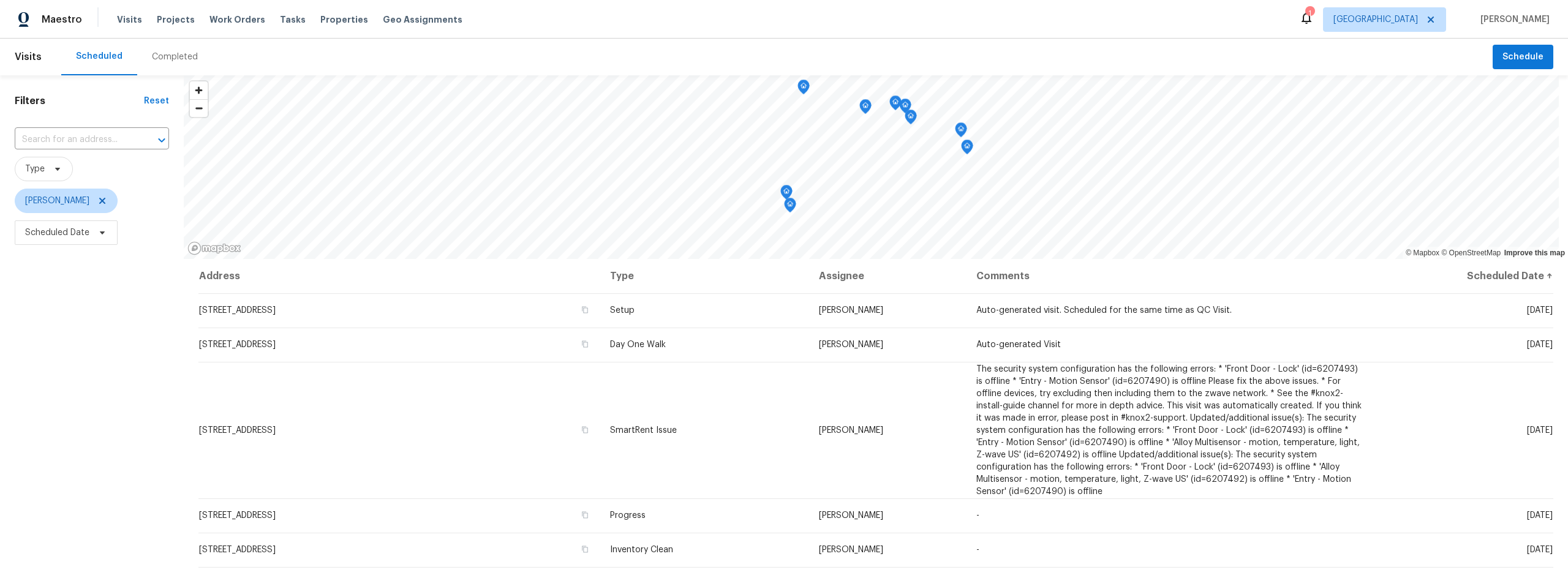
scroll to position [154, 0]
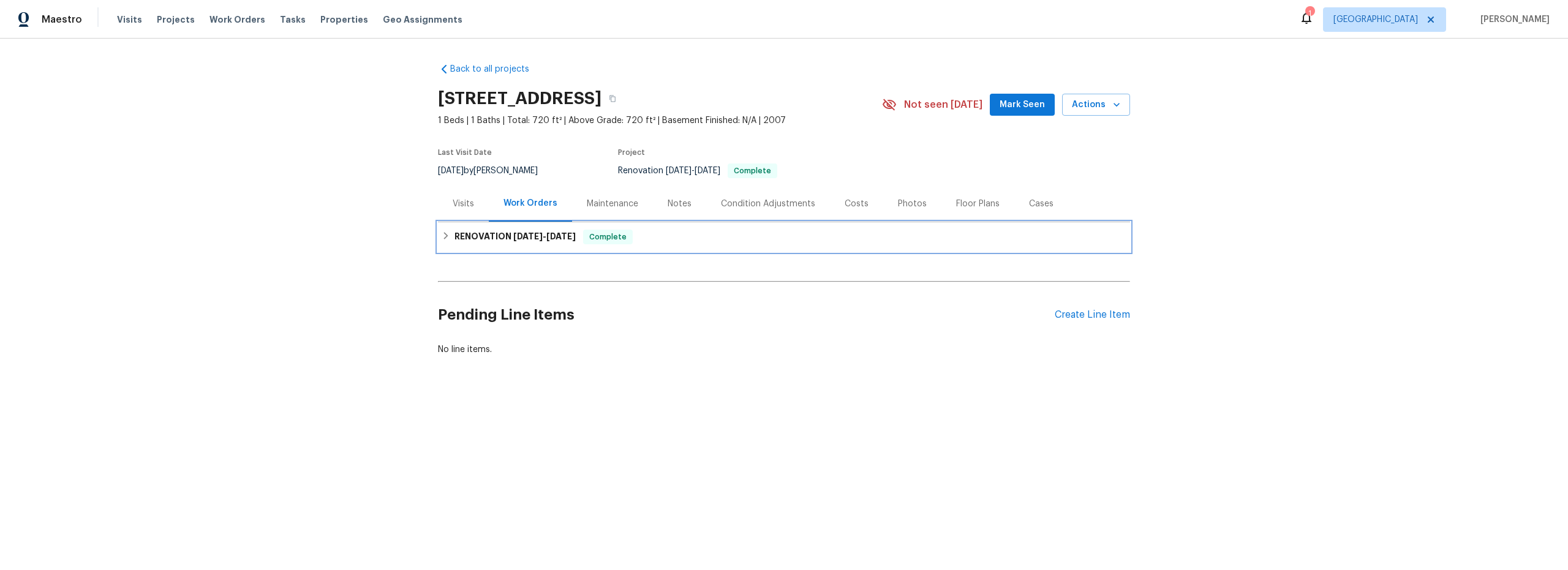
click at [442, 238] on icon at bounding box center [446, 236] width 9 height 9
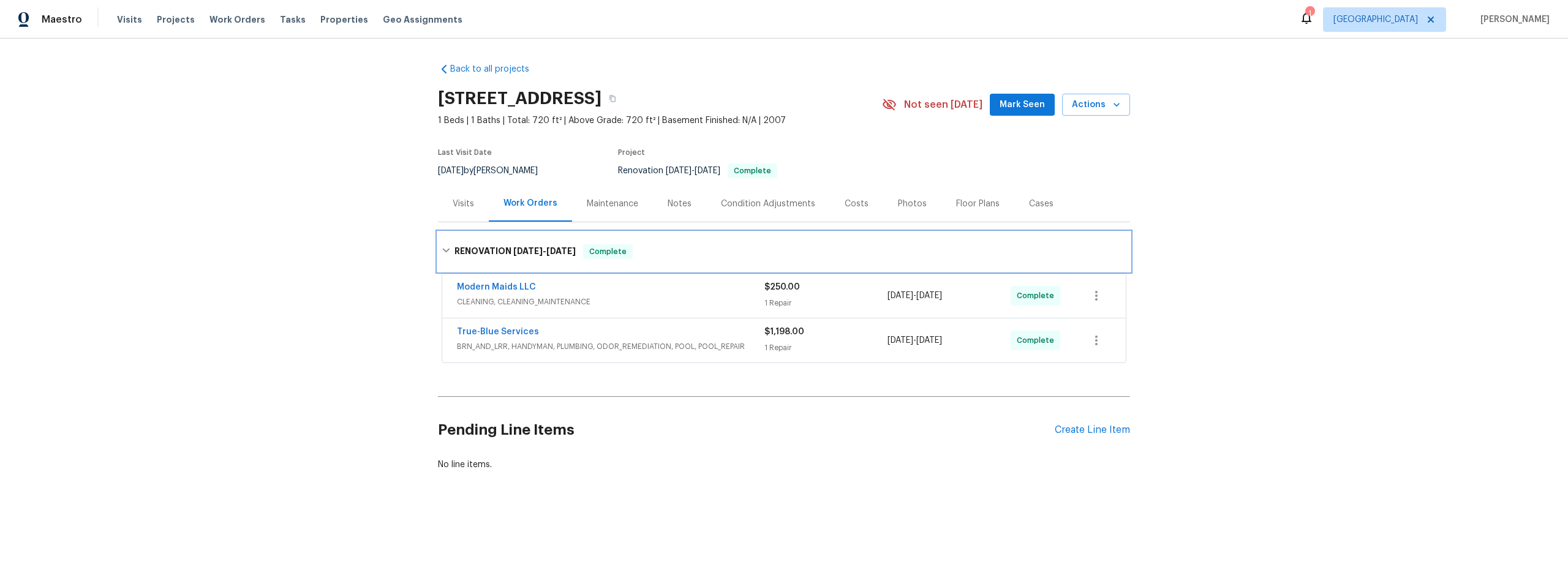
click at [442, 248] on icon at bounding box center [446, 250] width 9 height 9
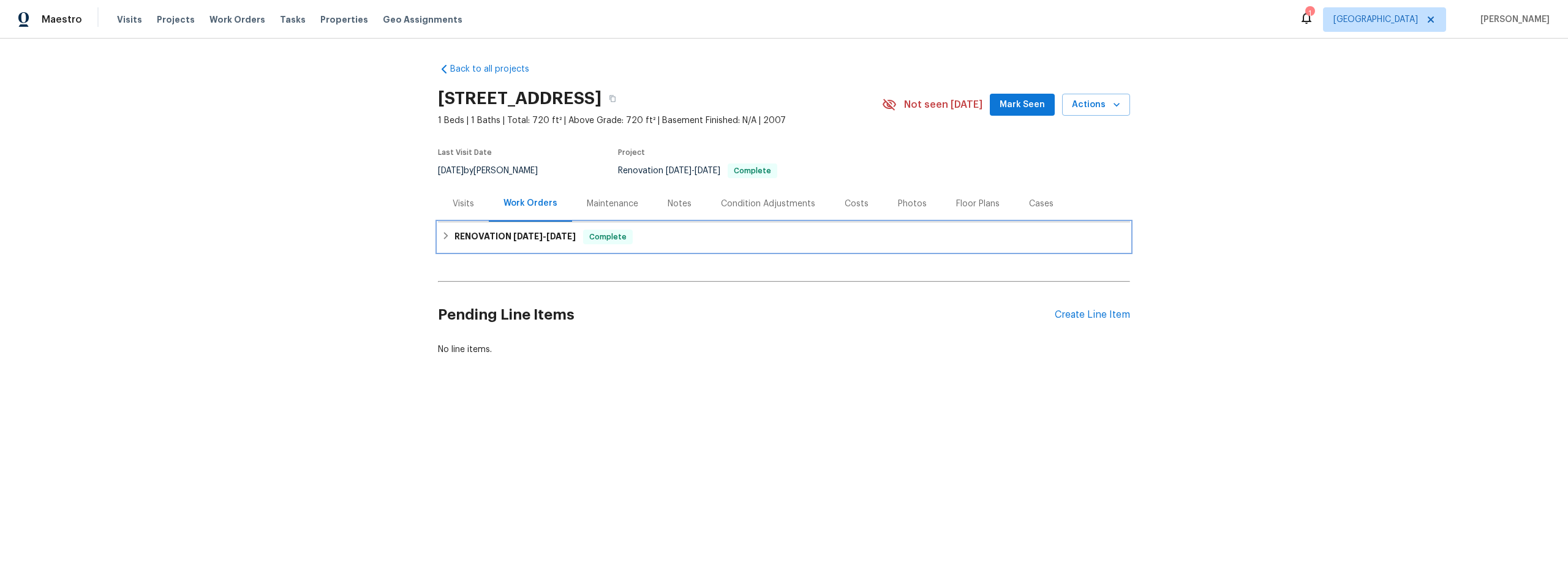
click at [443, 240] on icon at bounding box center [446, 236] width 9 height 9
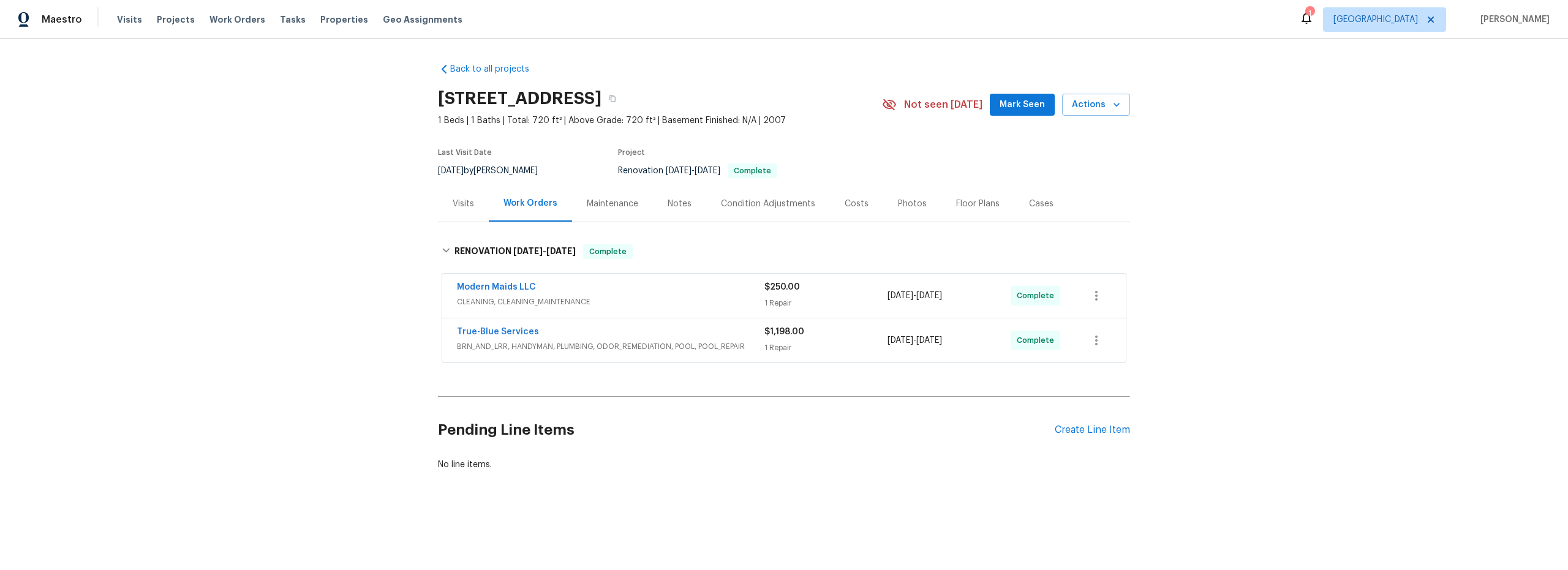
click at [681, 201] on div "Notes" at bounding box center [679, 203] width 24 height 12
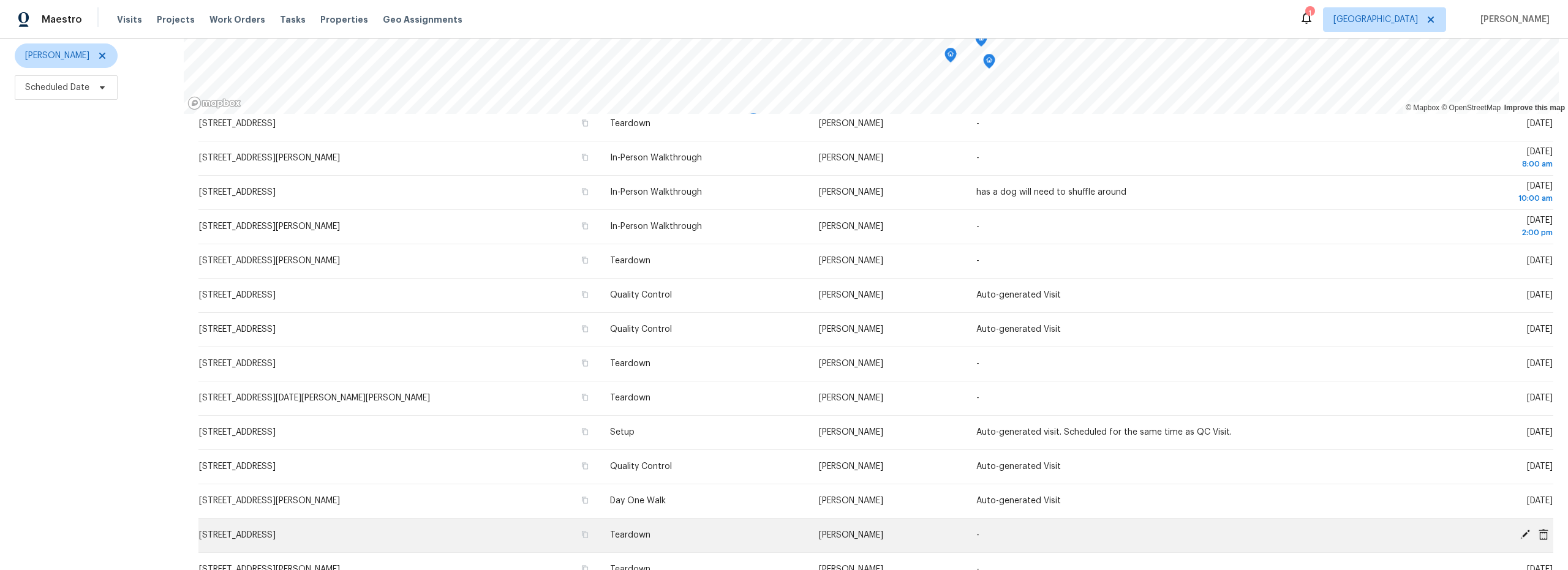
scroll to position [233, 0]
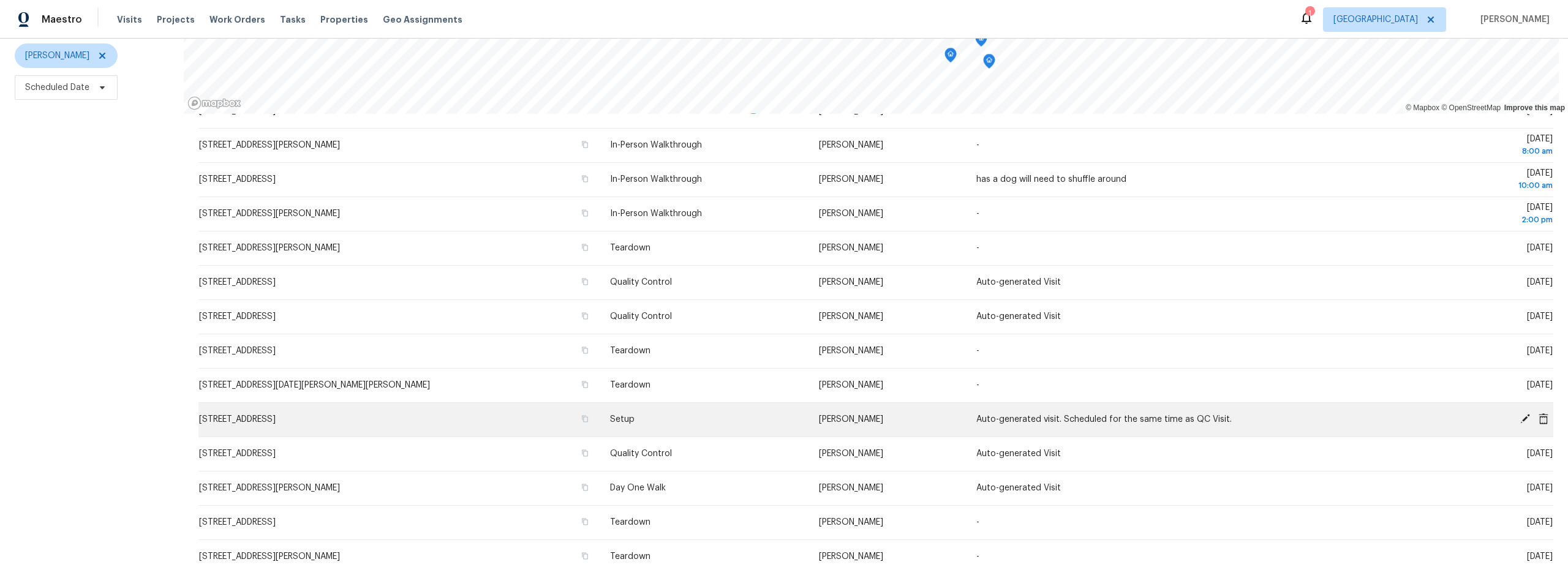
click at [1520, 414] on icon at bounding box center [1525, 418] width 10 height 10
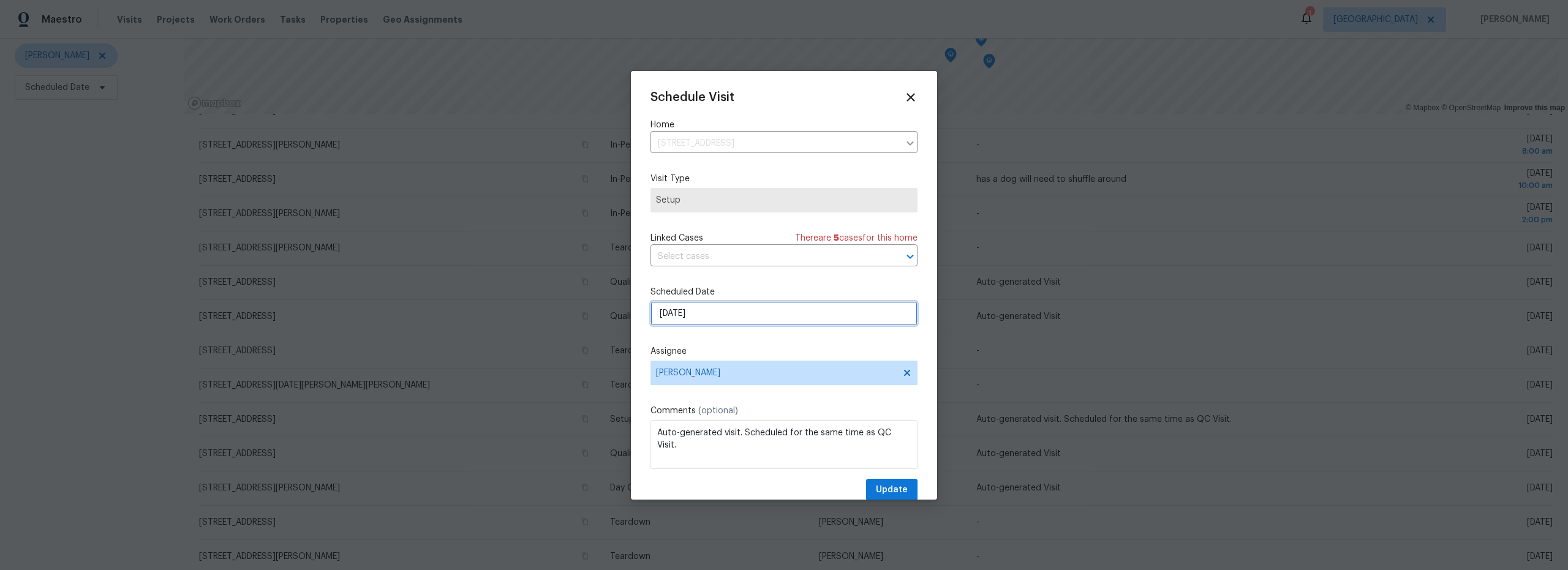
click at [715, 311] on input "8/22/2025" at bounding box center [784, 313] width 267 height 24
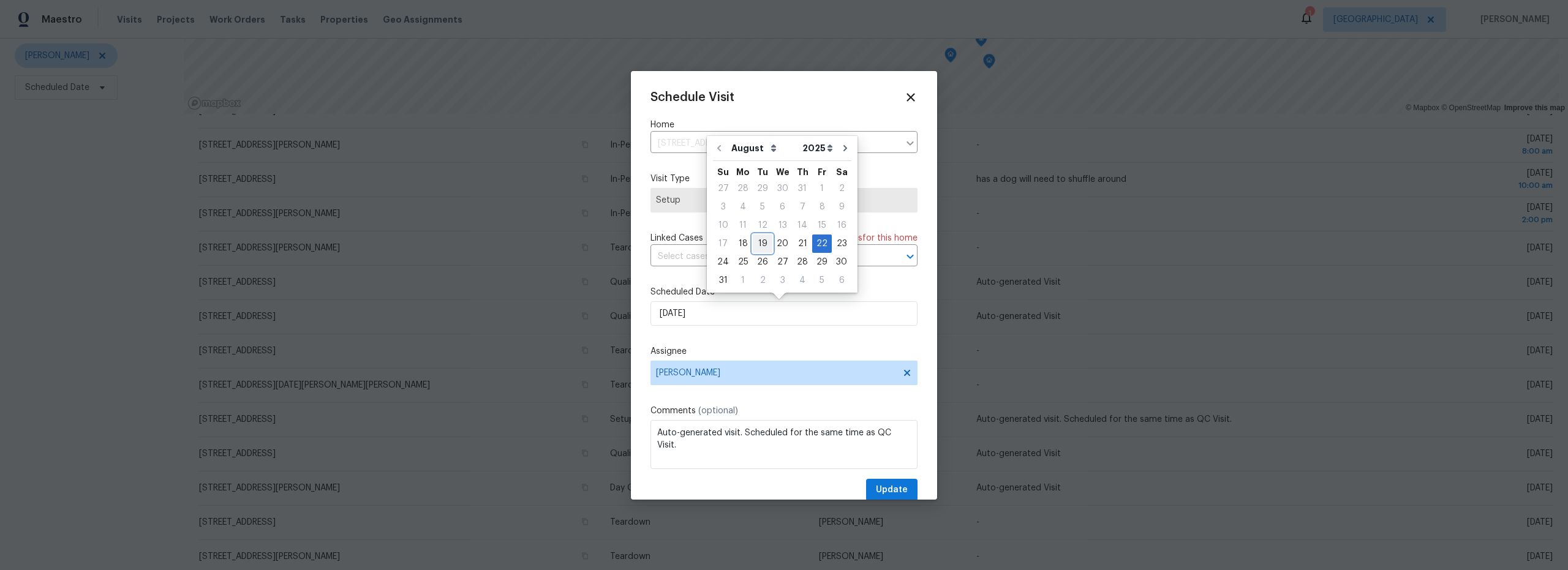
click at [759, 248] on div "19" at bounding box center [762, 243] width 20 height 17
type input "[DATE]"
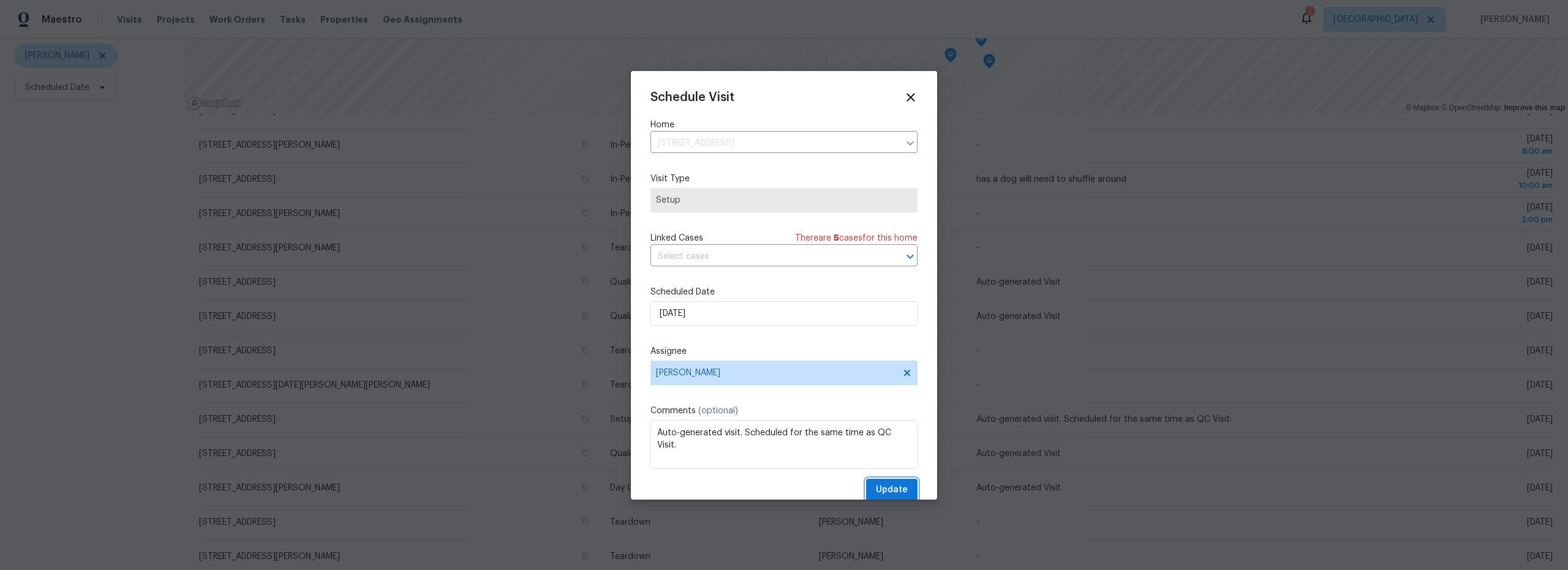
click at [880, 491] on span "Update" at bounding box center [892, 490] width 32 height 15
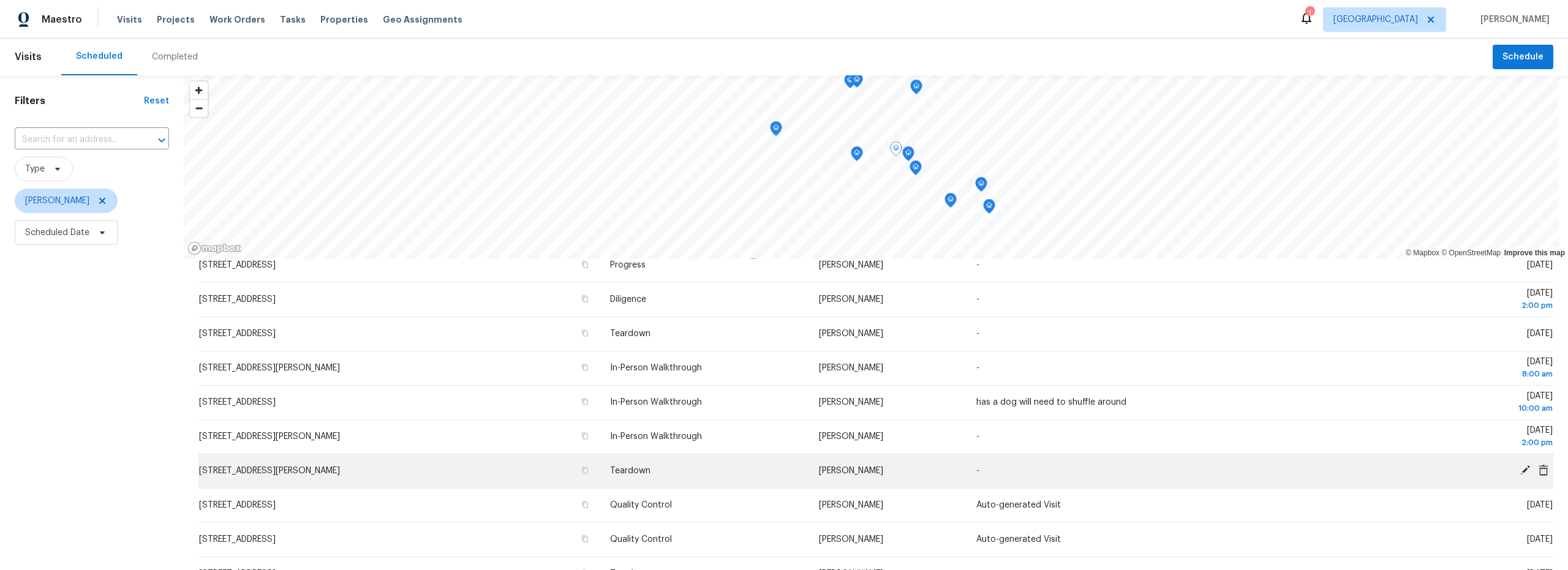
scroll to position [192, 0]
click at [1519, 471] on icon at bounding box center [1525, 467] width 11 height 11
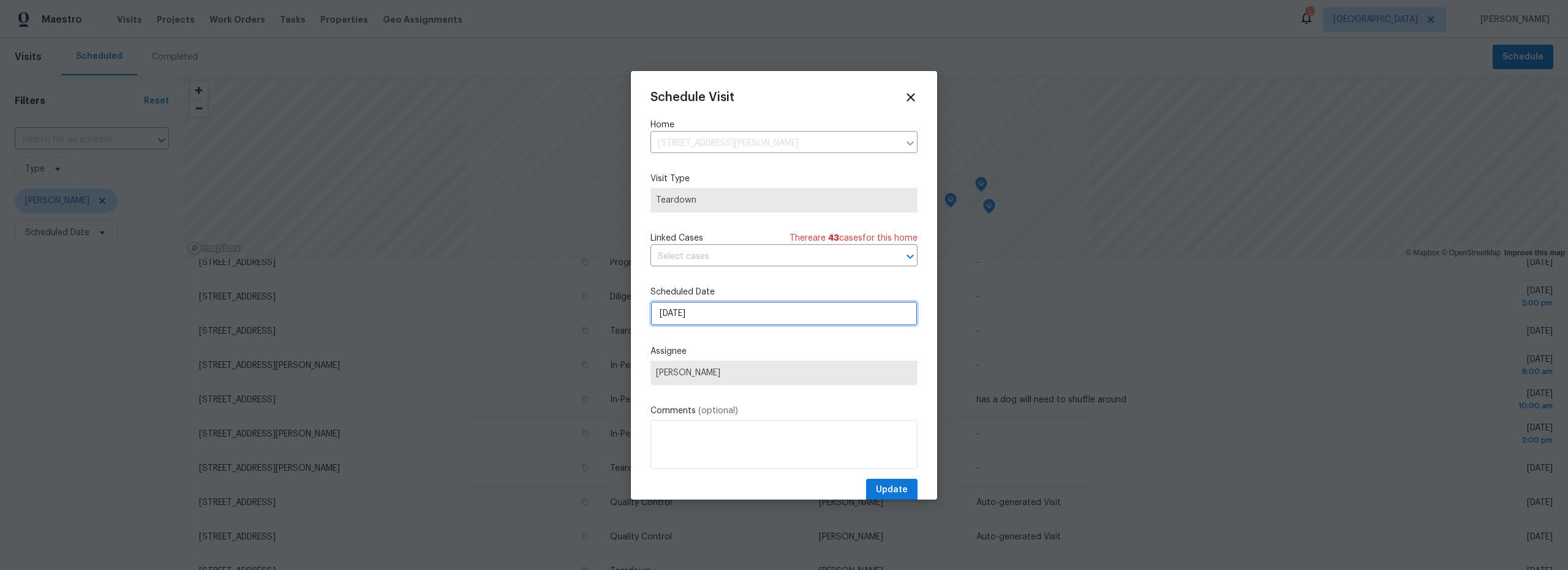
click at [715, 311] on input "8/20/2025" at bounding box center [784, 313] width 267 height 24
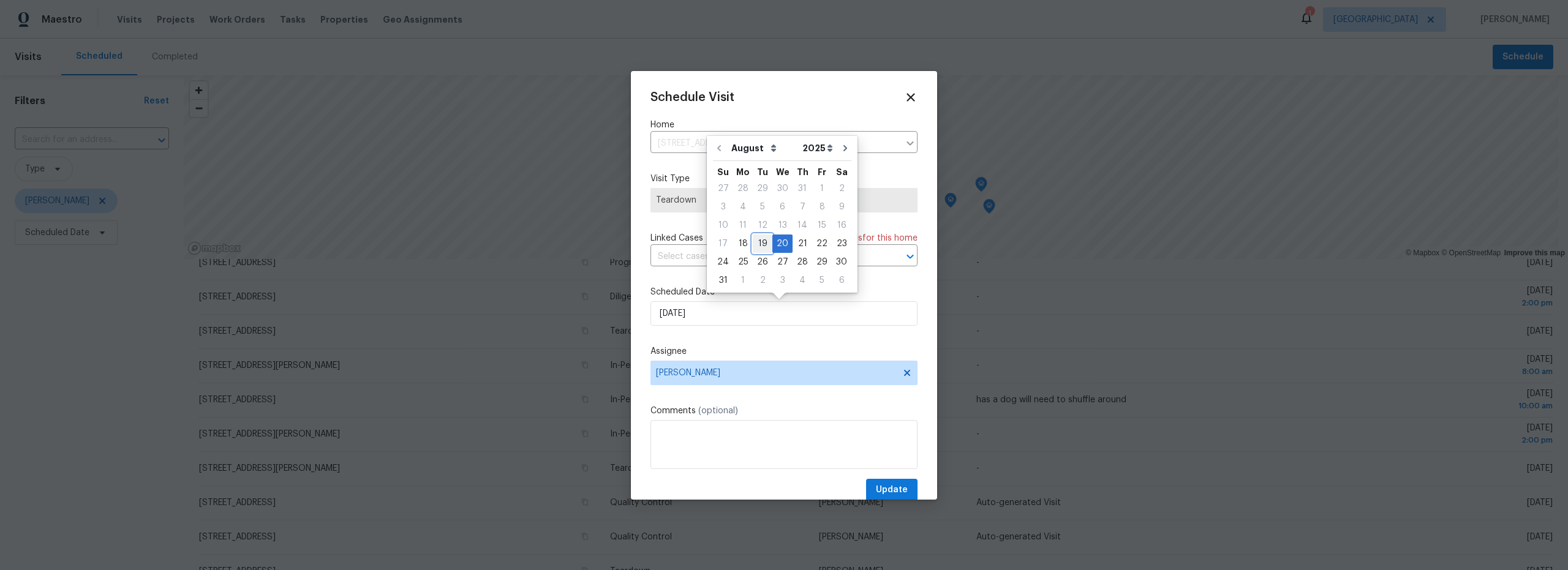
click at [760, 245] on div "19" at bounding box center [762, 243] width 20 height 17
type input "8/19/2025"
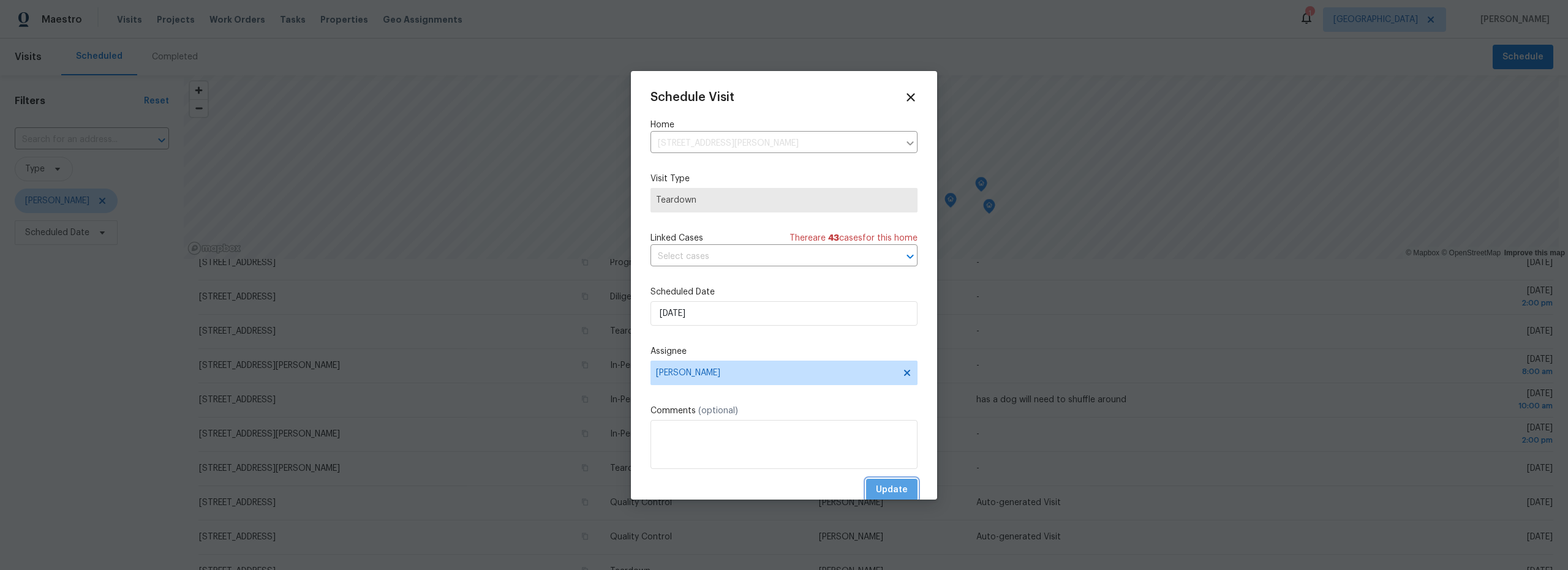
click at [885, 488] on span "Update" at bounding box center [892, 490] width 32 height 15
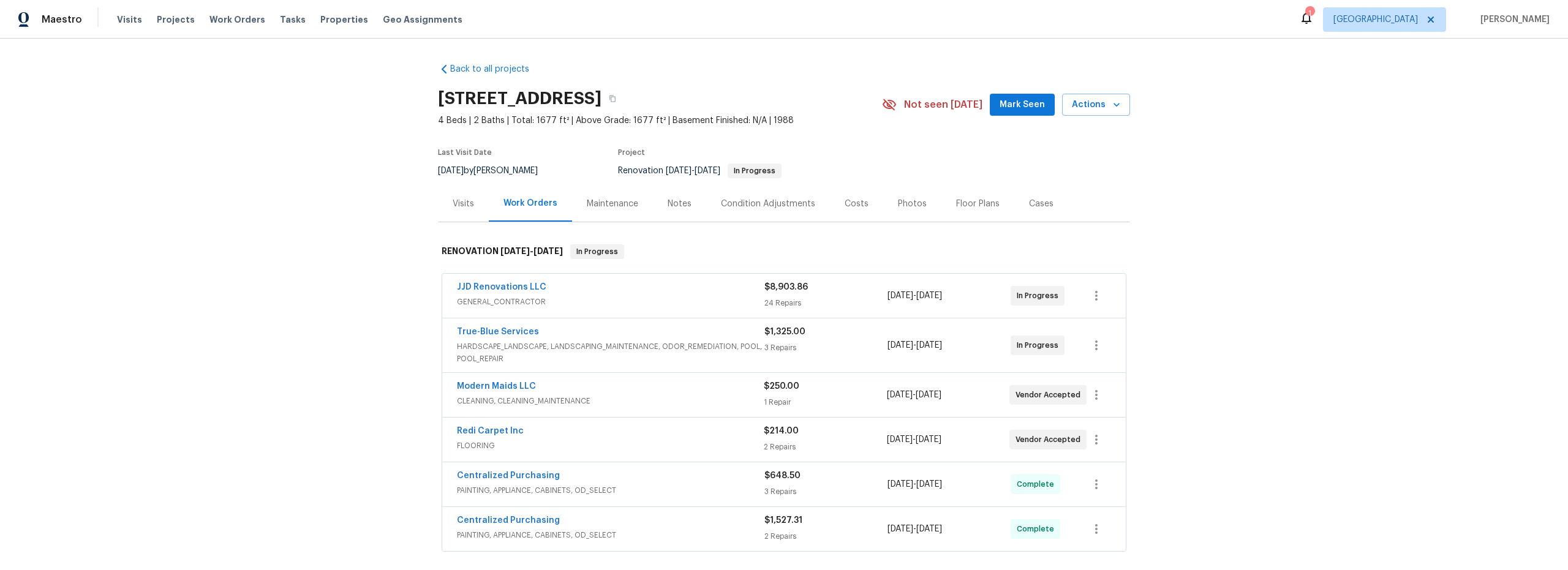
click at [720, 297] on span "GENERAL_CONTRACTOR" at bounding box center [611, 301] width 307 height 12
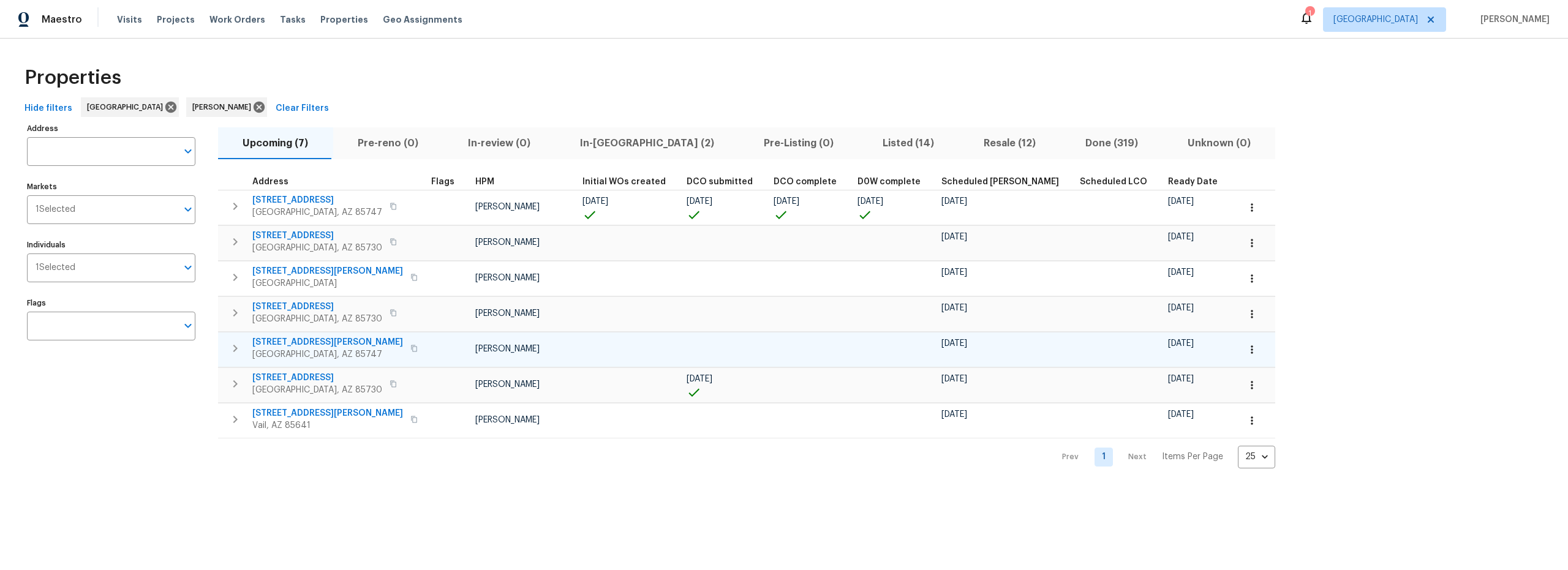
click at [1239, 347] on button "button" at bounding box center [1252, 349] width 27 height 27
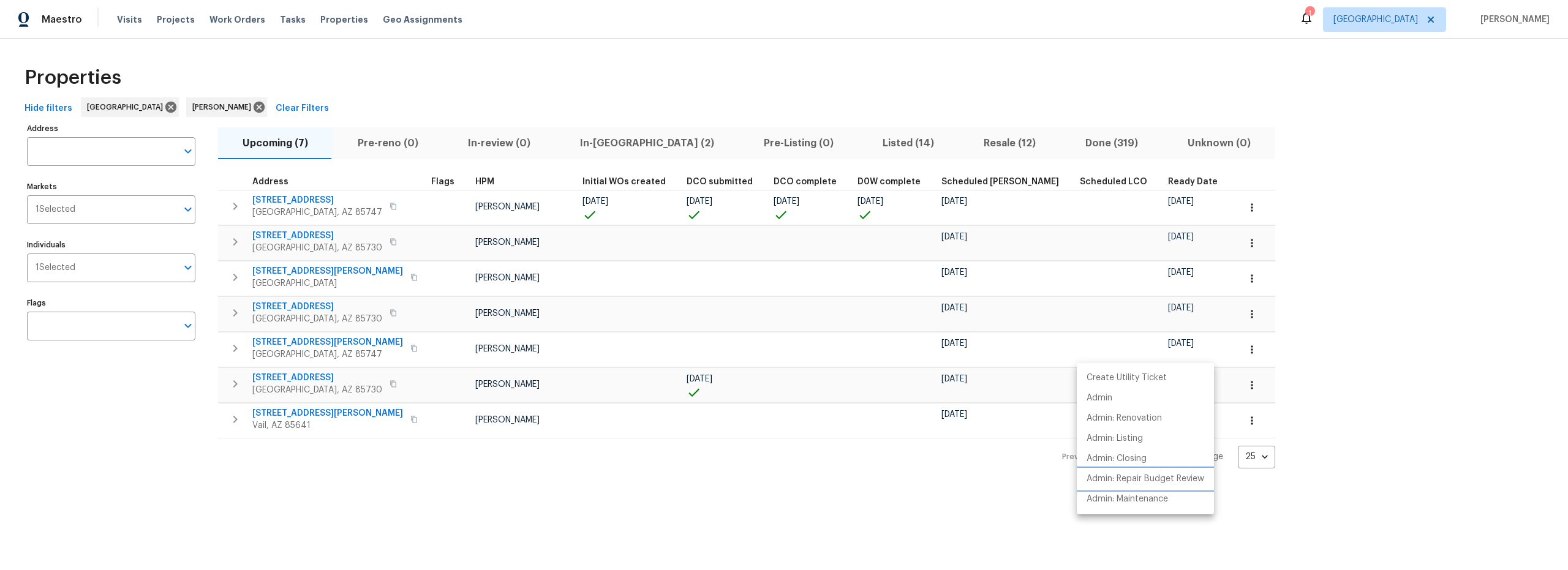
click at [1131, 479] on p "Admin: Repair Budget Review" at bounding box center [1145, 478] width 118 height 12
click at [413, 246] on div at bounding box center [784, 285] width 1568 height 570
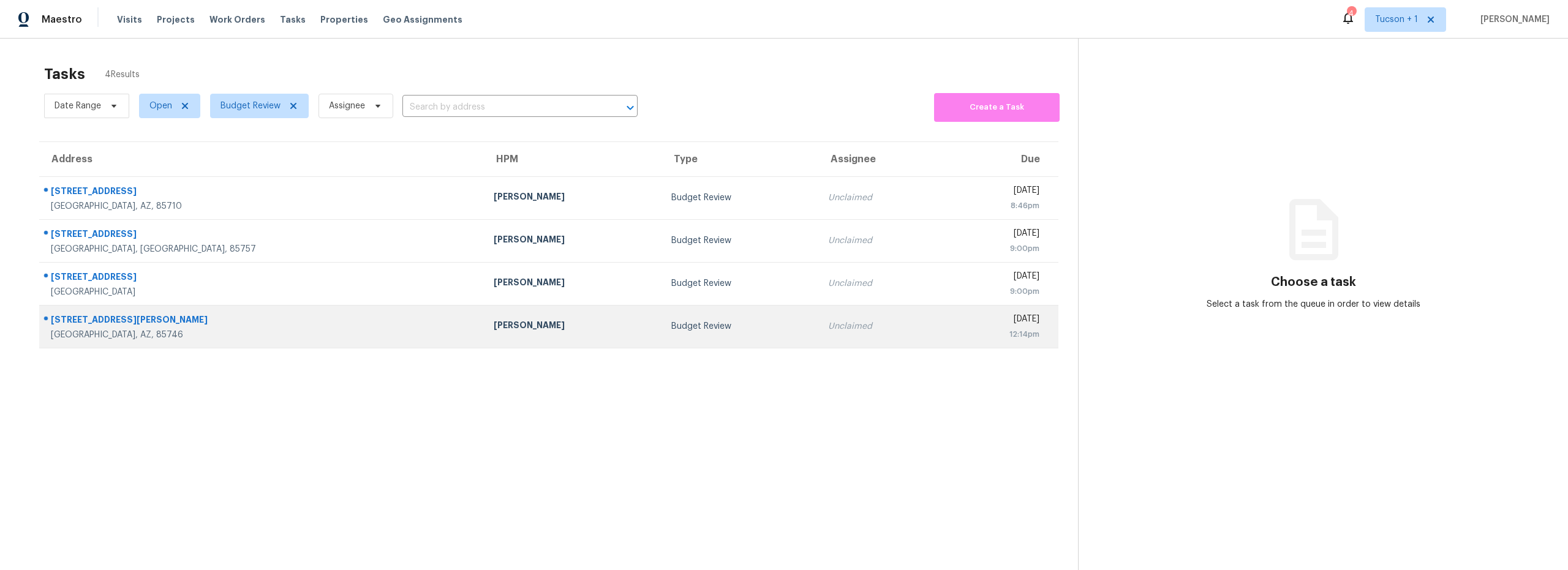
click at [494, 331] on div "John Perkins" at bounding box center [573, 326] width 158 height 15
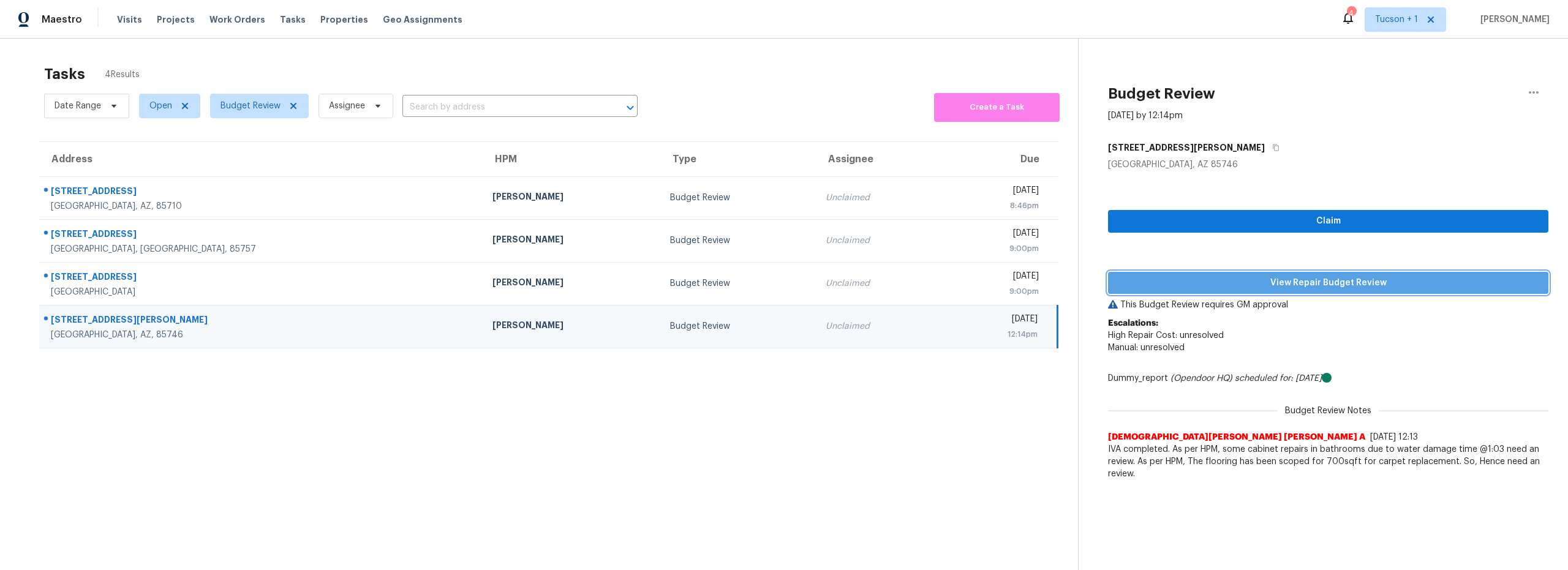
click at [1313, 281] on span "View Repair Budget Review" at bounding box center [1328, 283] width 420 height 15
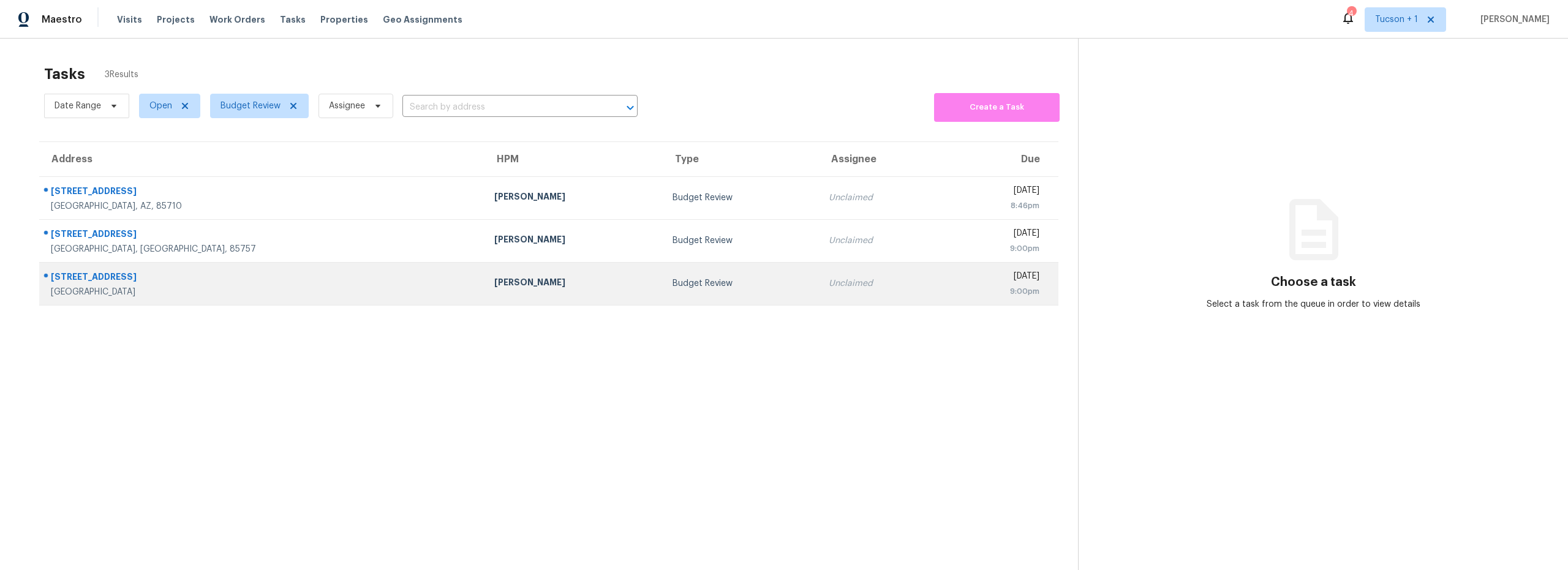
click at [494, 289] on div "[PERSON_NAME]" at bounding box center [573, 284] width 159 height 15
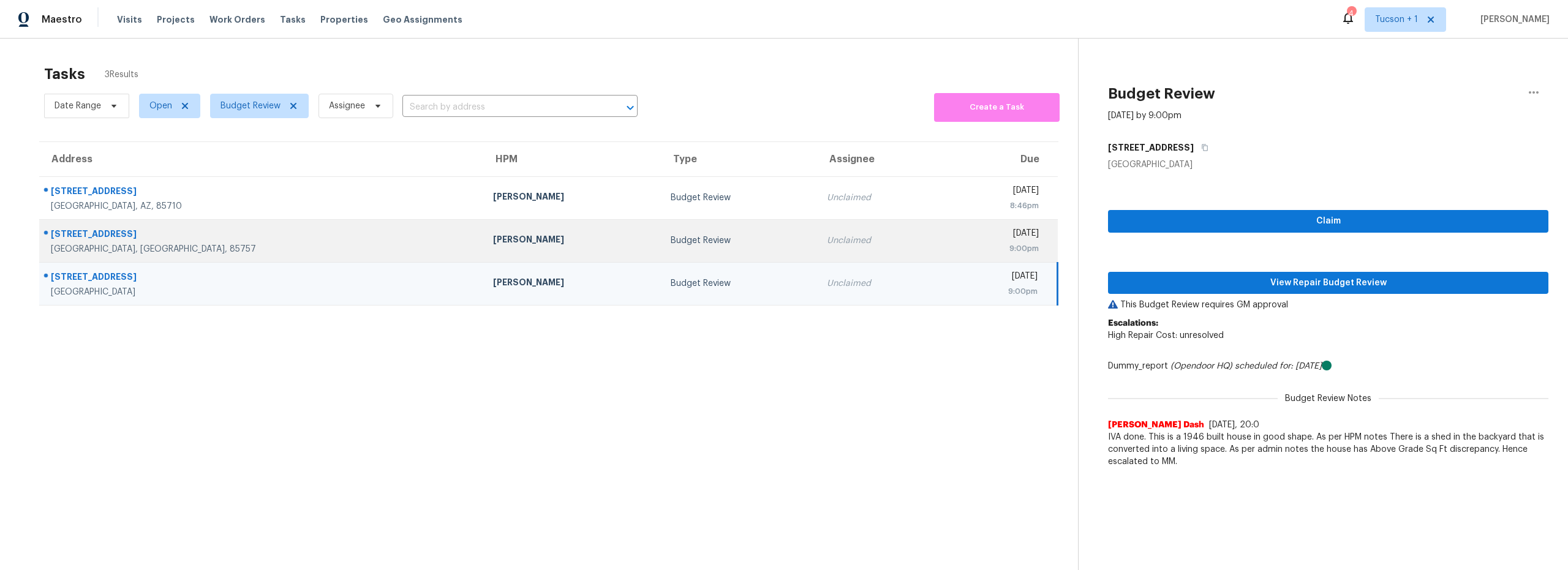
click at [483, 248] on td "[PERSON_NAME]" at bounding box center [572, 240] width 178 height 43
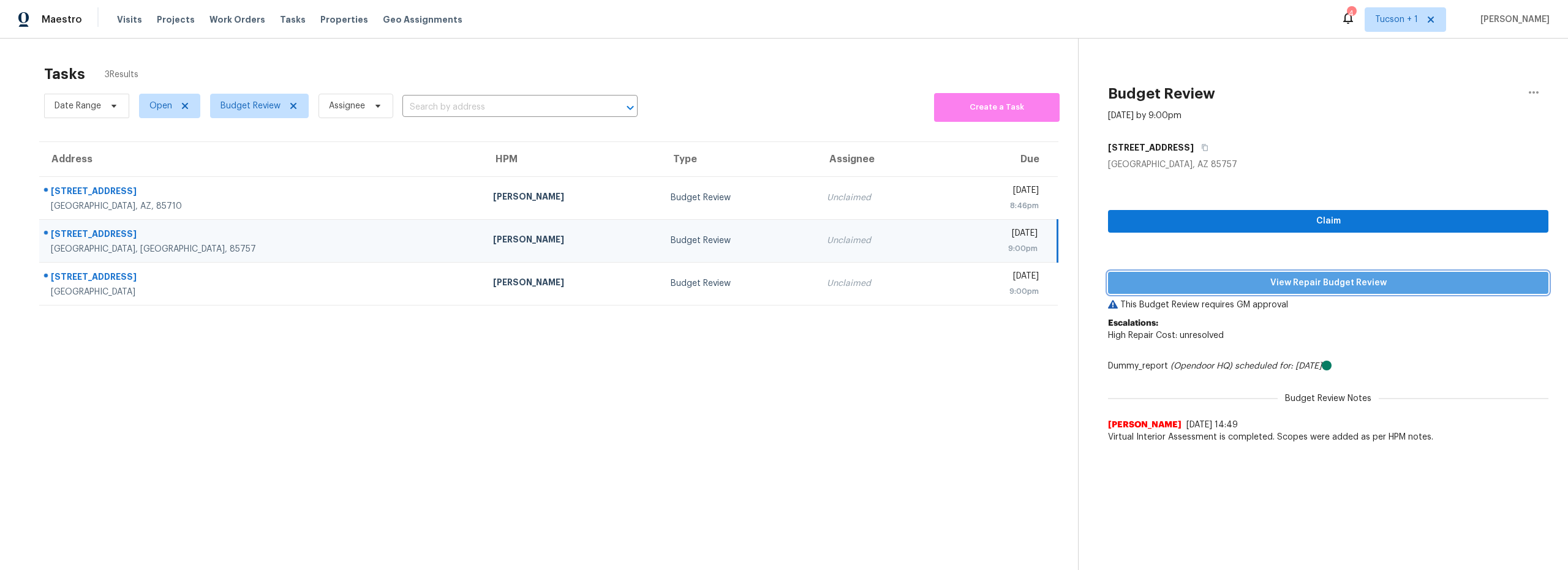
click at [1324, 284] on span "View Repair Budget Review" at bounding box center [1328, 283] width 420 height 15
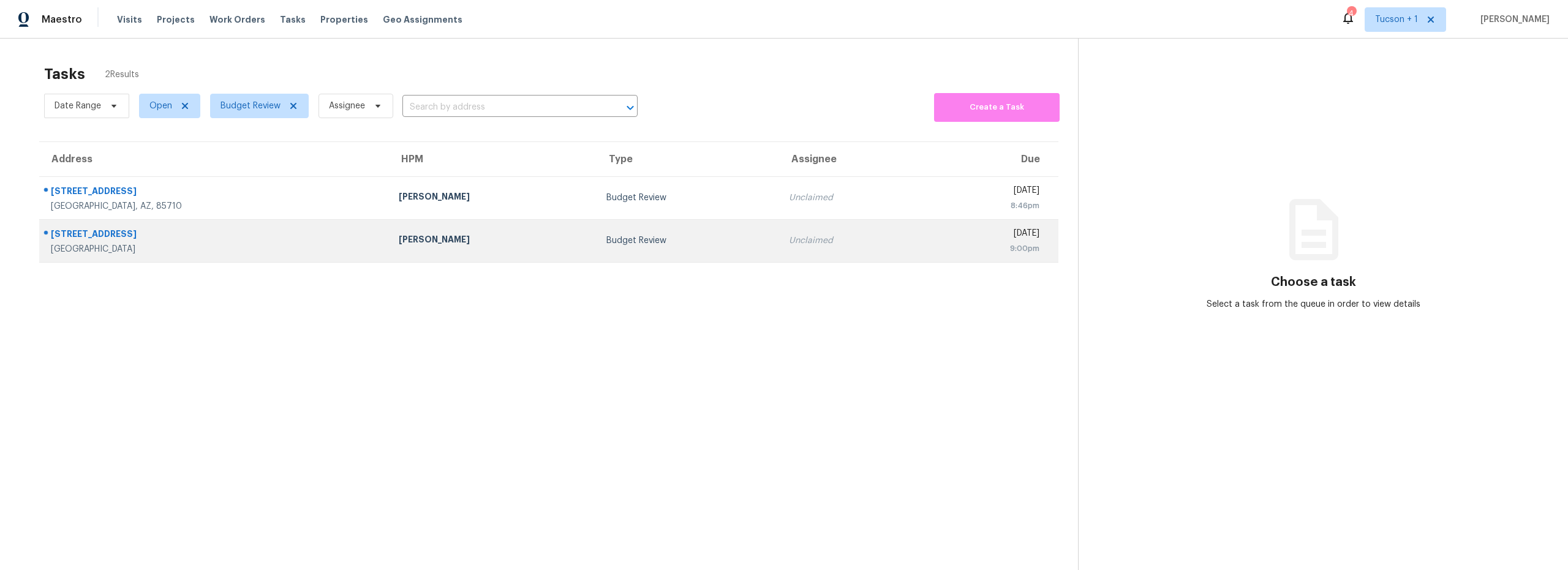
click at [259, 244] on div "[GEOGRAPHIC_DATA]" at bounding box center [215, 249] width 329 height 12
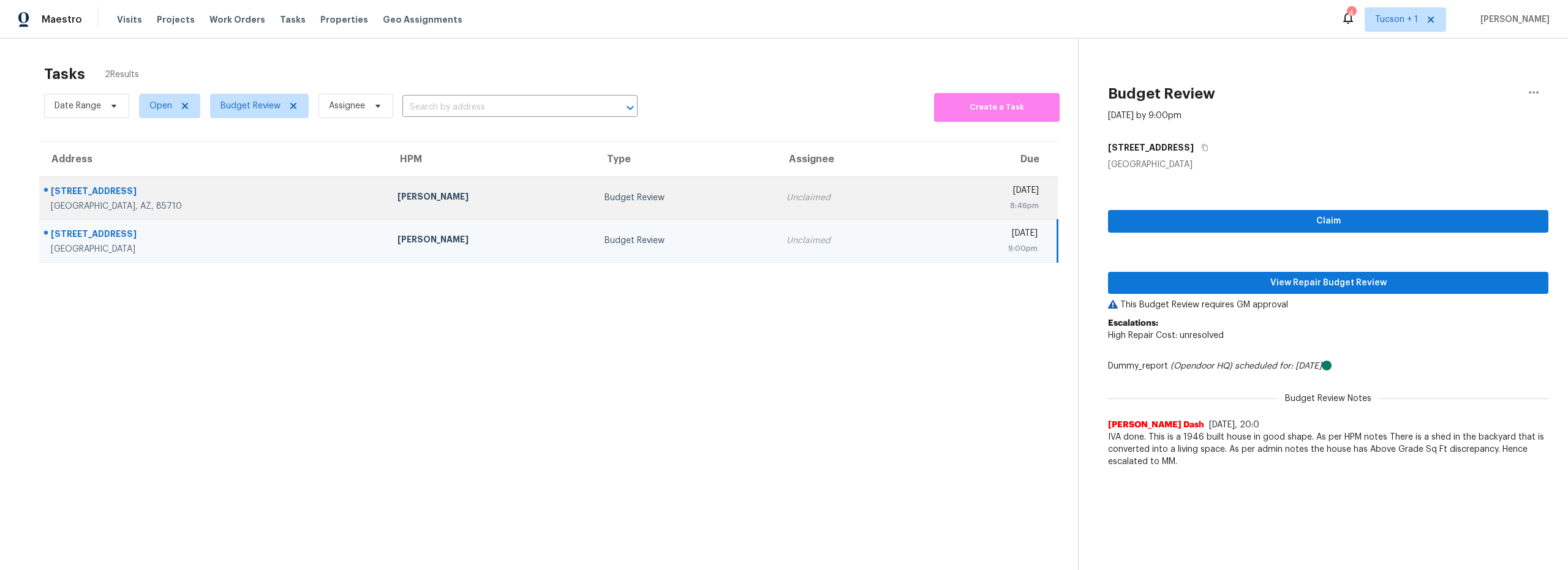
click at [223, 198] on div "[STREET_ADDRESS]" at bounding box center [214, 192] width 327 height 15
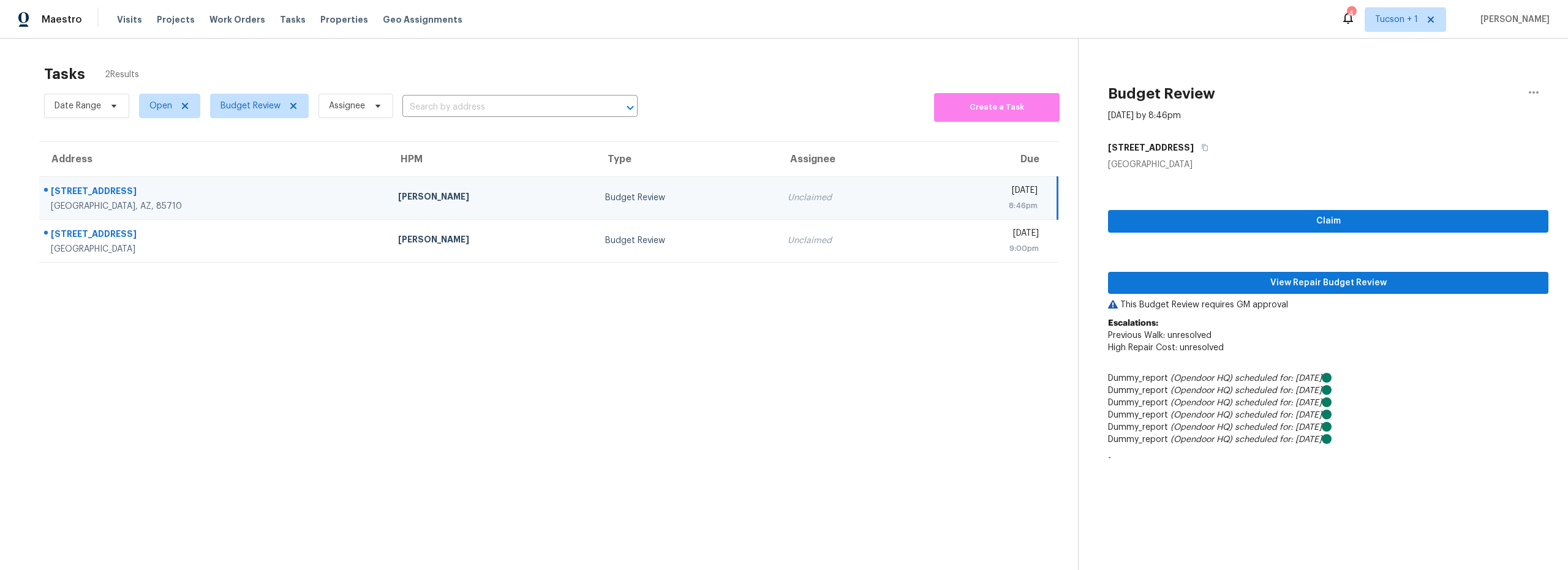
click at [806, 342] on section "Tasks 2 Results Date Range Open Budget Review Assignee ​ Create a Task Address …" at bounding box center [549, 333] width 1059 height 550
click at [593, 34] on div "Maestro Visits Projects Work Orders Tasks Properties Geo Assignments 4 Tucson +…" at bounding box center [784, 19] width 1568 height 38
